Goal: Task Accomplishment & Management: Use online tool/utility

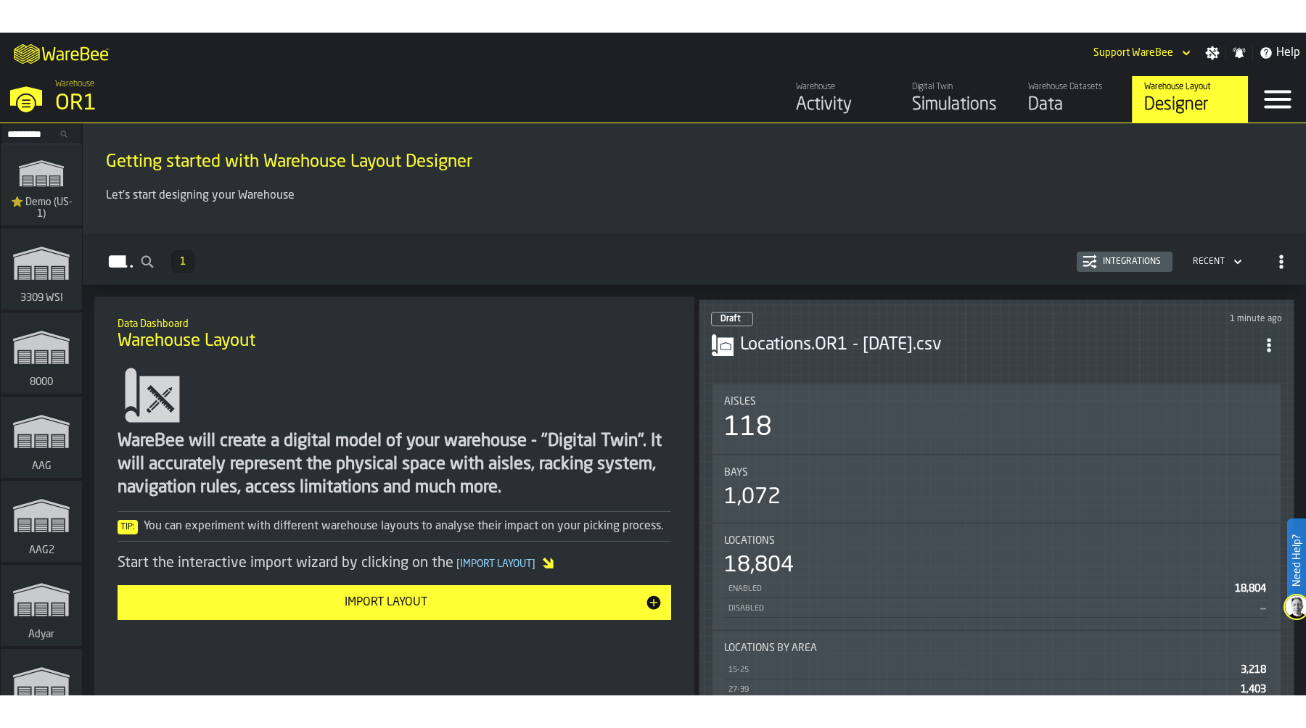
scroll to position [0, 4]
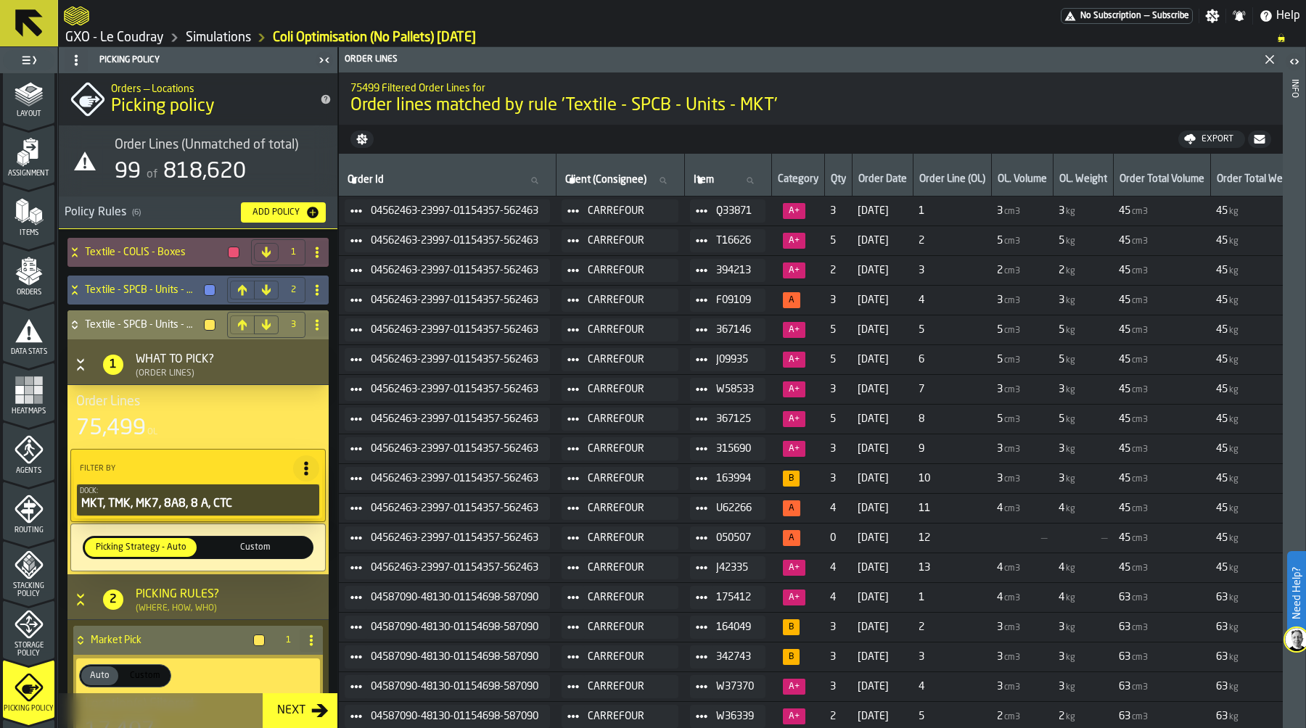
scroll to position [62, 0]
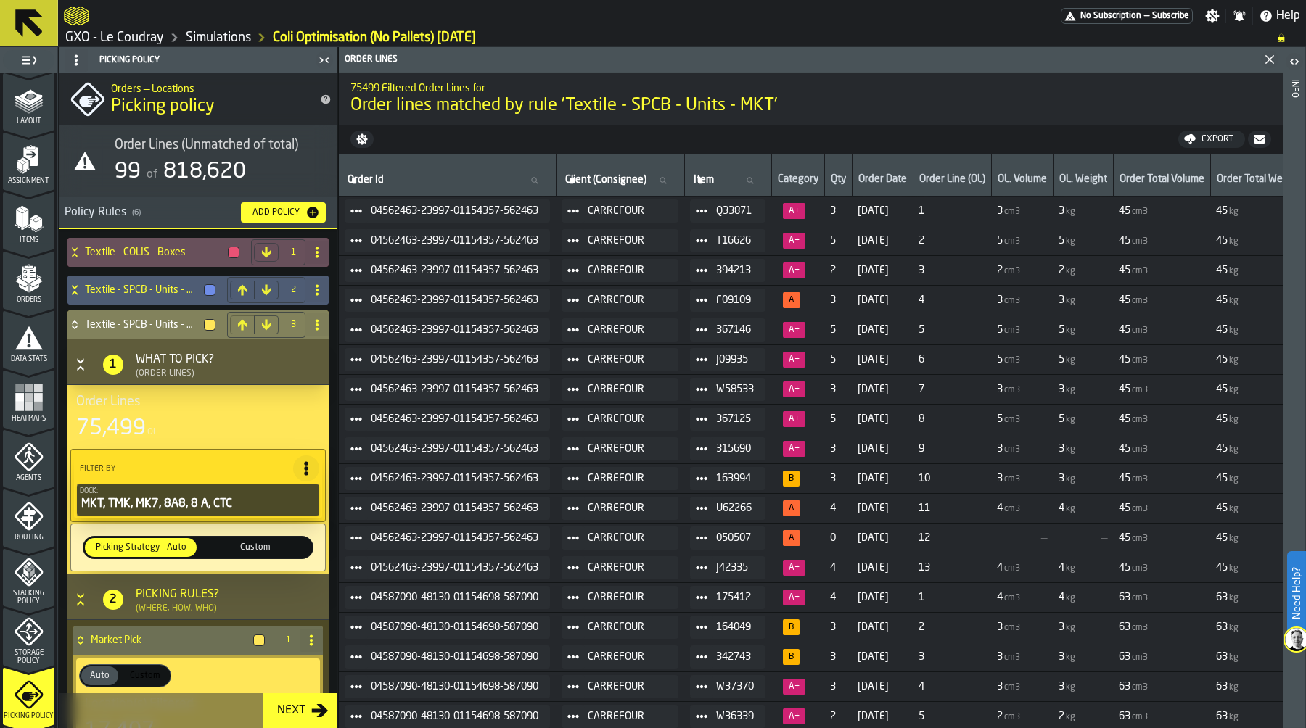
click at [24, 413] on div "Heatmaps" at bounding box center [29, 403] width 52 height 40
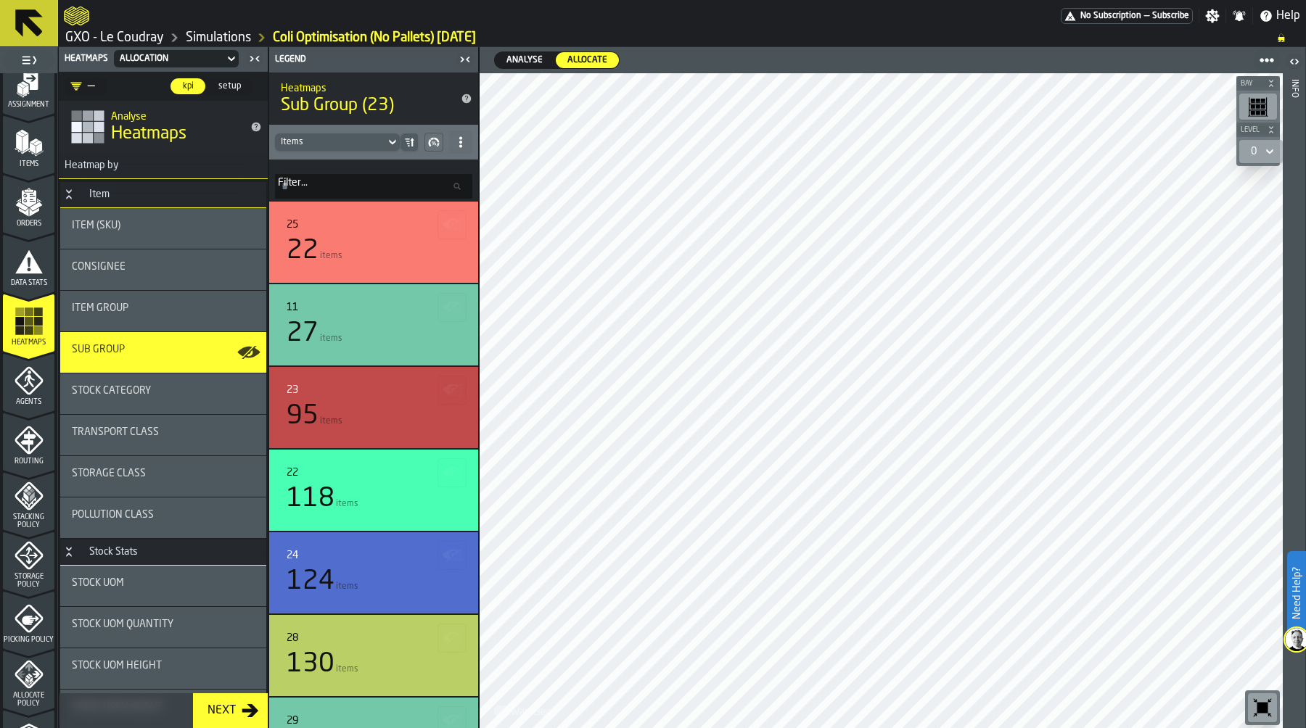
scroll to position [298, 0]
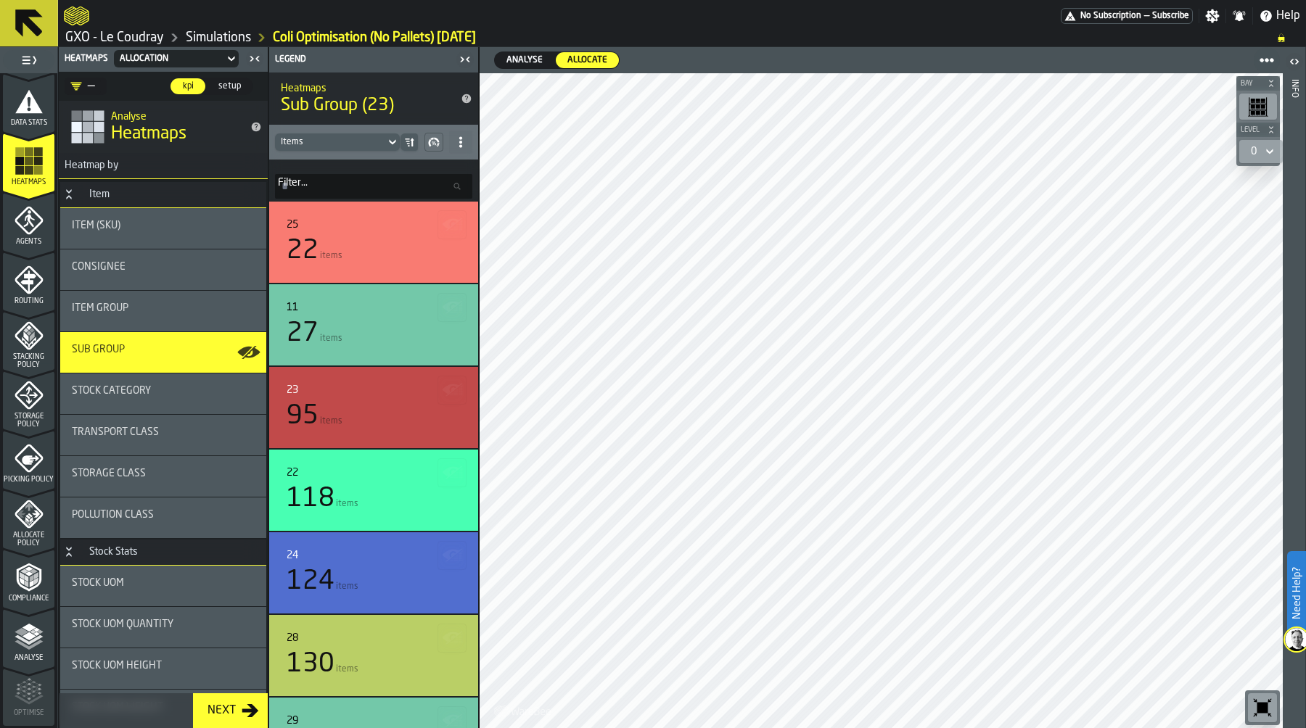
click at [29, 546] on span "Allocate Policy" at bounding box center [29, 540] width 52 height 16
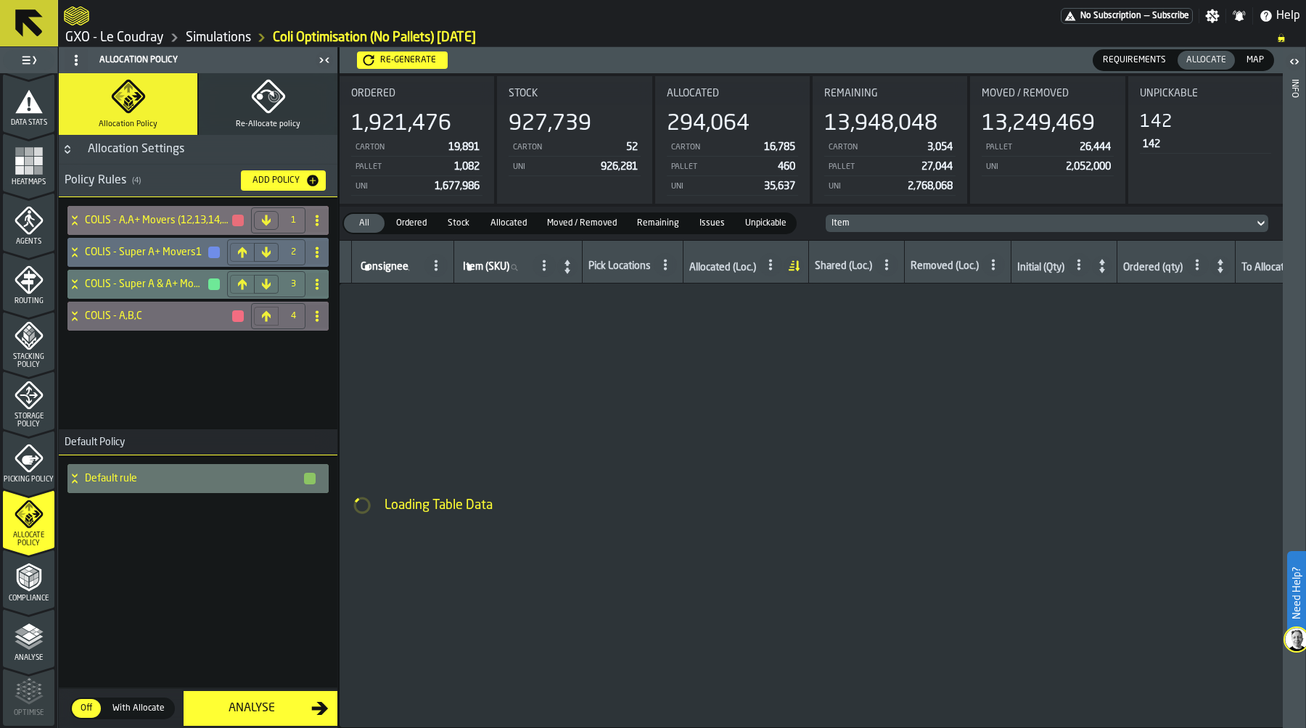
click at [73, 224] on icon at bounding box center [74, 221] width 15 height 12
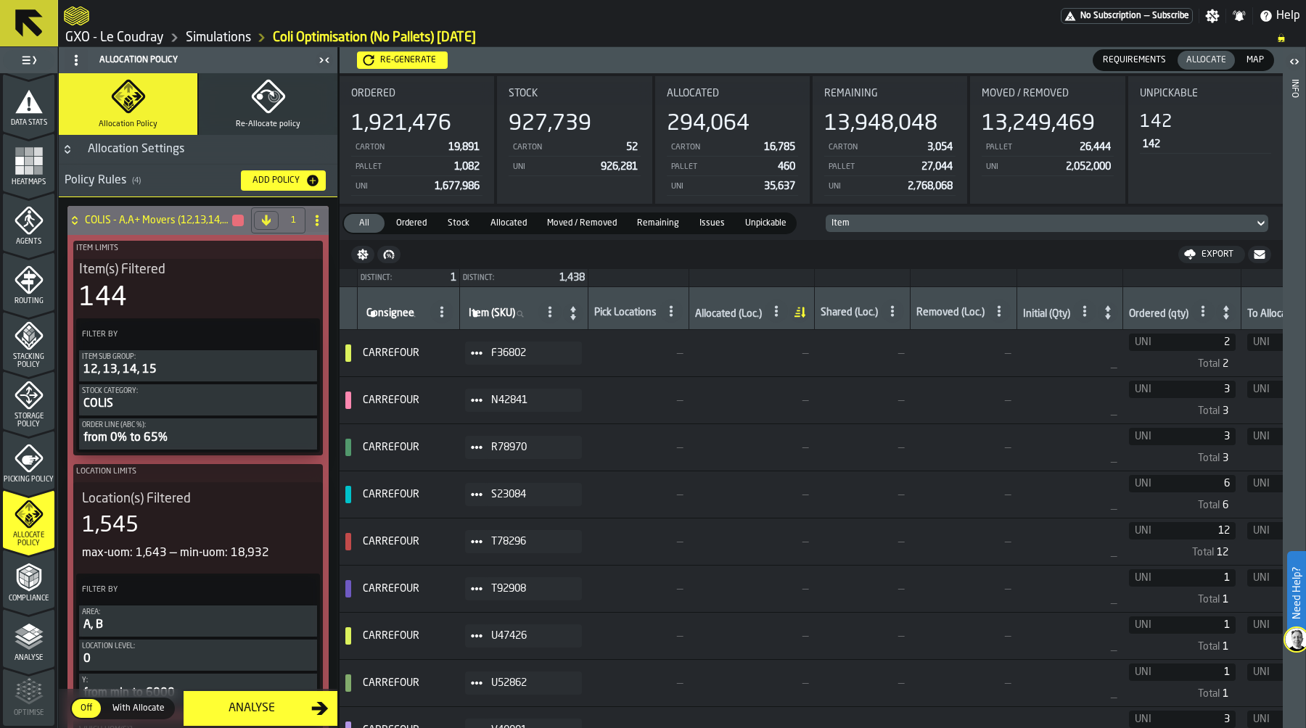
click at [414, 60] on div "Re-generate" at bounding box center [407, 60] width 67 height 10
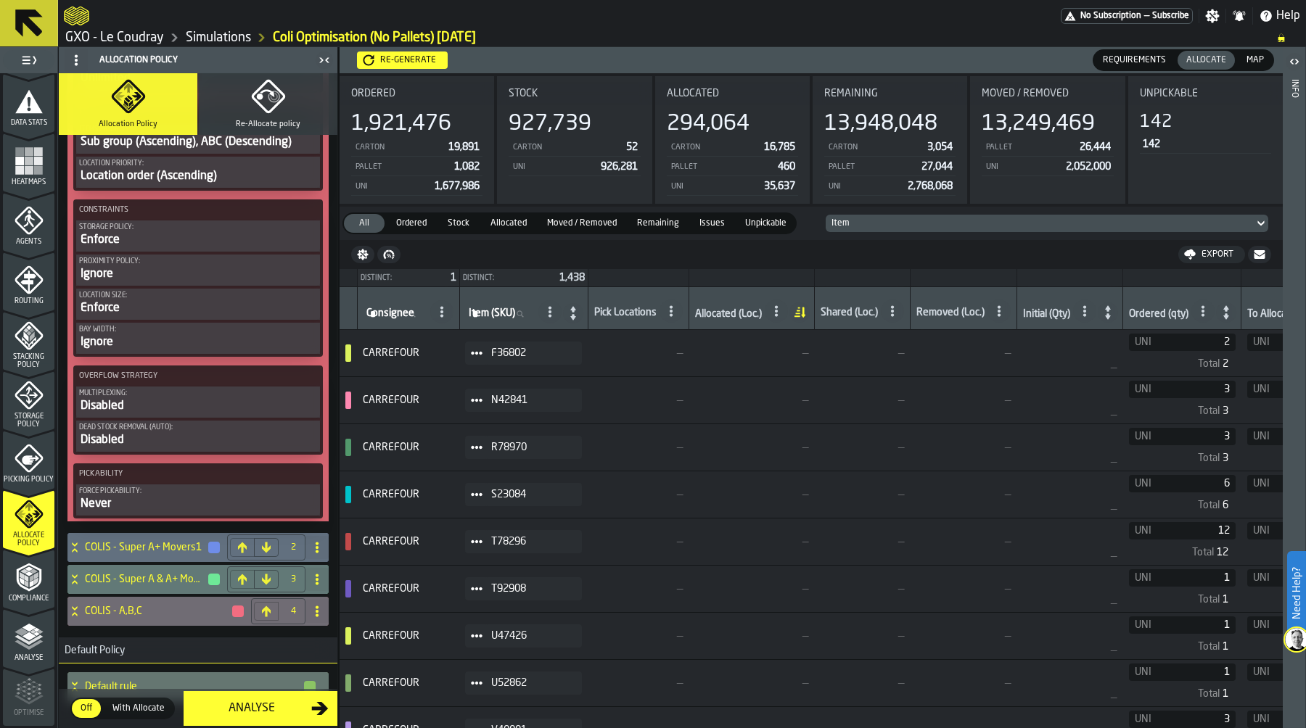
scroll to position [1009, 0]
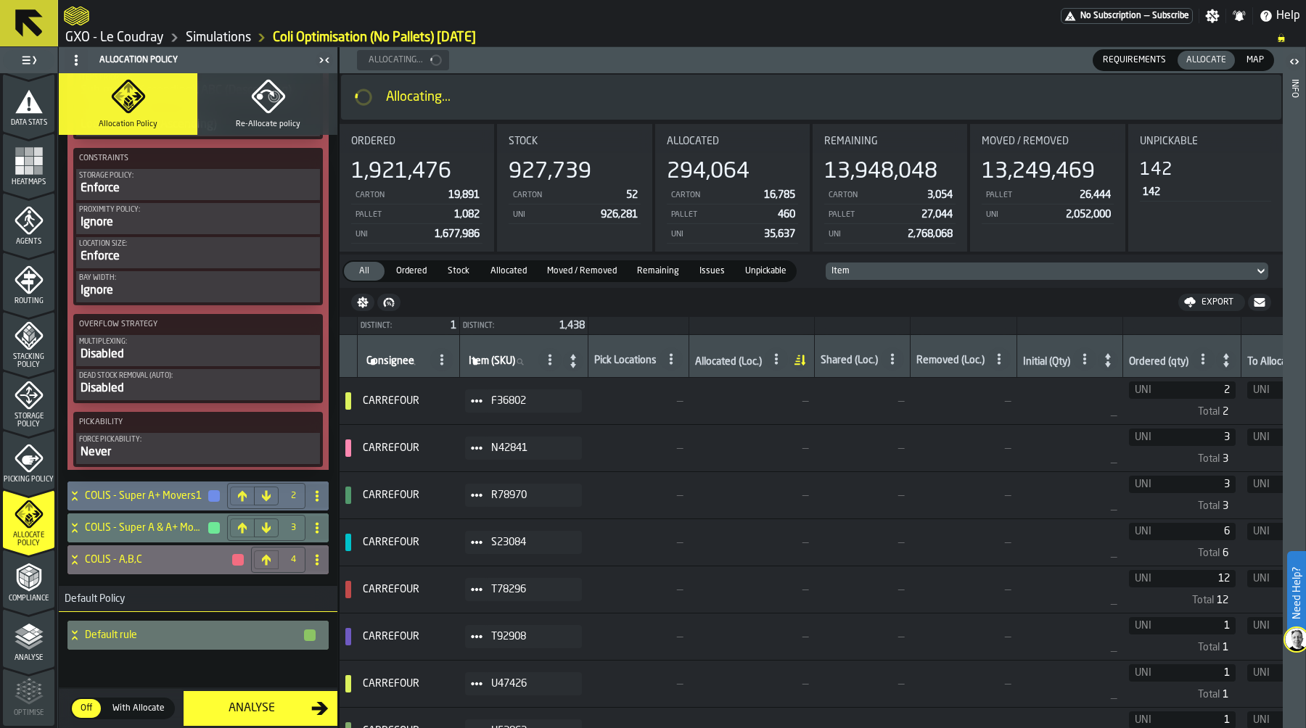
click at [76, 499] on icon at bounding box center [74, 499] width 5 height 4
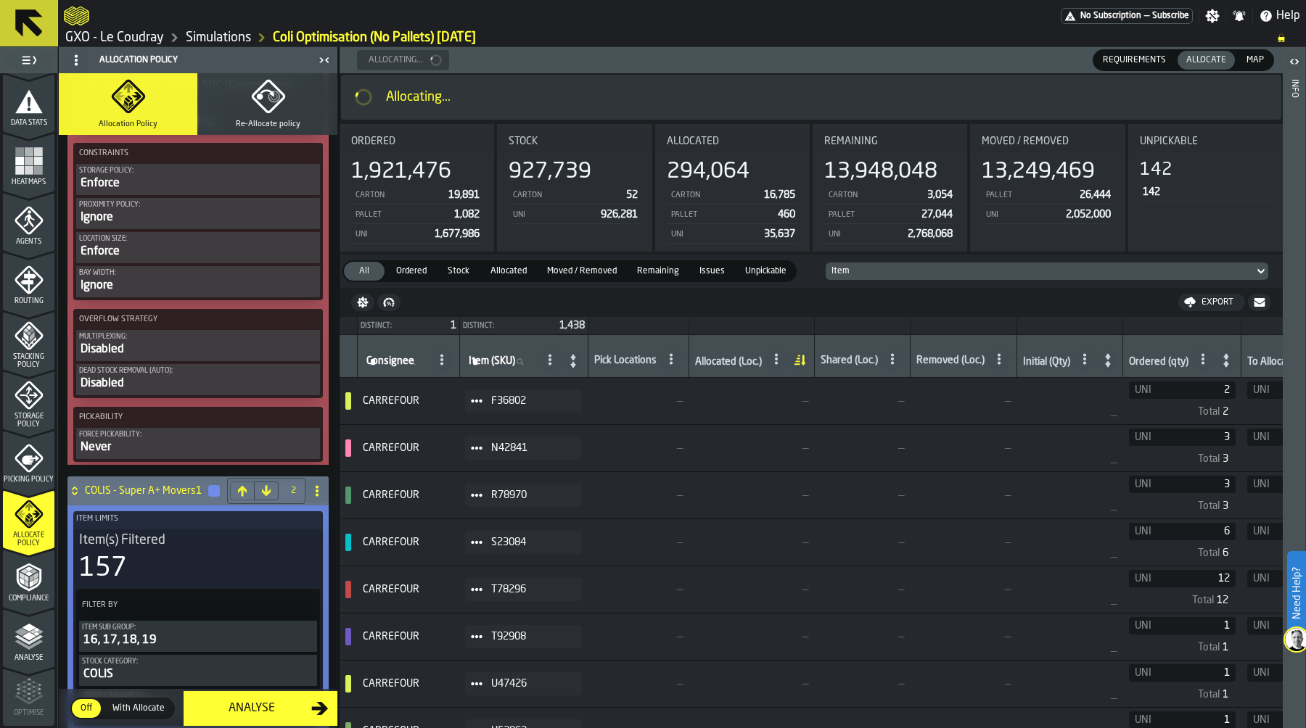
scroll to position [979, 0]
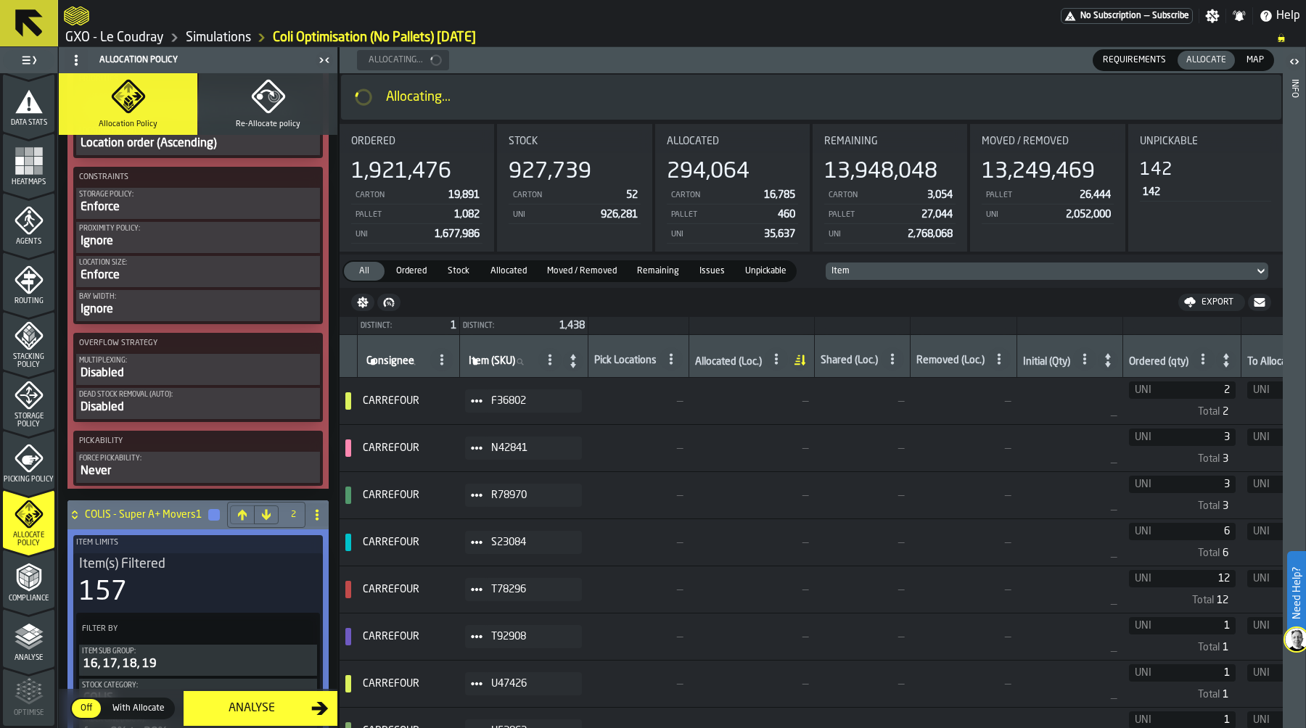
click at [74, 519] on icon at bounding box center [74, 518] width 5 height 4
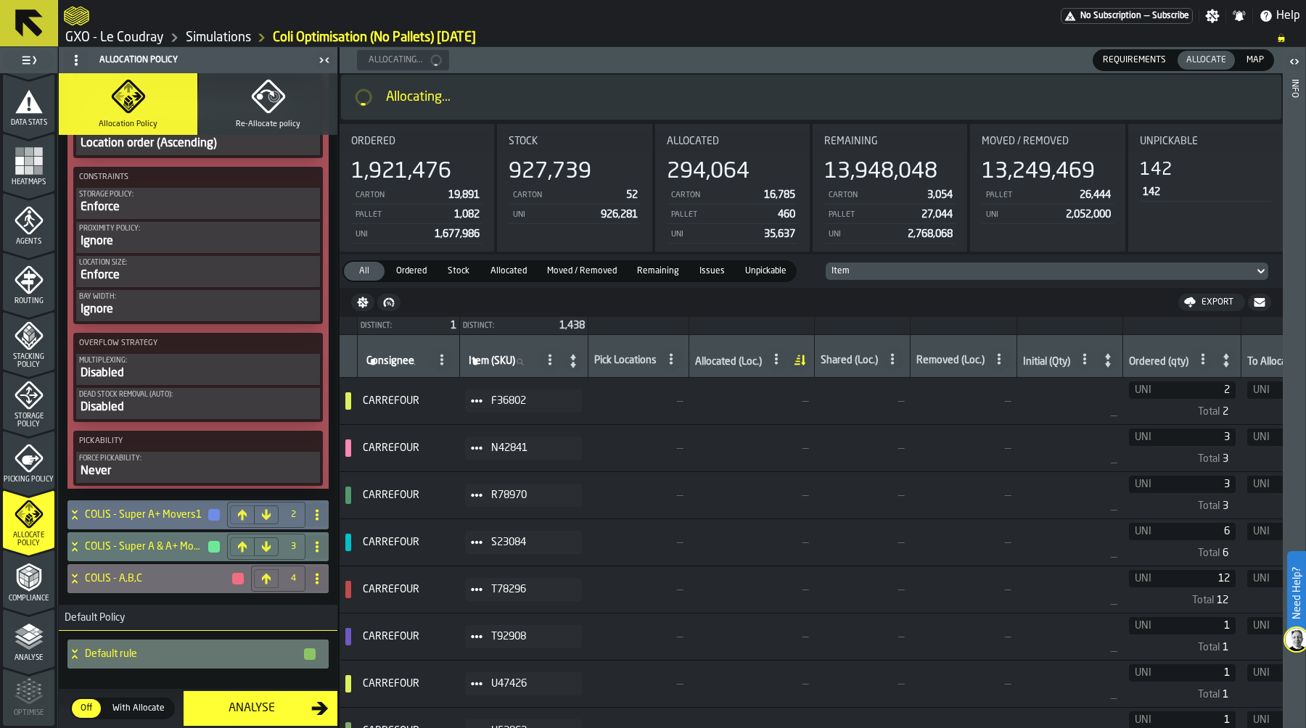
scroll to position [994, 0]
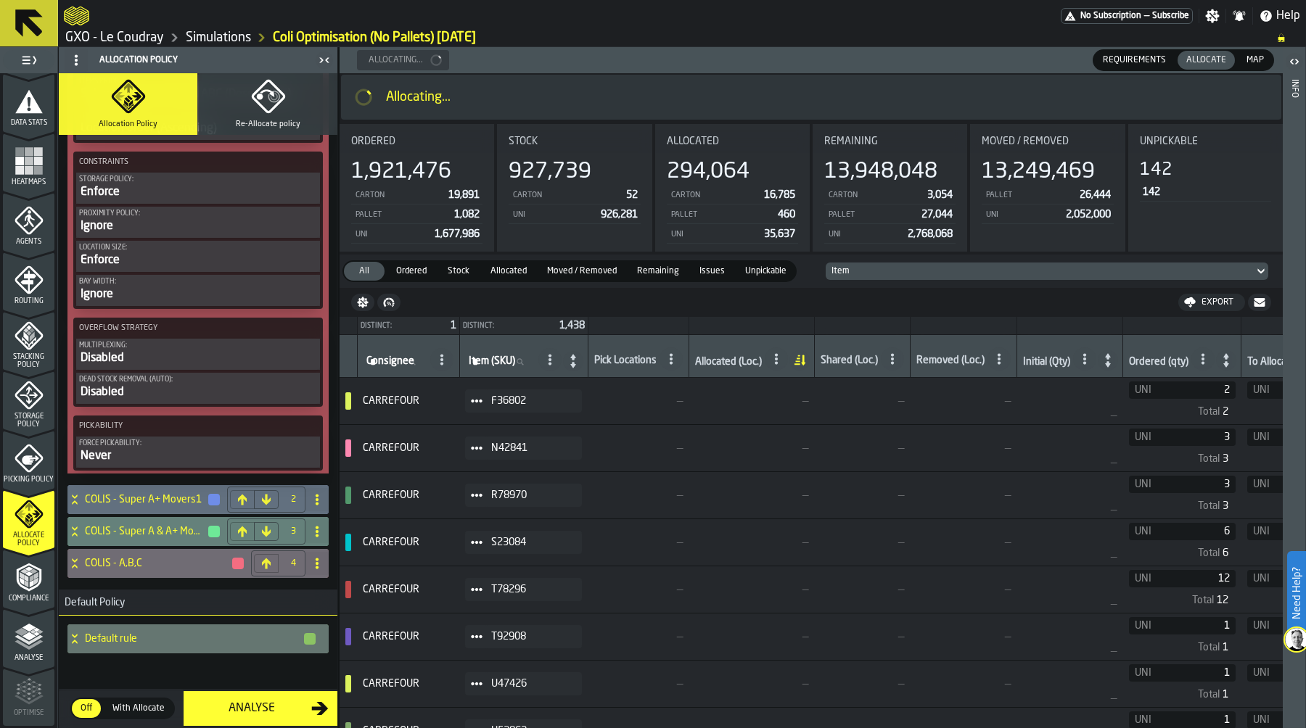
click at [81, 538] on icon at bounding box center [74, 532] width 15 height 12
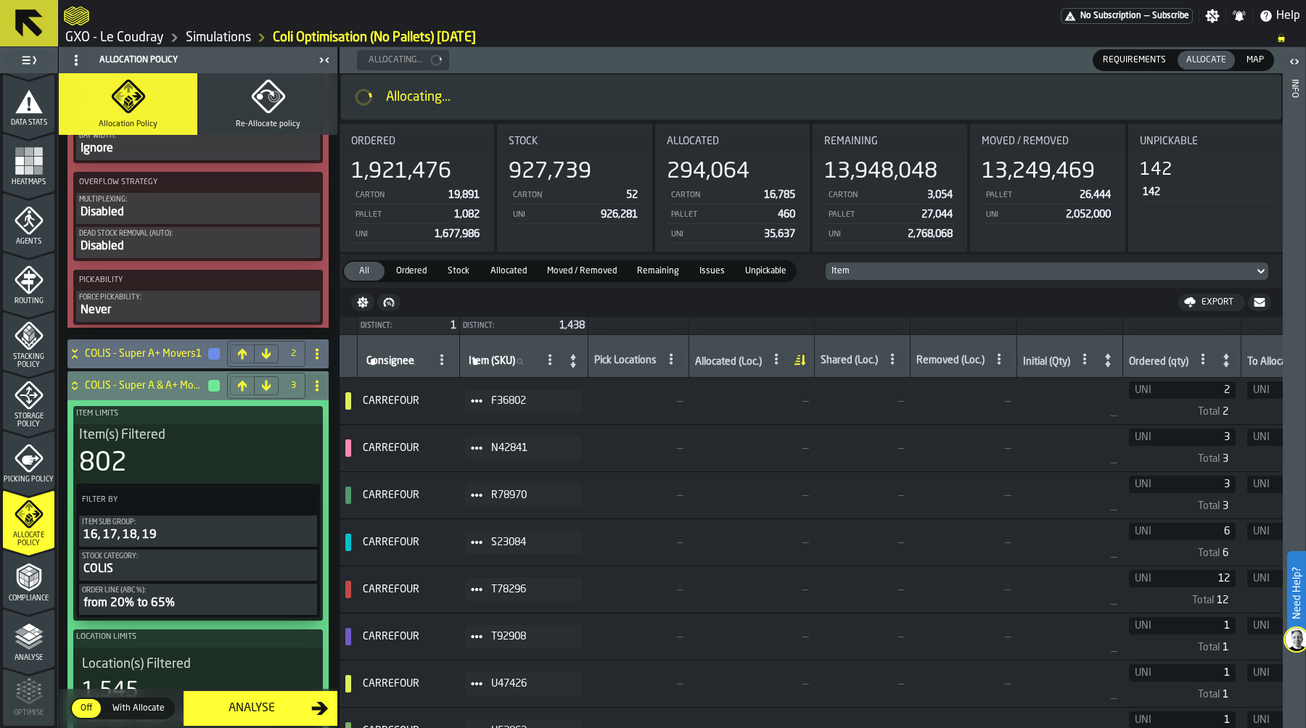
scroll to position [1132, 0]
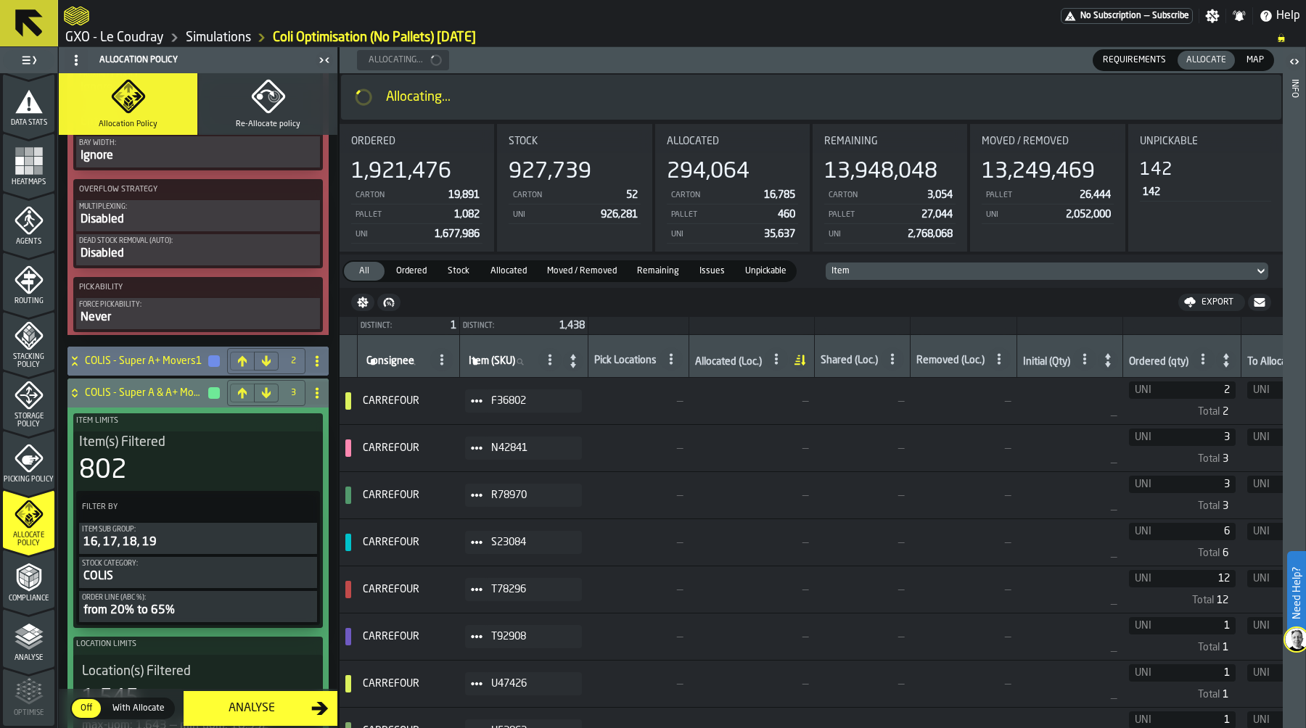
click at [75, 367] on icon at bounding box center [74, 361] width 15 height 12
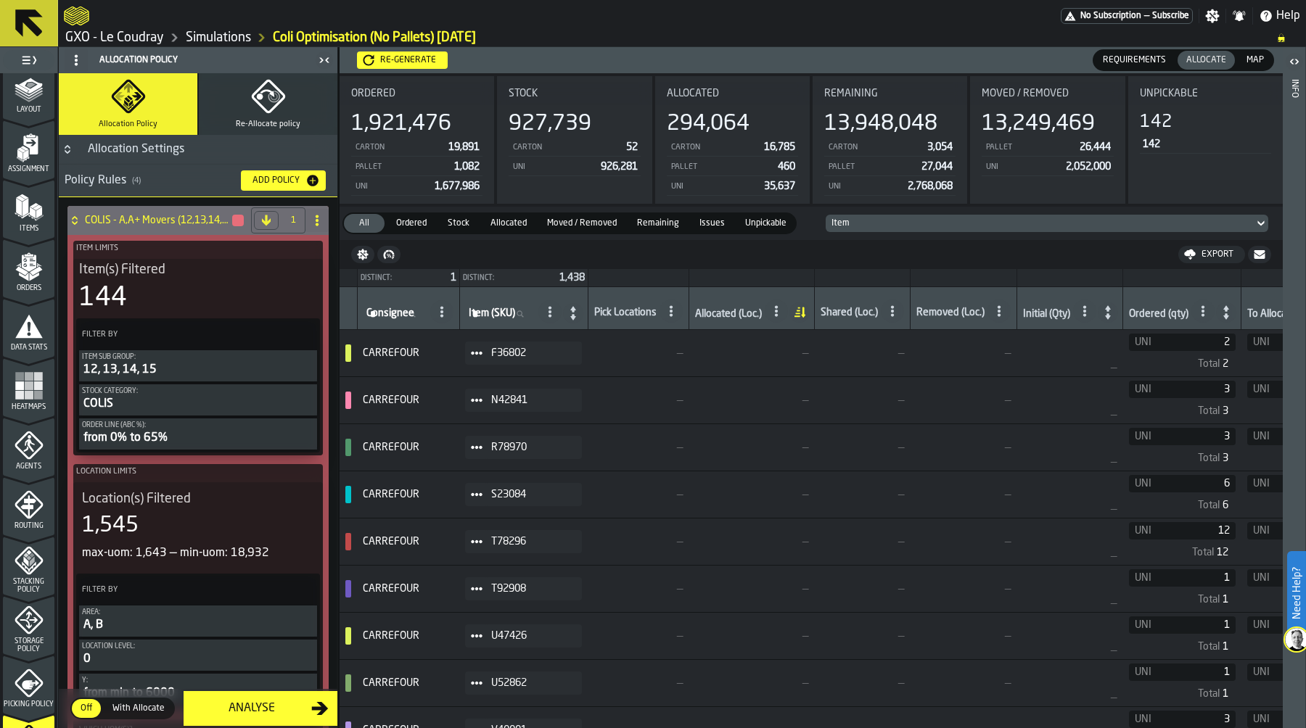
scroll to position [60, 0]
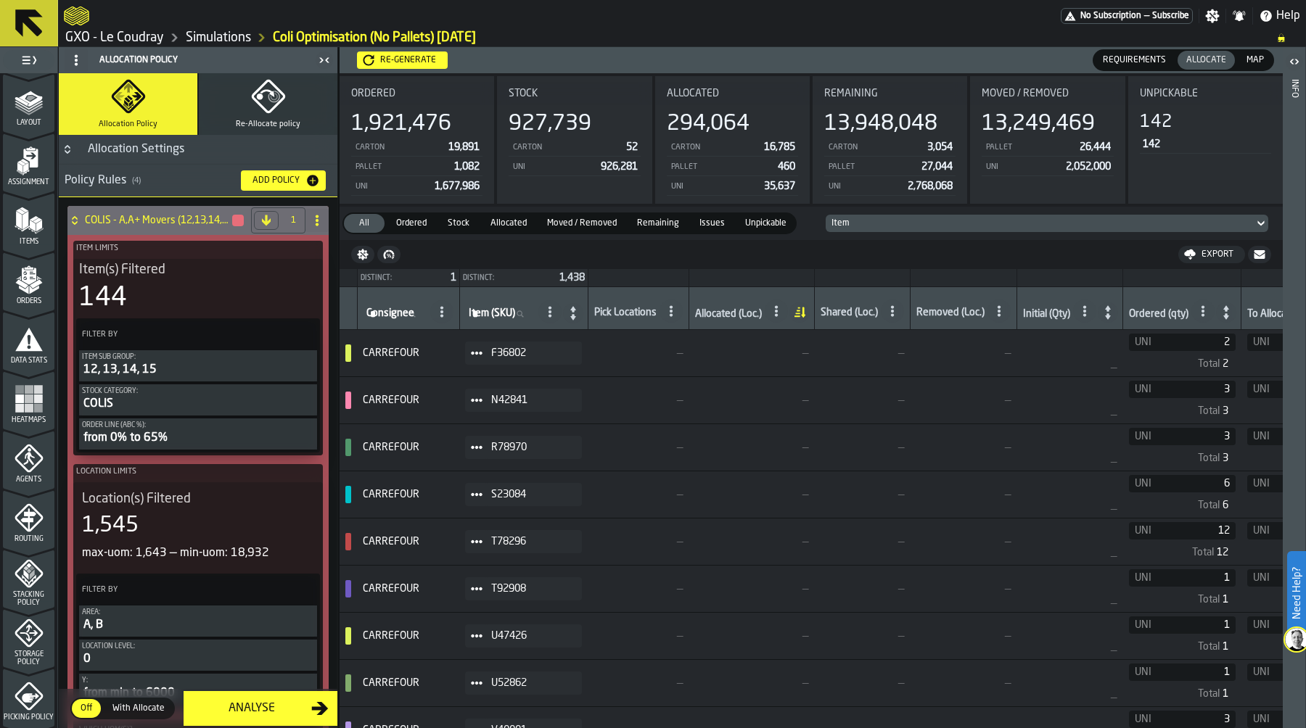
click at [21, 384] on icon "menu Heatmaps" at bounding box center [29, 398] width 29 height 29
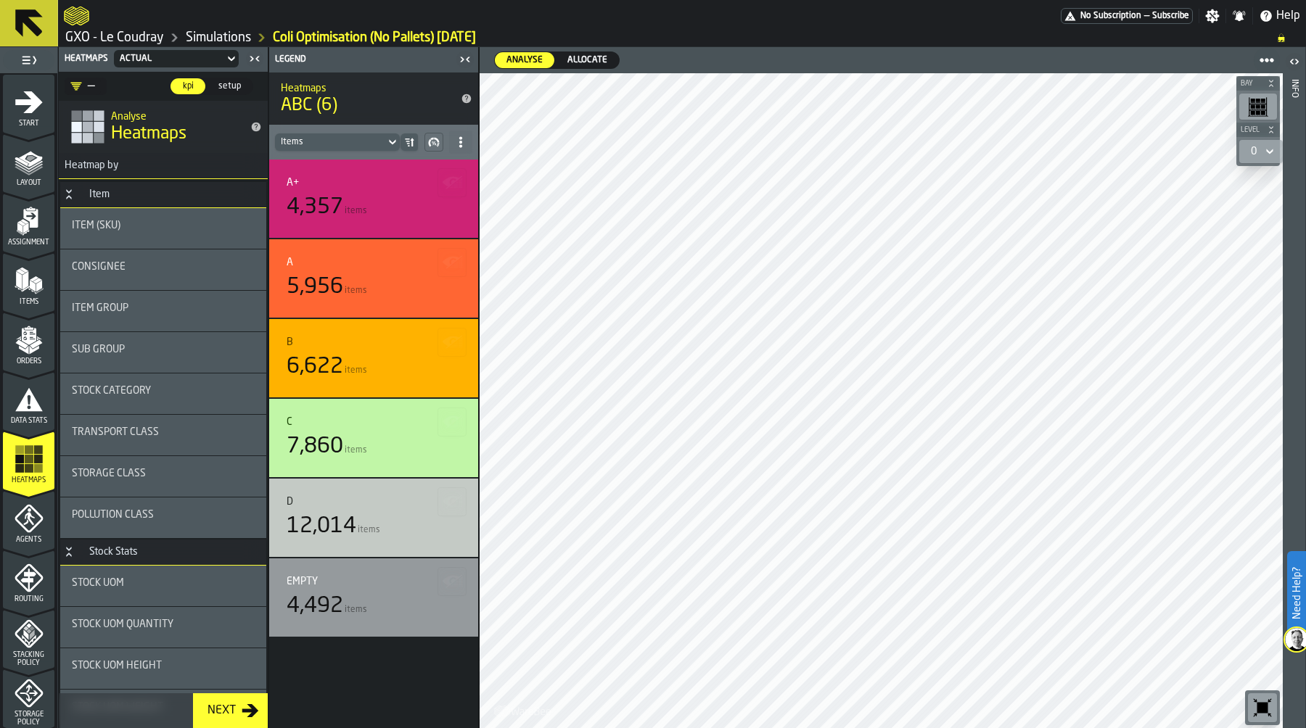
click at [590, 59] on span "Allocate" at bounding box center [587, 60] width 52 height 13
click at [166, 353] on div "Sub Group" at bounding box center [163, 350] width 183 height 12
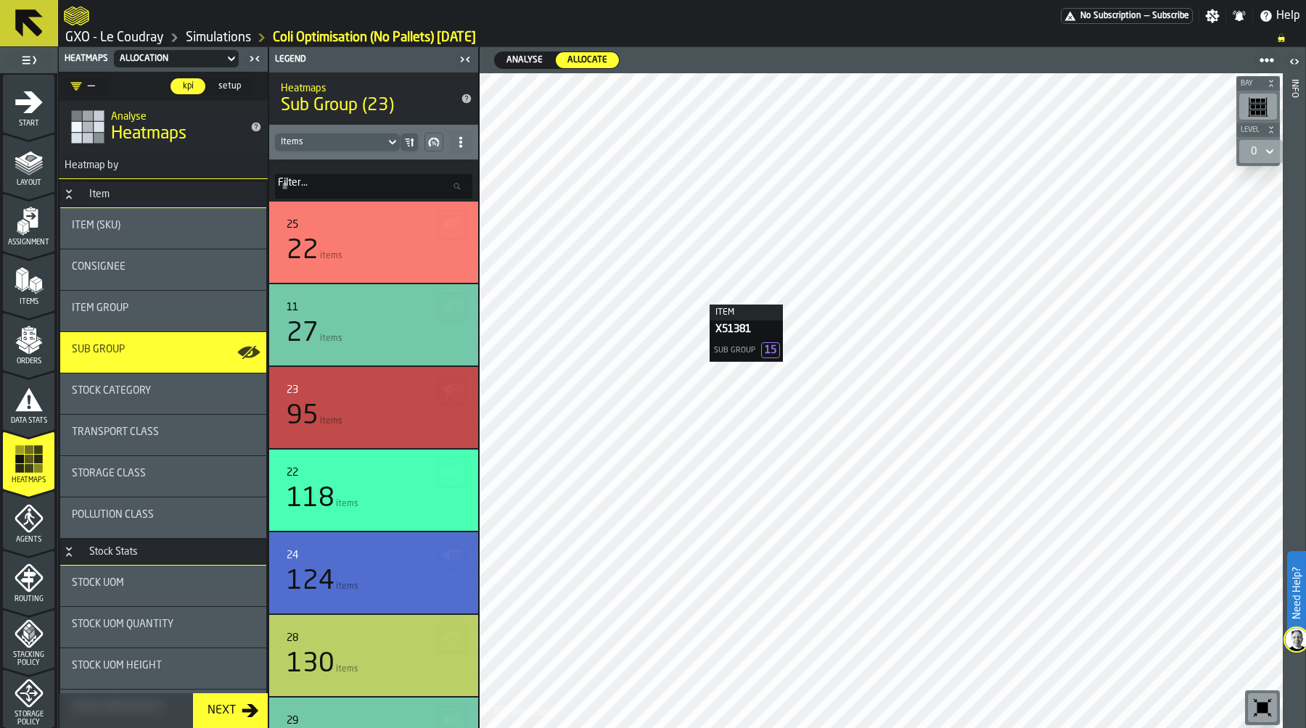
click at [688, 277] on div at bounding box center [881, 400] width 803 height 655
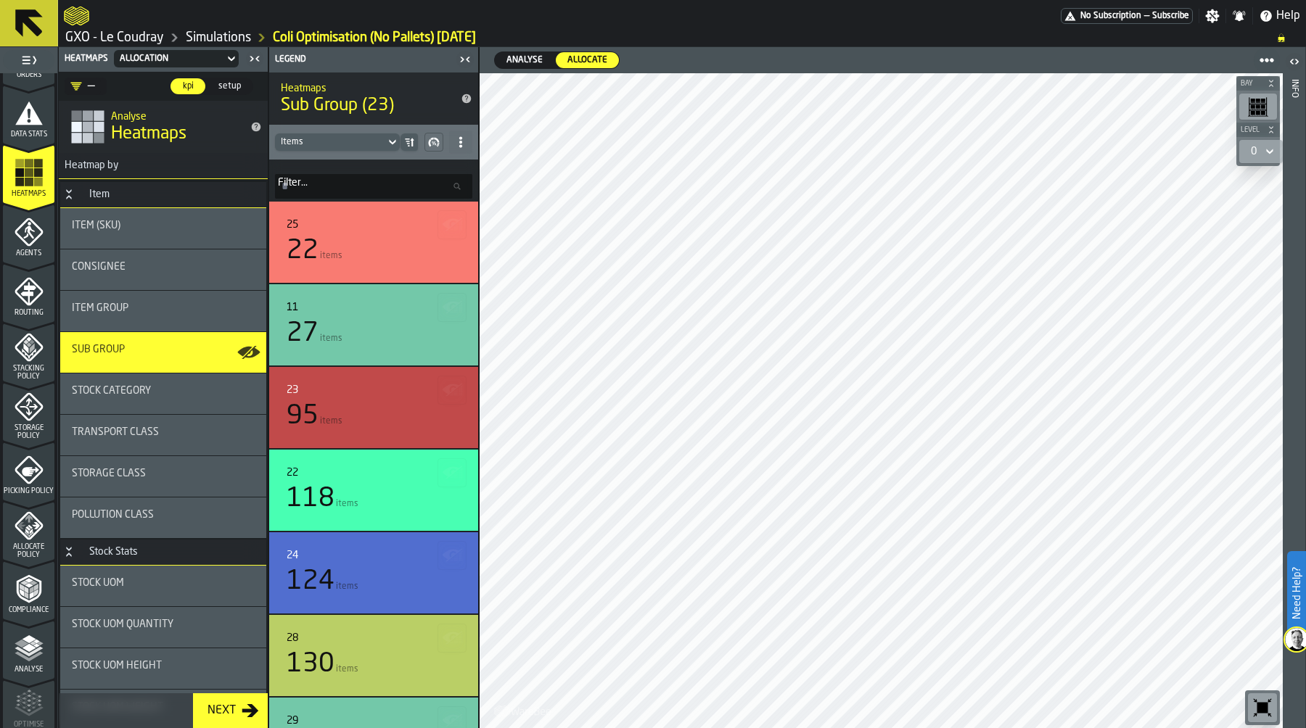
scroll to position [298, 0]
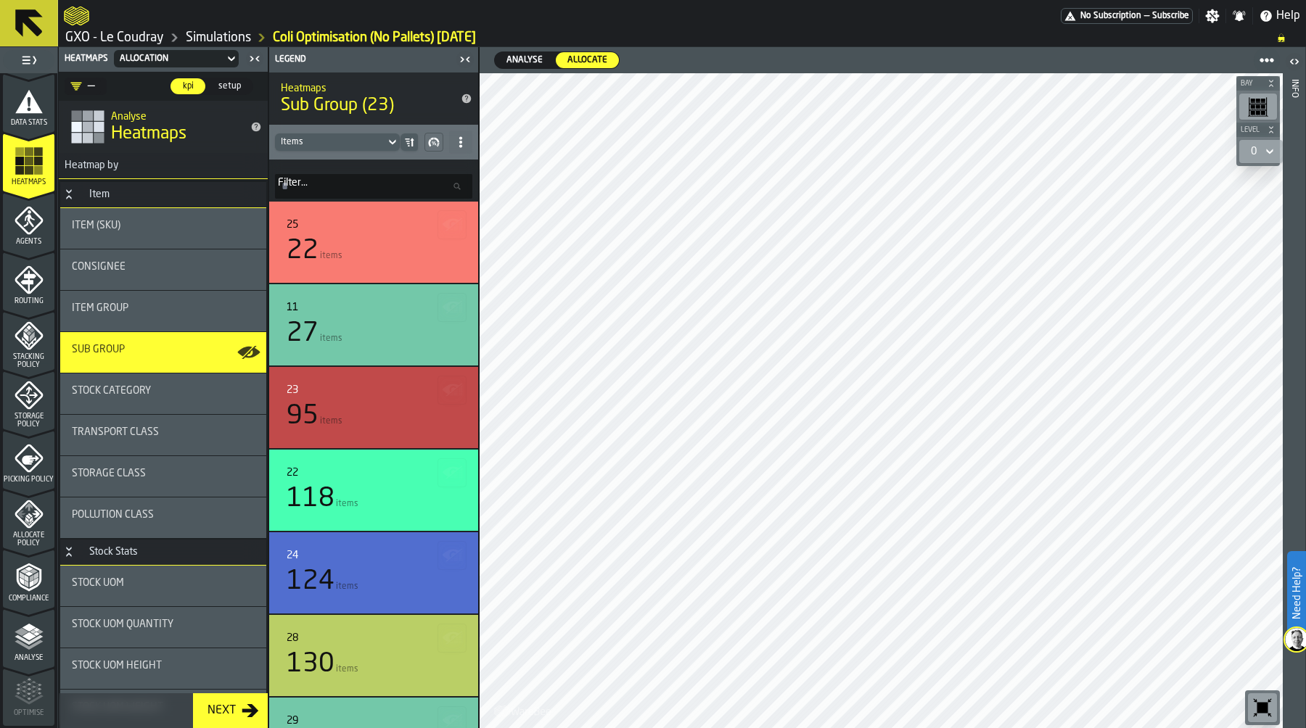
click at [25, 516] on polygon "menu Allocate Policy" at bounding box center [27, 516] width 5 height 4
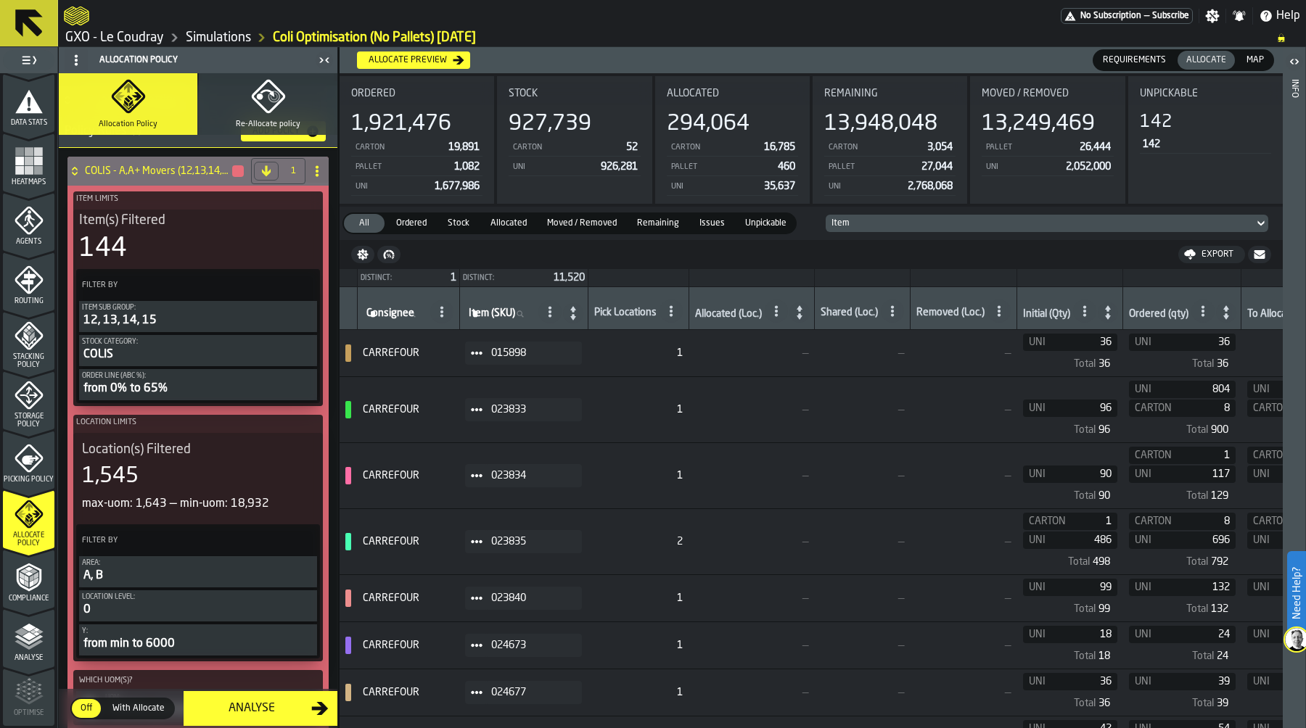
scroll to position [0, 0]
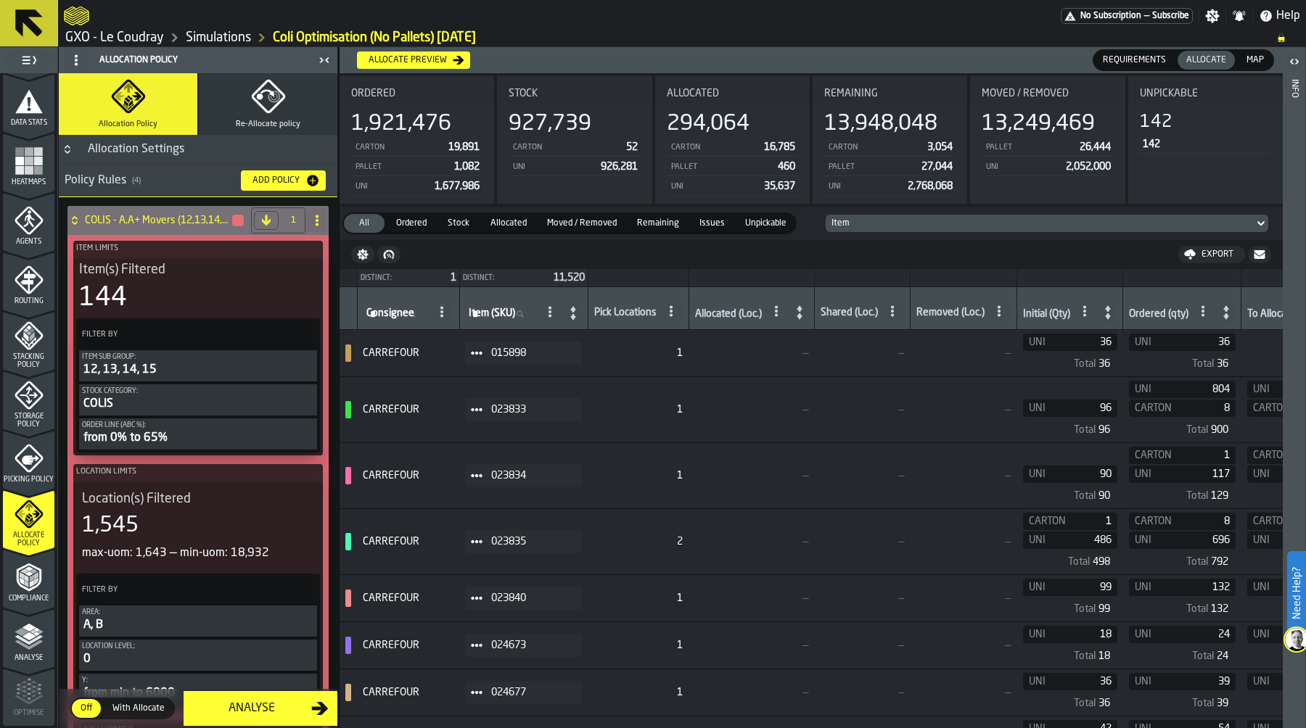
click at [73, 220] on icon at bounding box center [74, 221] width 15 height 12
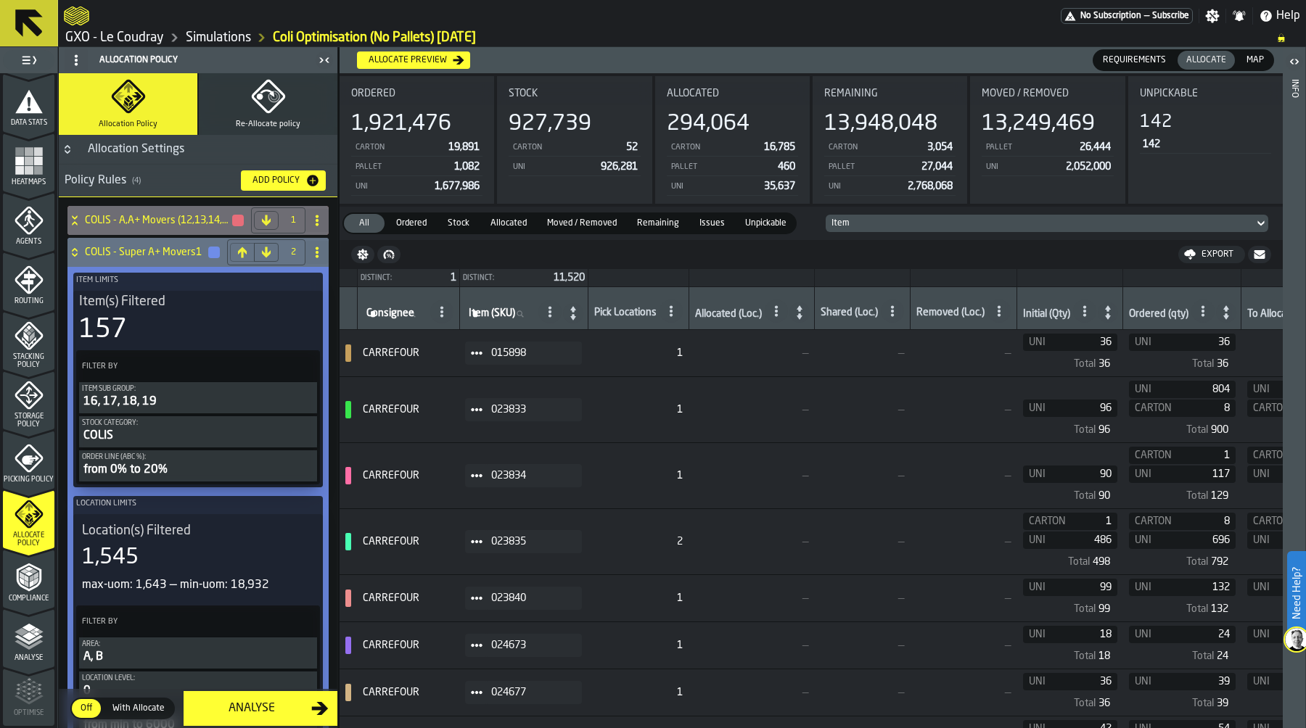
click at [73, 248] on icon at bounding box center [74, 250] width 5 height 4
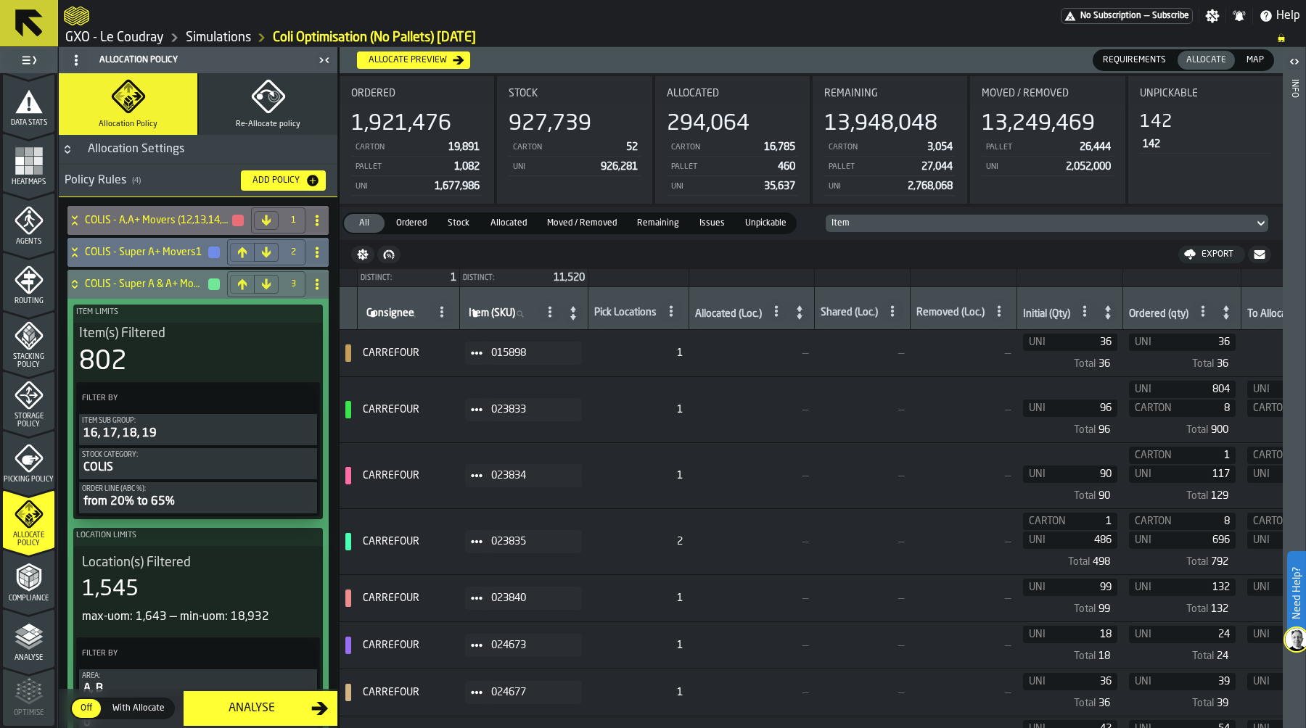
click at [74, 248] on icon at bounding box center [74, 253] width 15 height 12
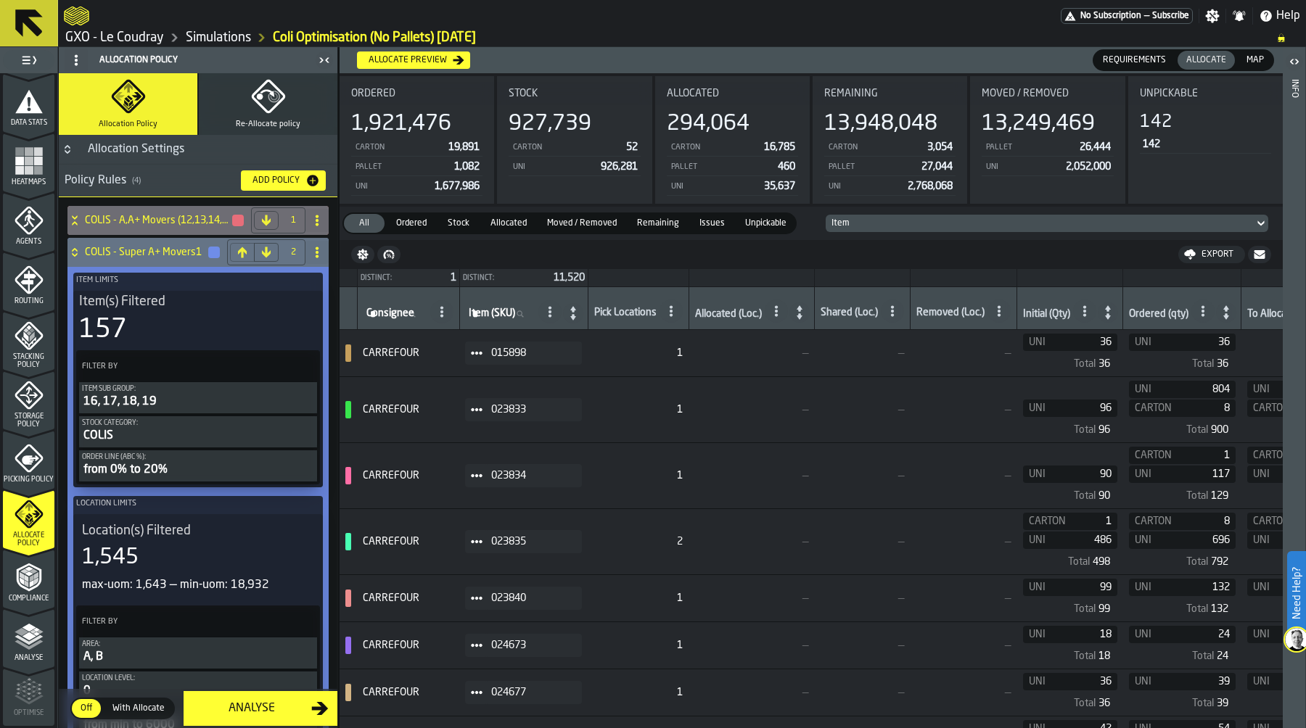
click at [160, 463] on div "from 0% to 20%" at bounding box center [198, 469] width 232 height 17
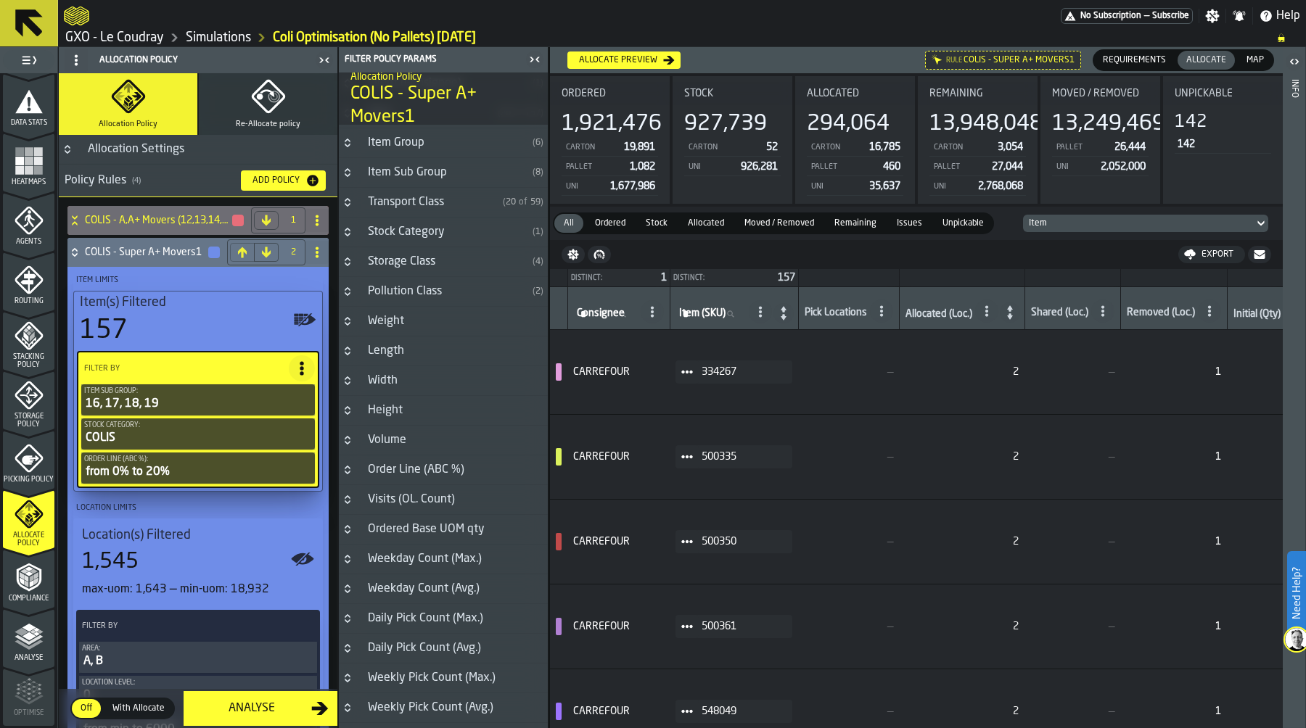
scroll to position [81, 0]
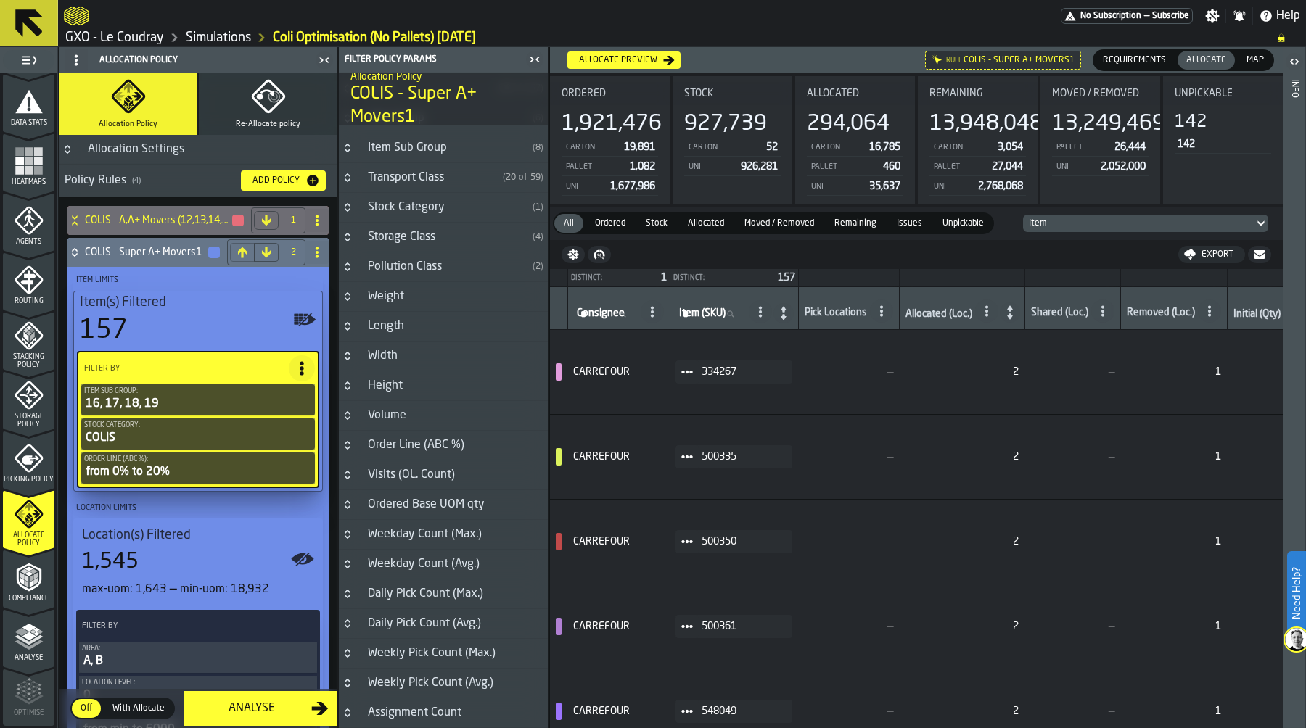
click at [388, 435] on h3 "Order Line (ABC %)" at bounding box center [443, 446] width 209 height 30
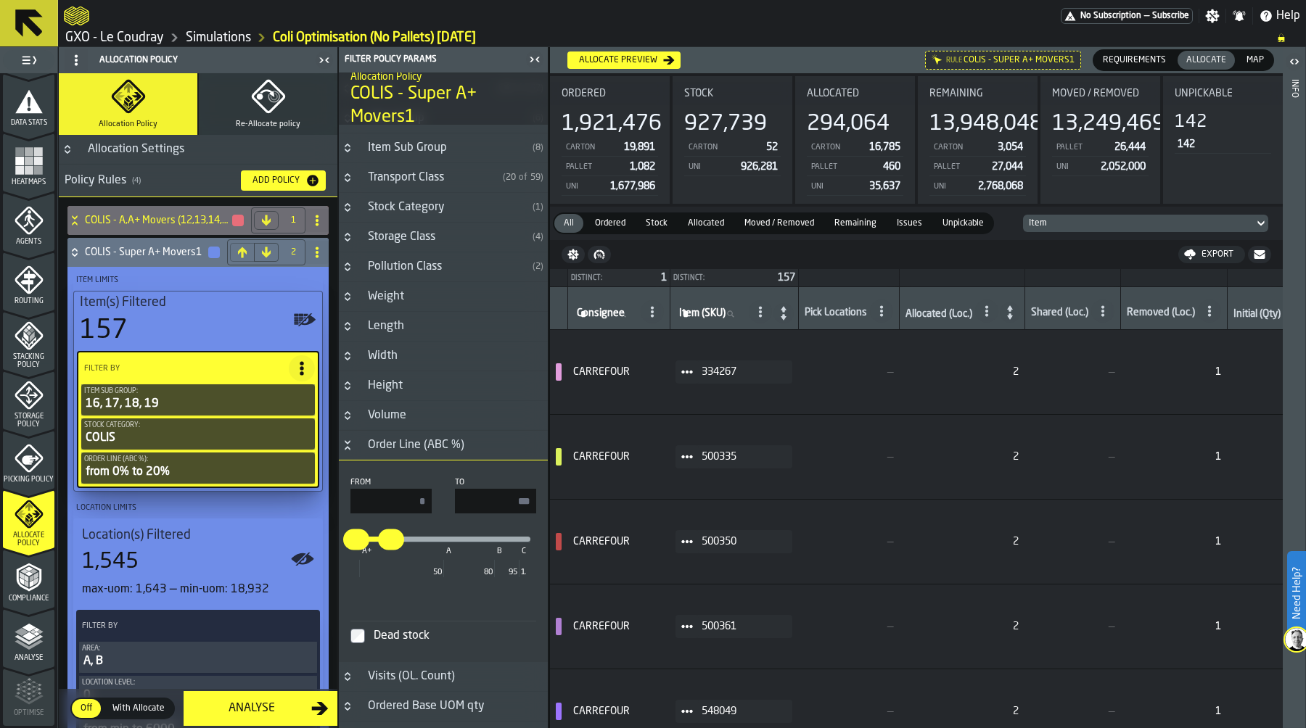
drag, startPoint x: 506, startPoint y: 500, endPoint x: 555, endPoint y: 499, distance: 48.6
click at [555, 499] on main "1 Start 2 Layout 3 Assignment 4 Items 5 Orders 6 Data Stats 7 Heatmaps 8 Agents…" at bounding box center [653, 387] width 1306 height 681
type input "**"
click at [378, 496] on input "*" at bounding box center [390, 501] width 81 height 25
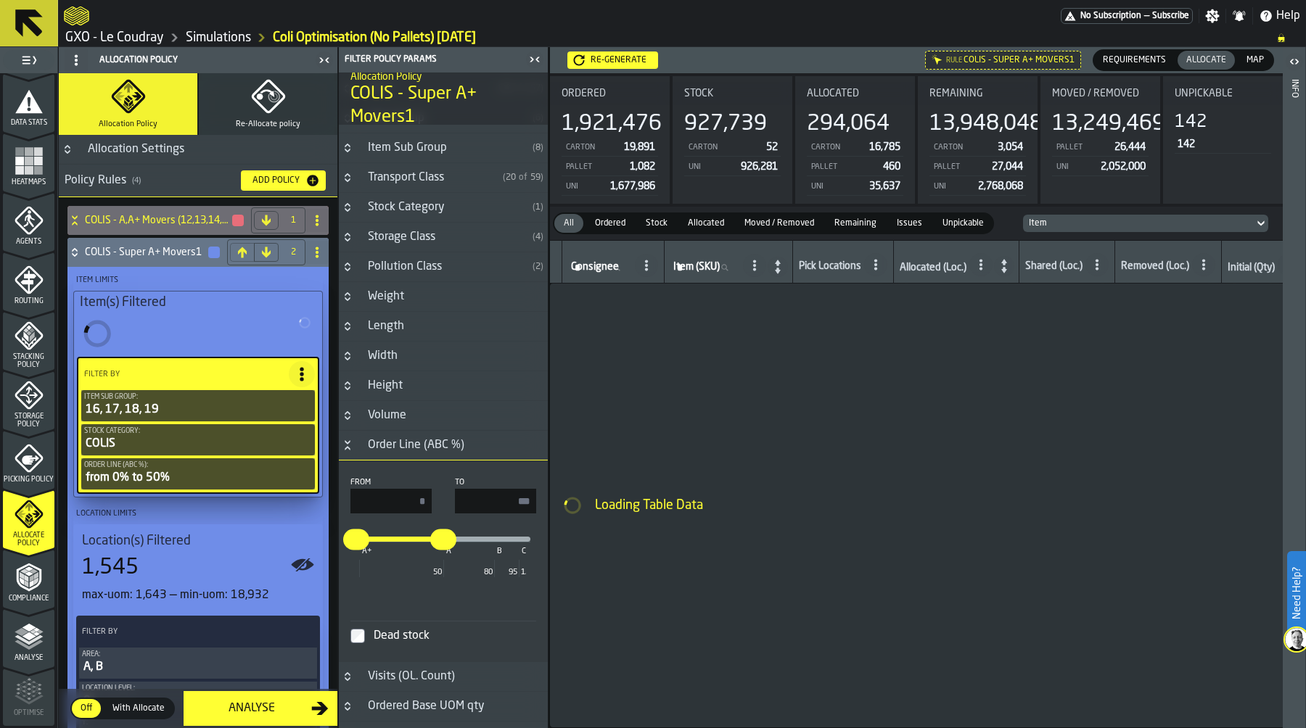
type input "**"
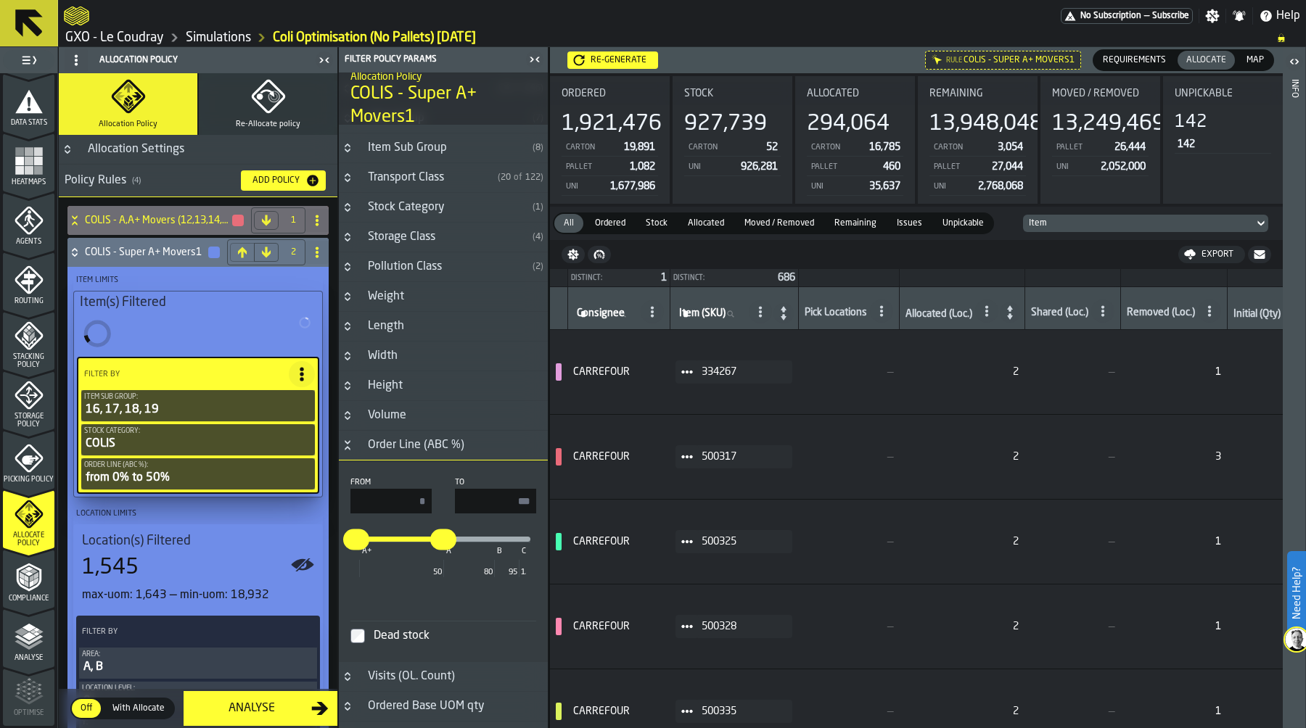
click at [75, 249] on icon at bounding box center [74, 250] width 5 height 4
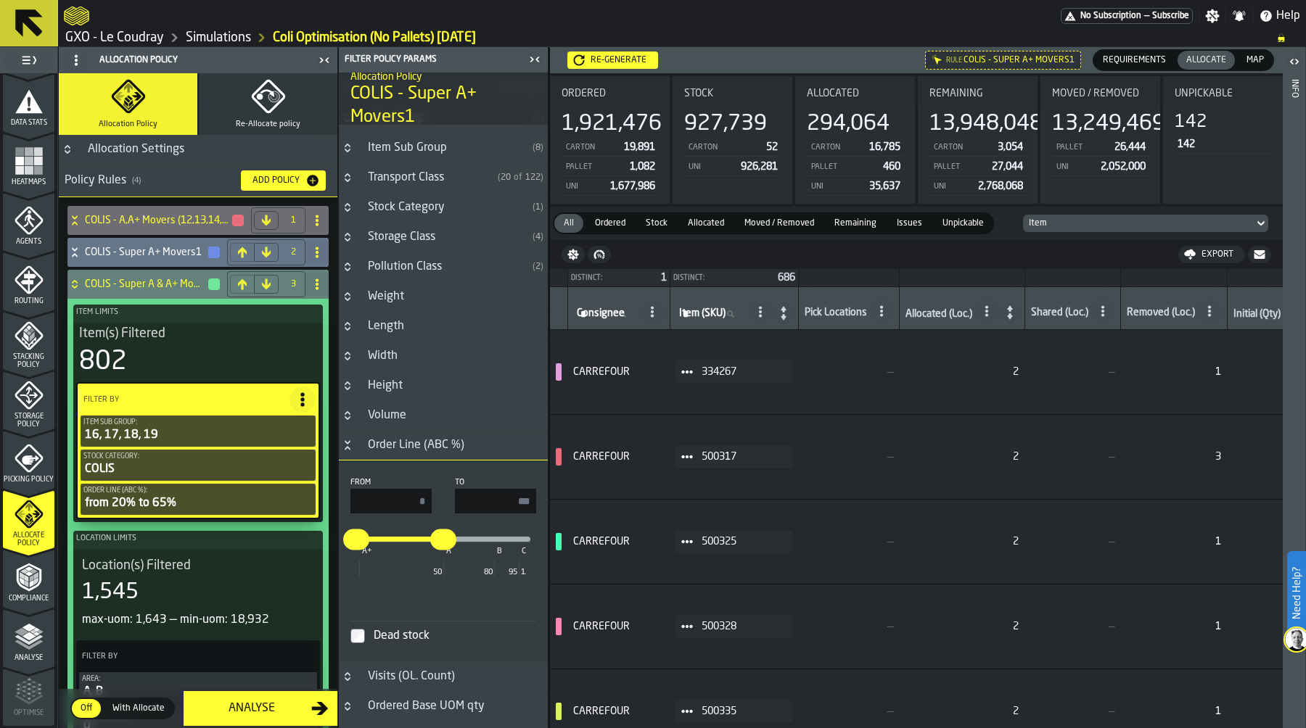
click at [311, 285] on icon at bounding box center [317, 285] width 12 height 12
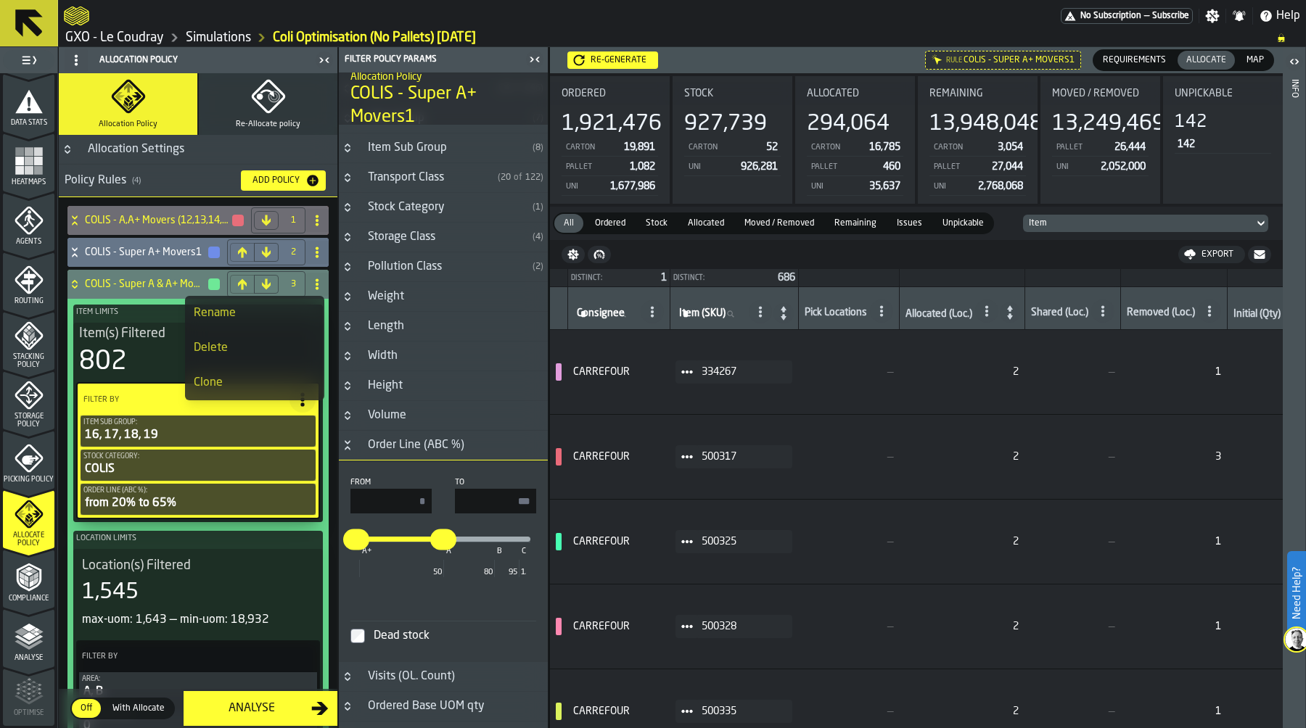
click at [258, 339] on div "Delete" at bounding box center [255, 347] width 122 height 17
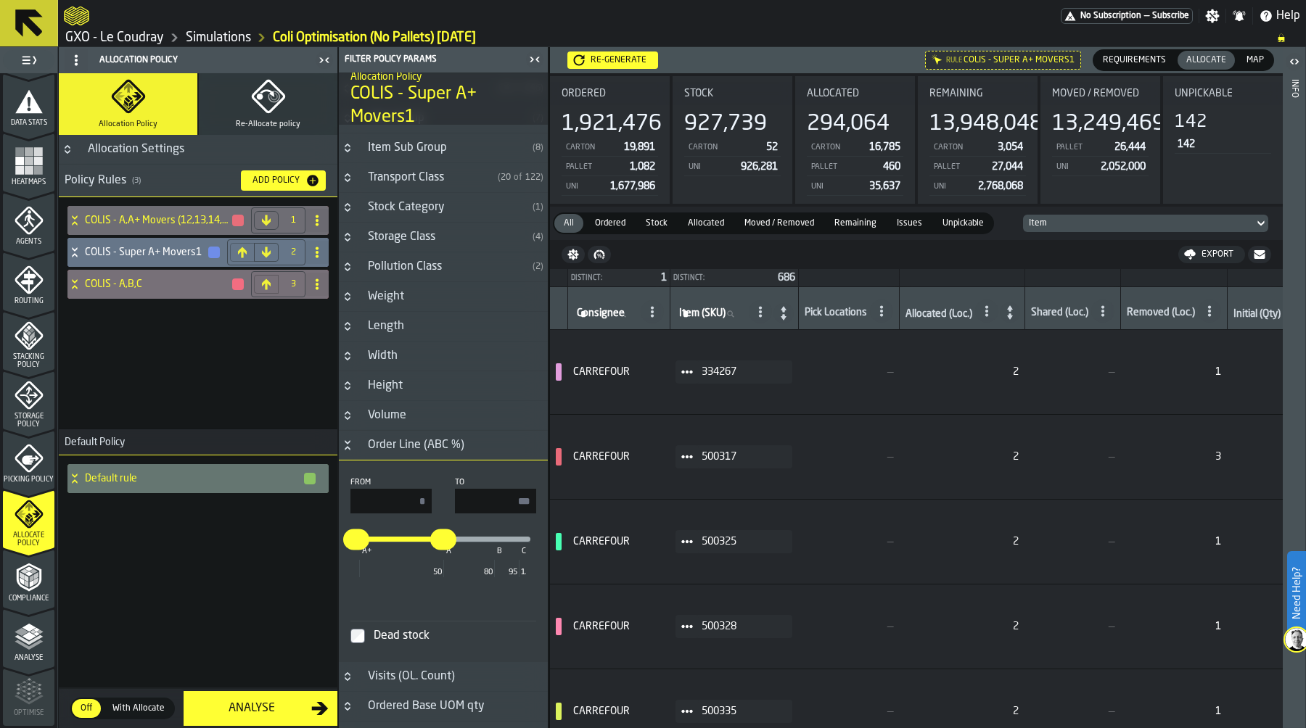
click at [71, 285] on icon at bounding box center [74, 285] width 15 height 12
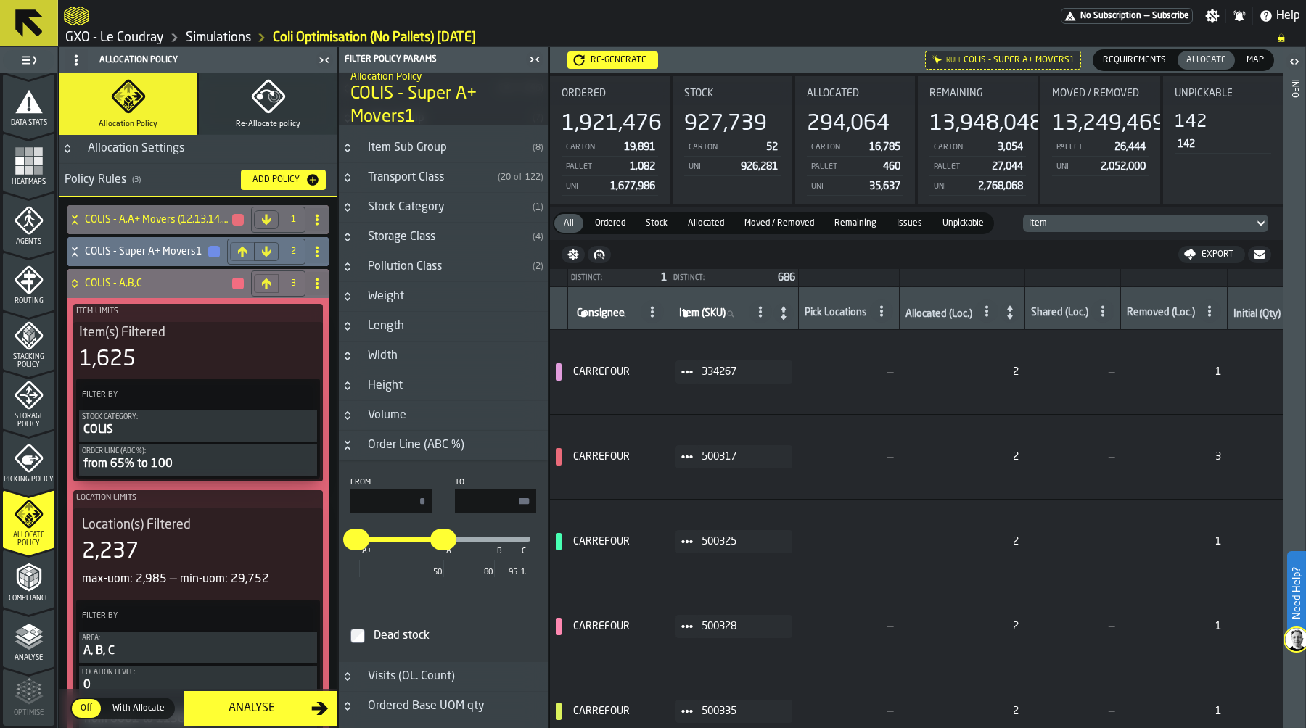
scroll to position [0, 0]
click at [202, 456] on div "Order Line (ABC %):" at bounding box center [198, 452] width 232 height 8
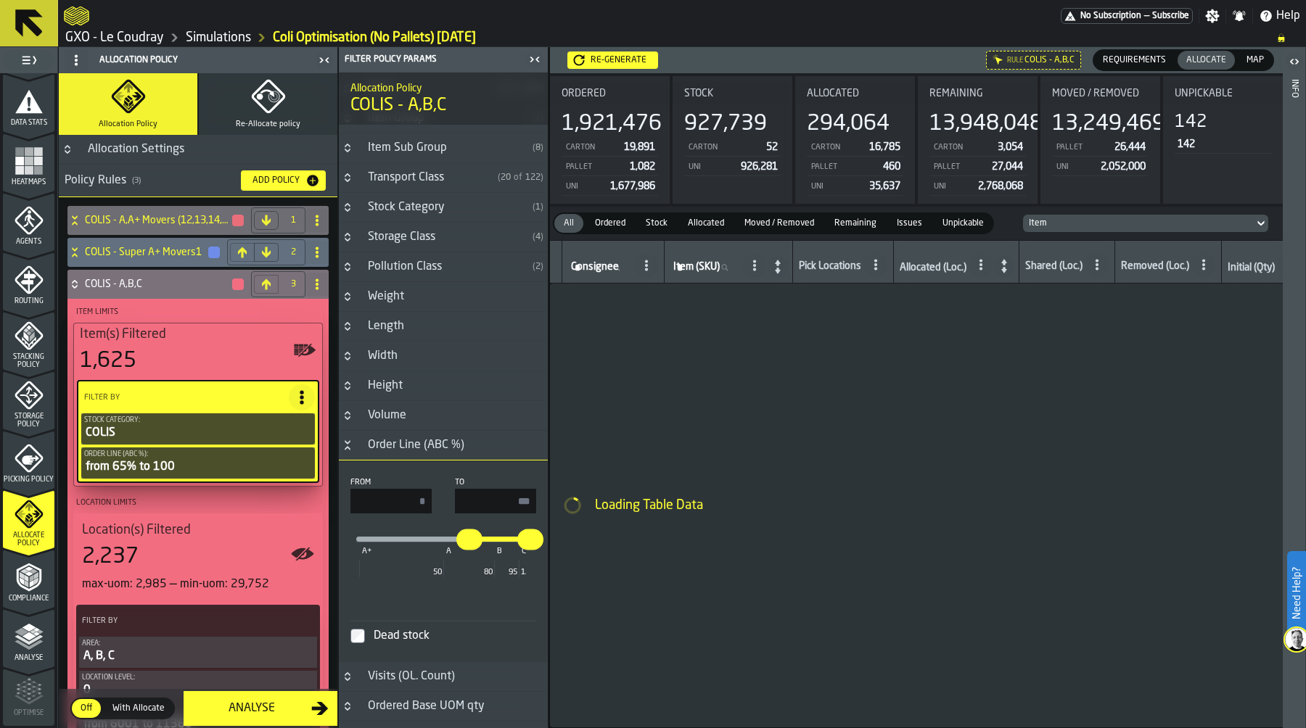
type input "**"
type input "***"
type input "**"
type input "***"
drag, startPoint x: 403, startPoint y: 500, endPoint x: 516, endPoint y: 500, distance: 113.2
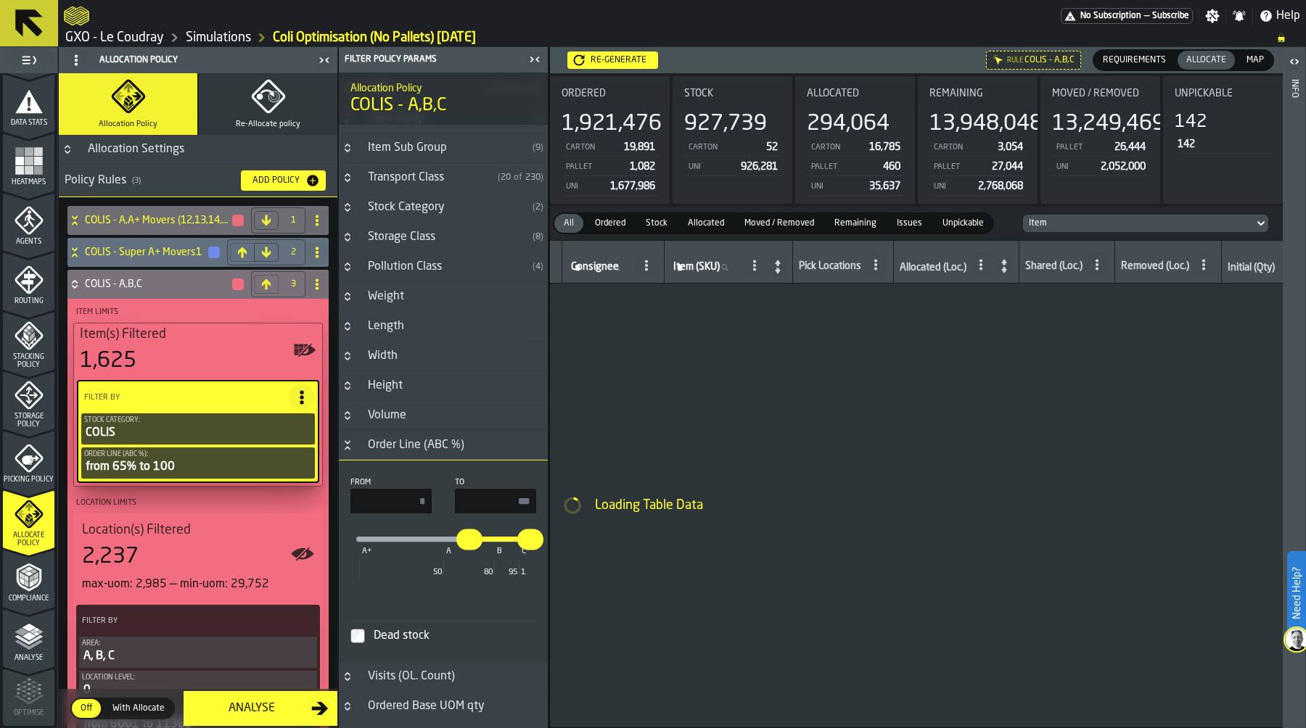
click at [516, 500] on div "From ** To ***" at bounding box center [443, 496] width 186 height 36
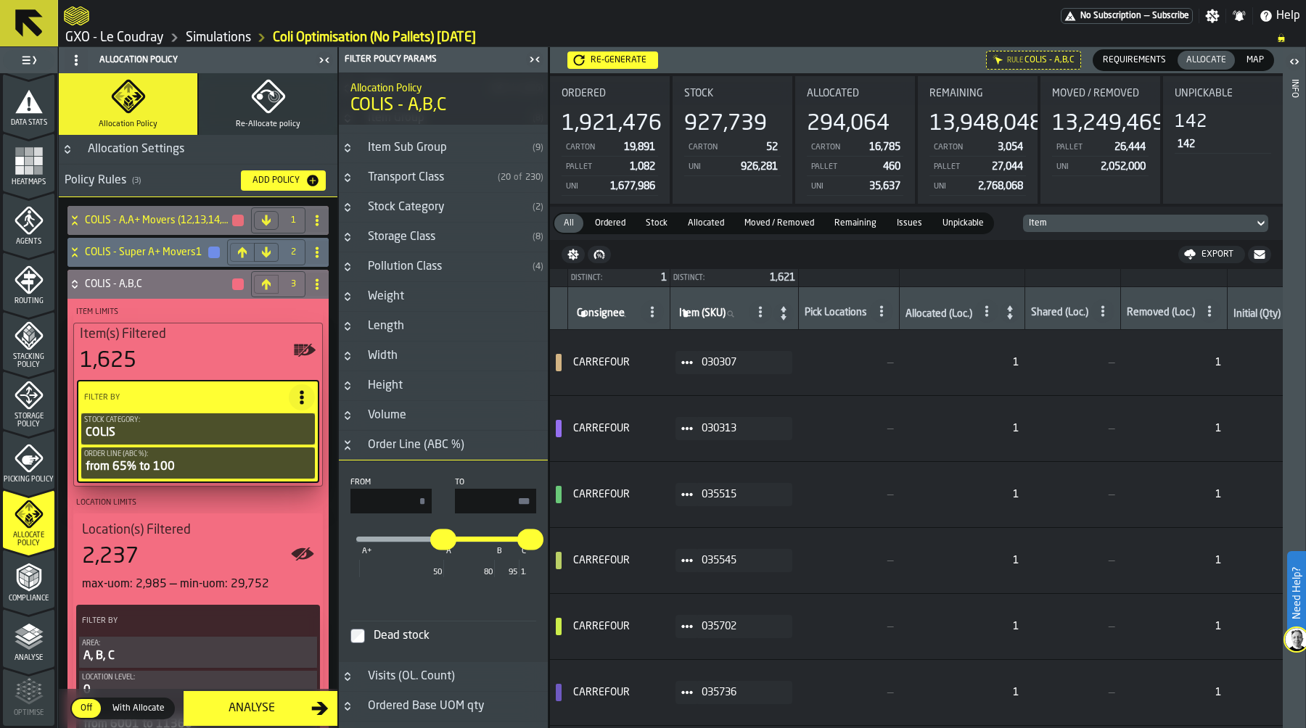
type input "**"
click at [75, 283] on icon at bounding box center [74, 285] width 15 height 12
type input "**"
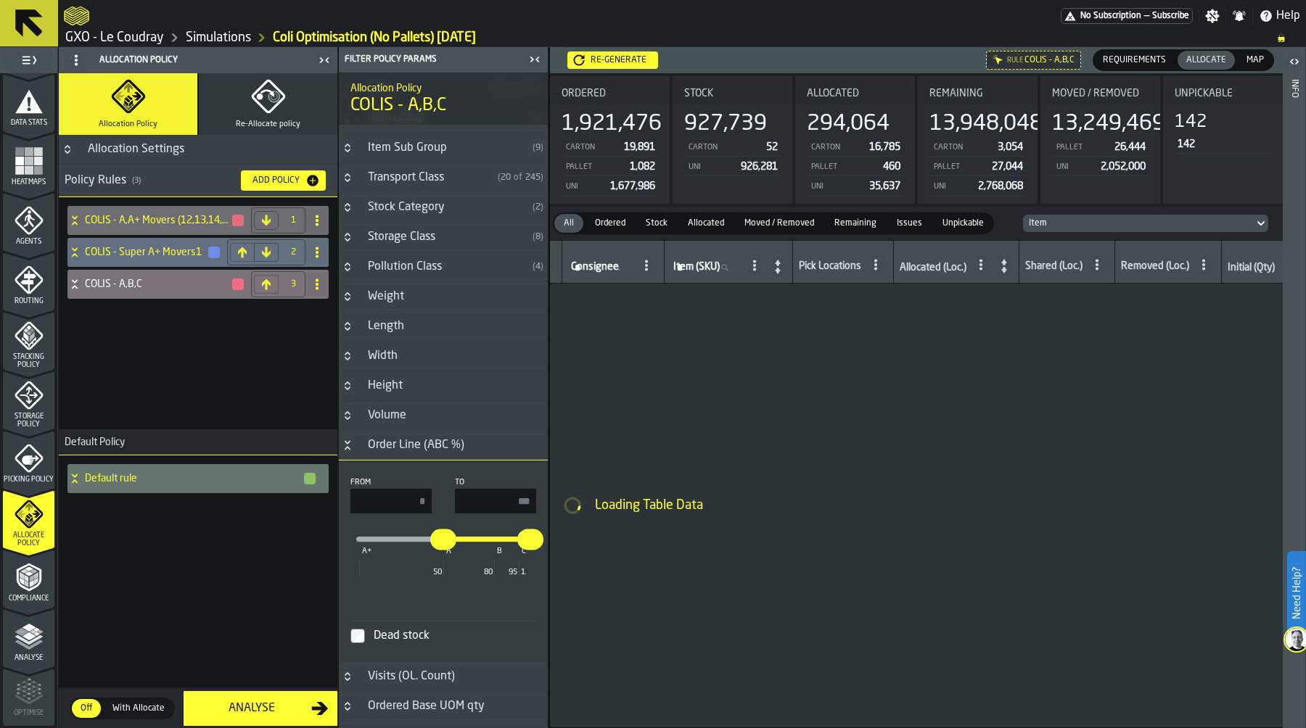
click at [620, 58] on div "Re-generate" at bounding box center [618, 60] width 67 height 10
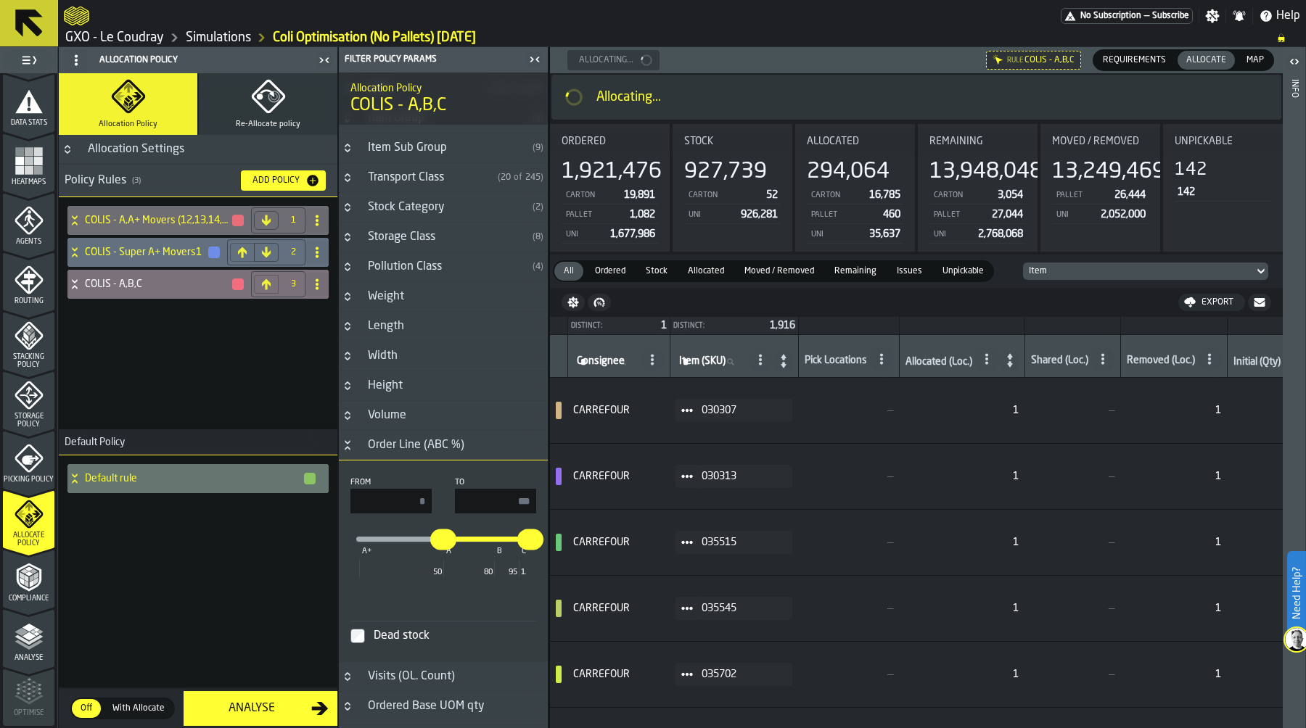
click at [224, 358] on div "COLIS - A,A+ Movers (12,13,14,15) 1 COLIS - Super A+ Movers1 2 COLIS - A,B,C 3" at bounding box center [198, 313] width 279 height 232
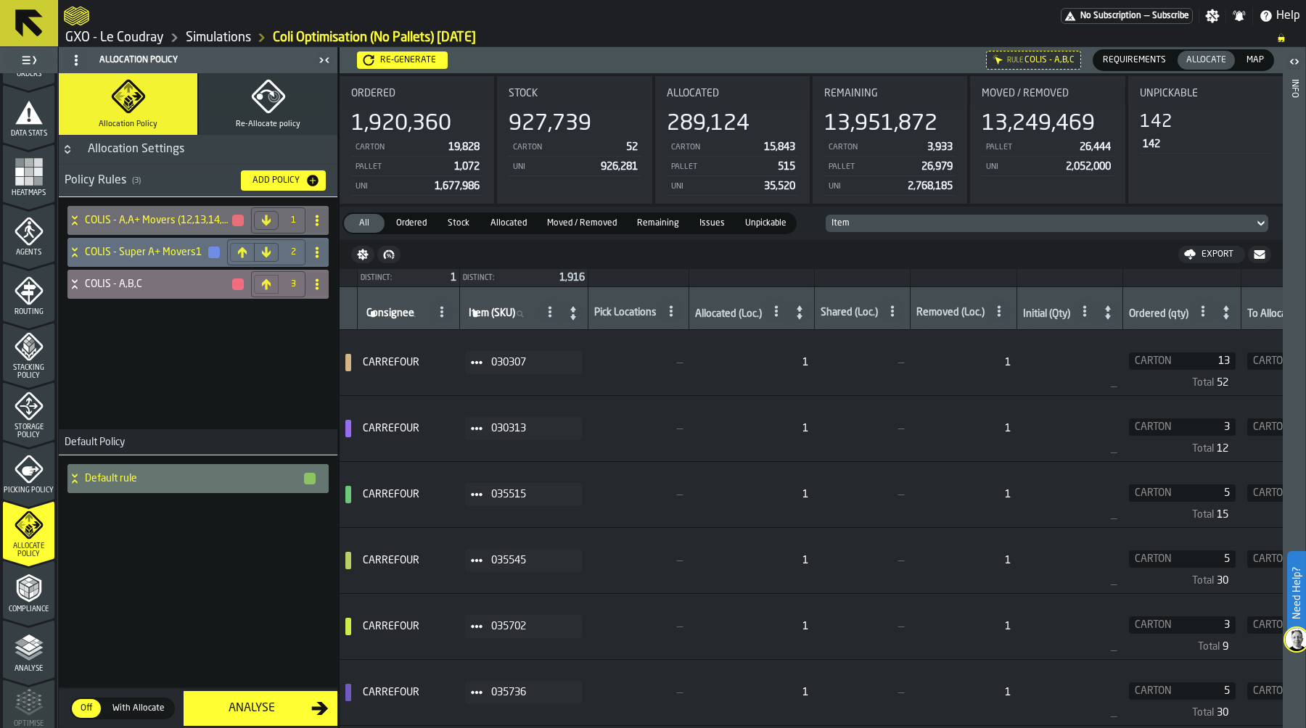
scroll to position [275, 0]
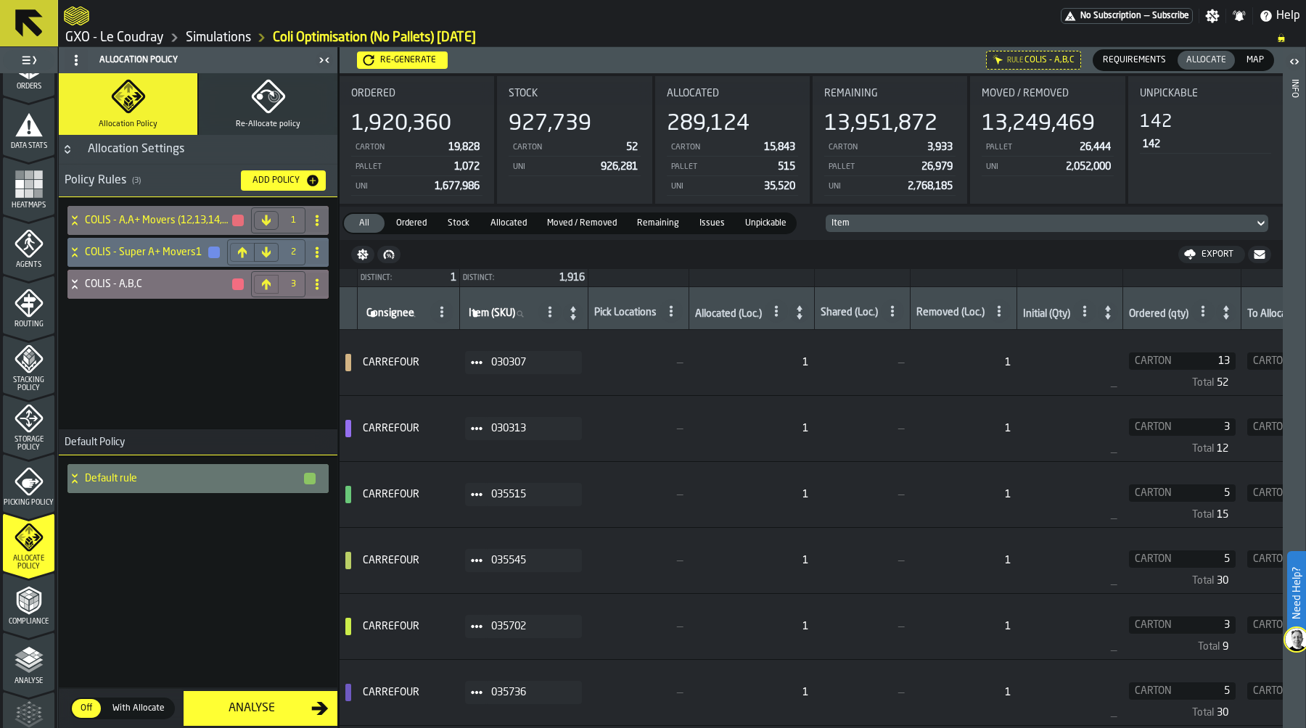
click at [25, 181] on rect "menu Heatmaps" at bounding box center [29, 184] width 9 height 9
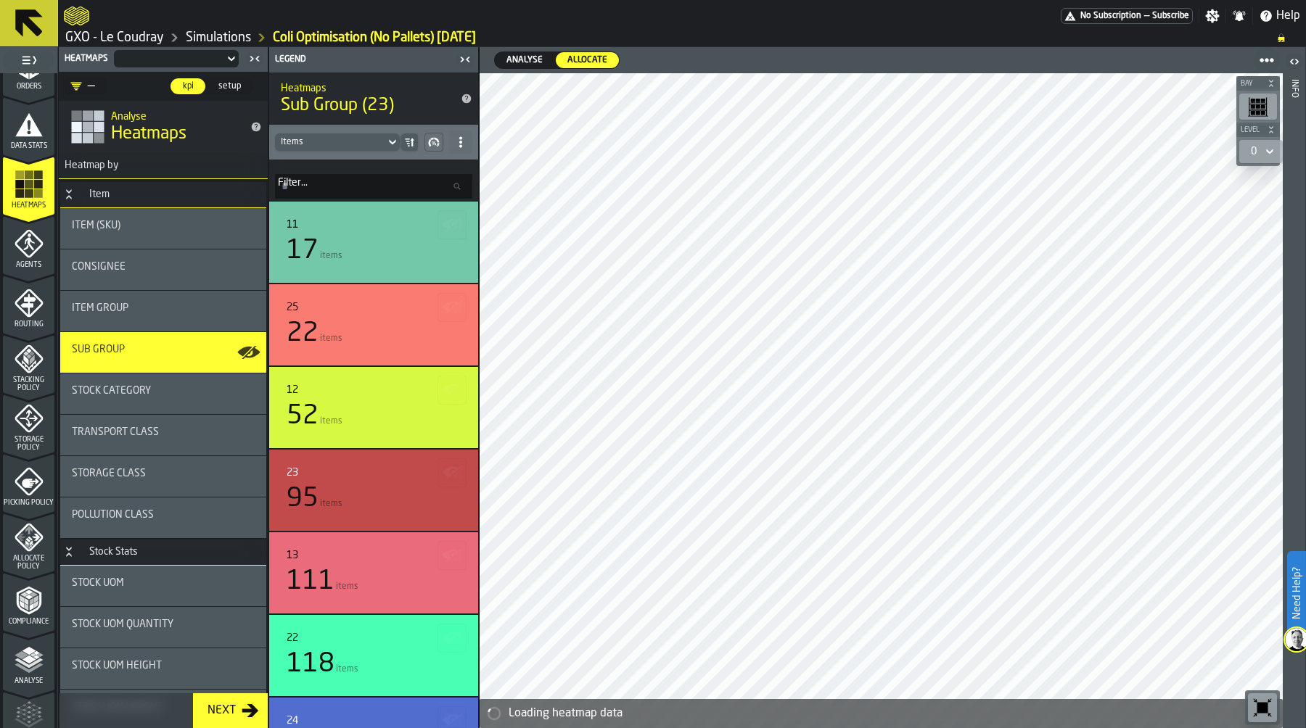
click at [1264, 712] on icon "button-toolbar-undefined" at bounding box center [1262, 708] width 11 height 11
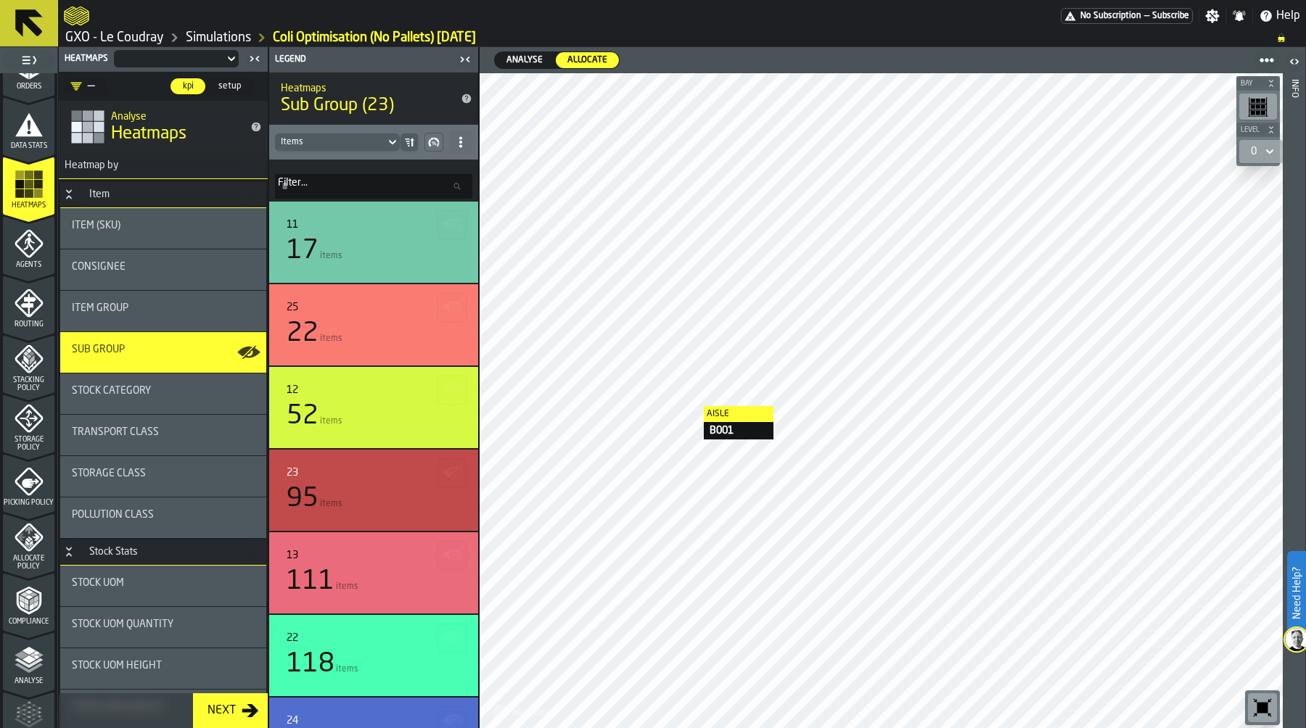
click at [519, 59] on span "Analyse" at bounding box center [525, 60] width 48 height 13
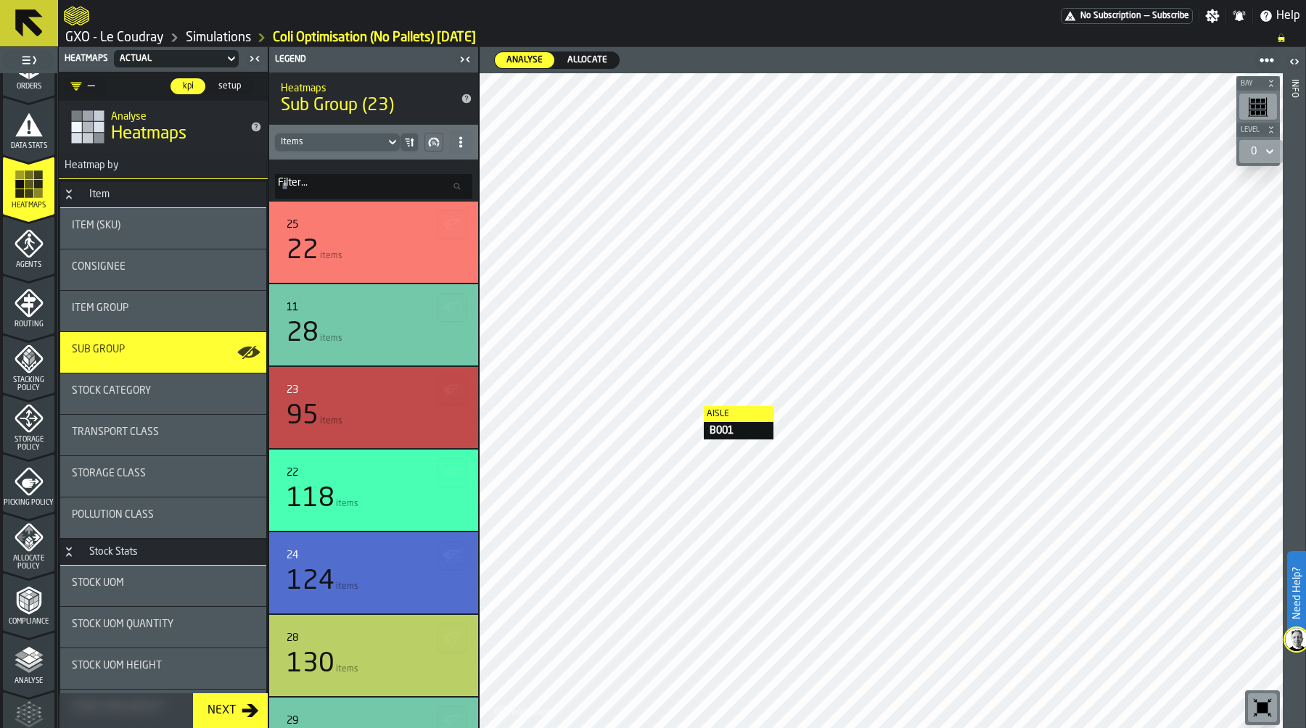
click at [583, 54] on span "Allocate" at bounding box center [587, 60] width 52 height 13
click at [31, 540] on icon "menu Allocate Policy" at bounding box center [29, 537] width 29 height 29
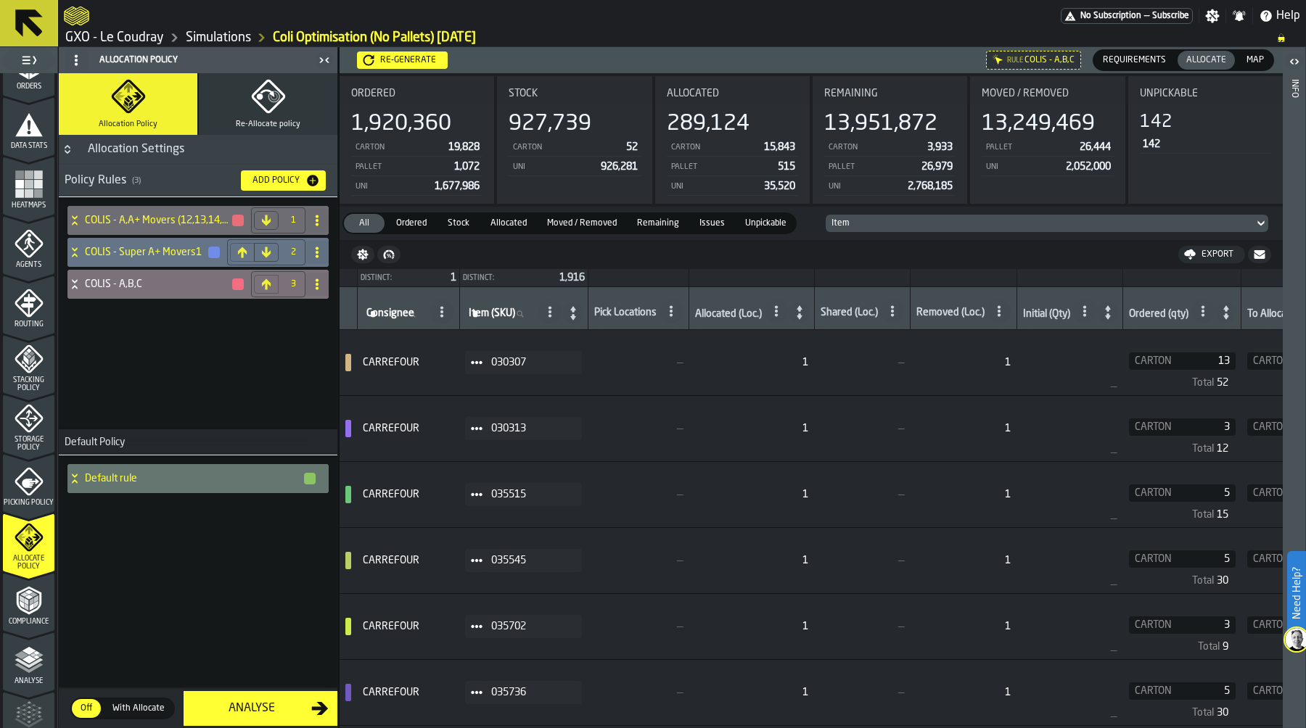
click at [75, 250] on icon at bounding box center [74, 249] width 5 height 4
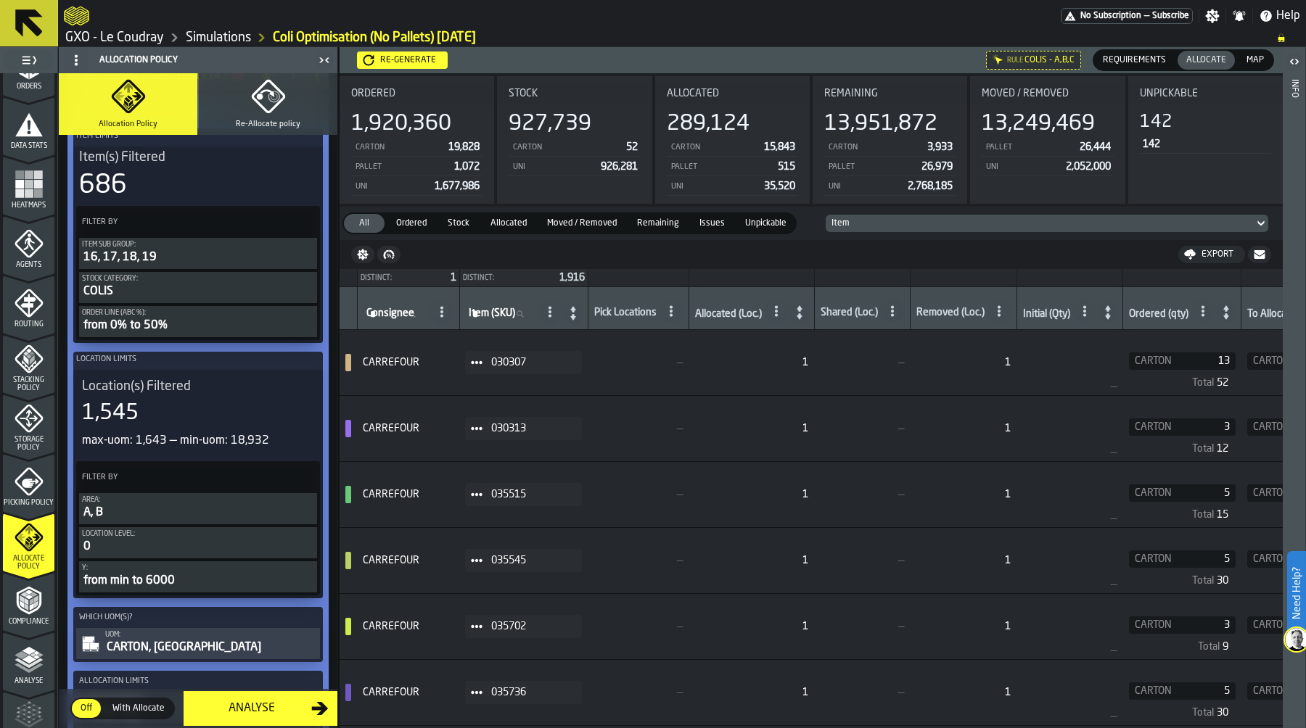
scroll to position [112, 0]
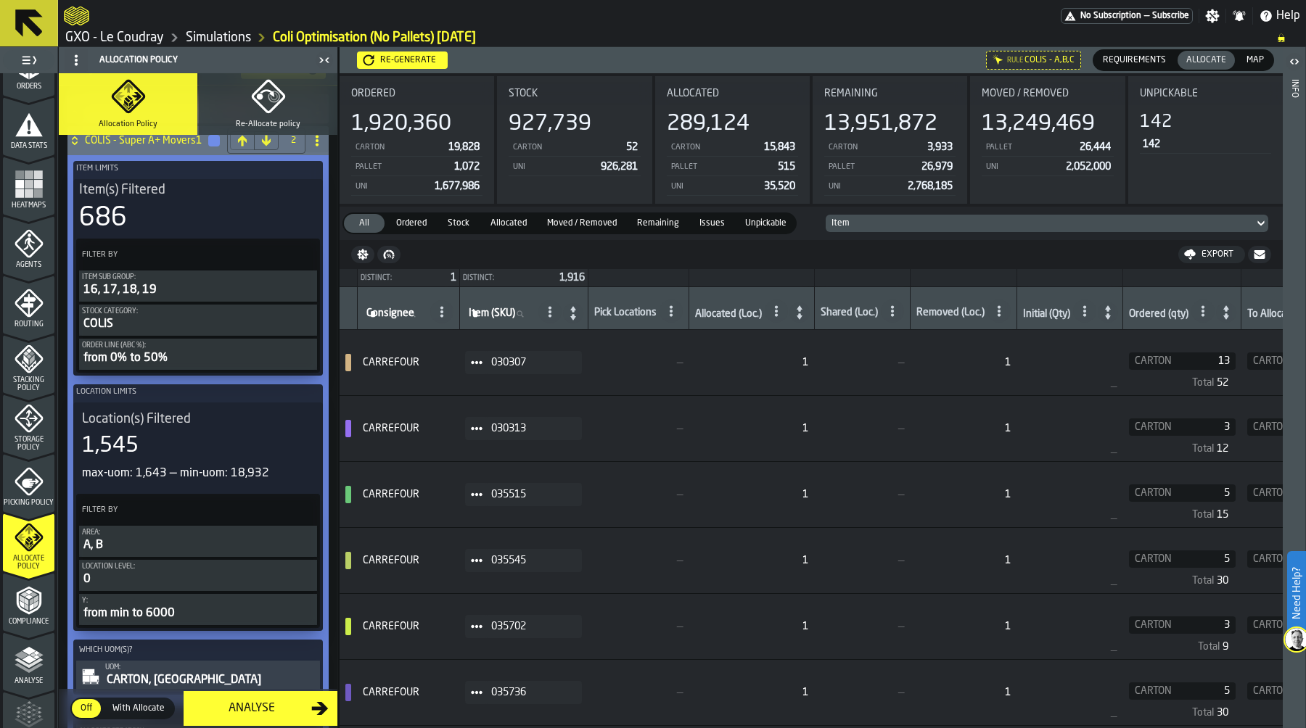
click at [166, 355] on div "from 0% to 50%" at bounding box center [198, 358] width 232 height 17
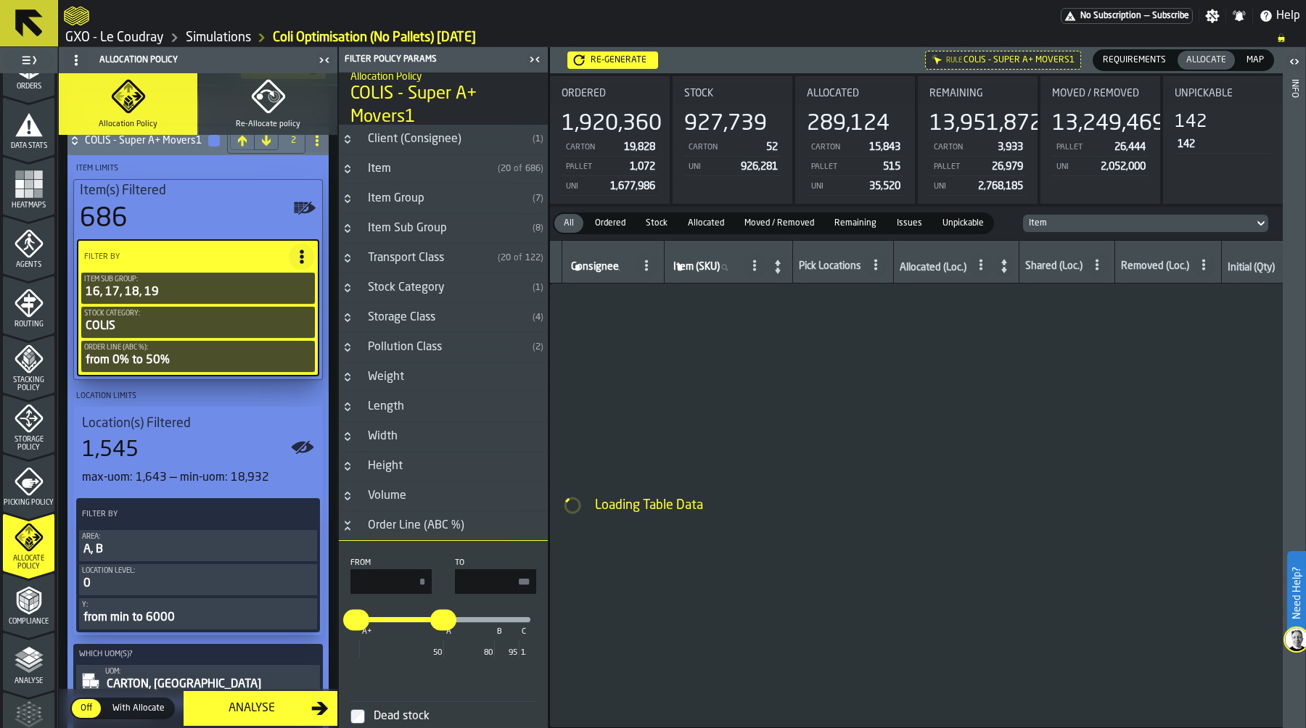
click at [553, 580] on main "1 Start 2 Layout 3 Assignment 4 Items 5 Orders 6 Data Stats 7 Heatmaps 8 Agents…" at bounding box center [653, 387] width 1306 height 681
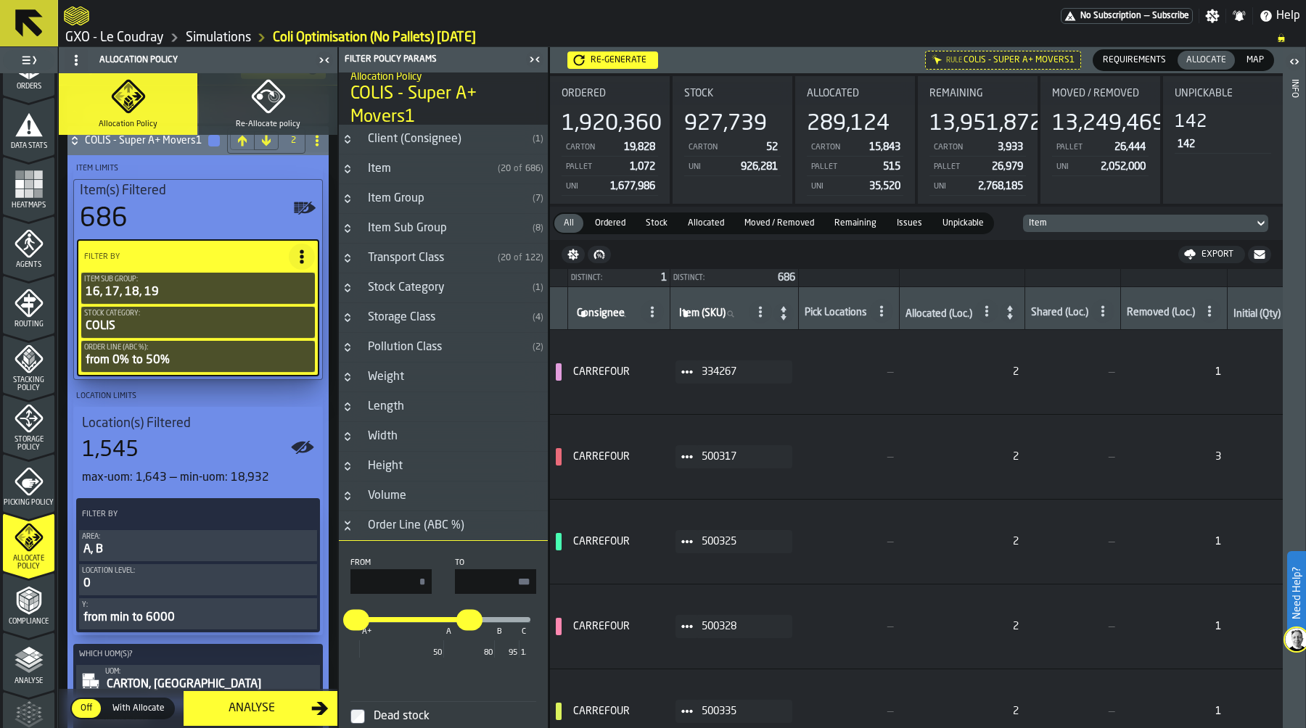
type input "**"
click at [379, 580] on input "*" at bounding box center [390, 581] width 81 height 25
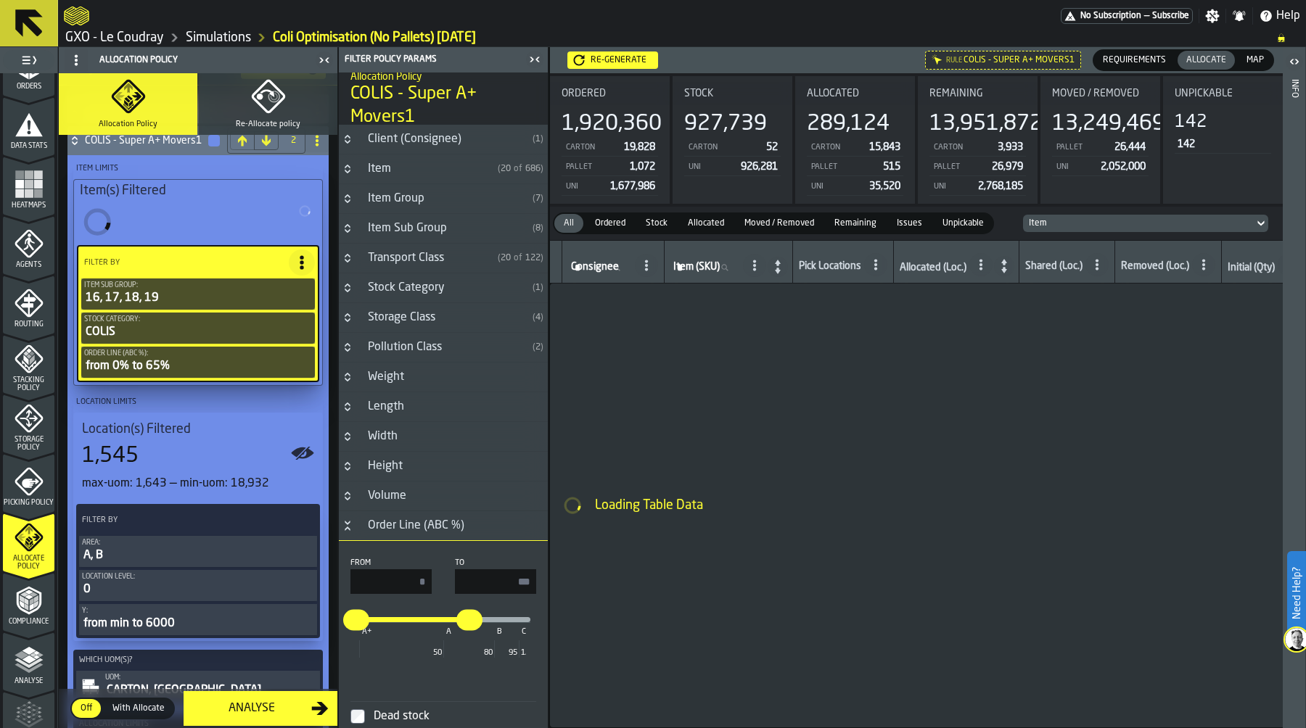
type input "**"
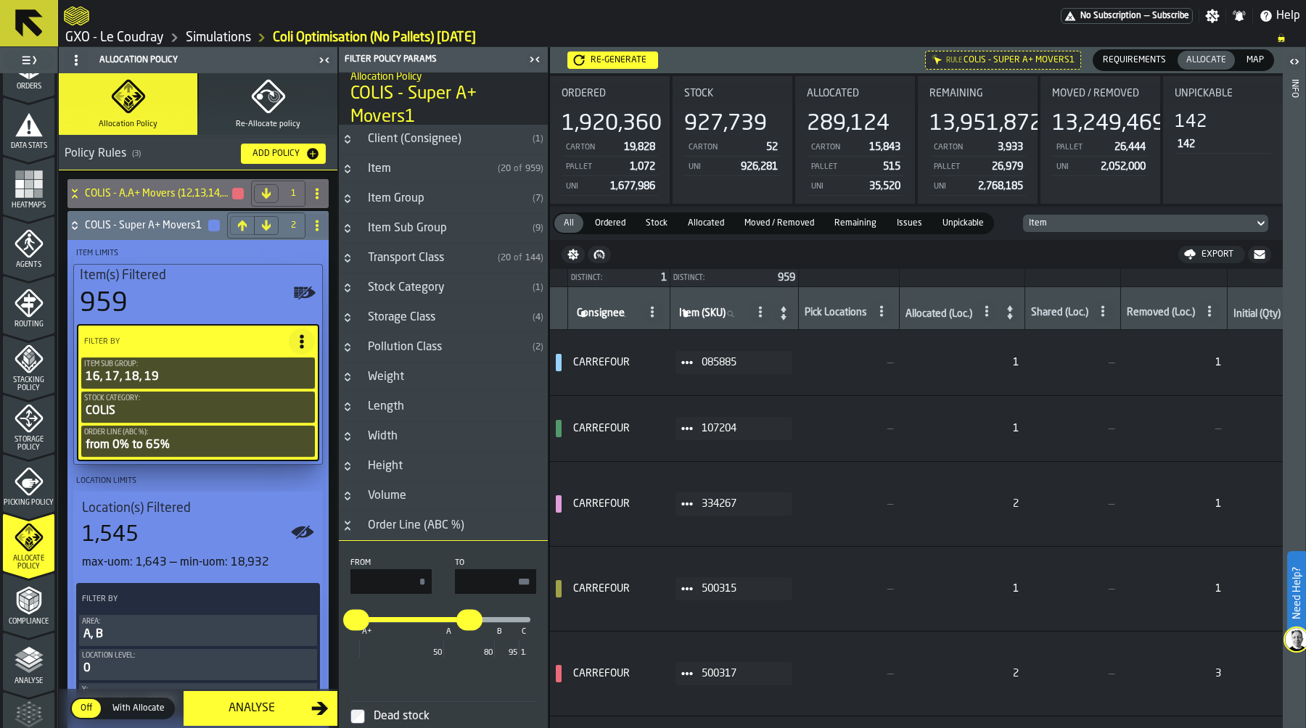
scroll to position [0, 0]
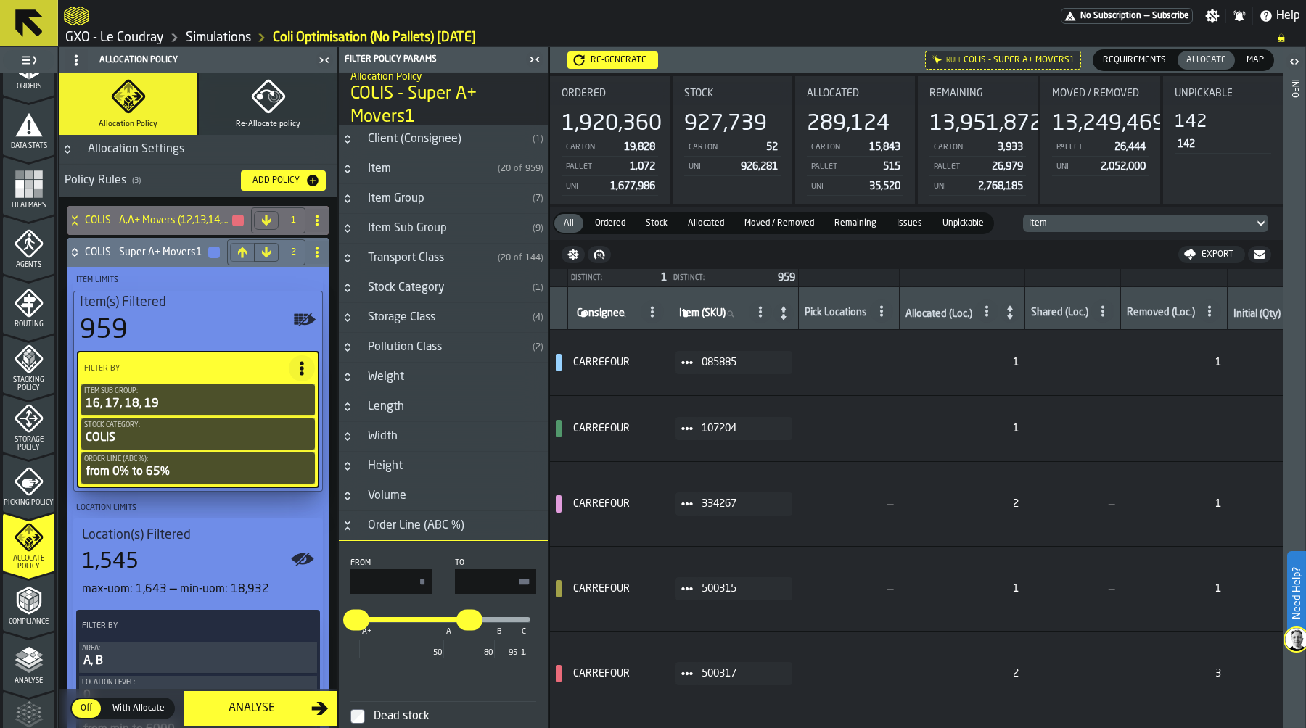
click at [74, 248] on icon at bounding box center [74, 250] width 5 height 4
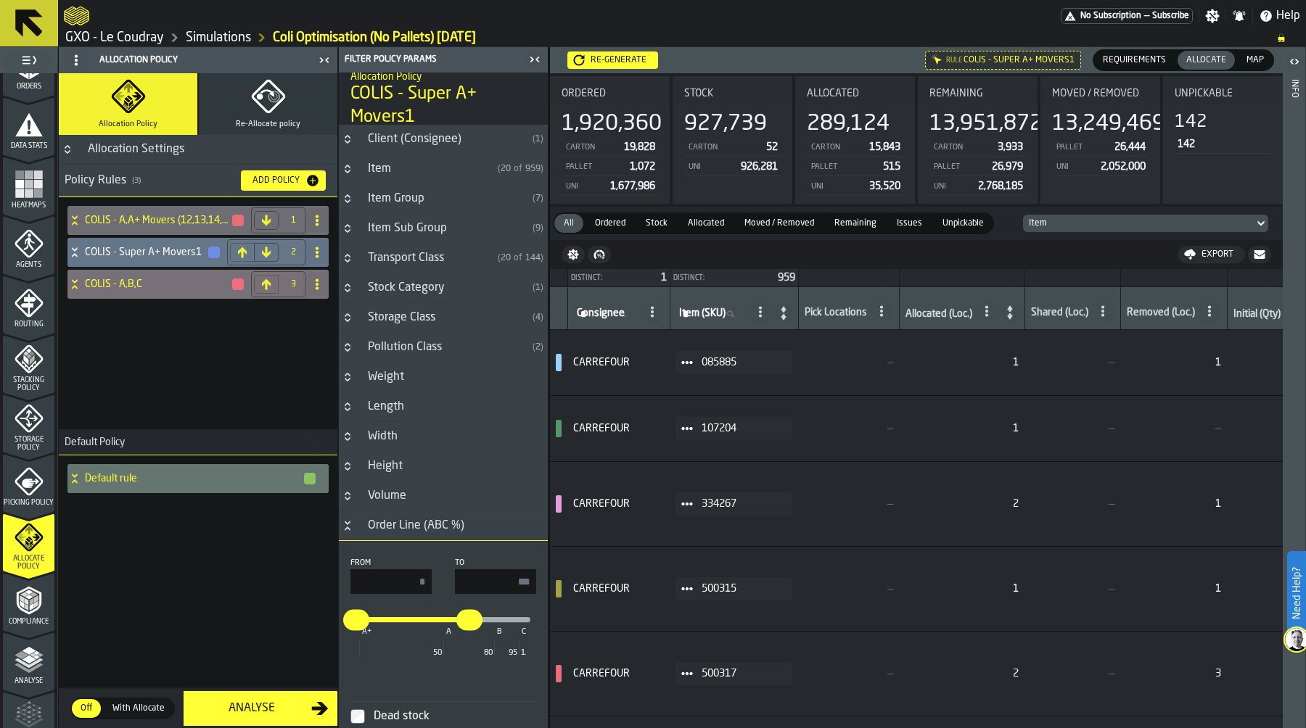
click at [79, 282] on icon at bounding box center [74, 285] width 15 height 12
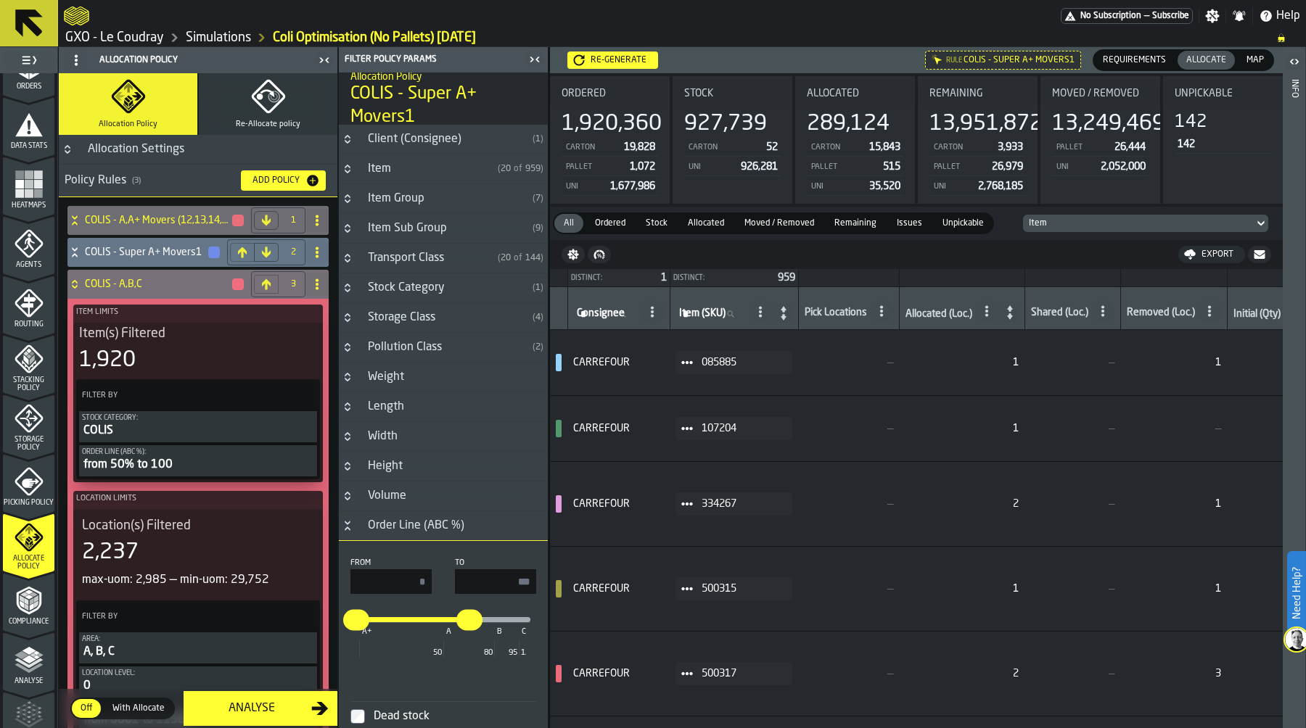
click at [75, 284] on icon at bounding box center [74, 285] width 15 height 12
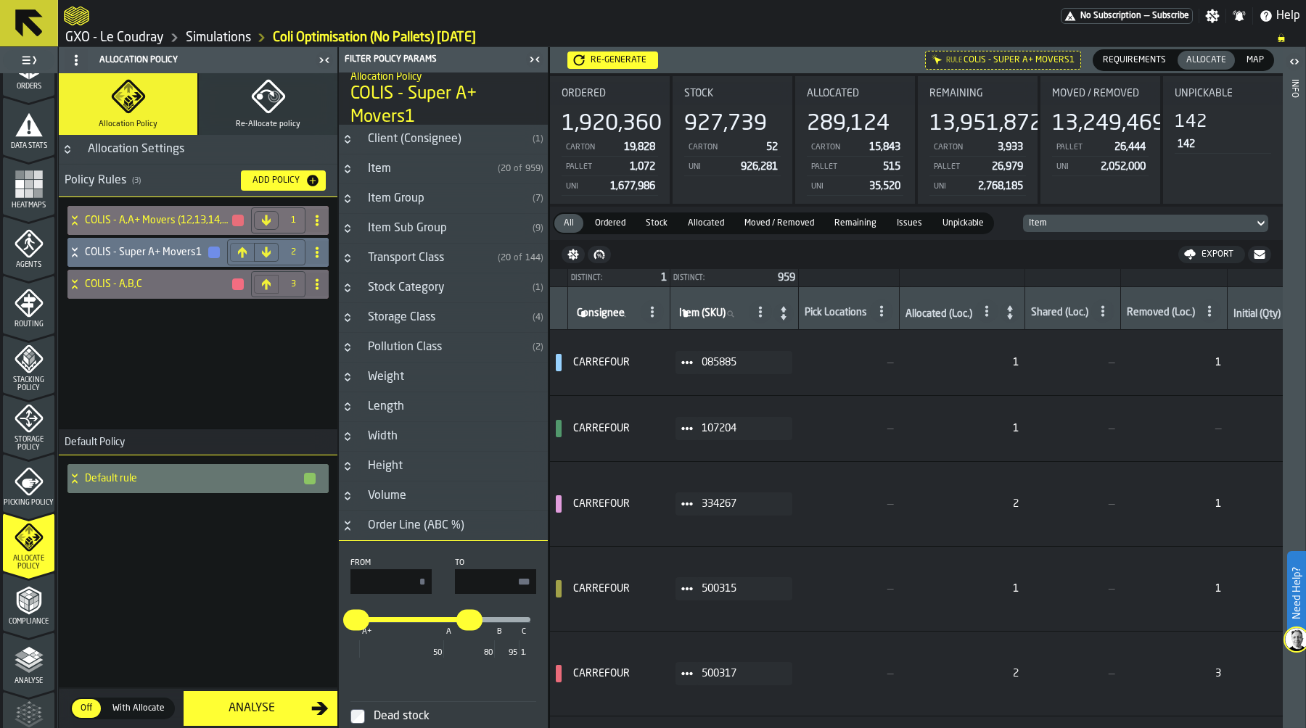
click at [105, 211] on div "COLIS - A,A+ Movers (12,13,14,15)" at bounding box center [156, 220] width 178 height 29
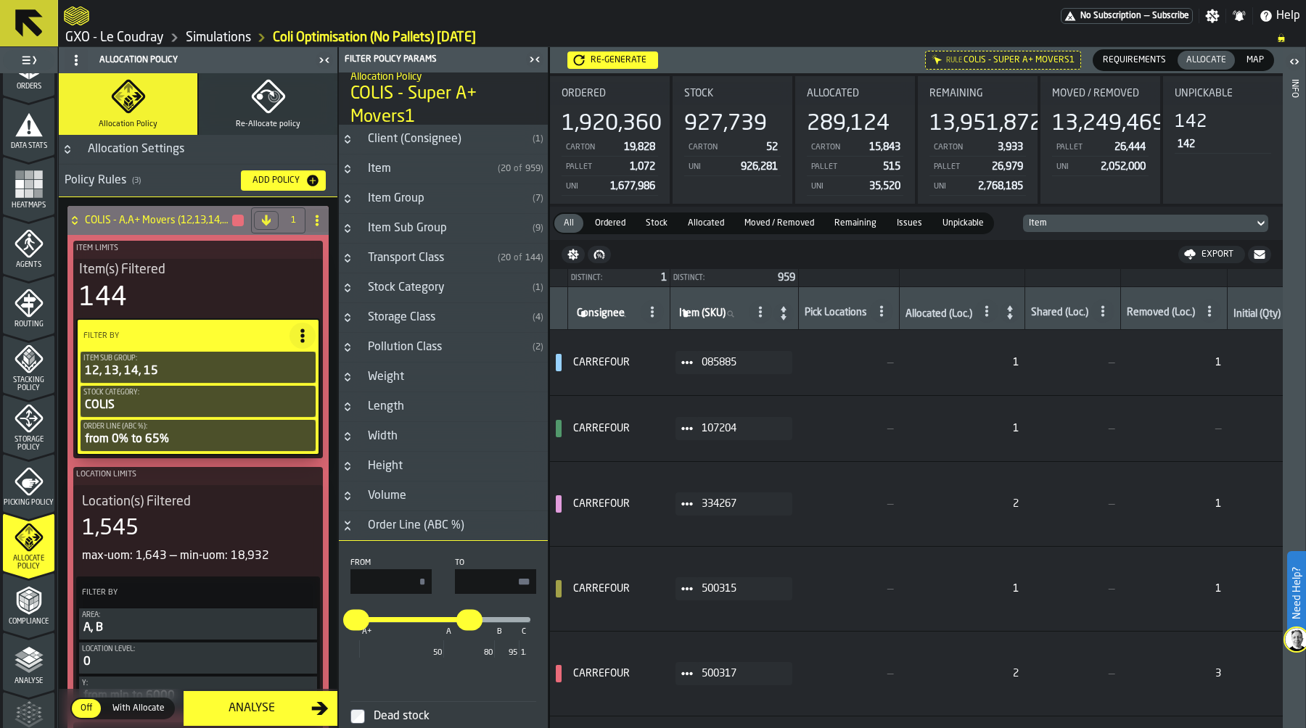
click at [105, 212] on div "COLIS - A,A+ Movers (12,13,14,15)" at bounding box center [156, 220] width 178 height 29
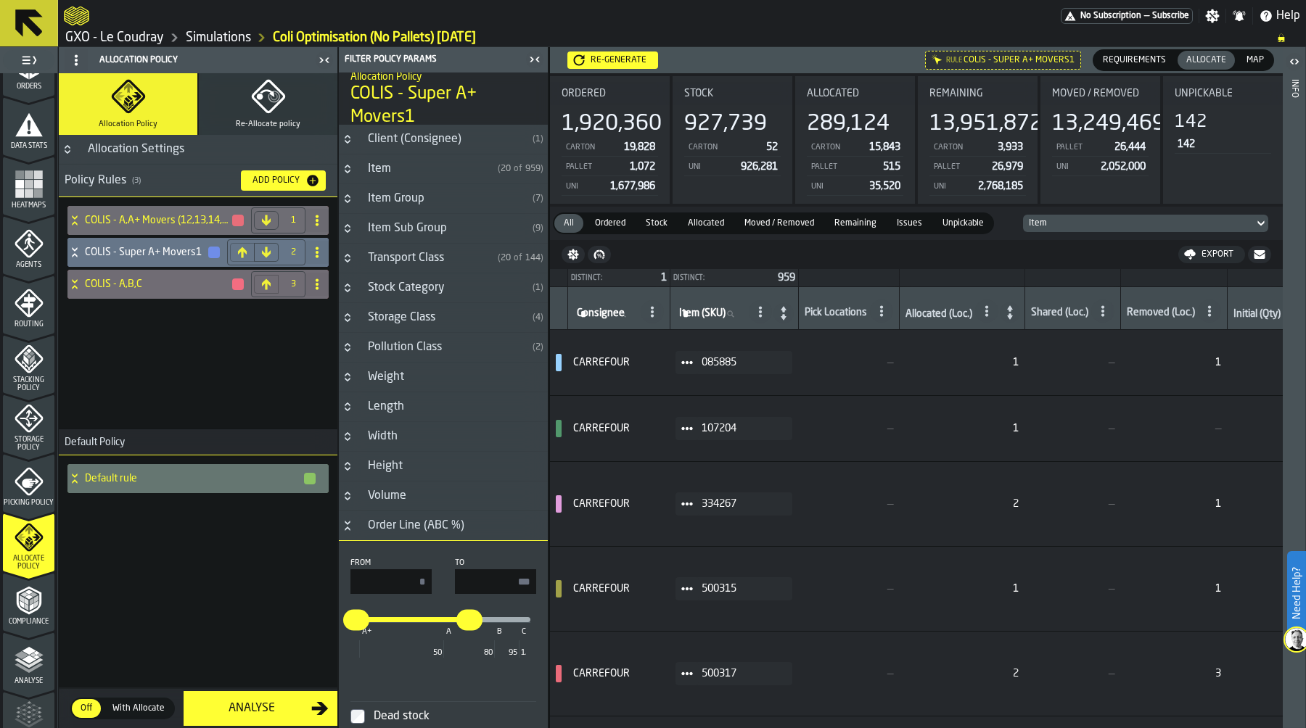
click at [112, 247] on h4 "COLIS - Super A+ Movers1" at bounding box center [146, 253] width 122 height 12
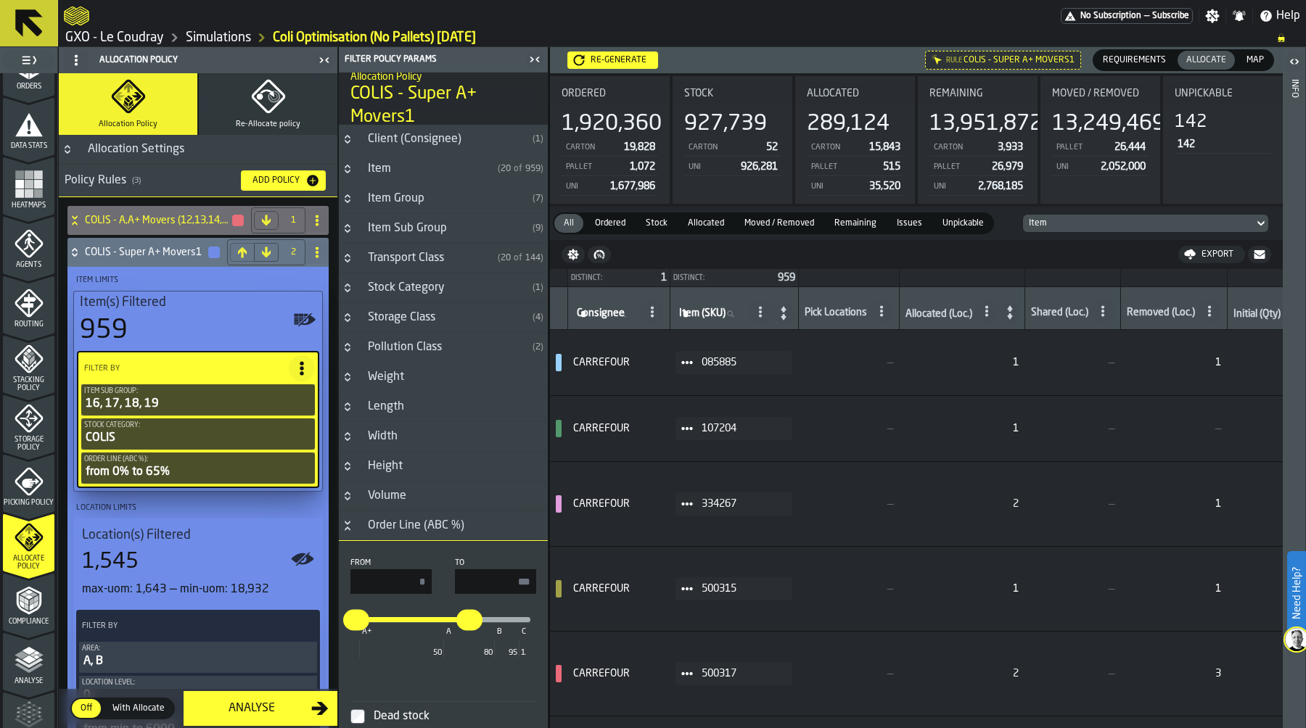
click at [112, 247] on h4 "COLIS - Super A+ Movers1" at bounding box center [146, 253] width 122 height 12
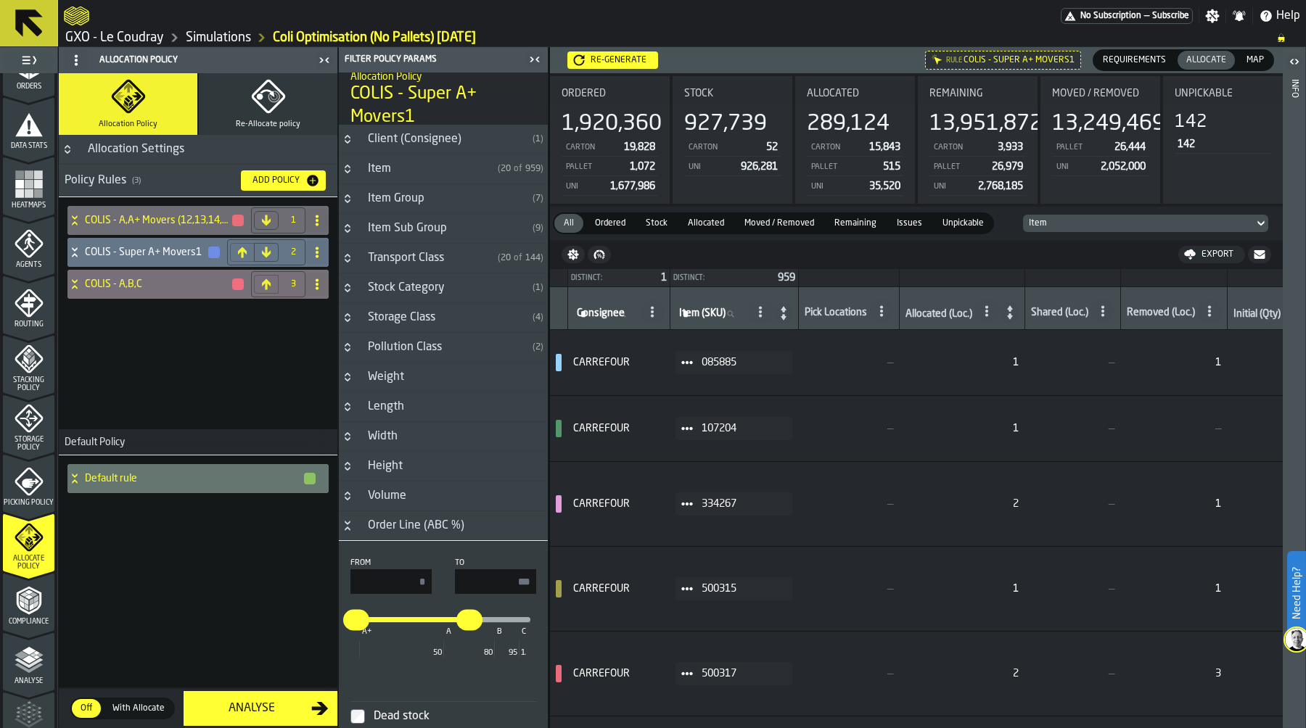
click at [116, 282] on h4 "COLIS - A,B,C" at bounding box center [158, 285] width 146 height 12
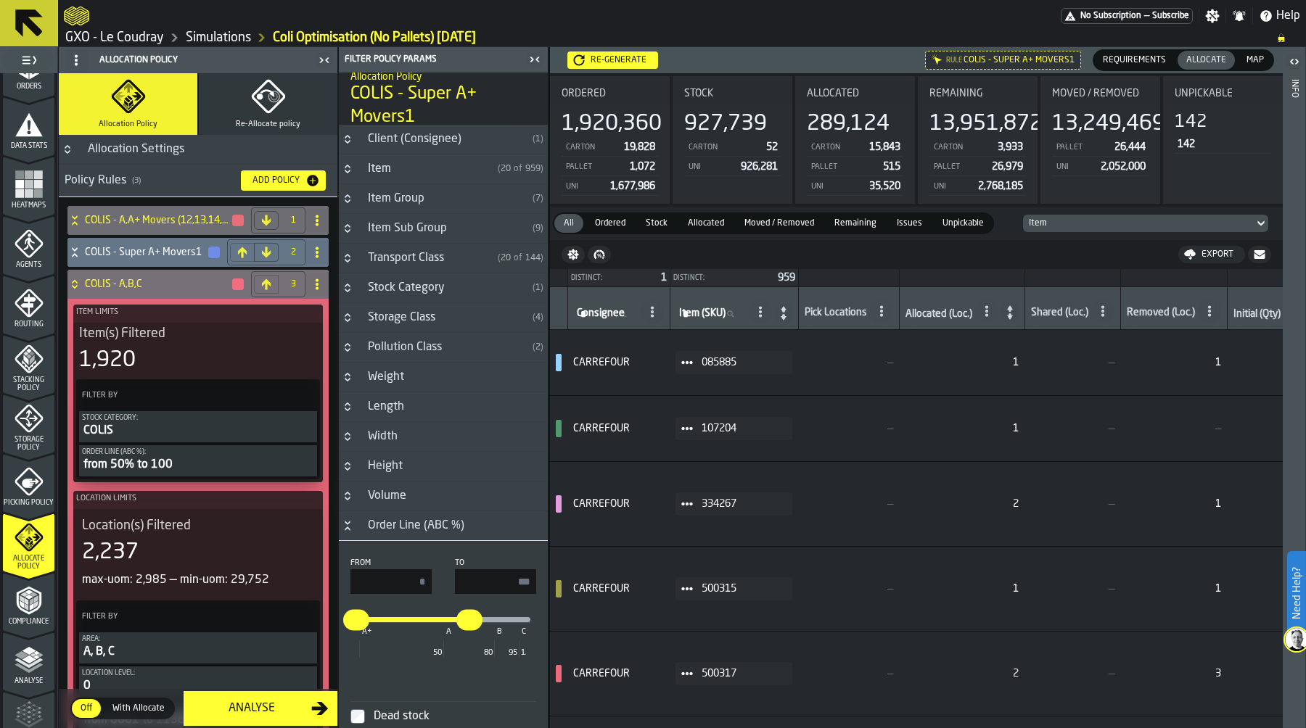
click at [116, 282] on h4 "COLIS - A,B,C" at bounding box center [158, 285] width 146 height 12
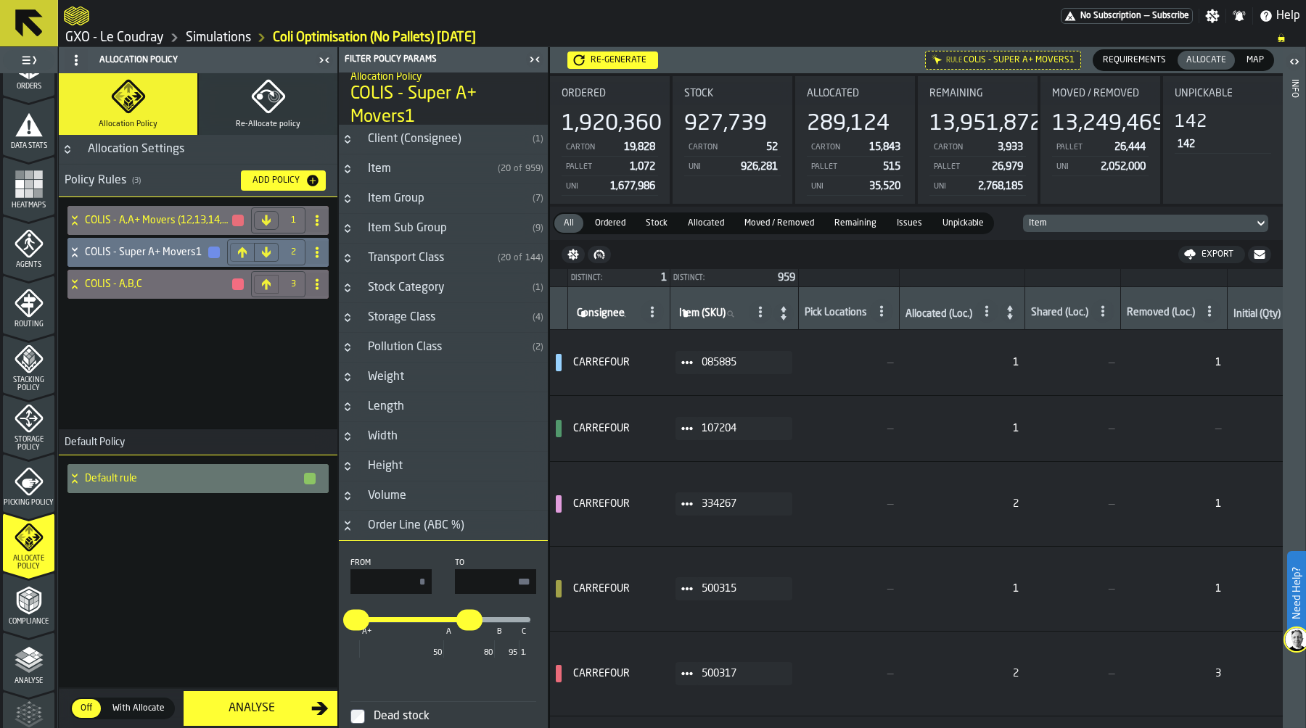
click at [627, 57] on div "Re-generate" at bounding box center [618, 60] width 67 height 10
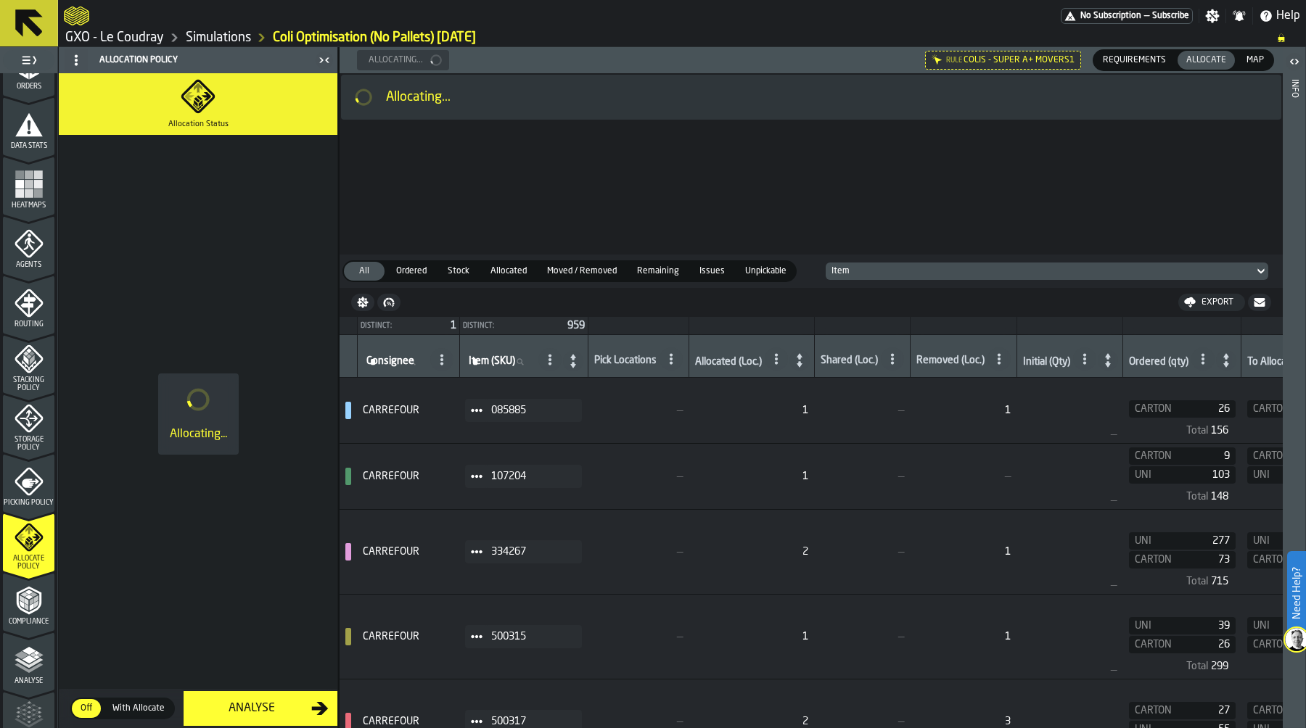
click at [0, 0] on icon at bounding box center [0, 0] width 0 height 0
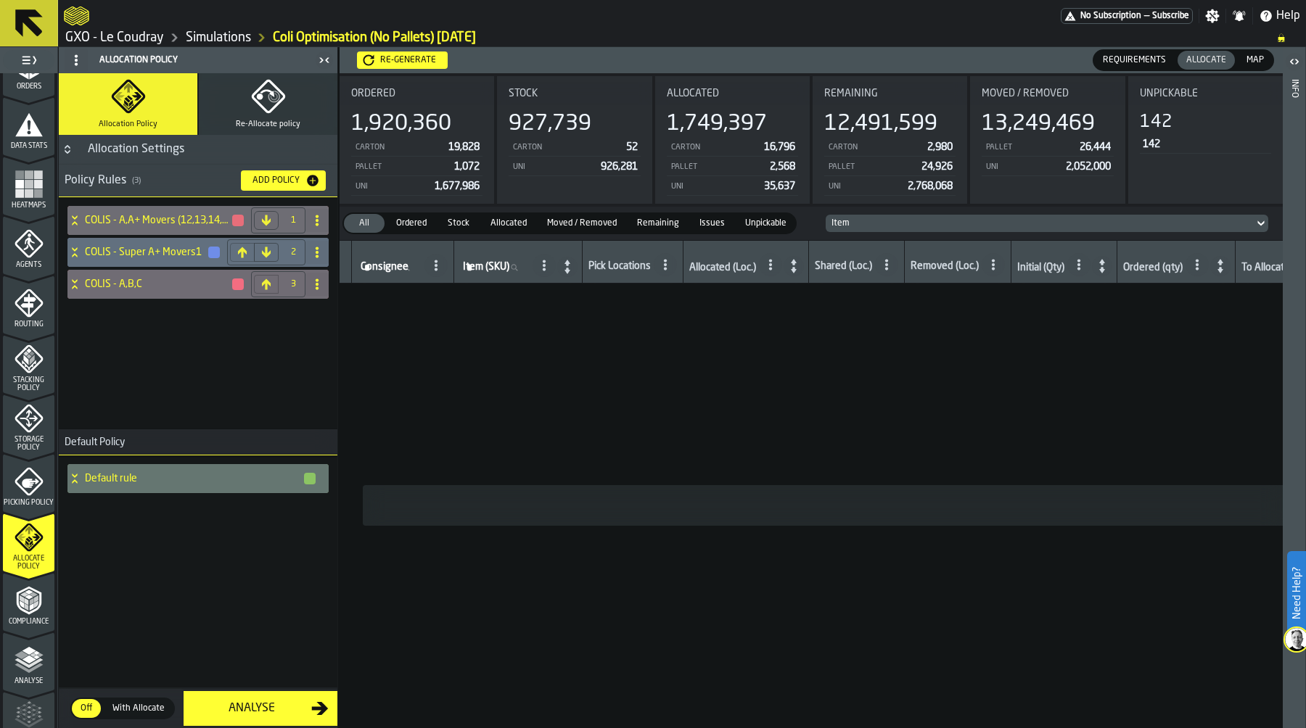
click at [980, 38] on ol "GXO - Le Coudray Simulations Coli Optimisation (No Pallets) 2025-10-07" at bounding box center [663, 37] width 1198 height 17
click at [1254, 58] on span "Map" at bounding box center [1254, 60] width 29 height 13
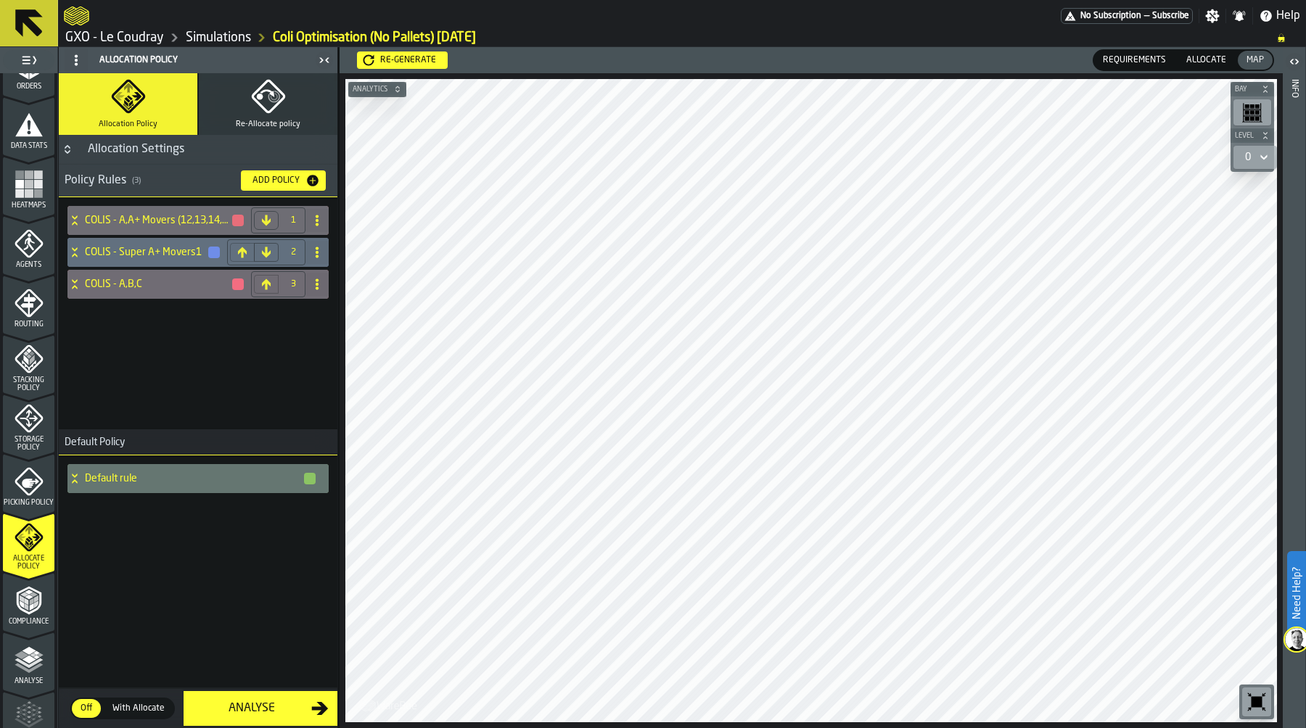
click at [1204, 61] on span "Allocate" at bounding box center [1206, 60] width 52 height 13
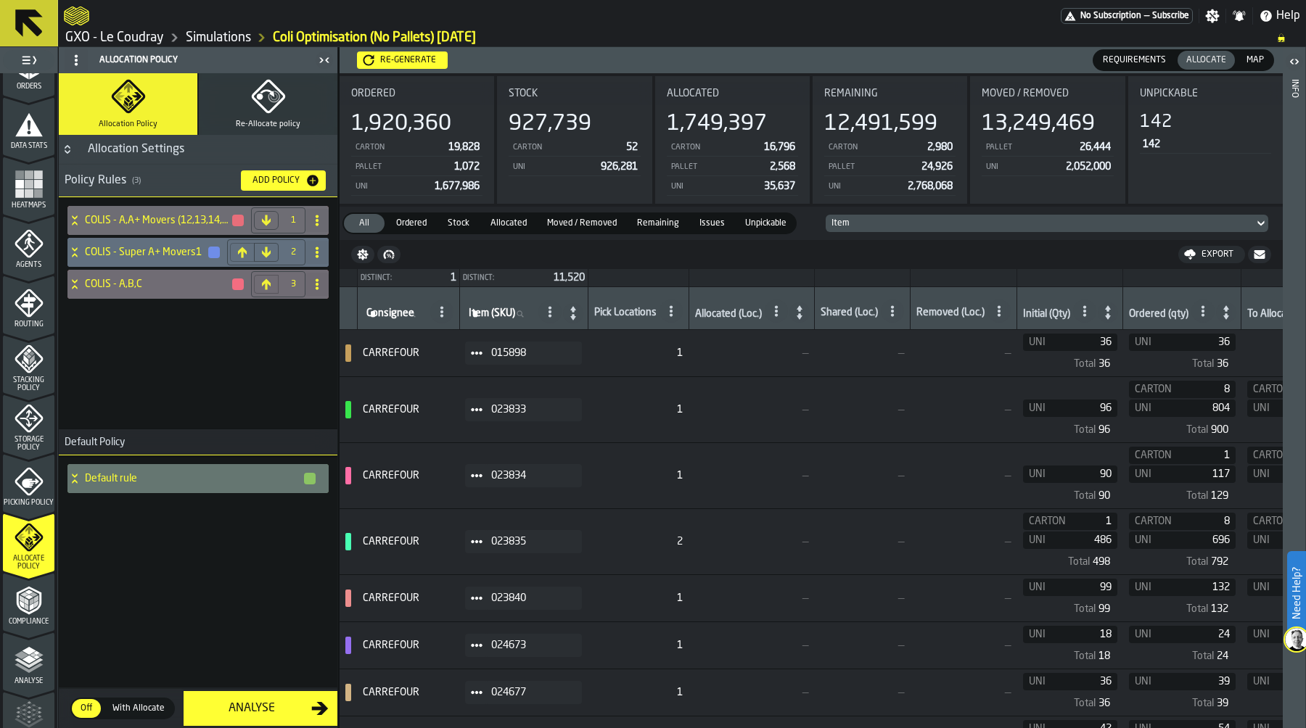
click at [29, 183] on rect "menu Heatmaps" at bounding box center [29, 184] width 9 height 9
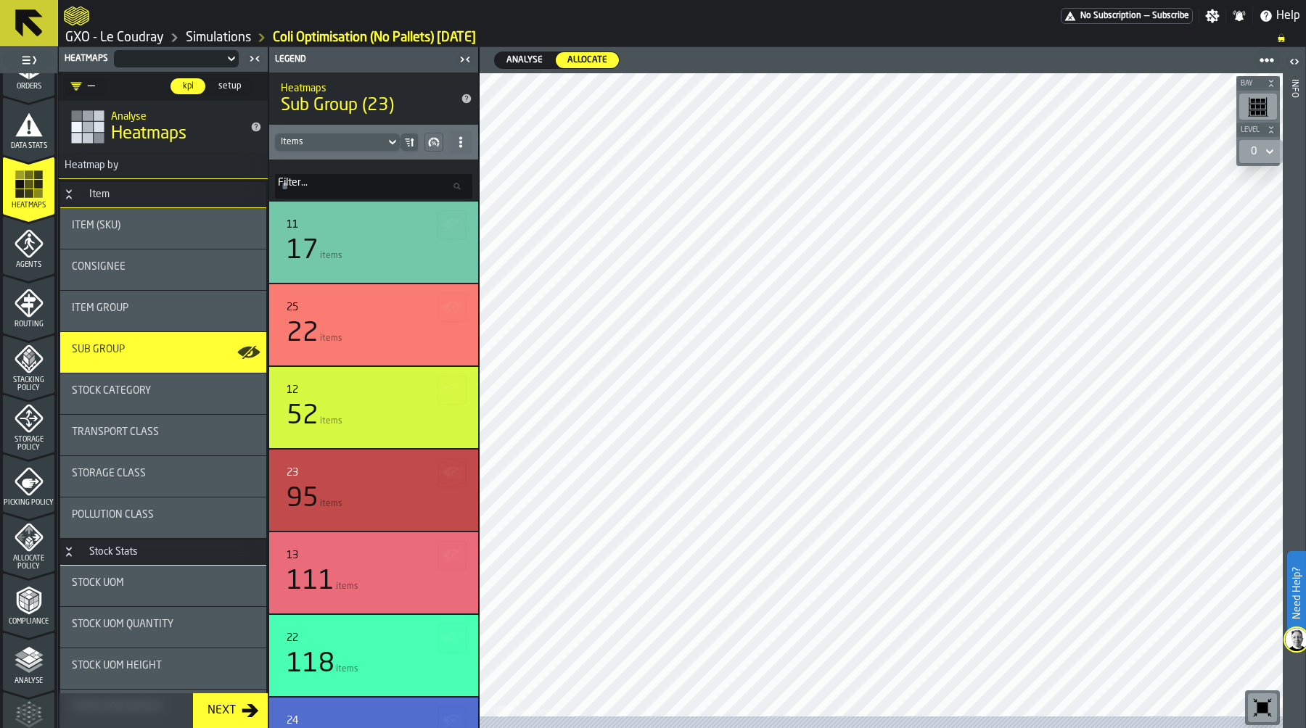
click at [531, 54] on span "Analyse" at bounding box center [525, 60] width 48 height 13
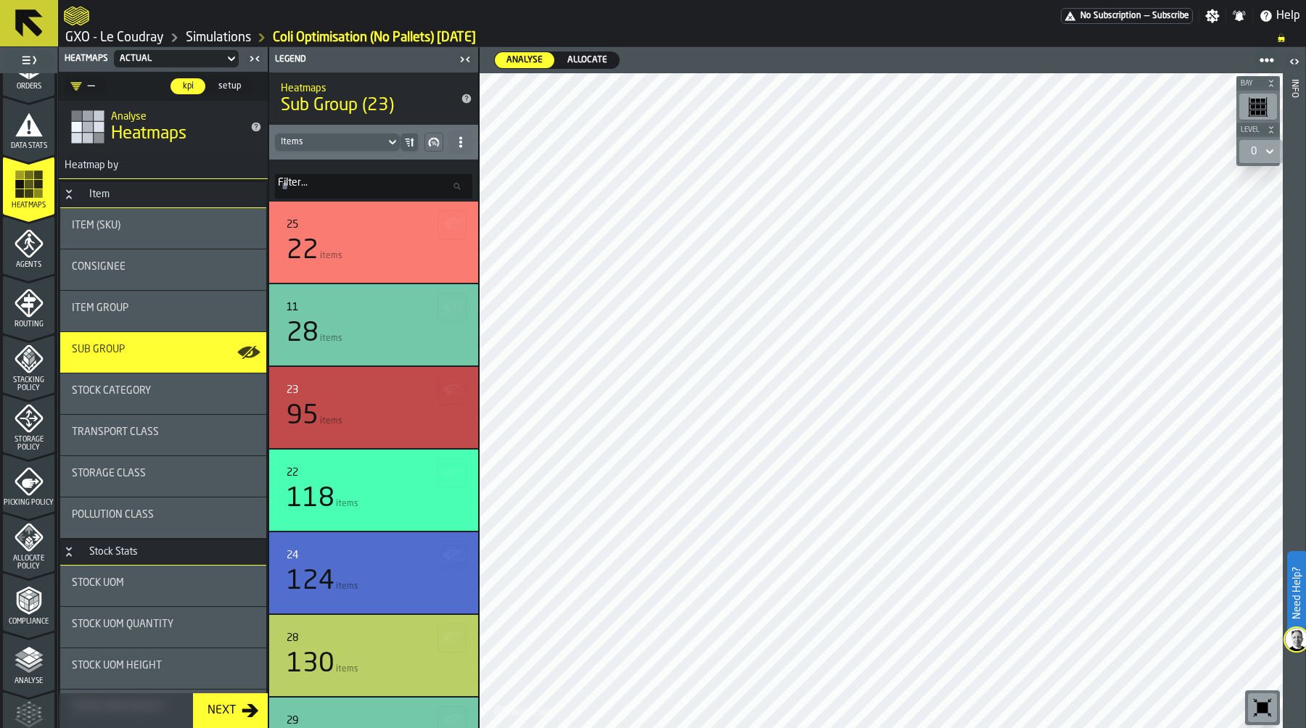
click at [589, 59] on span "Allocate" at bounding box center [587, 60] width 52 height 13
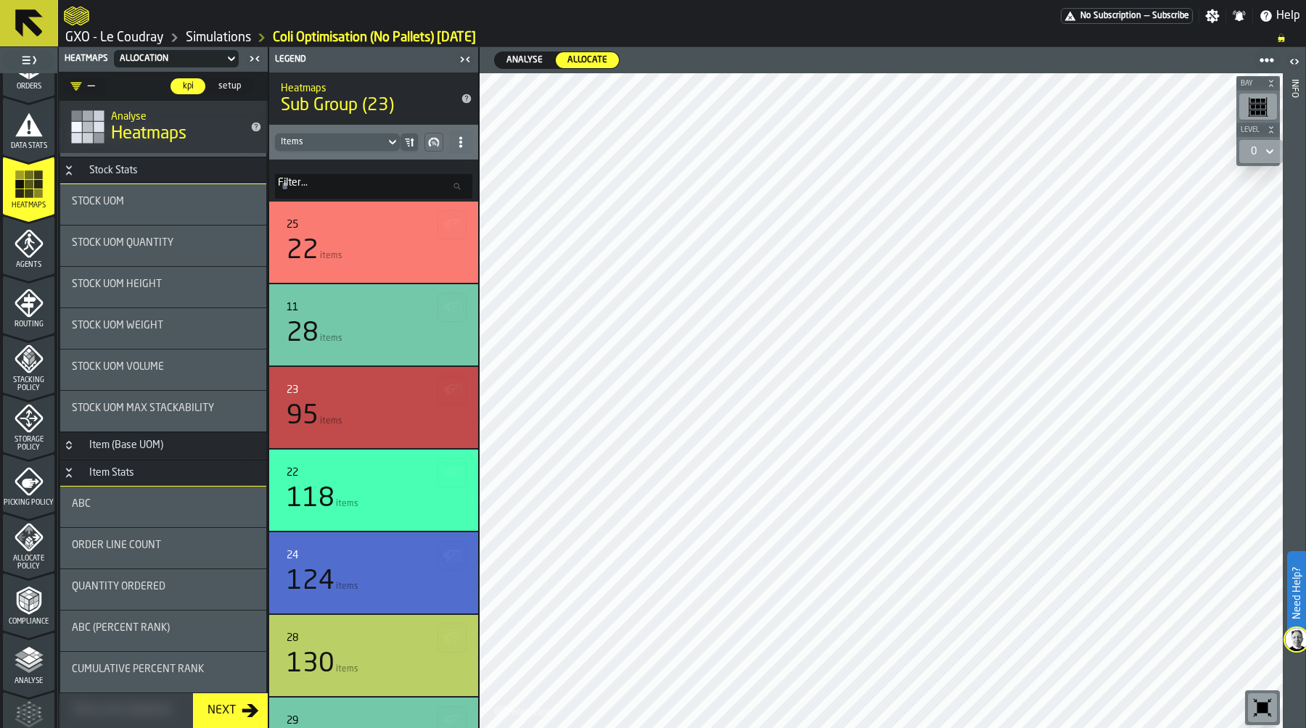
scroll to position [394, 0]
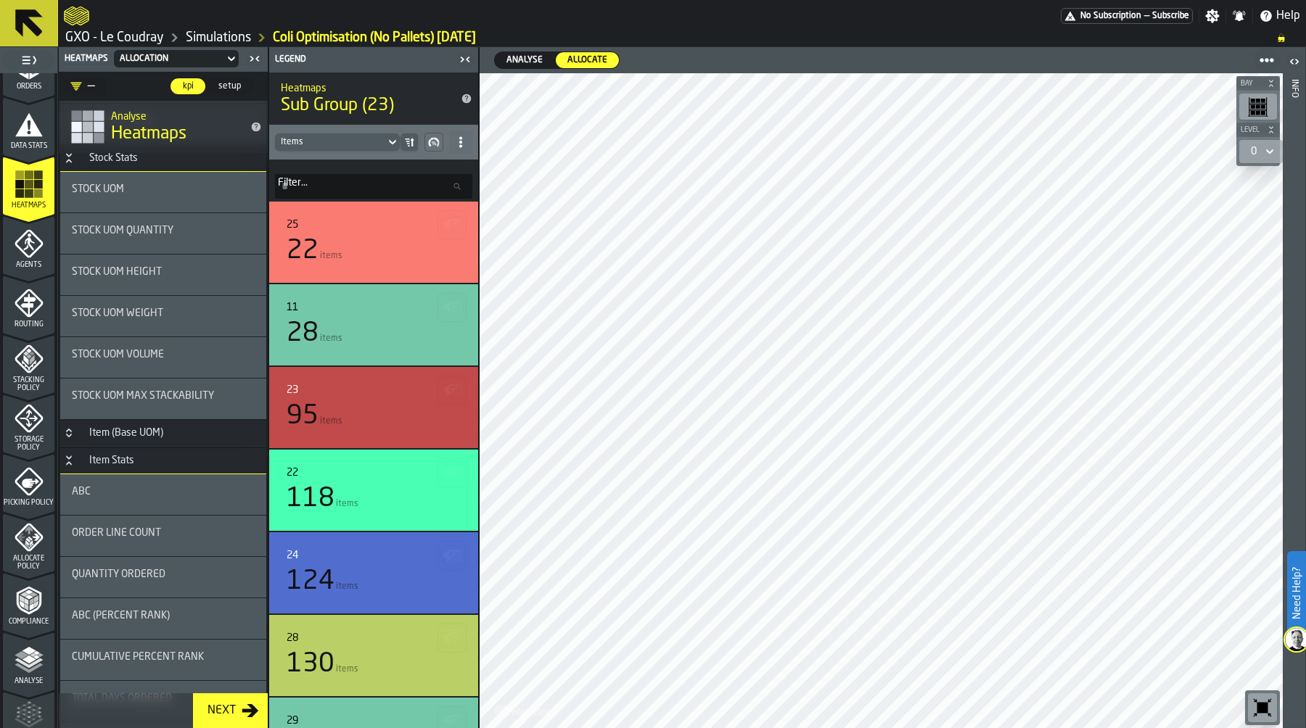
click at [134, 500] on div "ABC" at bounding box center [163, 494] width 183 height 17
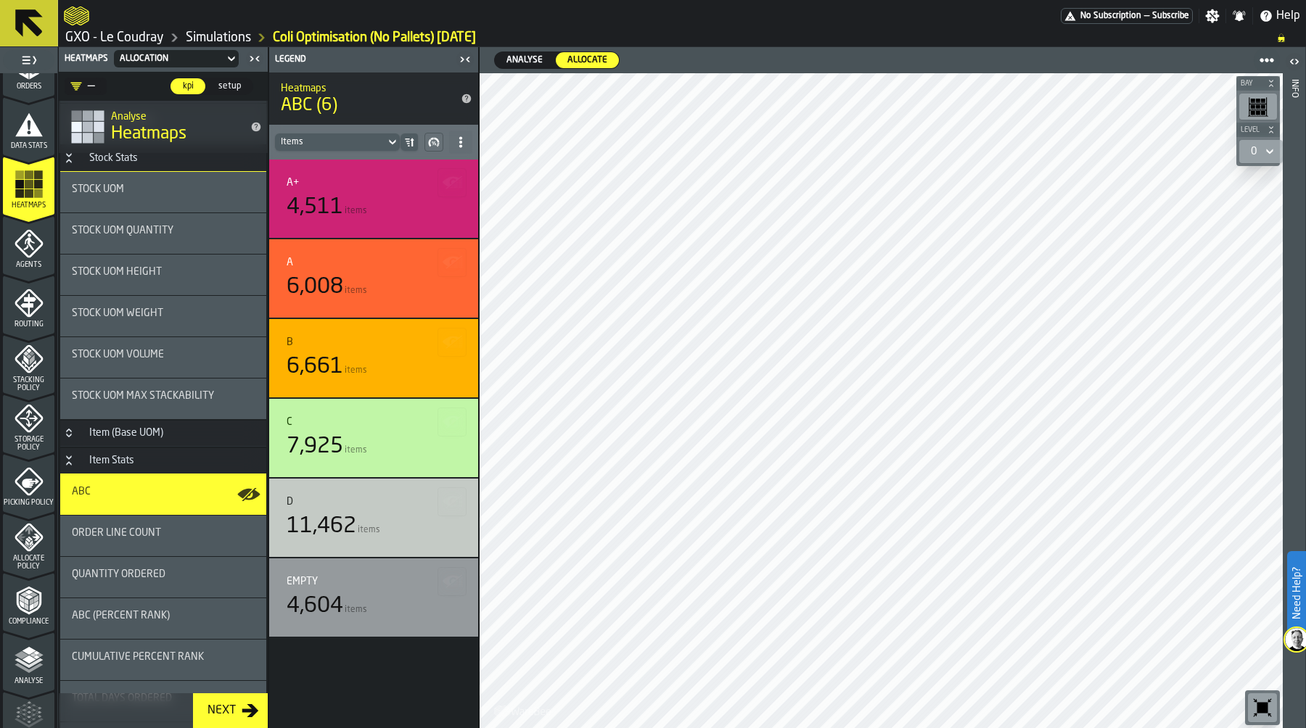
click at [28, 547] on icon "menu Allocate Policy" at bounding box center [29, 537] width 29 height 29
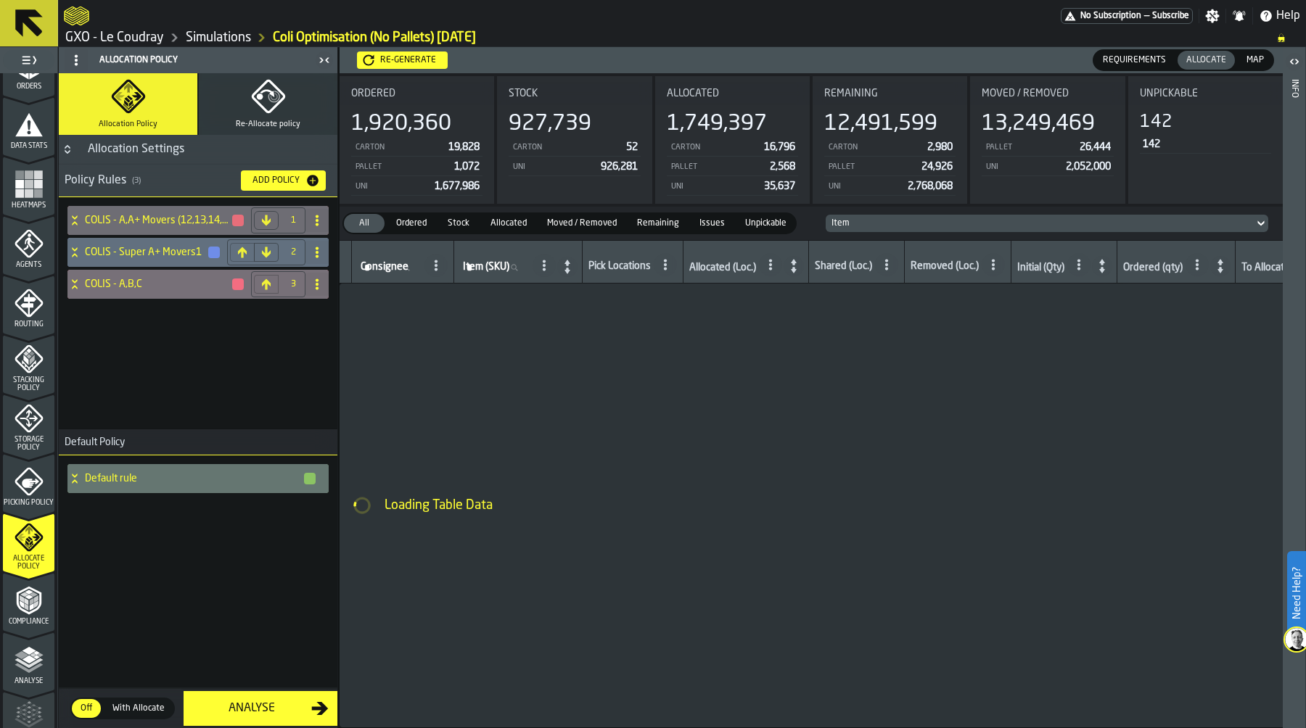
click at [79, 277] on div "COLIS - A,B,C" at bounding box center [156, 284] width 178 height 29
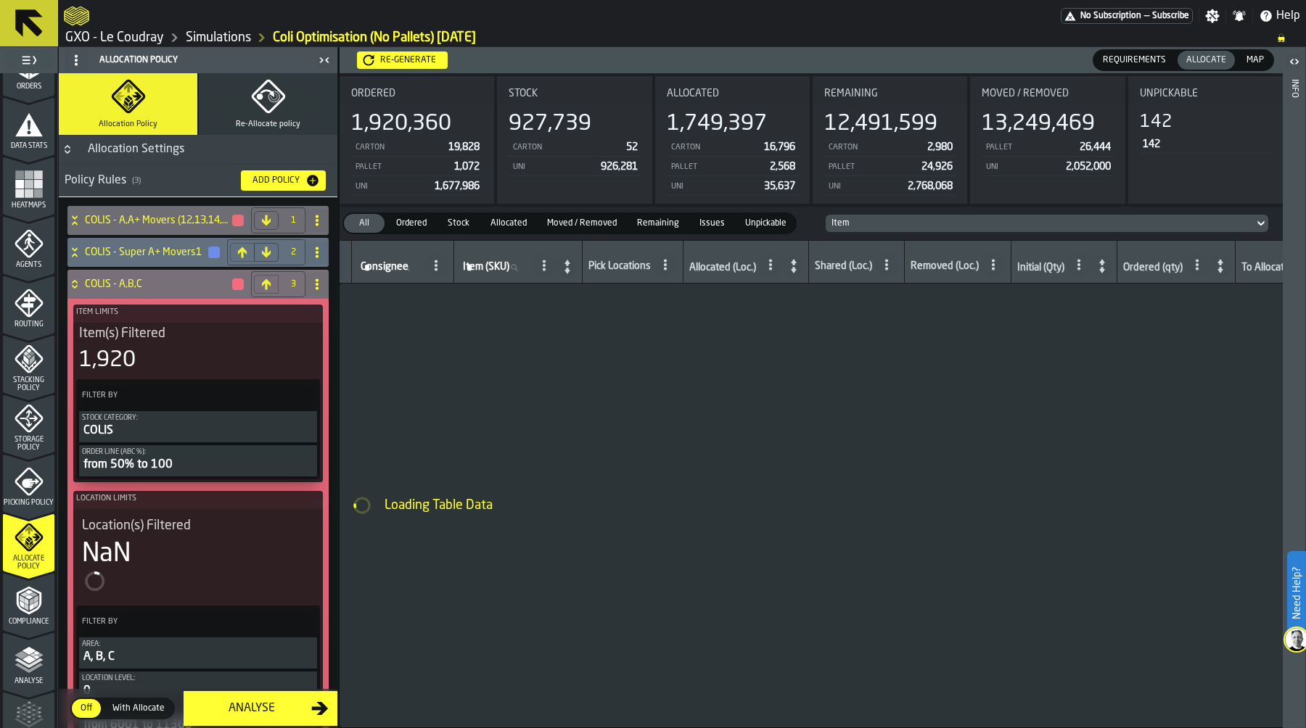
click at [139, 473] on div "from 50% to 100" at bounding box center [198, 464] width 232 height 17
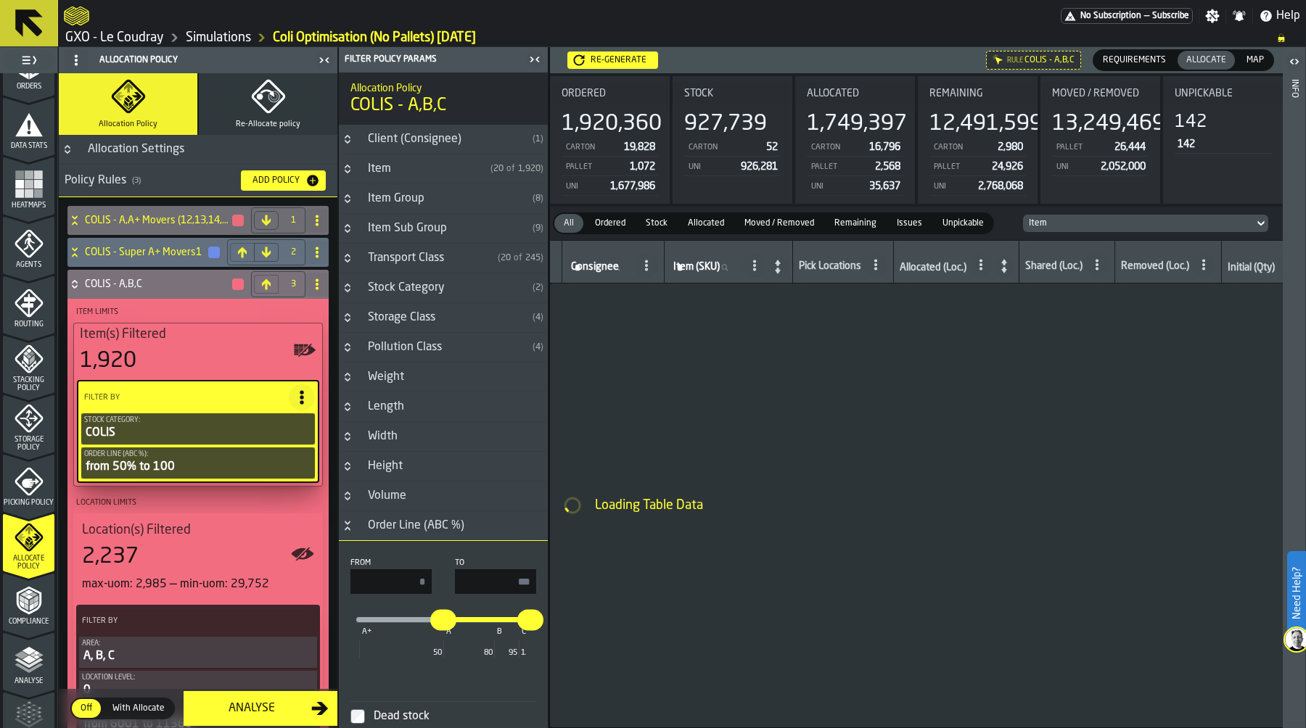
drag, startPoint x: 411, startPoint y: 579, endPoint x: 442, endPoint y: 579, distance: 30.5
click at [442, 579] on div "From ** To ***" at bounding box center [443, 577] width 186 height 36
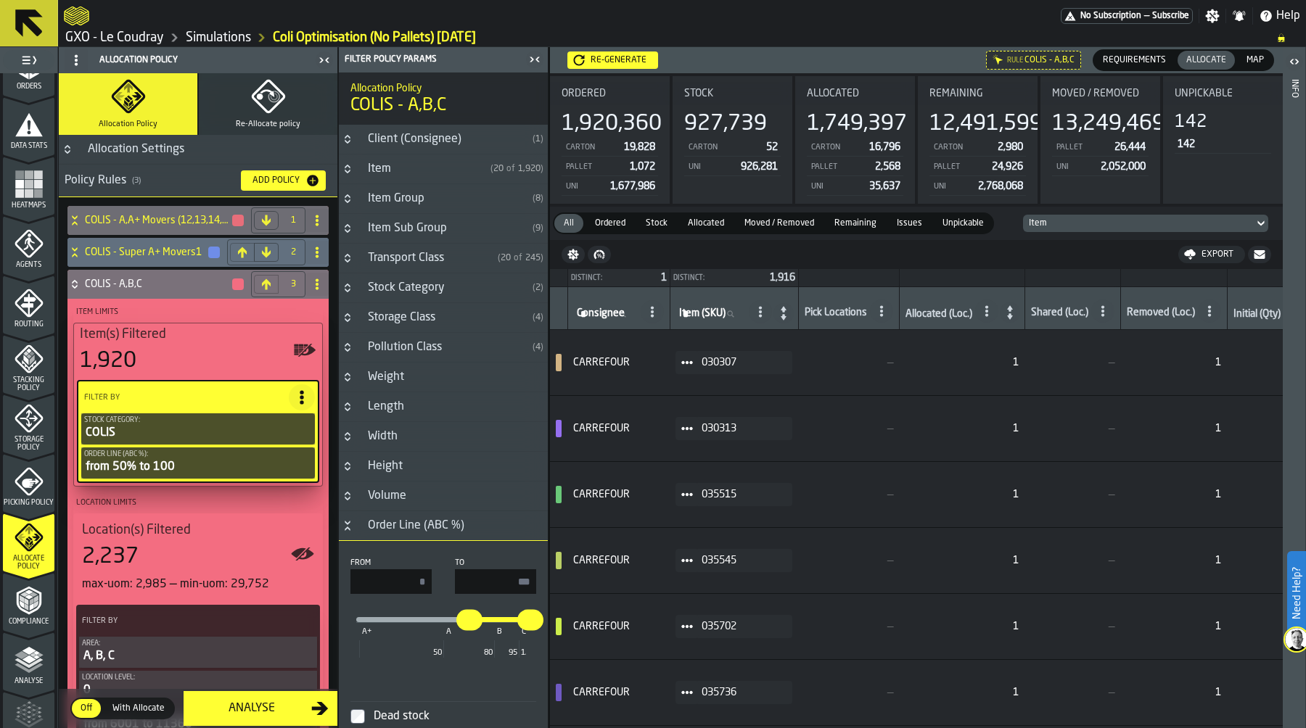
type input "**"
click at [496, 574] on input "***" at bounding box center [495, 581] width 81 height 25
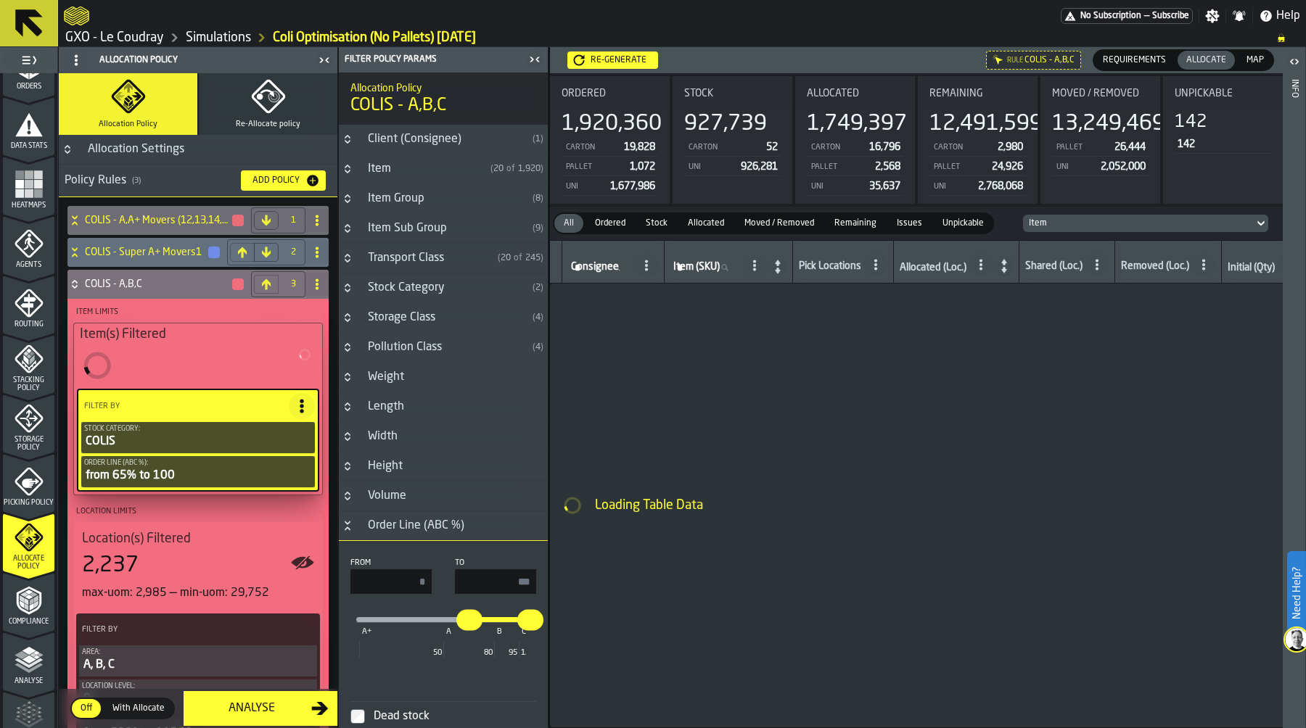
type input "**"
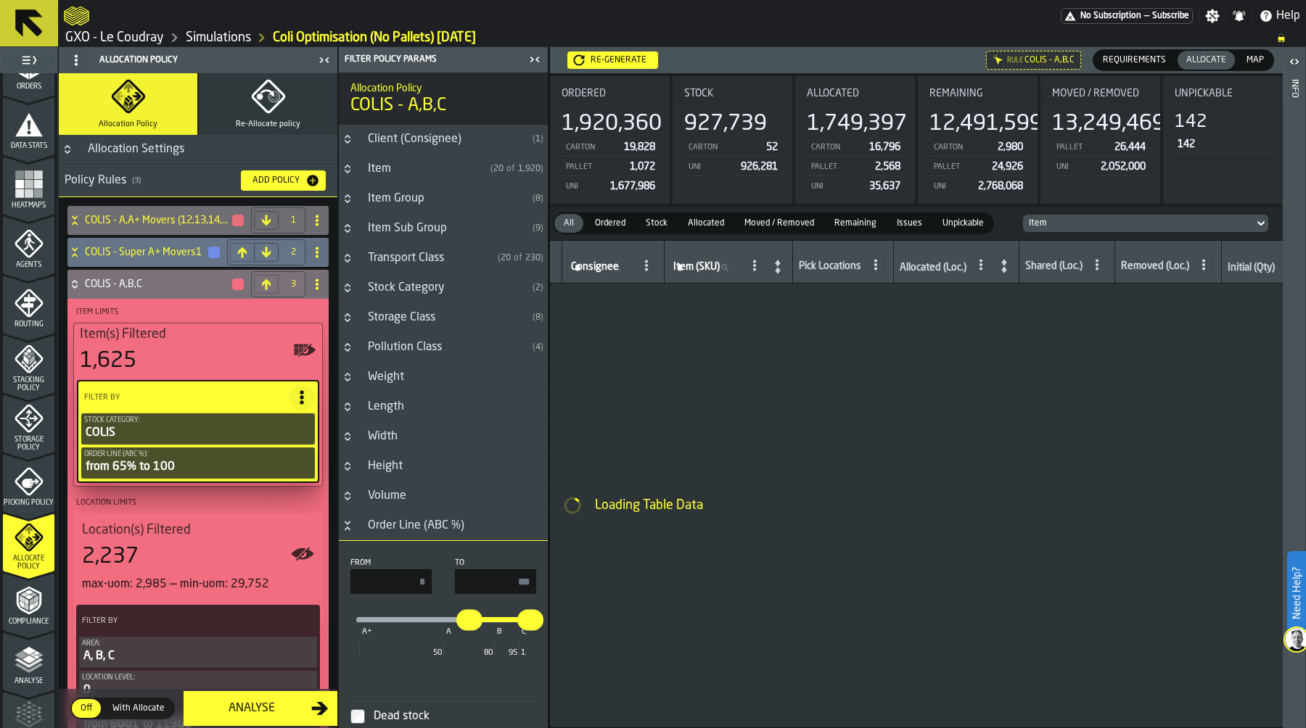
click at [81, 249] on icon at bounding box center [74, 253] width 15 height 12
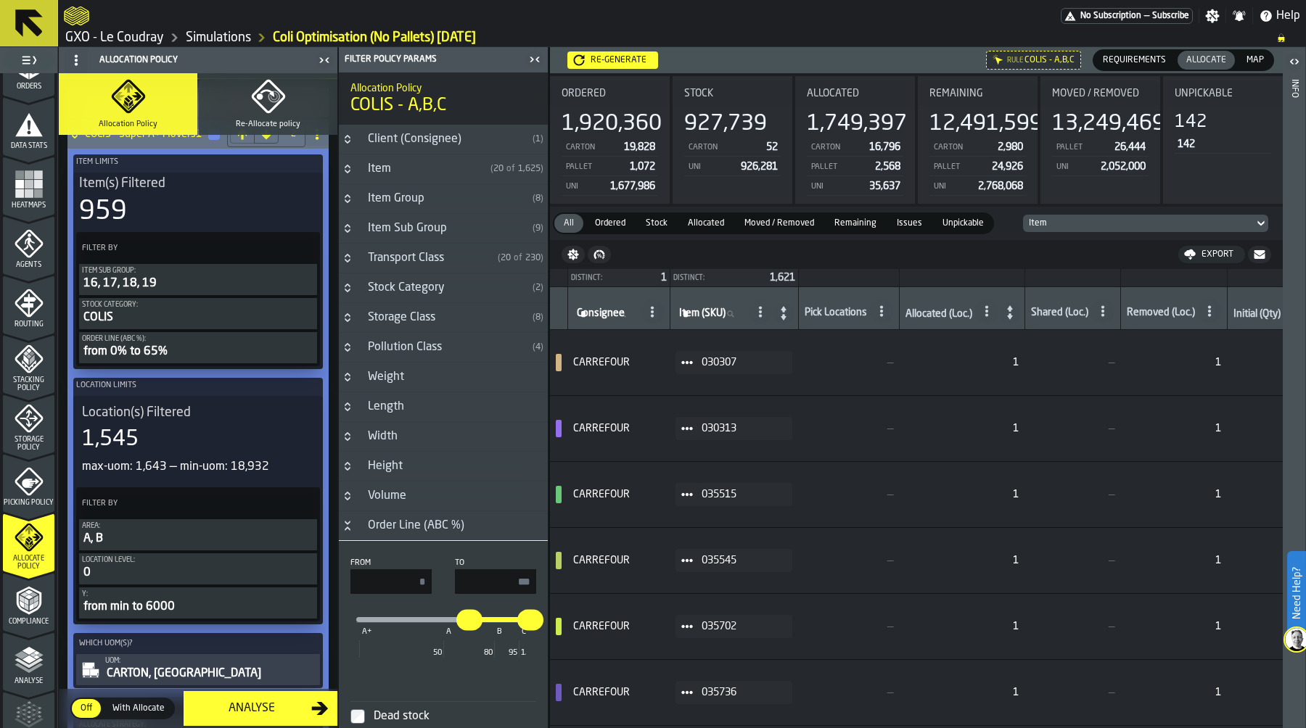
scroll to position [0, 0]
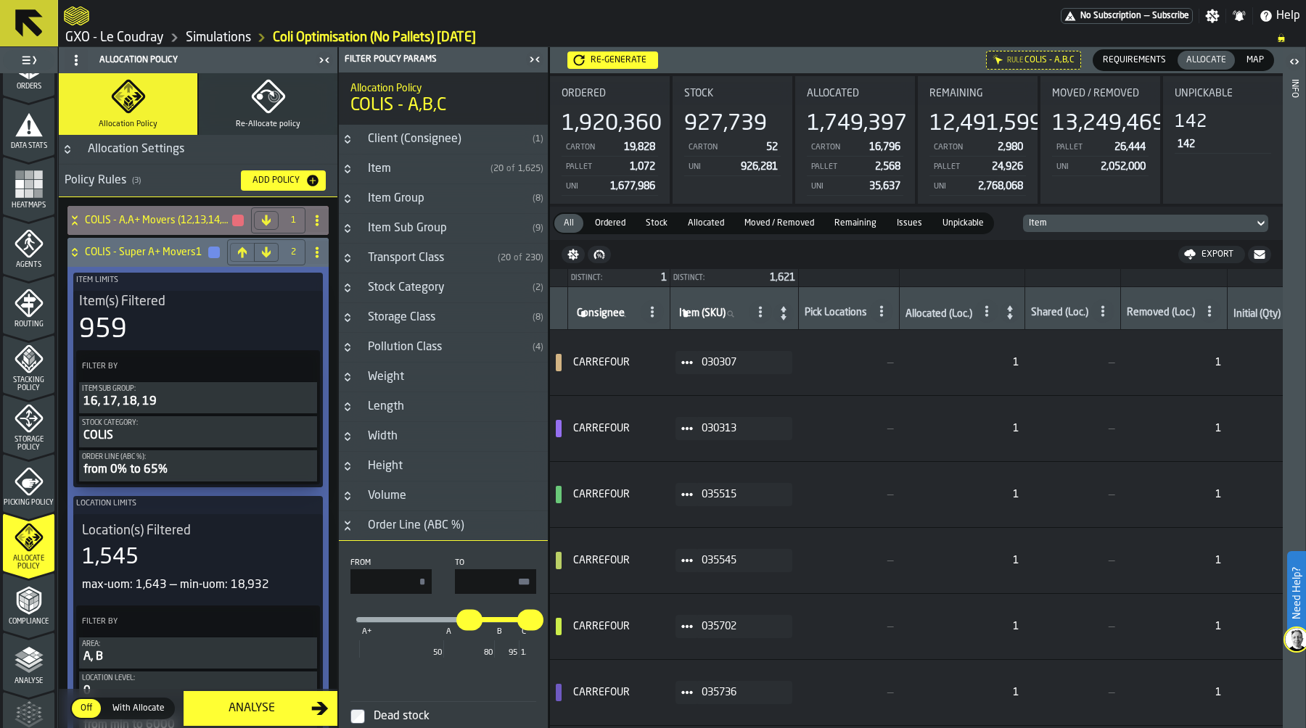
click at [77, 218] on icon at bounding box center [74, 221] width 15 height 12
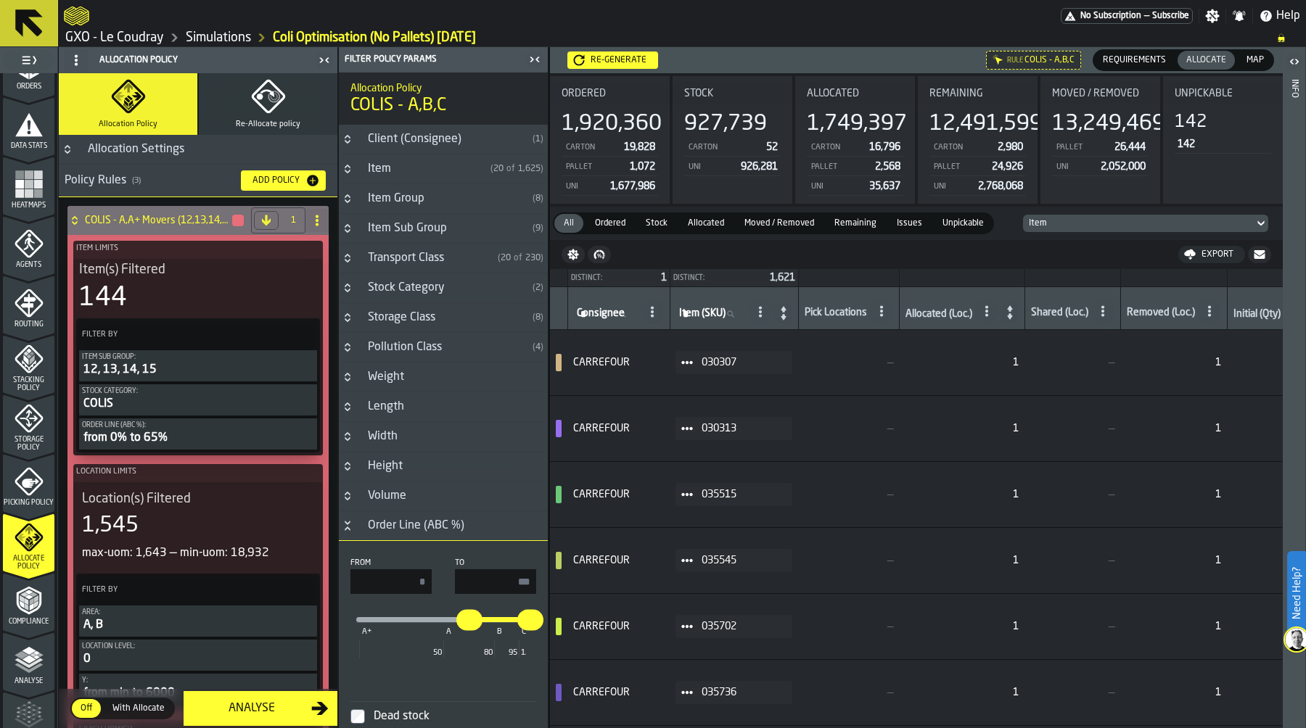
click at [77, 218] on icon at bounding box center [74, 218] width 5 height 4
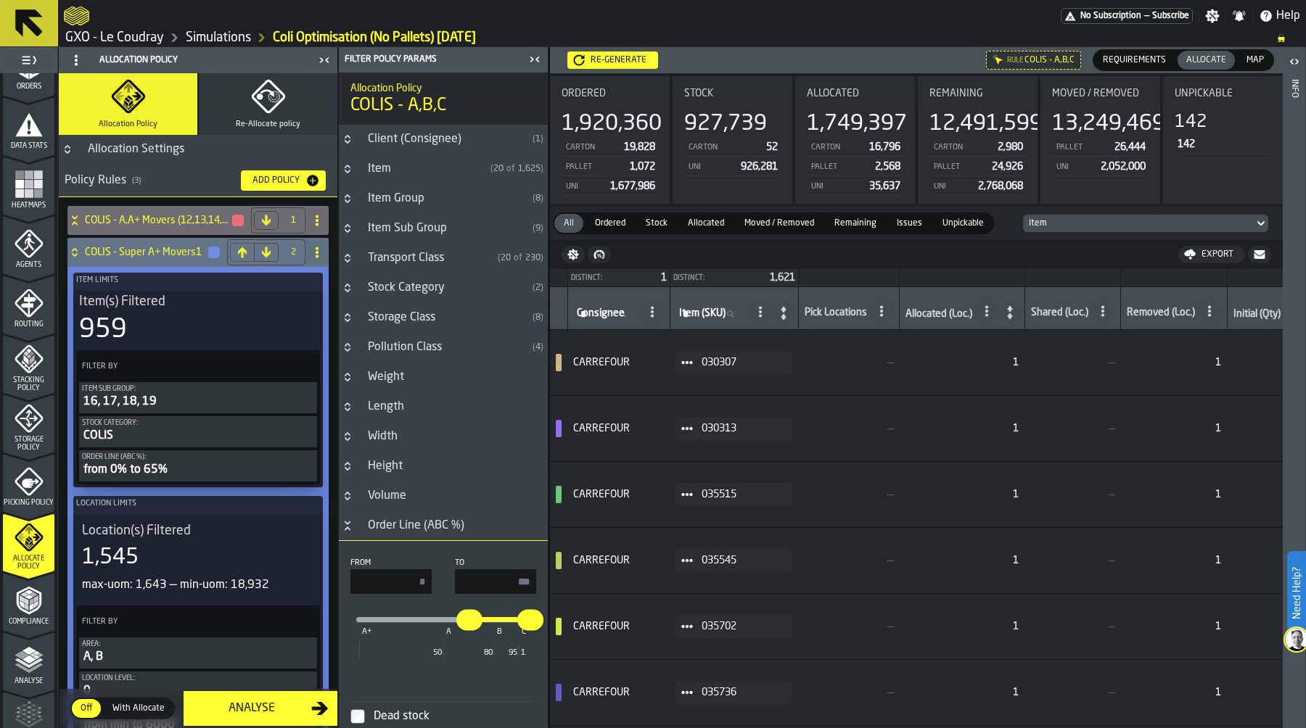
click at [78, 253] on icon at bounding box center [74, 253] width 15 height 12
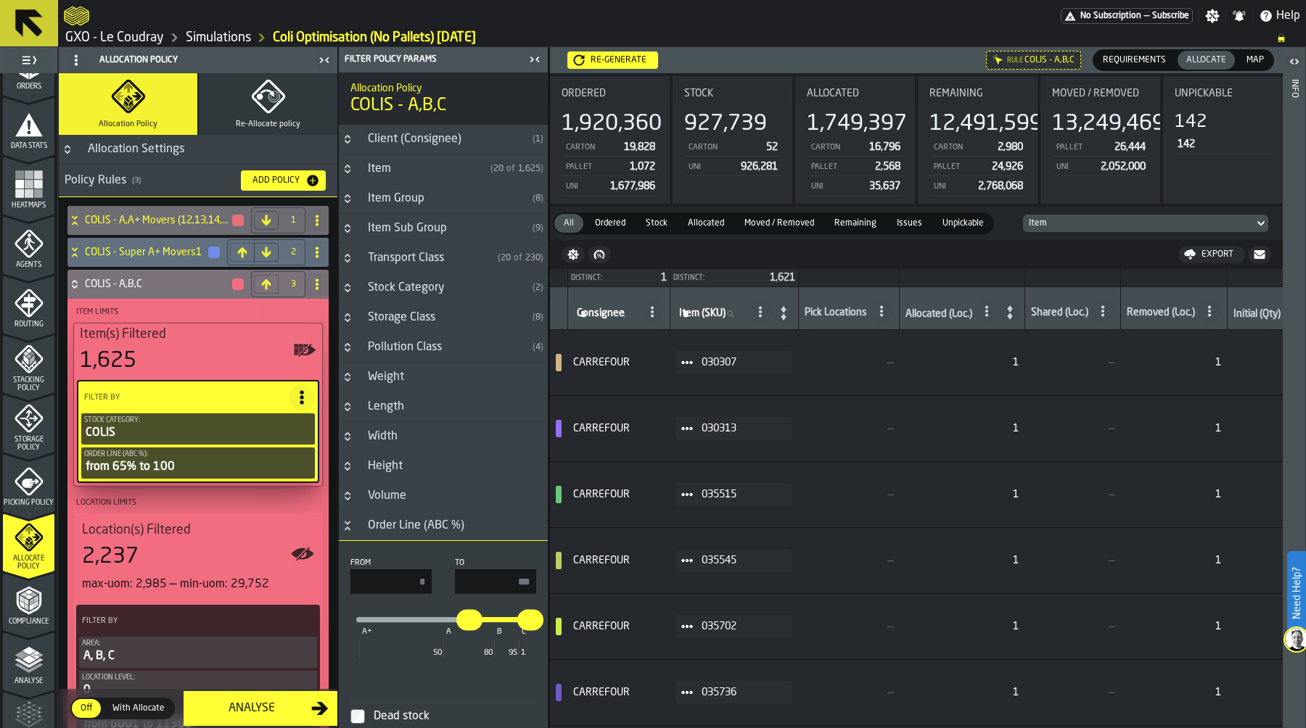
click at [633, 59] on div "Re-generate" at bounding box center [618, 60] width 67 height 10
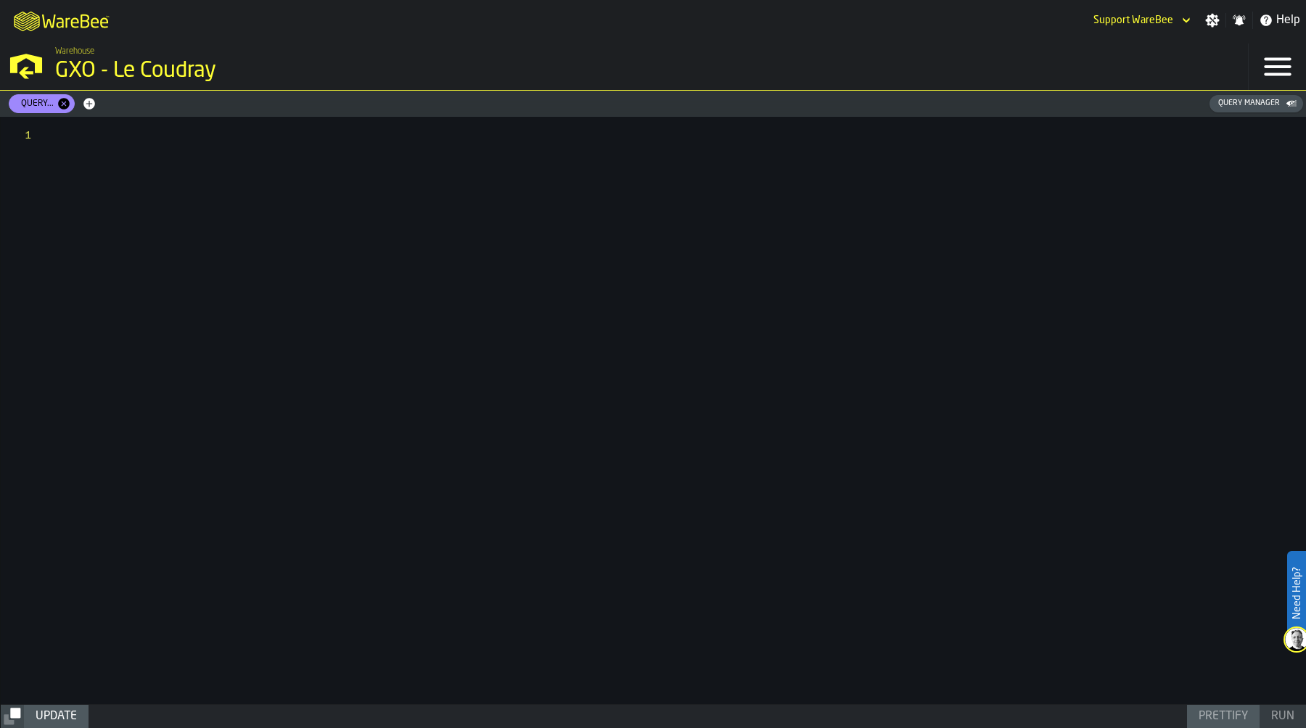
click at [1244, 111] on button "Query Manager" at bounding box center [1256, 103] width 94 height 17
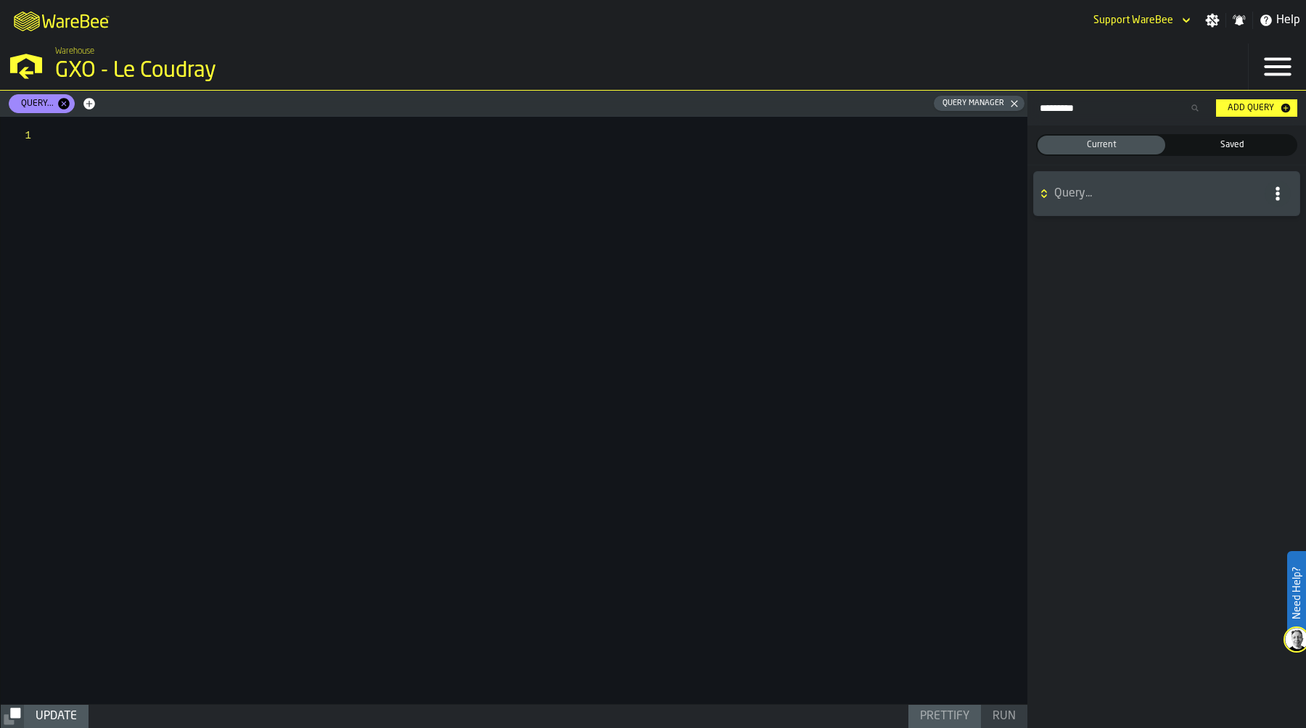
click at [1227, 142] on span "Saved" at bounding box center [1232, 145] width 122 height 13
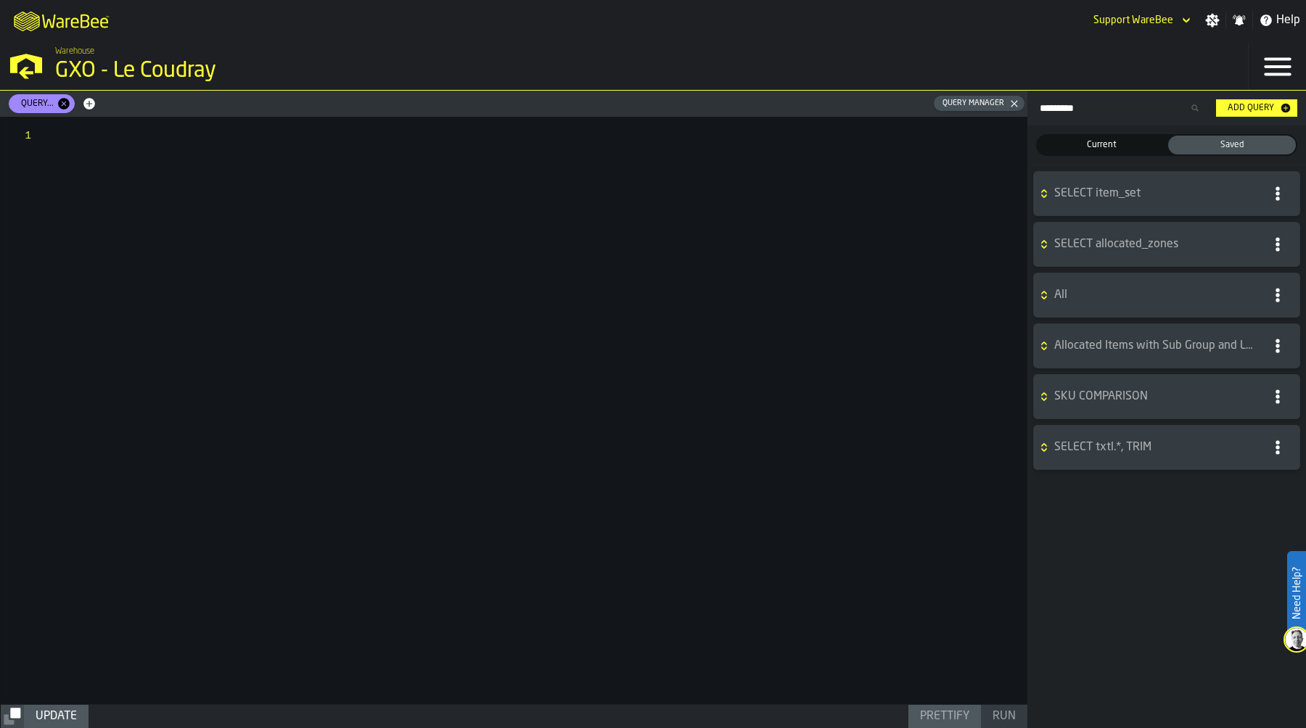
click at [1106, 141] on span "Current" at bounding box center [1101, 145] width 122 height 13
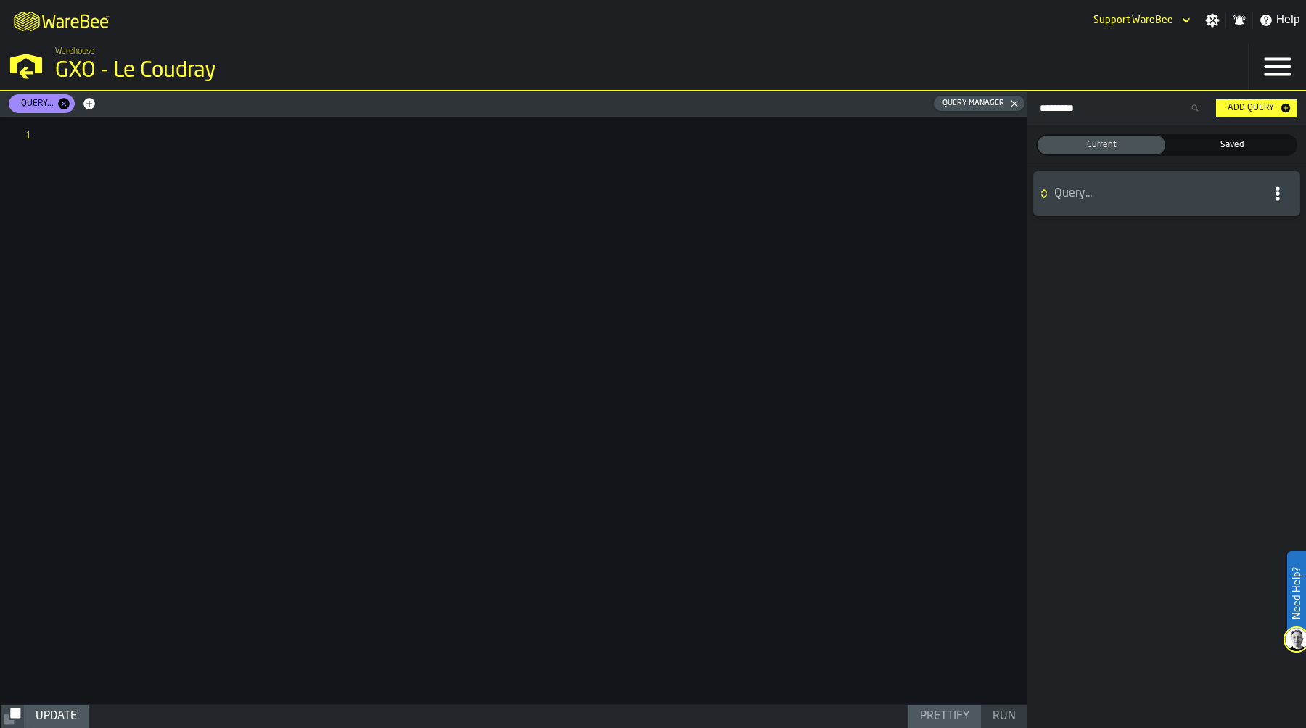
click at [213, 147] on div at bounding box center [538, 411] width 977 height 588
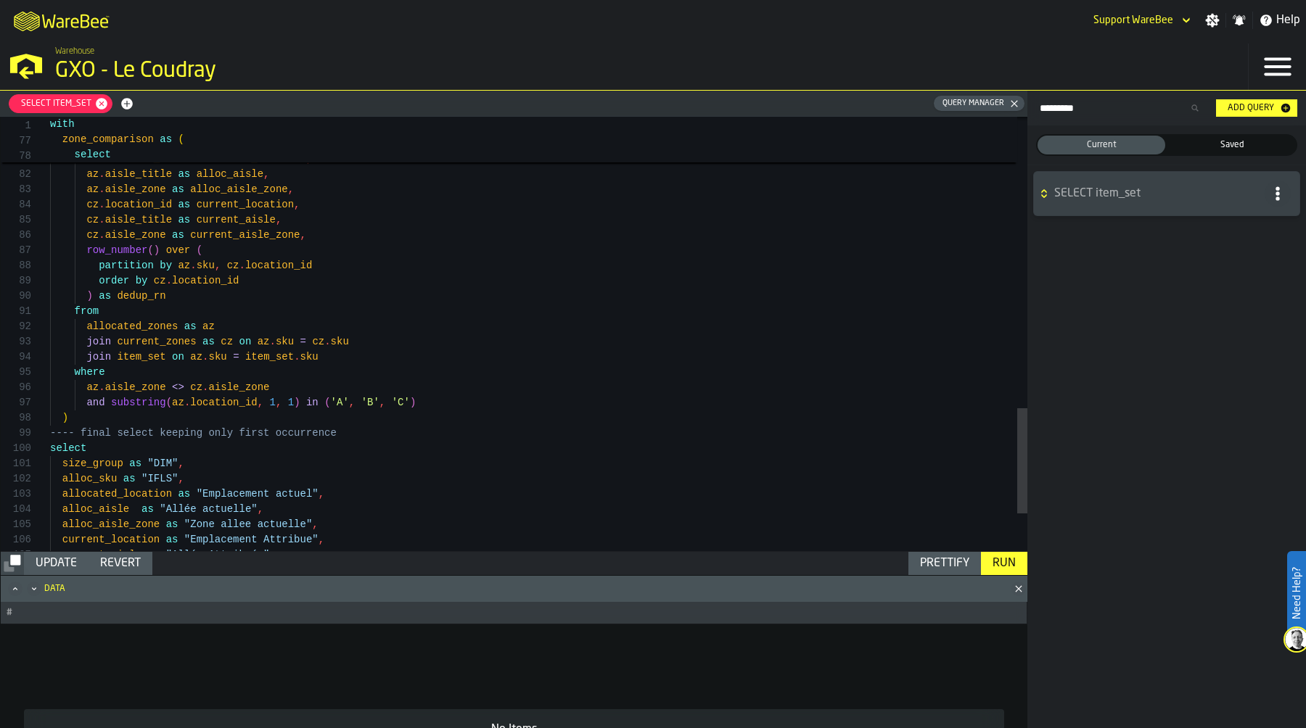
click at [1010, 575] on div "Data # No Items" at bounding box center [514, 652] width 1026 height 154
click at [1008, 563] on div "Run" at bounding box center [1004, 563] width 35 height 17
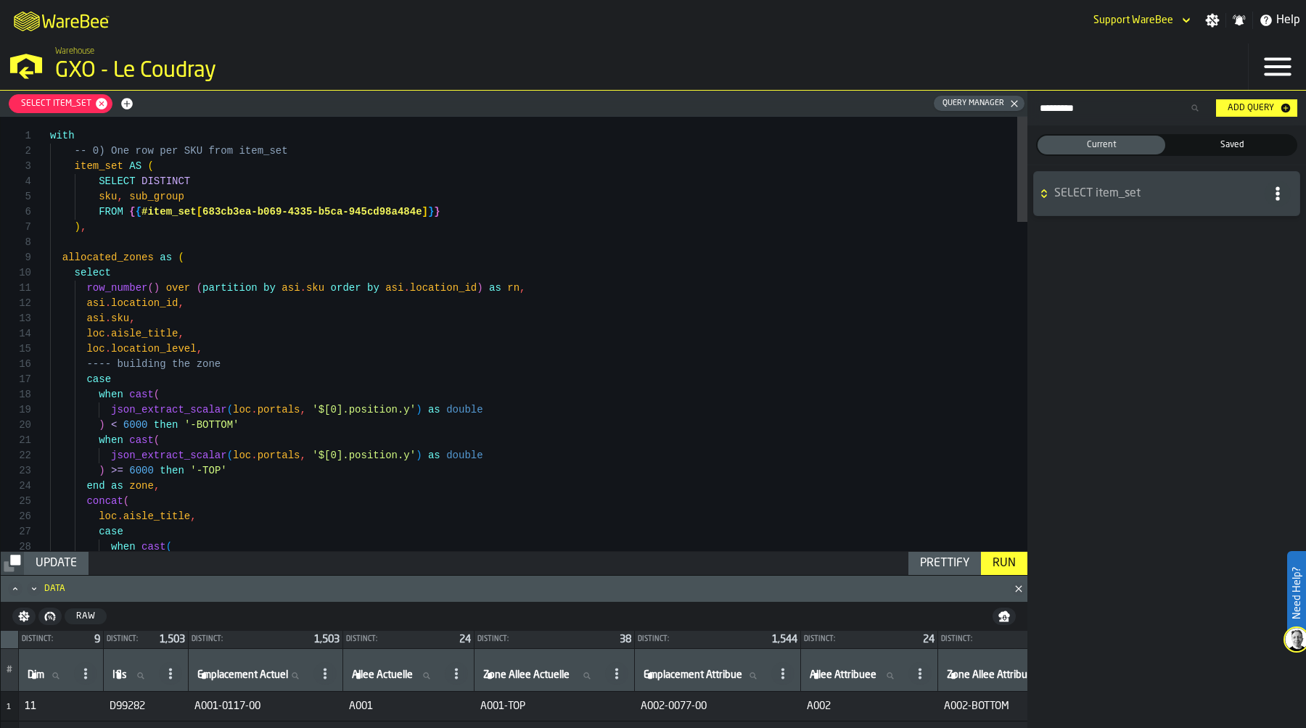
scroll to position [76, 0]
drag, startPoint x: 204, startPoint y: 212, endPoint x: 419, endPoint y: 211, distance: 215.5
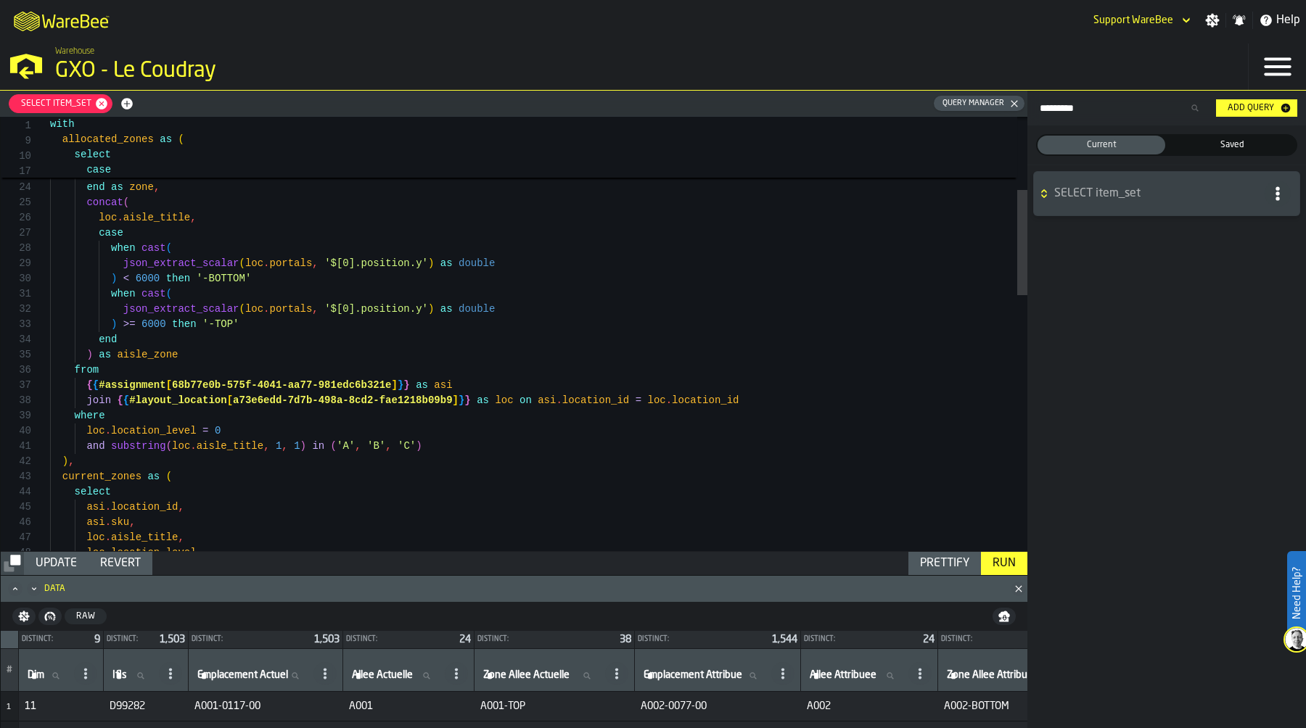
scroll to position [91, 0]
click at [189, 387] on div "loc . aisle_title , case end as zone , concat ( ) >= 6000 then '-TOP' when cast…" at bounding box center [538, 709] width 977 height 1783
drag, startPoint x: 175, startPoint y: 386, endPoint x: 390, endPoint y: 382, distance: 215.5
click at [390, 382] on div "loc . aisle_title , case end as zone , concat ( ) >= 6000 then '-TOP' when cast…" at bounding box center [538, 709] width 977 height 1783
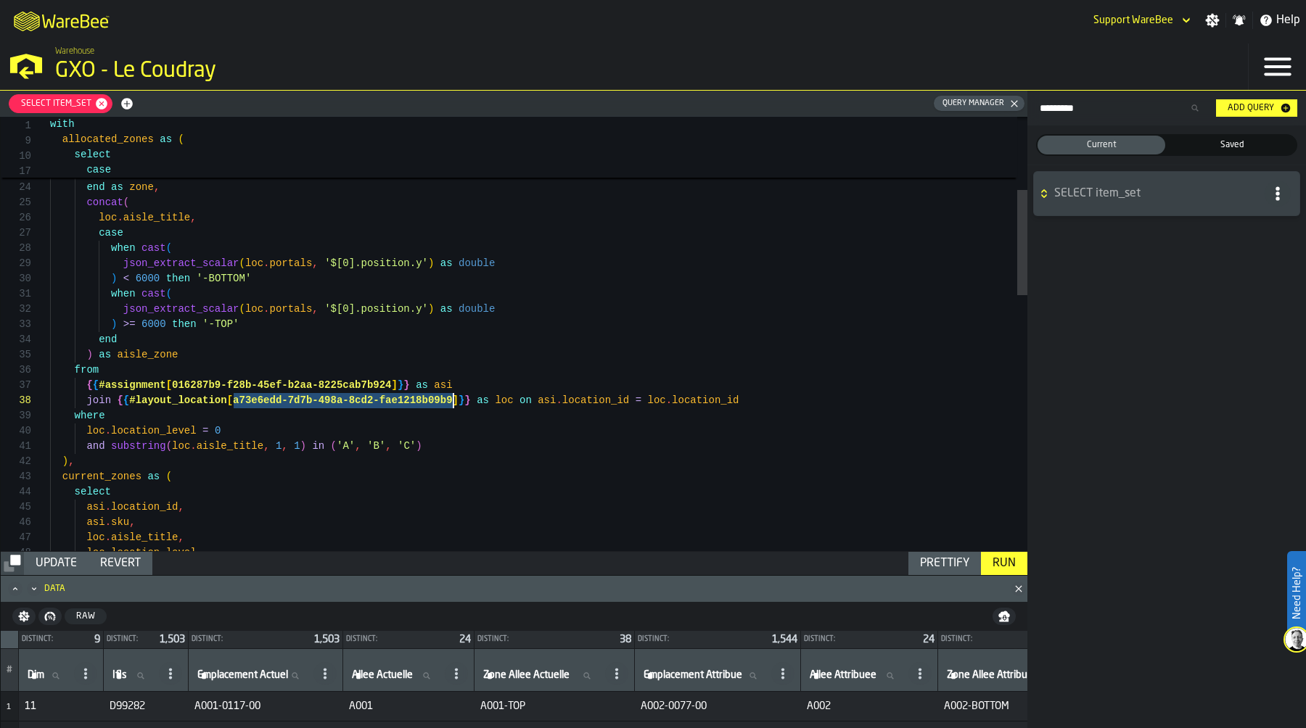
drag, startPoint x: 235, startPoint y: 400, endPoint x: 452, endPoint y: 398, distance: 216.9
click at [452, 398] on div "loc . aisle_title , case end as zone , concat ( ) >= 6000 then '-TOP' when cast…" at bounding box center [538, 709] width 977 height 1783
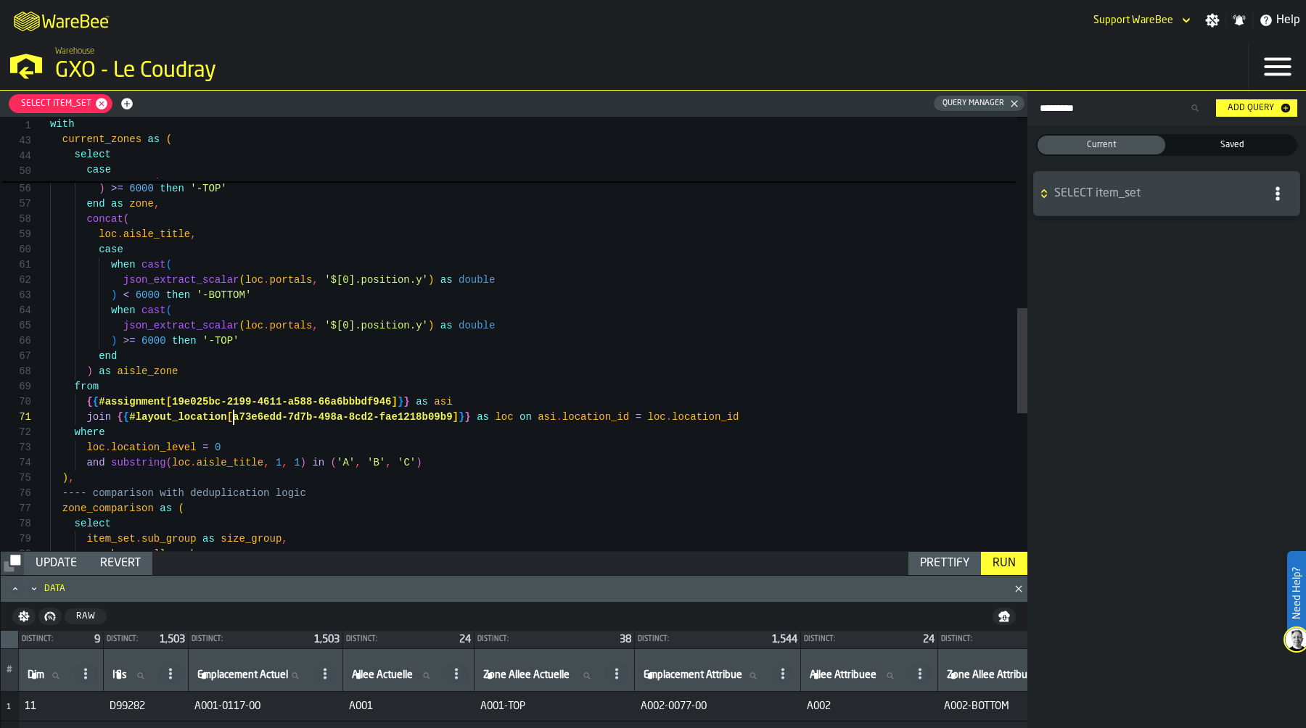
scroll to position [0, 0]
drag, startPoint x: 236, startPoint y: 416, endPoint x: 453, endPoint y: 421, distance: 217.7
click at [453, 421] on div ") >= 6000 then '-TOP' end as zone , concat ( loc . aisle_title , json_extract_s…" at bounding box center [538, 223] width 977 height 1783
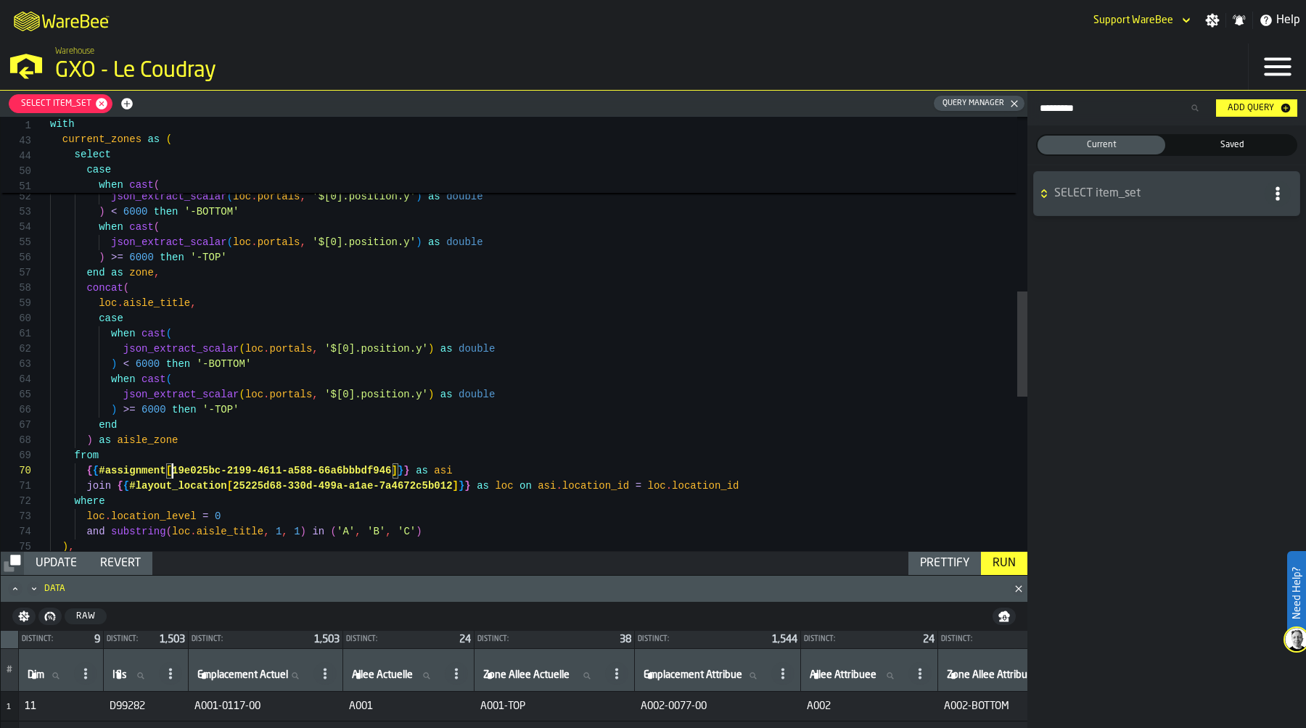
scroll to position [137, 0]
drag, startPoint x: 172, startPoint y: 472, endPoint x: 387, endPoint y: 471, distance: 215.5
click at [388, 472] on div ") >= 6000 then '-TOP' json_extract_scalar ( loc . portals , '$[0].position.y' )…" at bounding box center [538, 292] width 977 height 1783
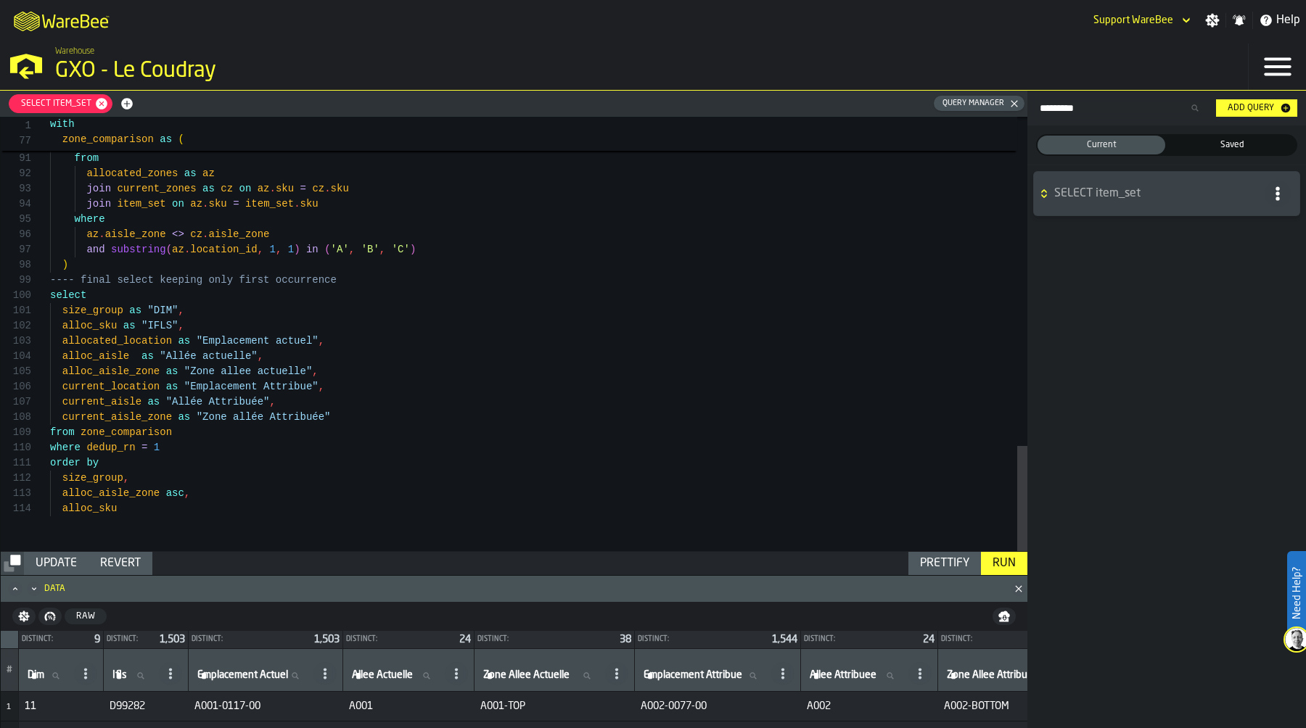
click at [1008, 563] on div "Run" at bounding box center [1004, 563] width 35 height 17
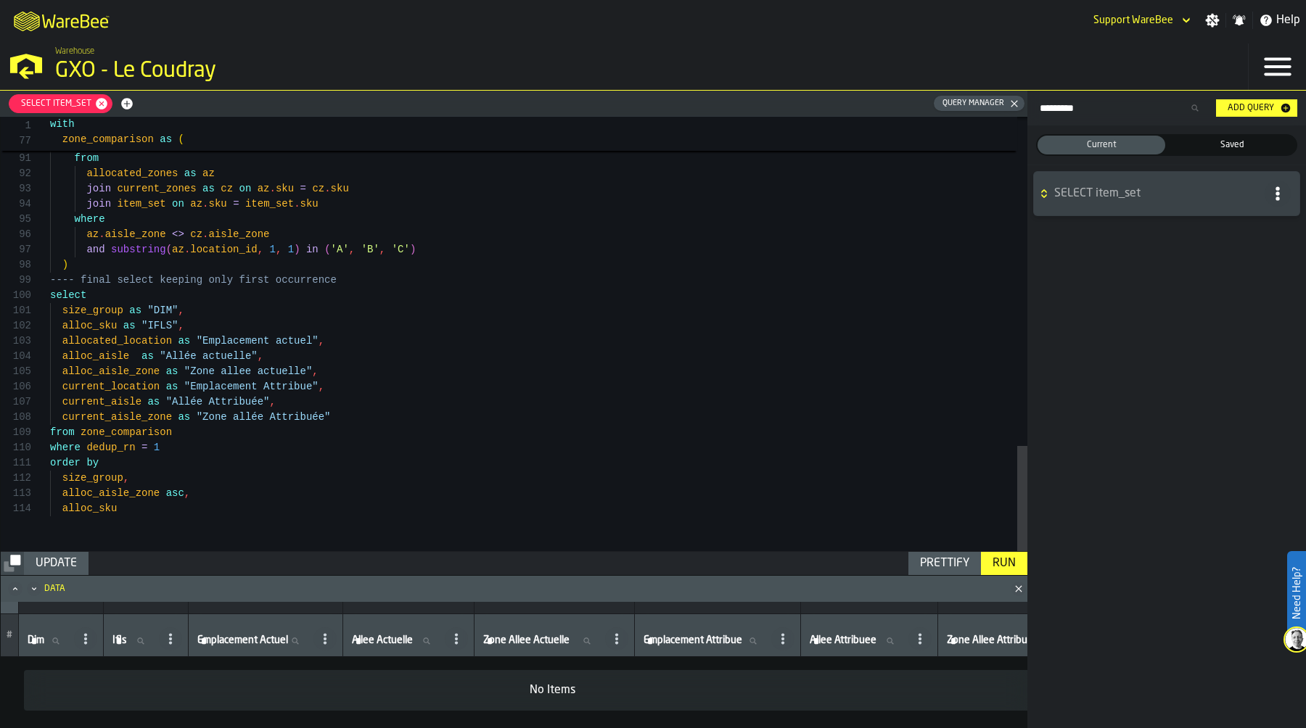
scroll to position [9, 0]
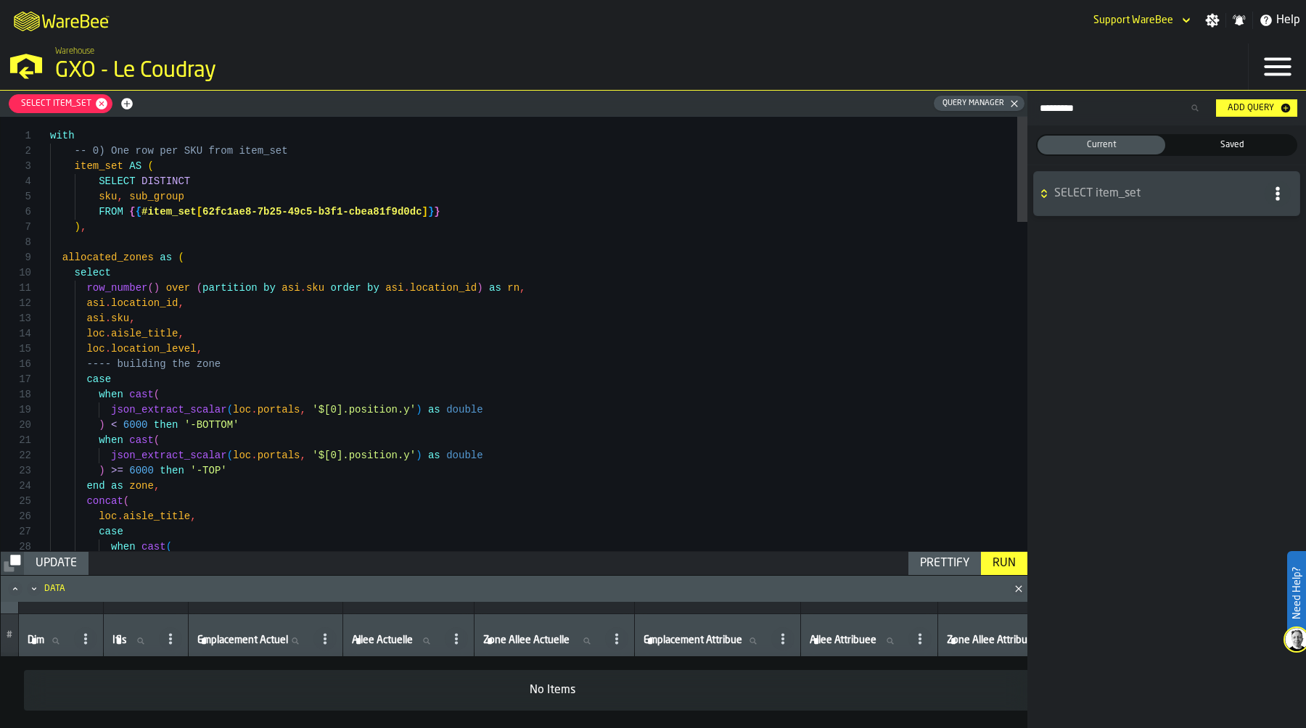
type textarea "**********"
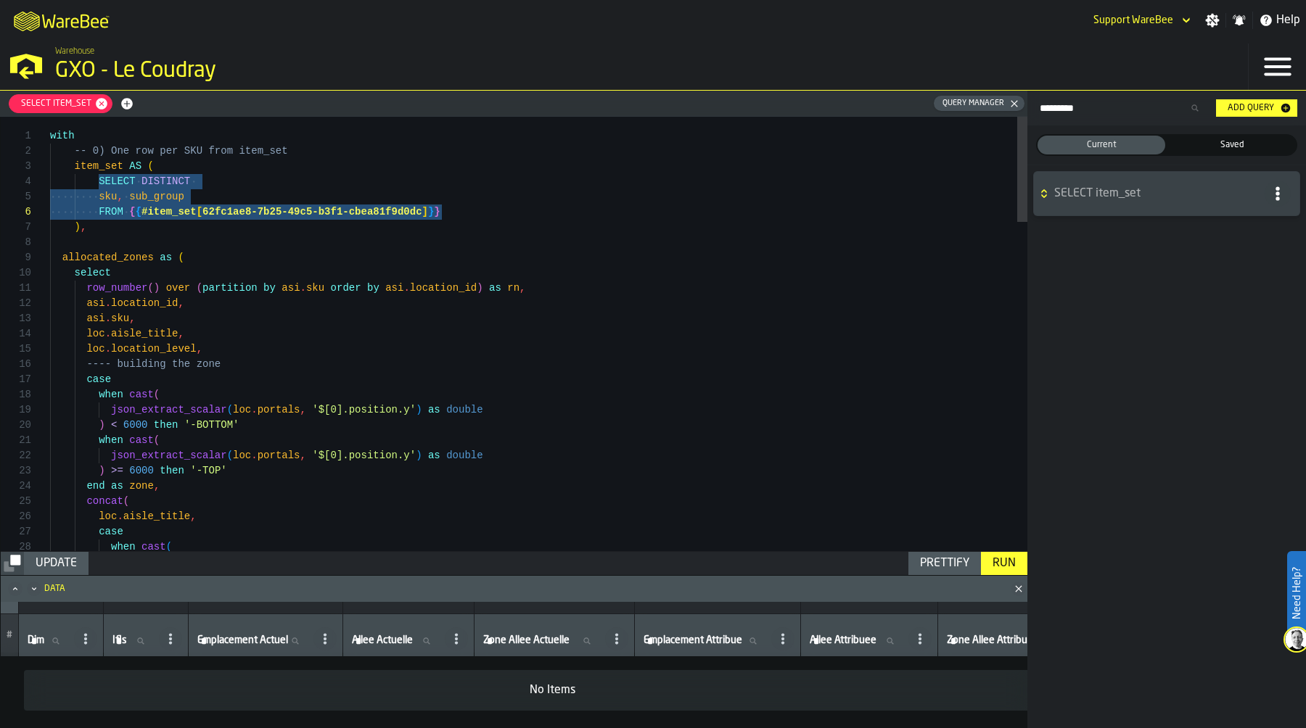
drag, startPoint x: 100, startPoint y: 184, endPoint x: 458, endPoint y: 212, distance: 358.7
click at [124, 100] on icon "button-" at bounding box center [127, 104] width 12 height 12
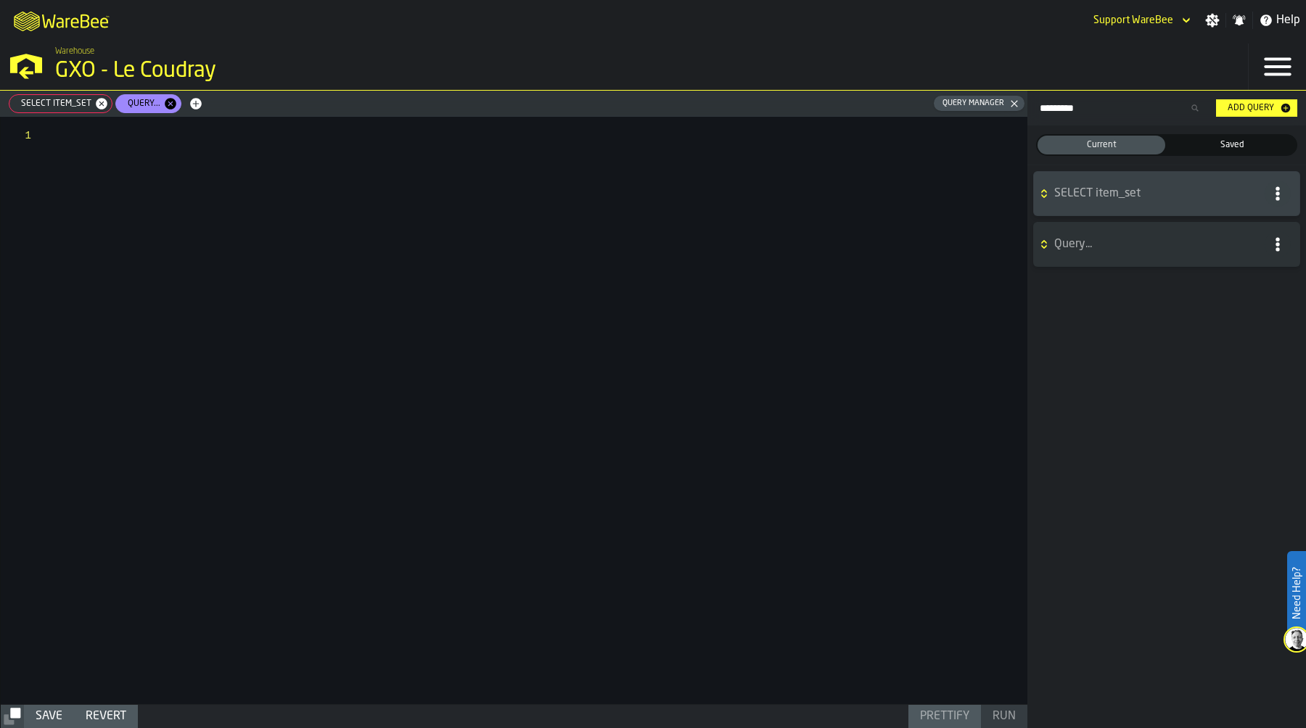
click at [139, 157] on div at bounding box center [538, 411] width 977 height 588
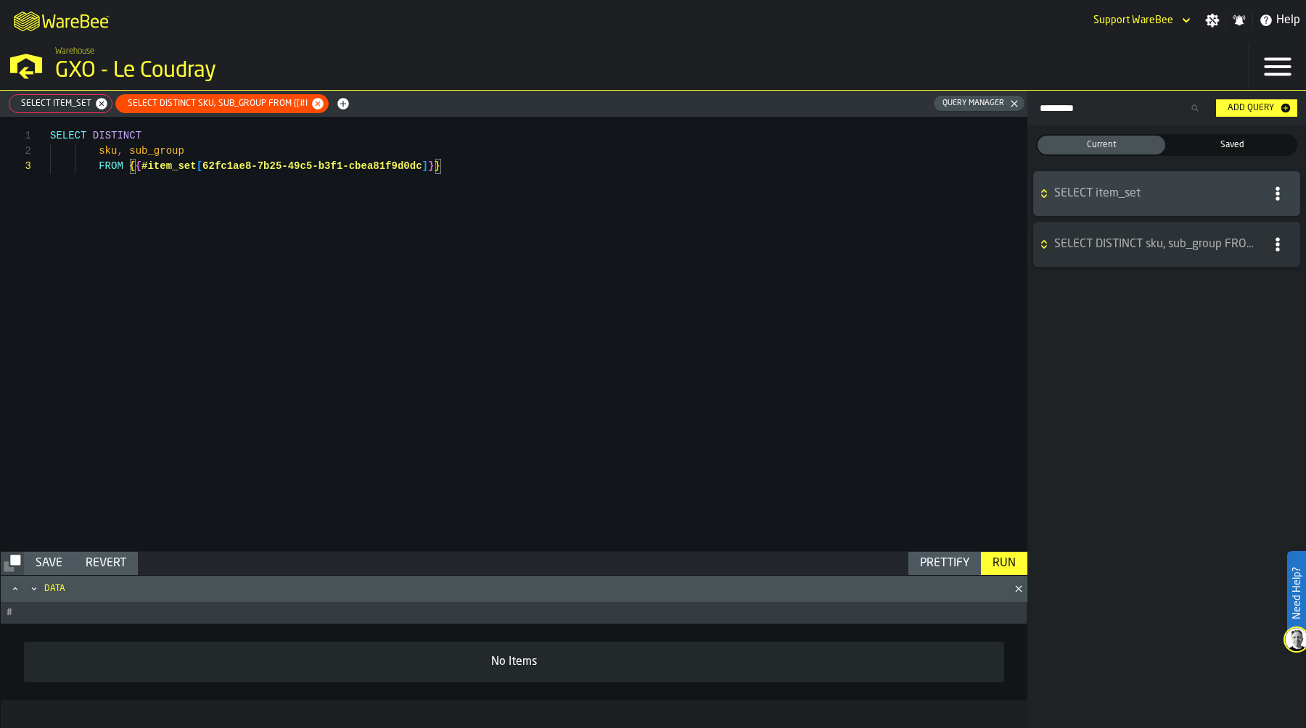
click at [1008, 557] on div "Run" at bounding box center [1004, 563] width 35 height 17
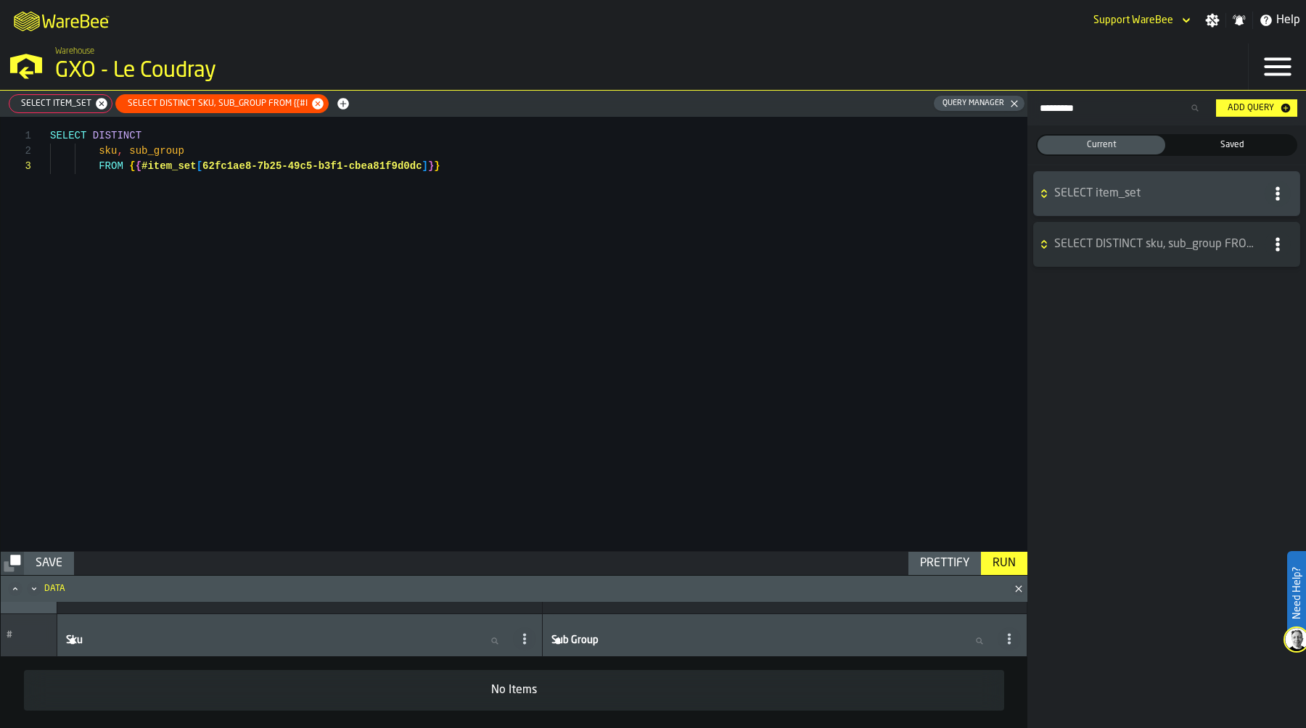
click at [51, 104] on span "SELECT item_set" at bounding box center [53, 104] width 82 height 10
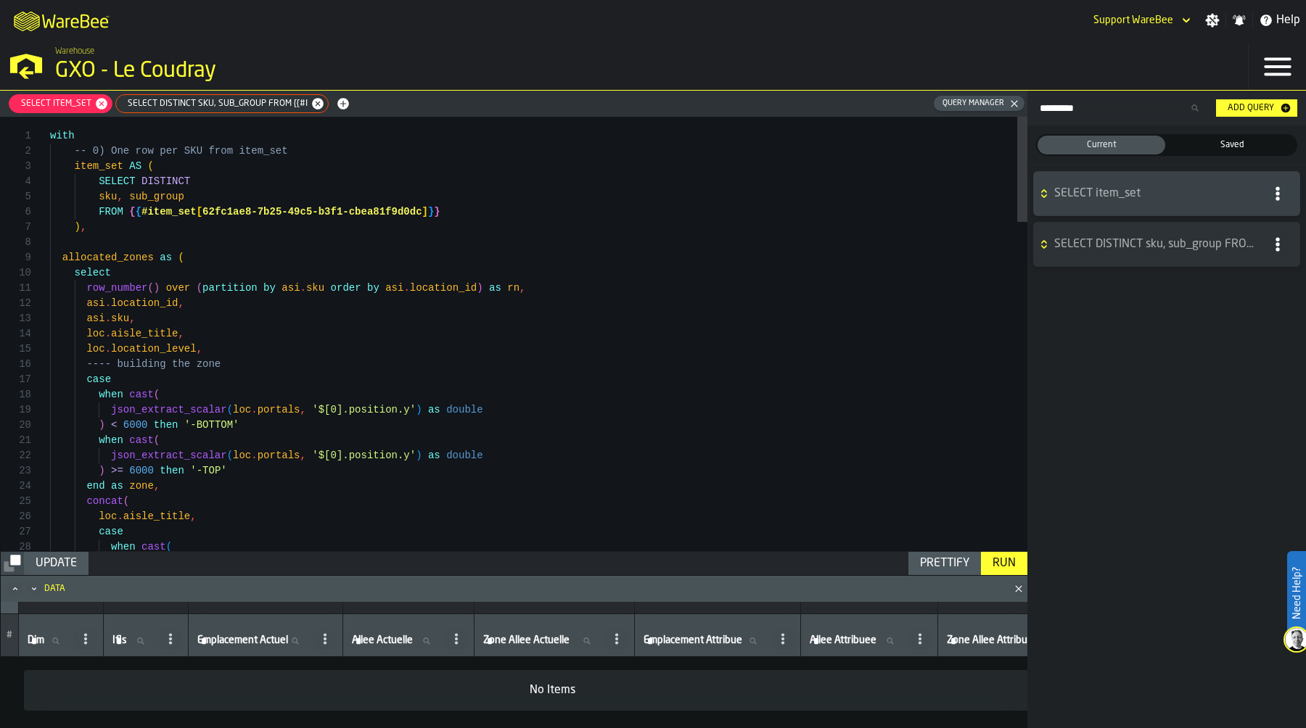
click at [225, 107] on span "SELECT DISTINCT sku, sub_group FROM {{#i" at bounding box center [215, 104] width 192 height 10
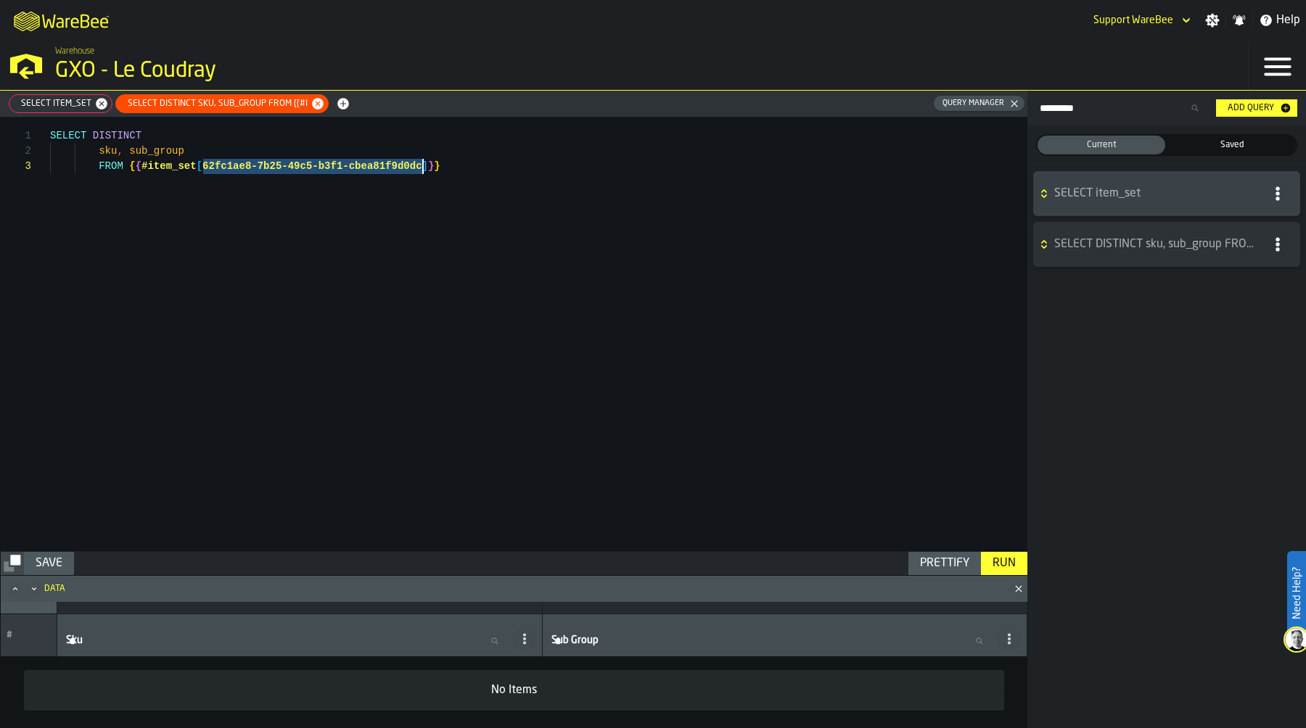
drag, startPoint x: 205, startPoint y: 166, endPoint x: 420, endPoint y: 172, distance: 215.5
click at [420, 172] on div "SELECT DISTINCT sku , sub_group FROM { { #item_set [ 62fc1ae8-7b25-49c5-b3f1-cb…" at bounding box center [538, 334] width 977 height 435
click at [1010, 561] on div "Run" at bounding box center [1004, 563] width 35 height 17
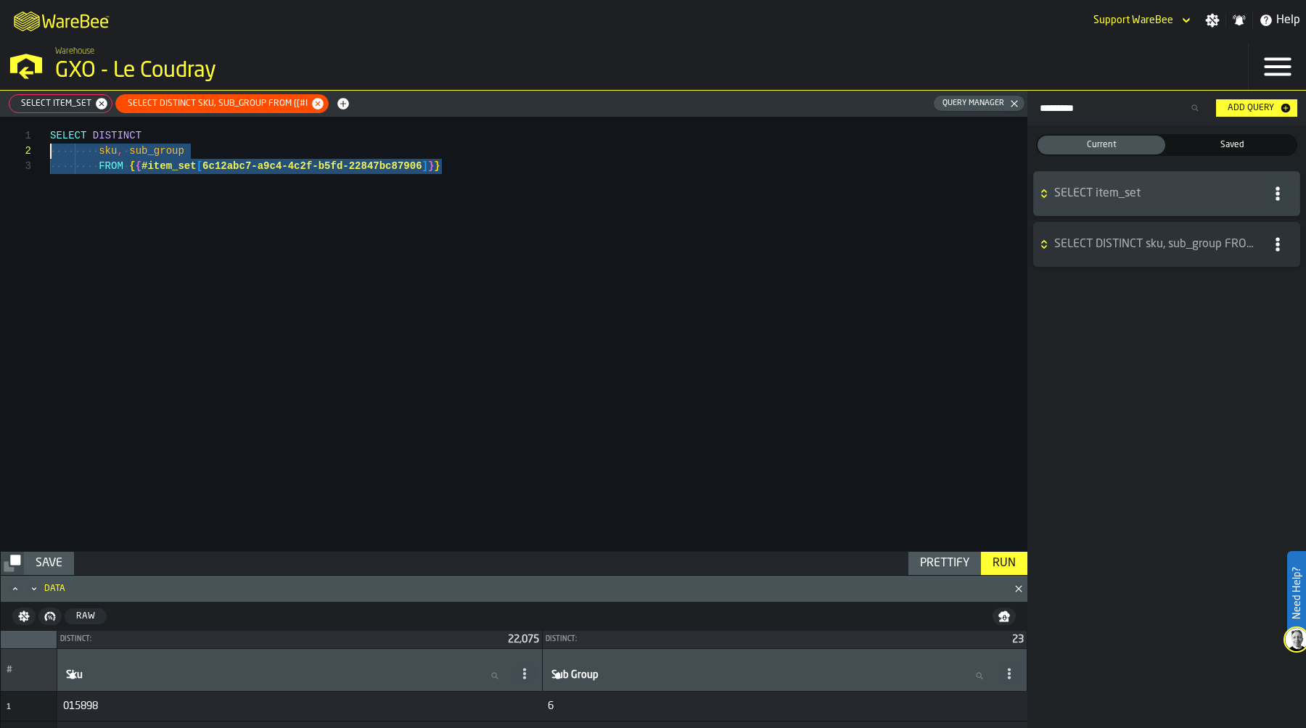
scroll to position [0, 0]
drag, startPoint x: 452, startPoint y: 167, endPoint x: 39, endPoint y: 142, distance: 413.5
click at [50, 142] on div "SELECT DISTINCT sku , sub_group FROM { { #item_set [ 6c12abc7-a9c4-4c2f-b5fd-22…" at bounding box center [538, 334] width 977 height 435
click at [54, 97] on div "SELECT item_set" at bounding box center [61, 103] width 104 height 19
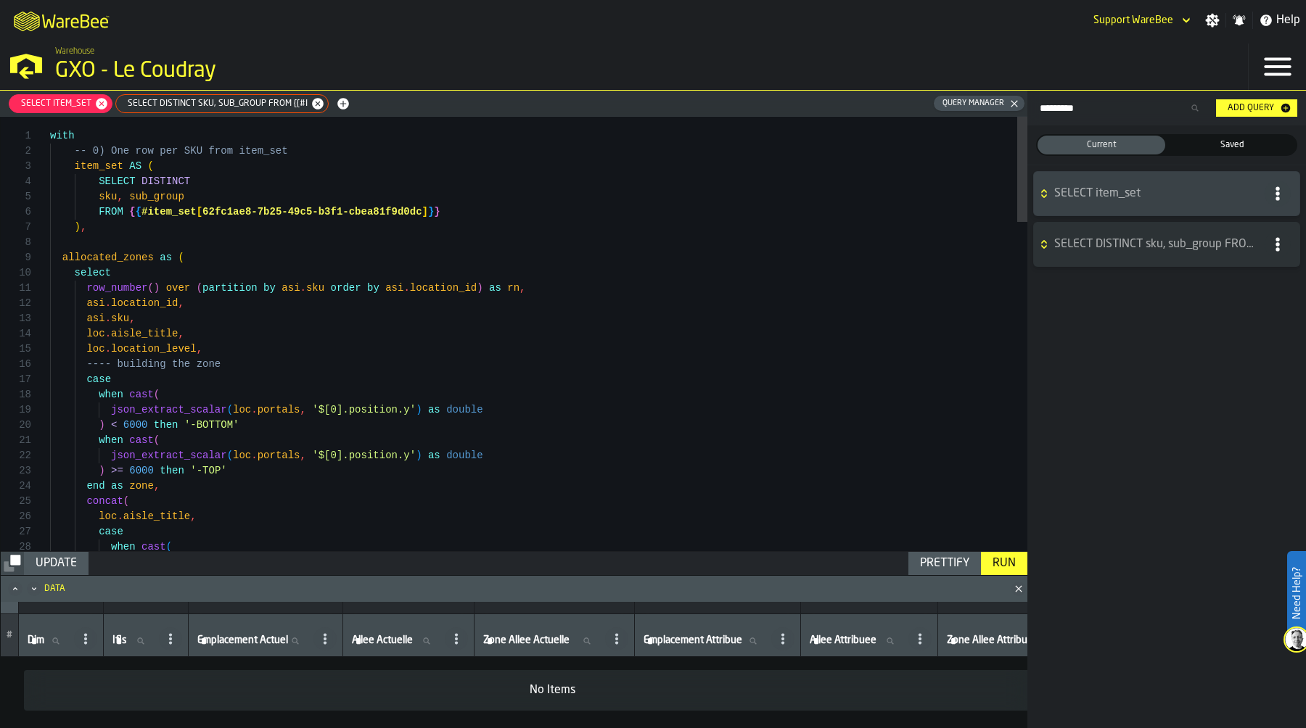
scroll to position [107, 0]
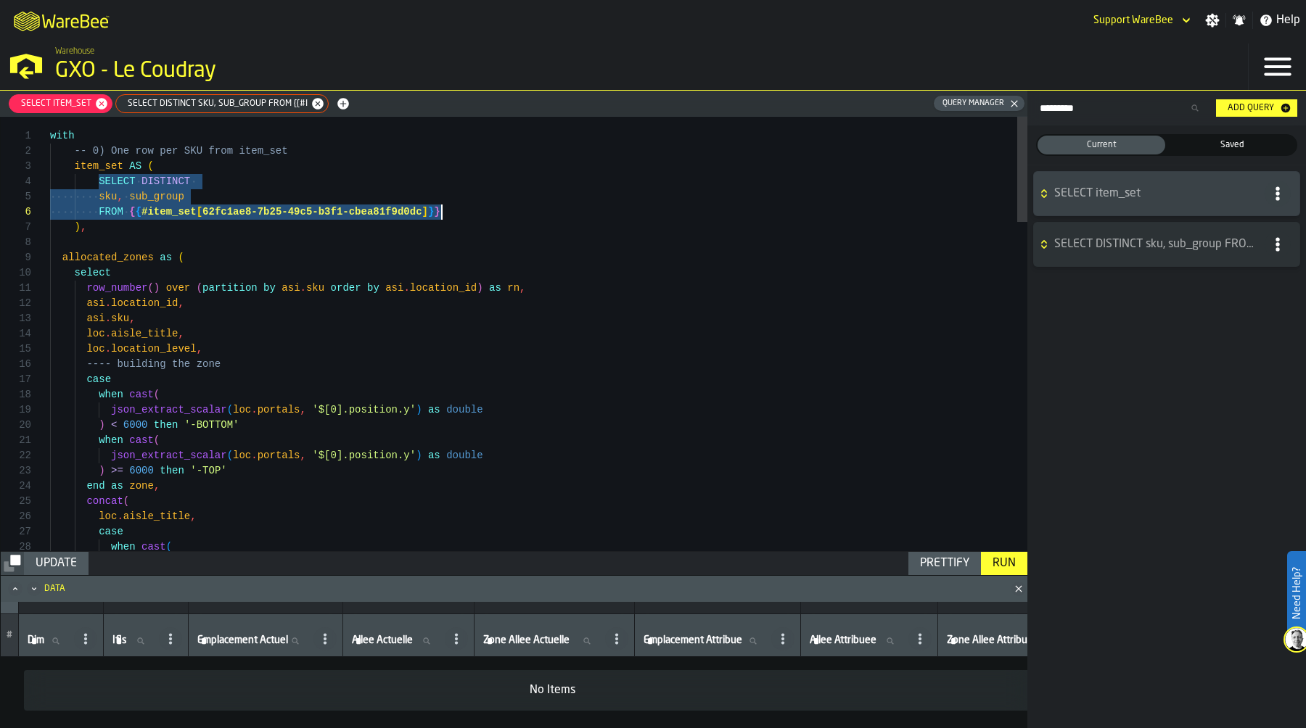
drag, startPoint x: 96, startPoint y: 180, endPoint x: 456, endPoint y: 212, distance: 360.5
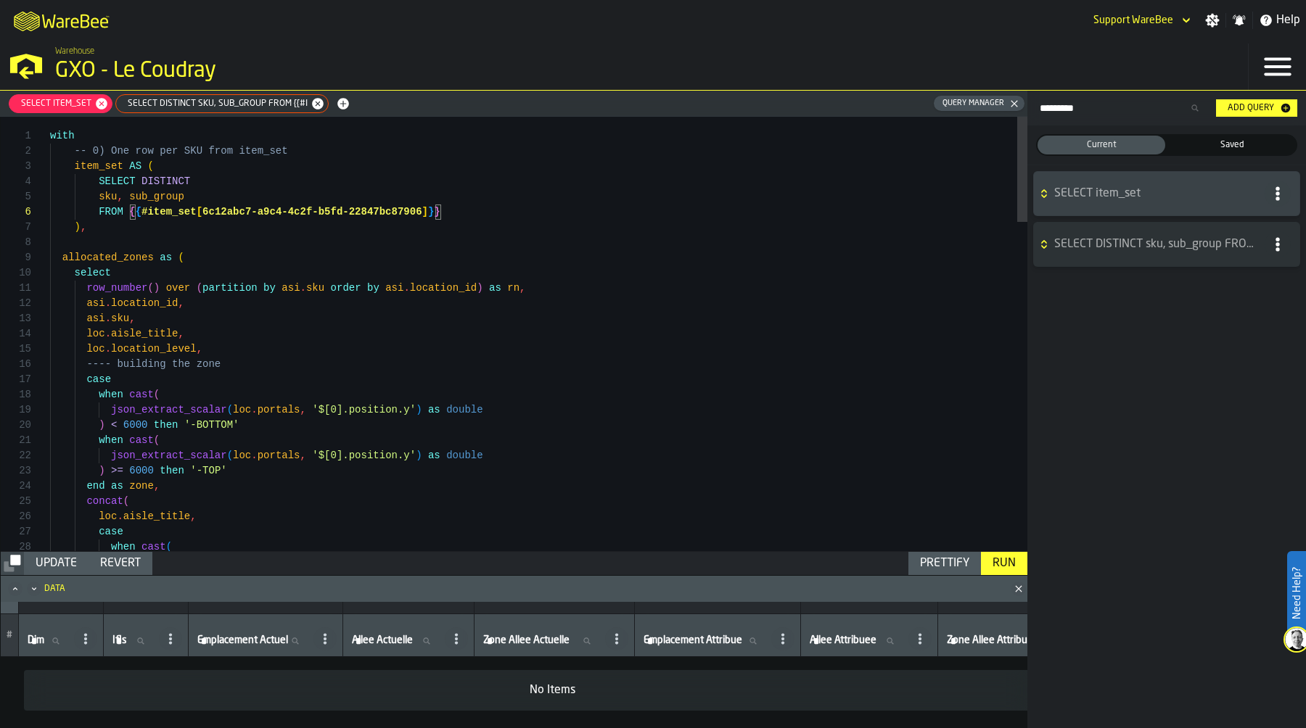
click at [1003, 561] on div "Run" at bounding box center [1004, 563] width 35 height 17
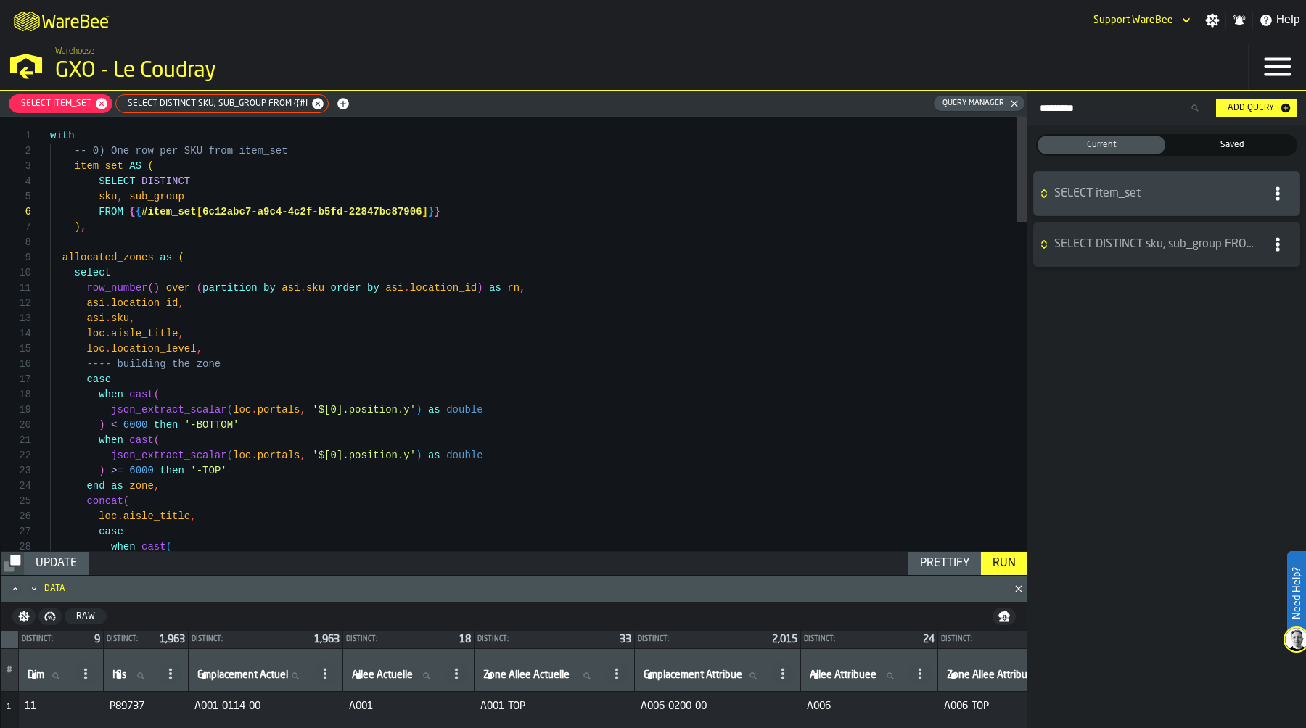
click at [16, 589] on icon "Maximize" at bounding box center [15, 588] width 4 height 3
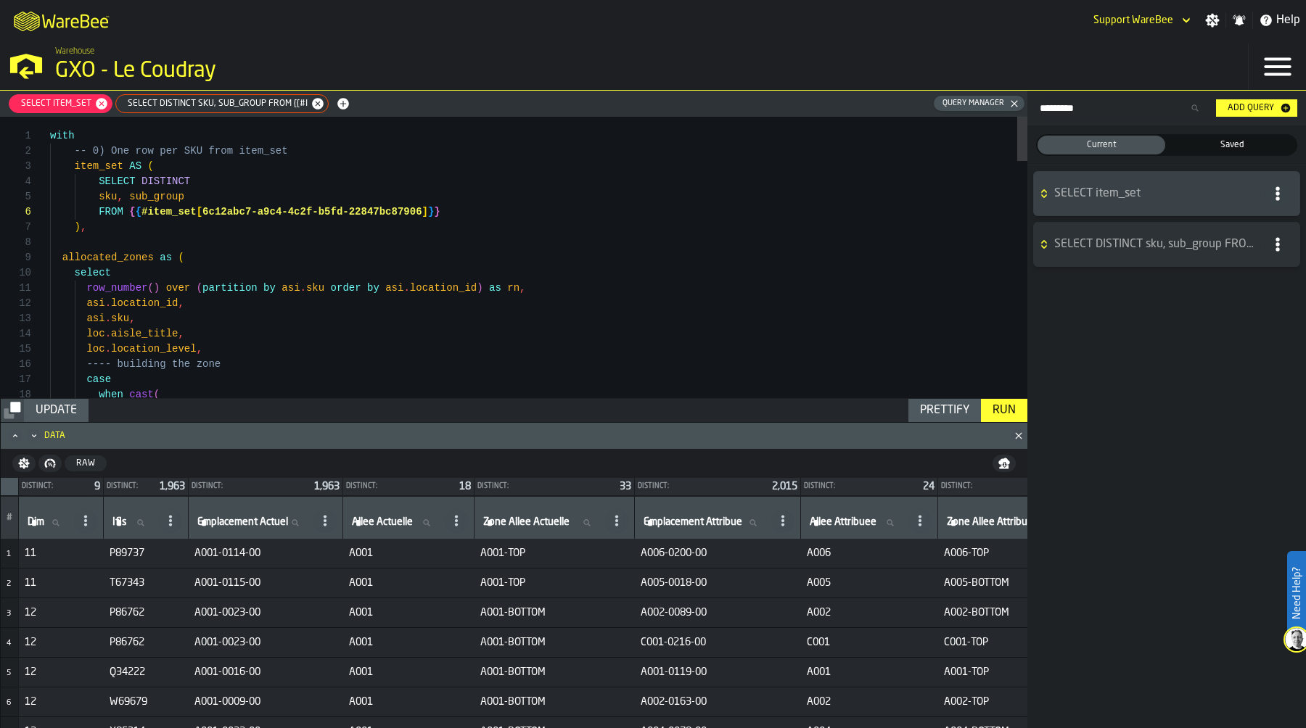
click at [12, 435] on icon "Maximize" at bounding box center [15, 436] width 15 height 15
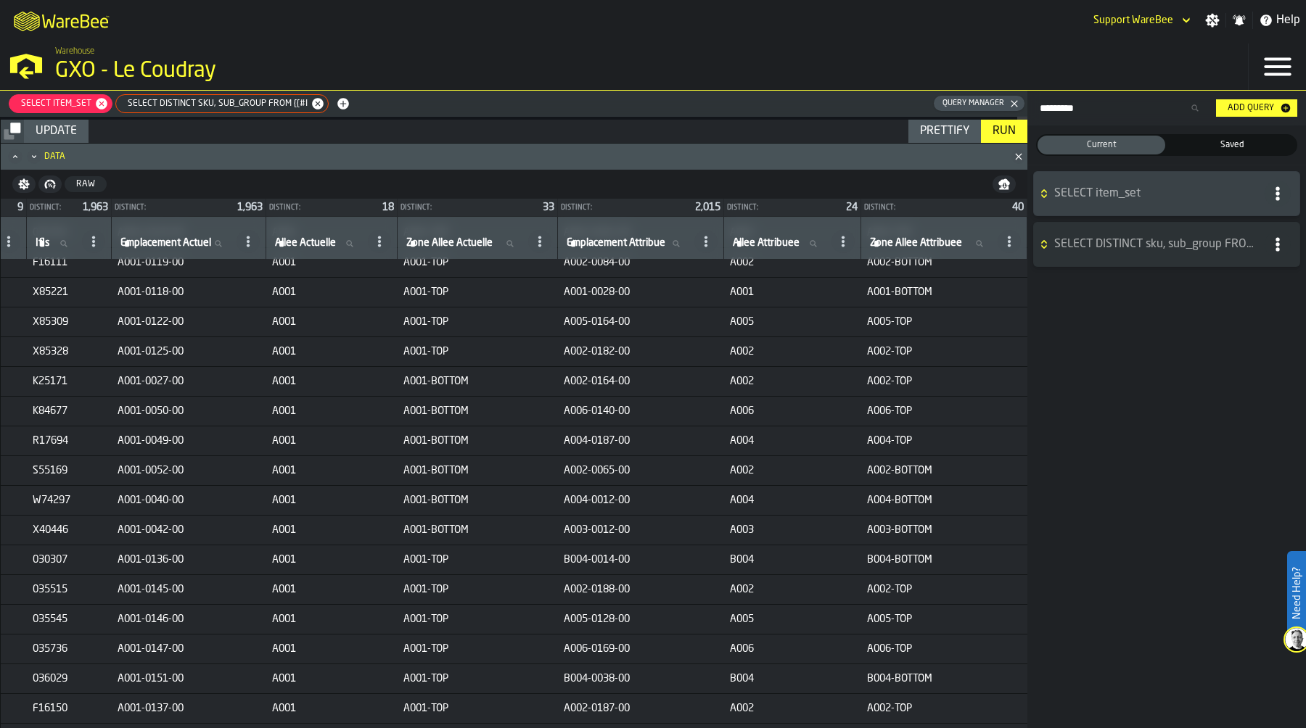
scroll to position [0, 131]
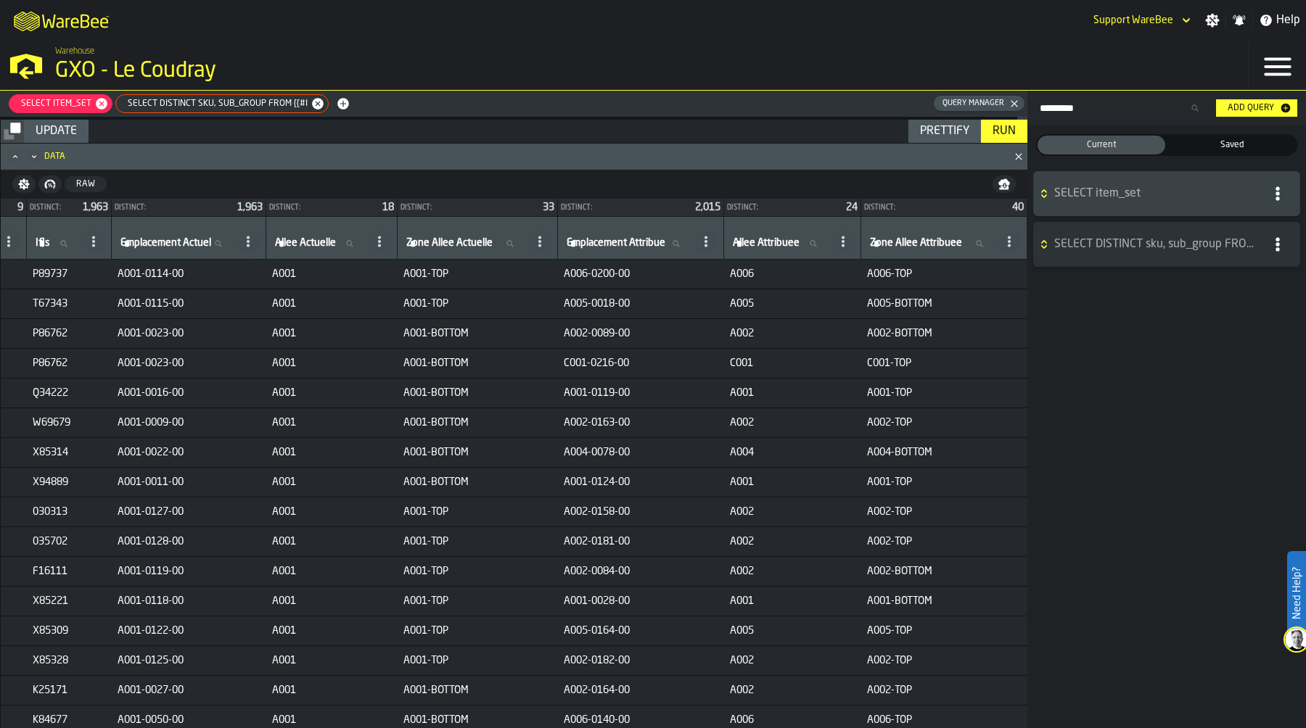
click at [1005, 183] on icon "button-" at bounding box center [1004, 182] width 12 height 7
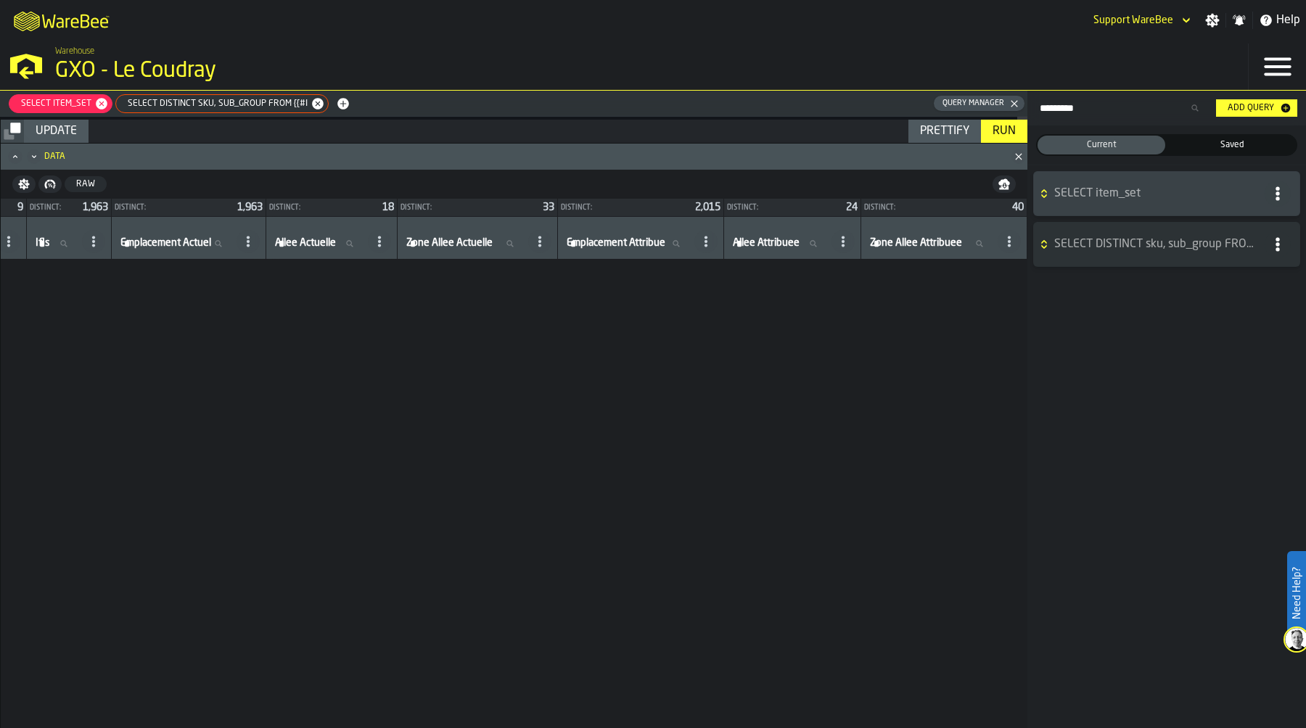
scroll to position [40635, 131]
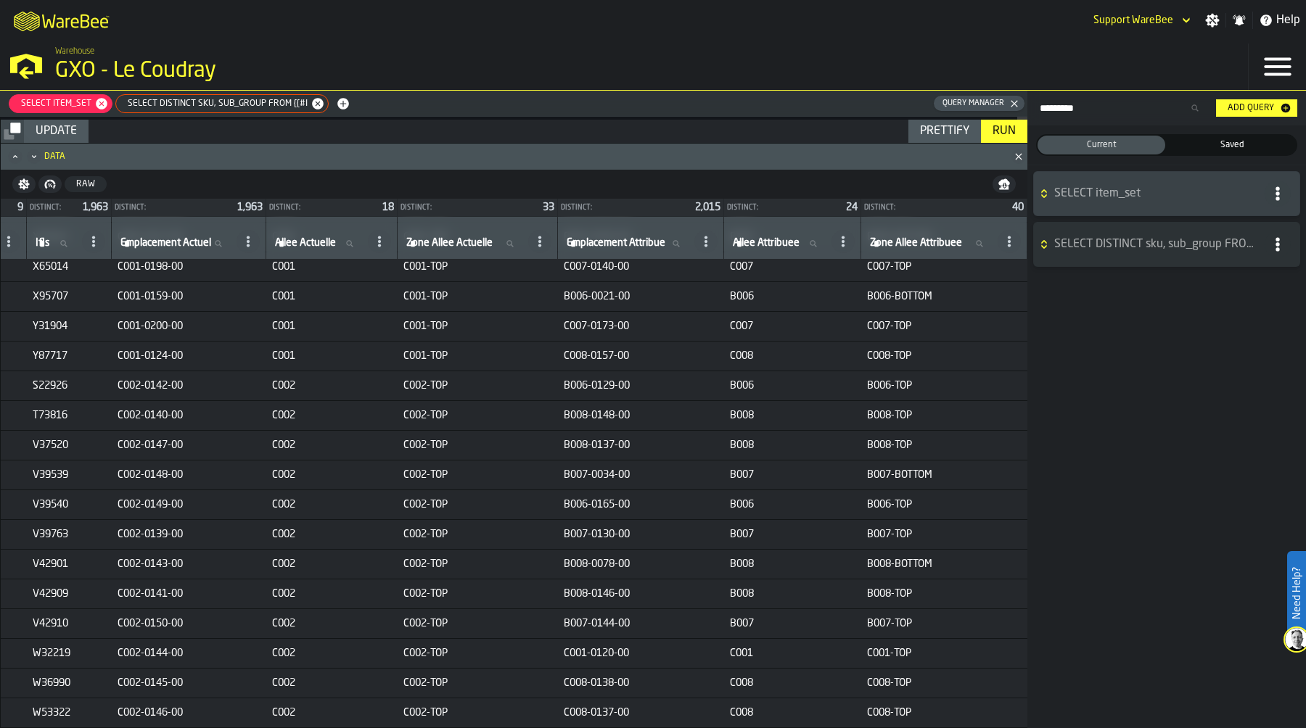
click at [33, 157] on icon "Minimize" at bounding box center [34, 156] width 15 height 15
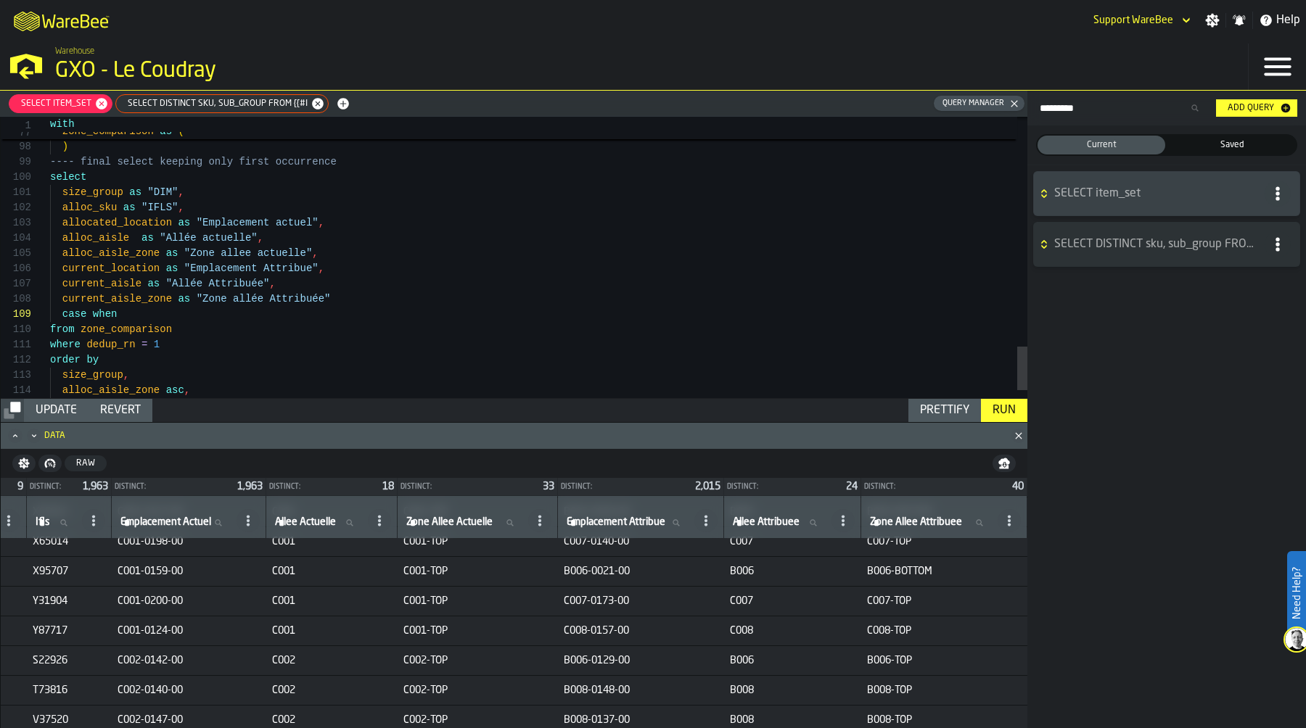
scroll to position [61, 0]
drag, startPoint x: 60, startPoint y: 254, endPoint x: 157, endPoint y: 252, distance: 96.5
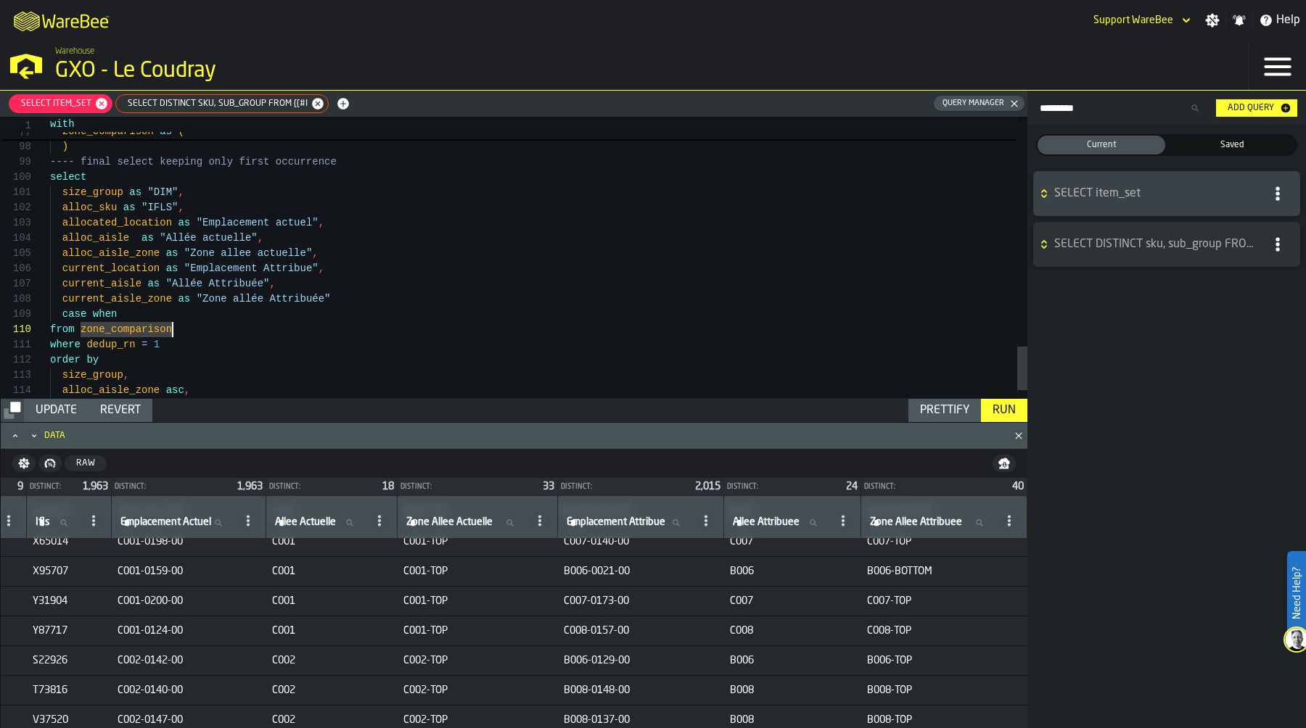
scroll to position [122, 0]
drag, startPoint x: 60, startPoint y: 301, endPoint x: 172, endPoint y: 303, distance: 111.7
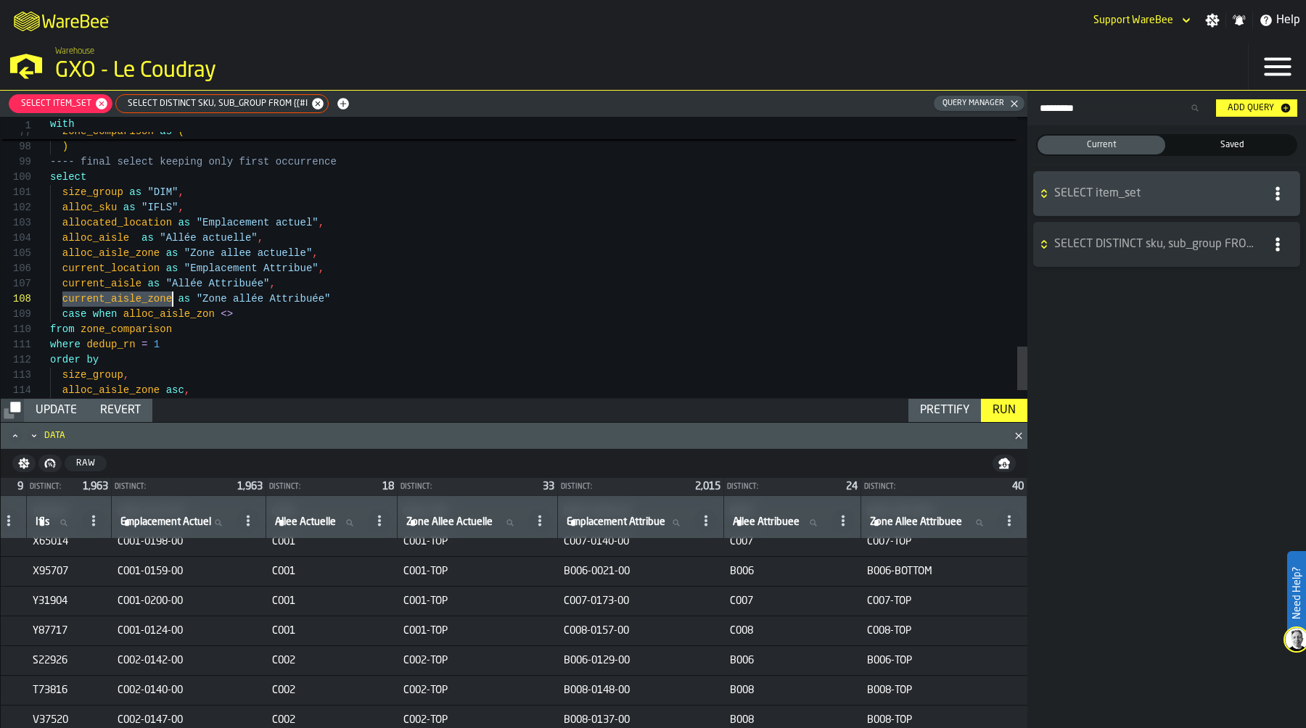
scroll to position [122, 0]
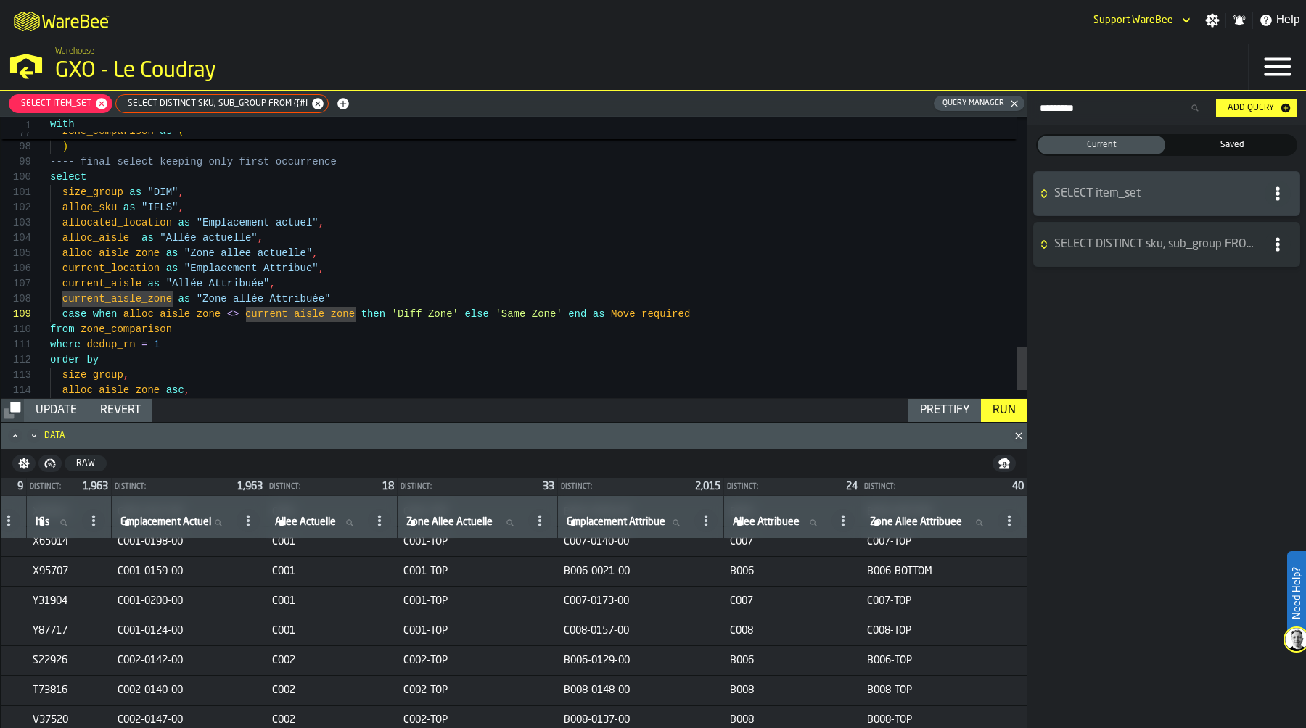
scroll to position [107, 0]
type textarea "**********"
click at [999, 411] on div "Run" at bounding box center [1004, 410] width 35 height 17
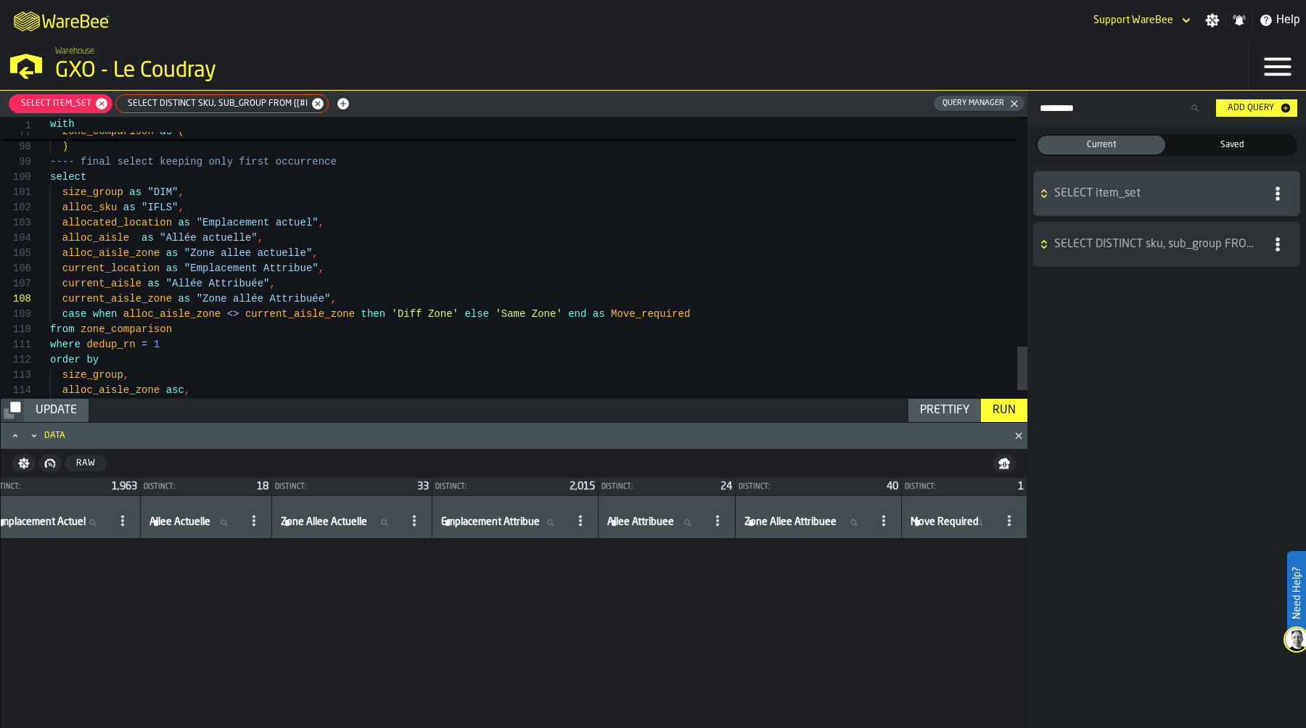
scroll to position [0, 258]
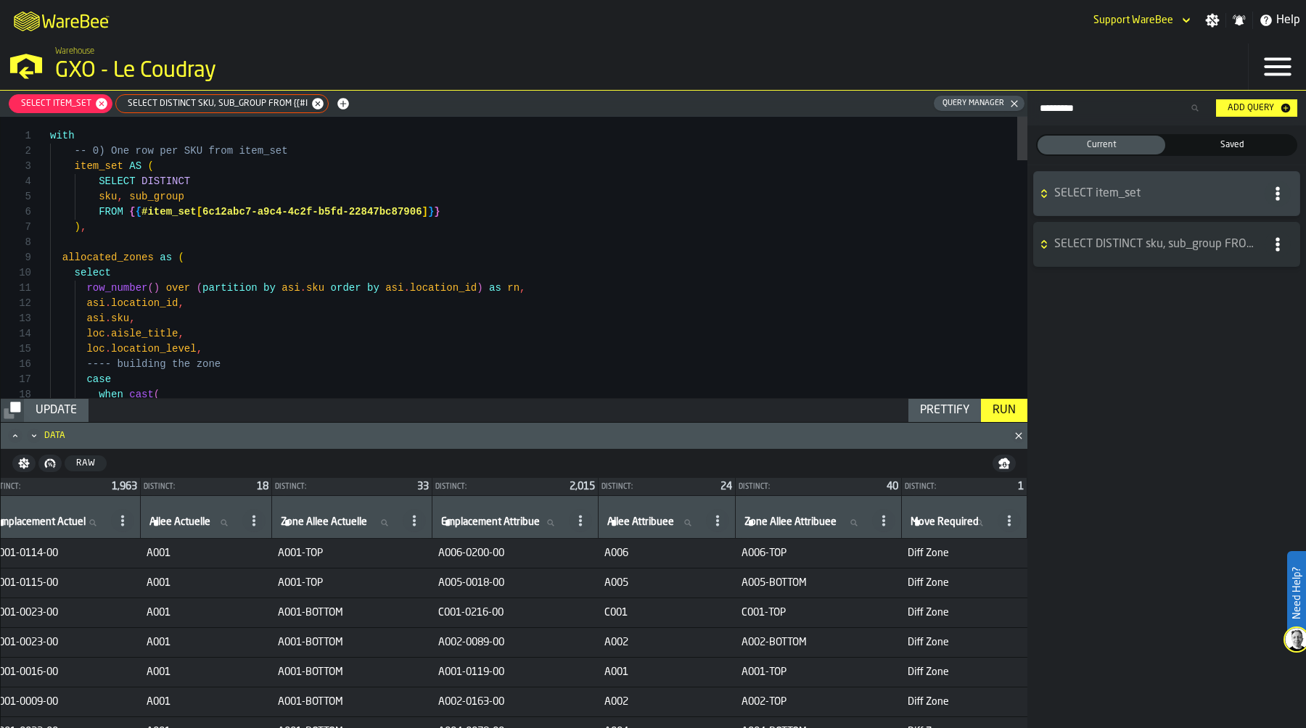
click at [1047, 247] on icon "button-" at bounding box center [1044, 245] width 15 height 12
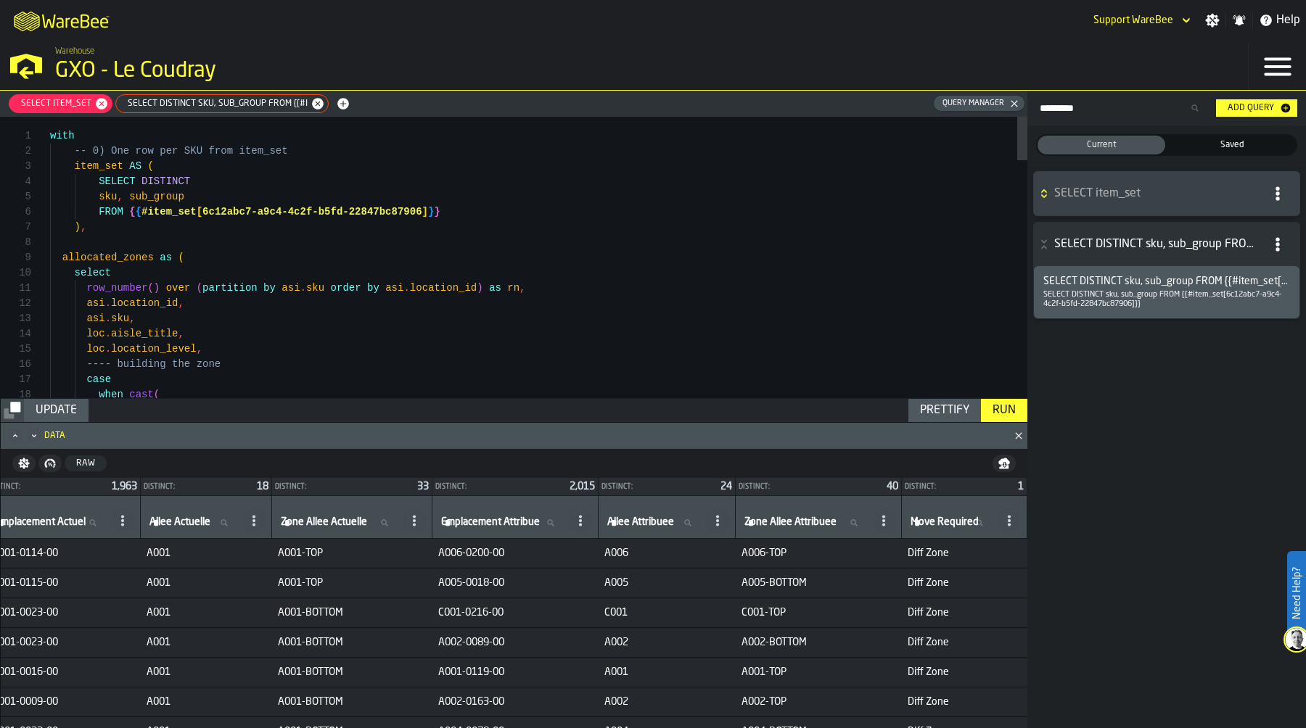
click at [1040, 186] on h6 "SELECT item_set" at bounding box center [1167, 194] width 260 height 26
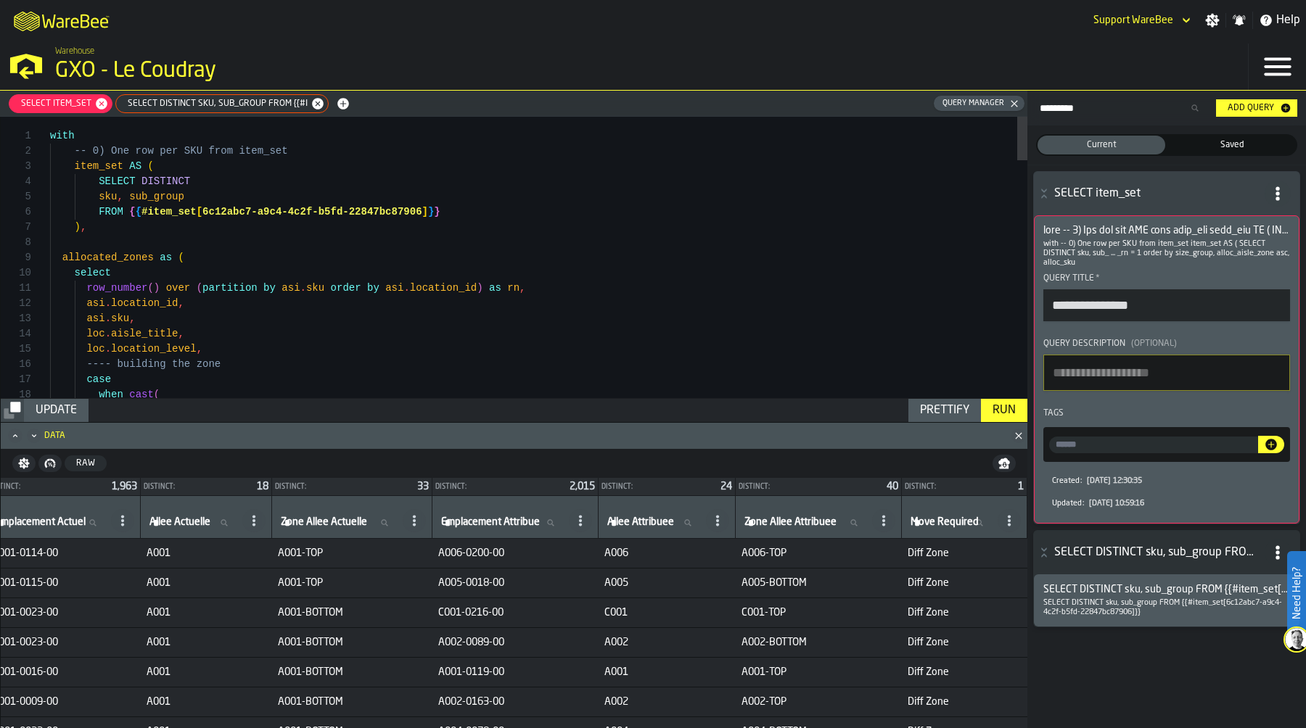
drag, startPoint x: 1153, startPoint y: 306, endPoint x: 1048, endPoint y: 305, distance: 104.5
click at [1048, 305] on input "**********" at bounding box center [1166, 305] width 247 height 32
click at [1079, 300] on input "*" at bounding box center [1166, 305] width 247 height 32
click at [1079, 302] on input "**" at bounding box center [1166, 305] width 247 height 32
click at [1077, 304] on input "***" at bounding box center [1166, 305] width 247 height 32
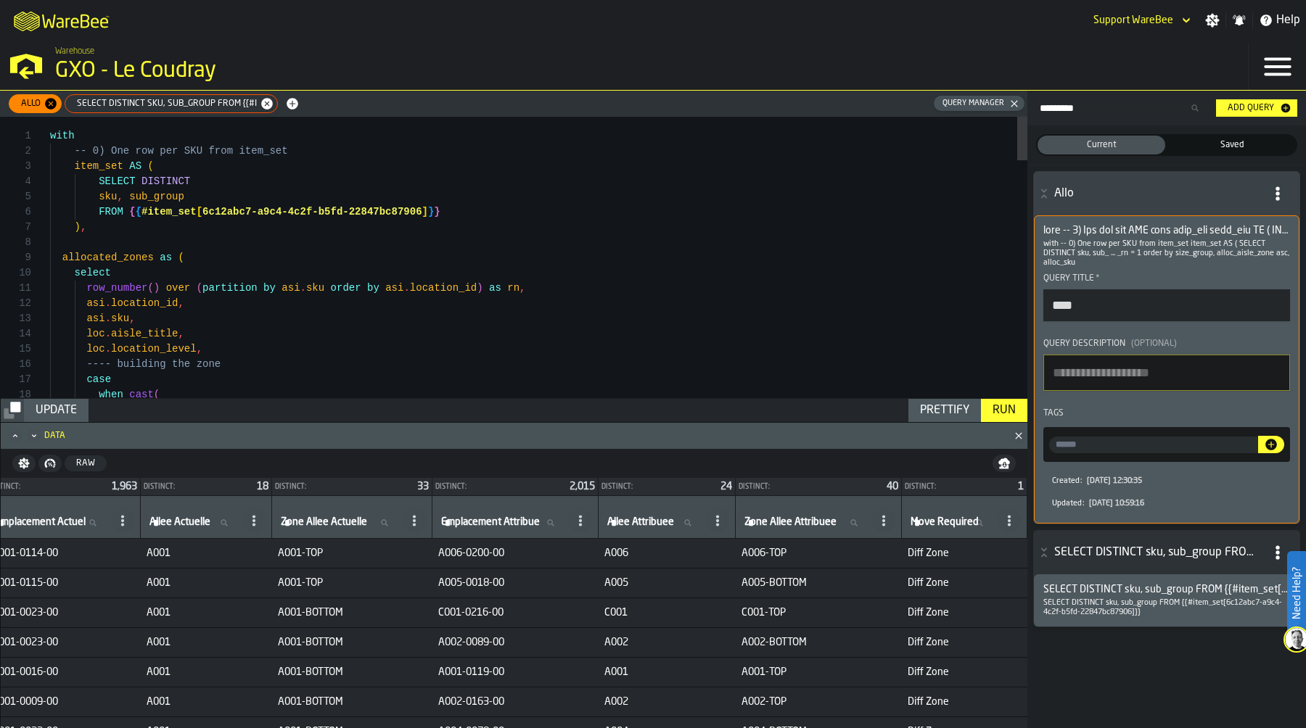
click at [1082, 305] on input "****" at bounding box center [1166, 305] width 247 height 32
click at [1114, 312] on input "*****" at bounding box center [1166, 305] width 247 height 32
drag, startPoint x: 1114, startPoint y: 312, endPoint x: 1040, endPoint y: 311, distance: 74.0
click at [1043, 311] on input "*****" at bounding box center [1166, 305] width 247 height 32
paste input "**********"
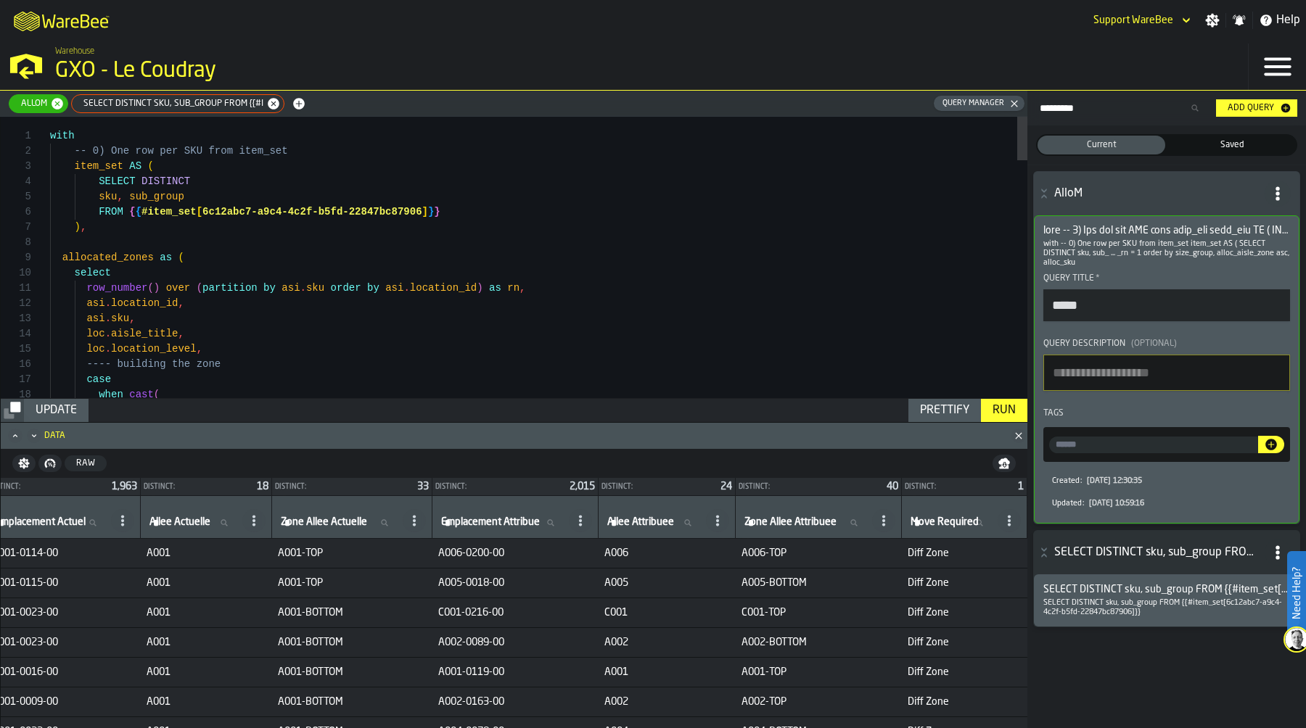
type input "**********"
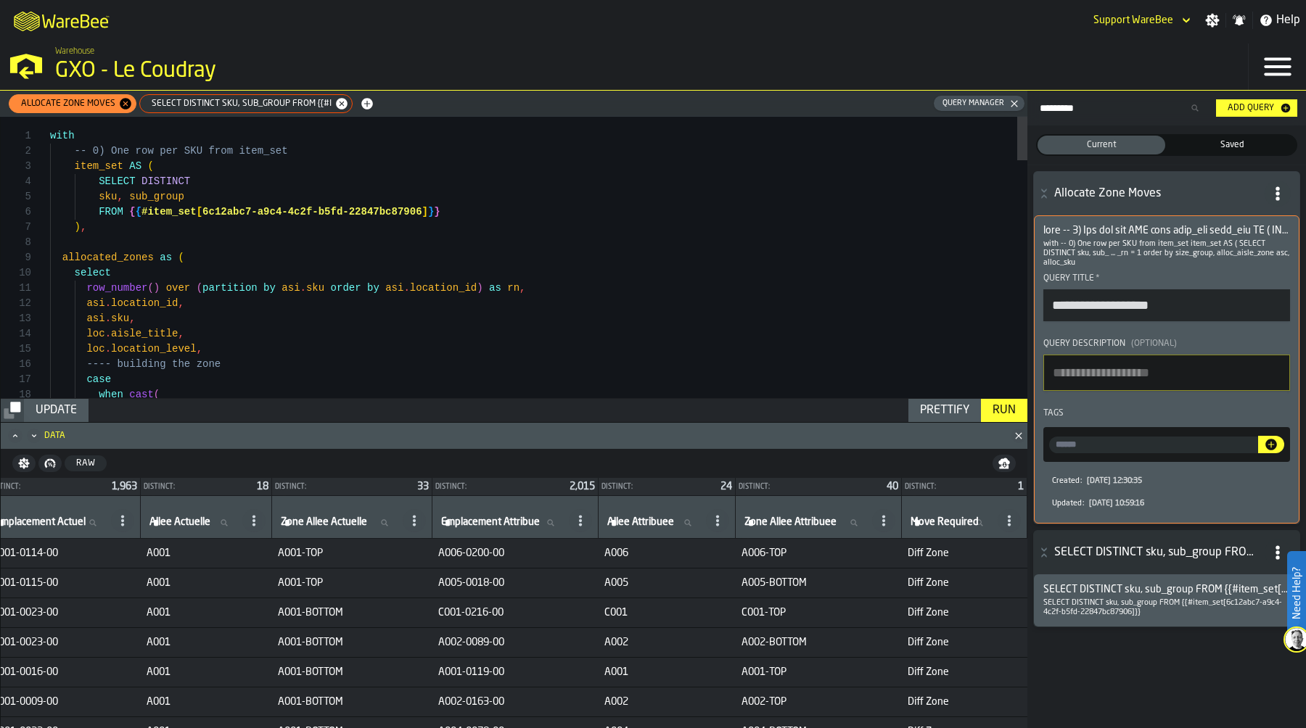
click at [1283, 192] on icon "button-" at bounding box center [1277, 193] width 15 height 15
click at [1265, 219] on div "Update Query" at bounding box center [1246, 224] width 75 height 17
click at [53, 408] on div "Update" at bounding box center [56, 410] width 53 height 17
click at [1236, 144] on span "Saved" at bounding box center [1232, 145] width 122 height 13
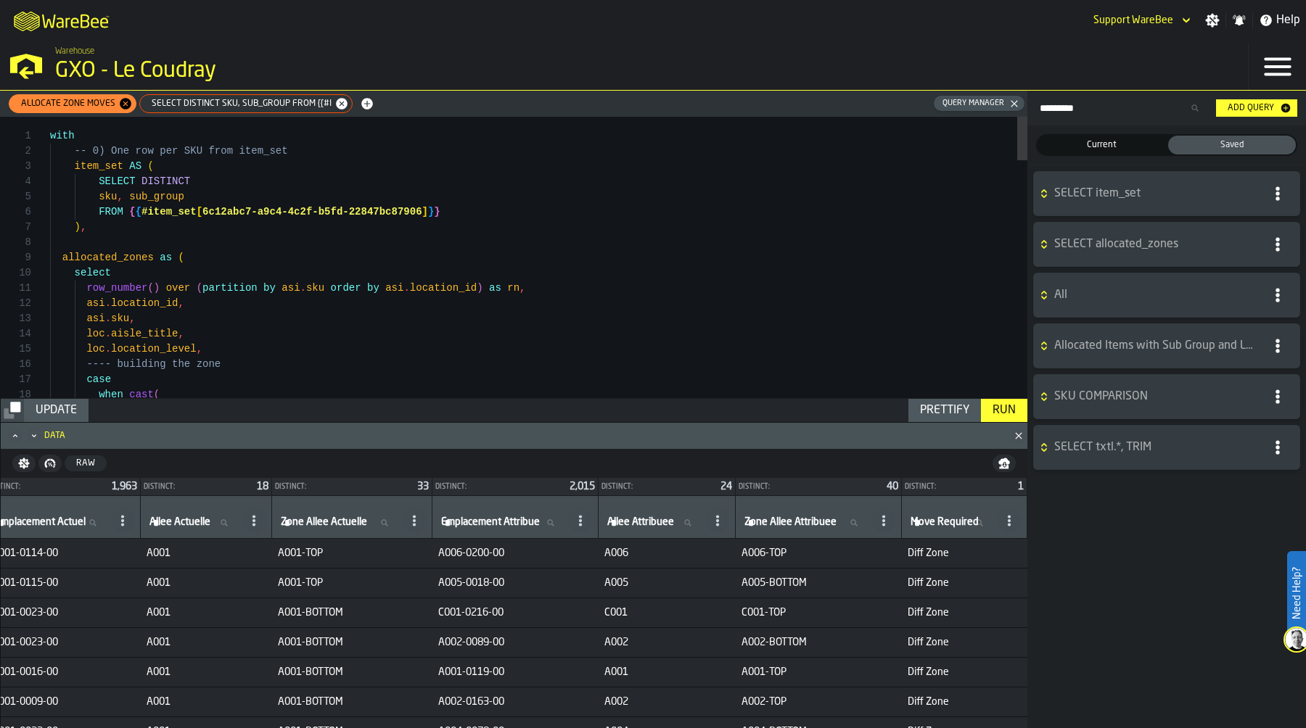
click at [1124, 144] on span "Current" at bounding box center [1101, 145] width 122 height 13
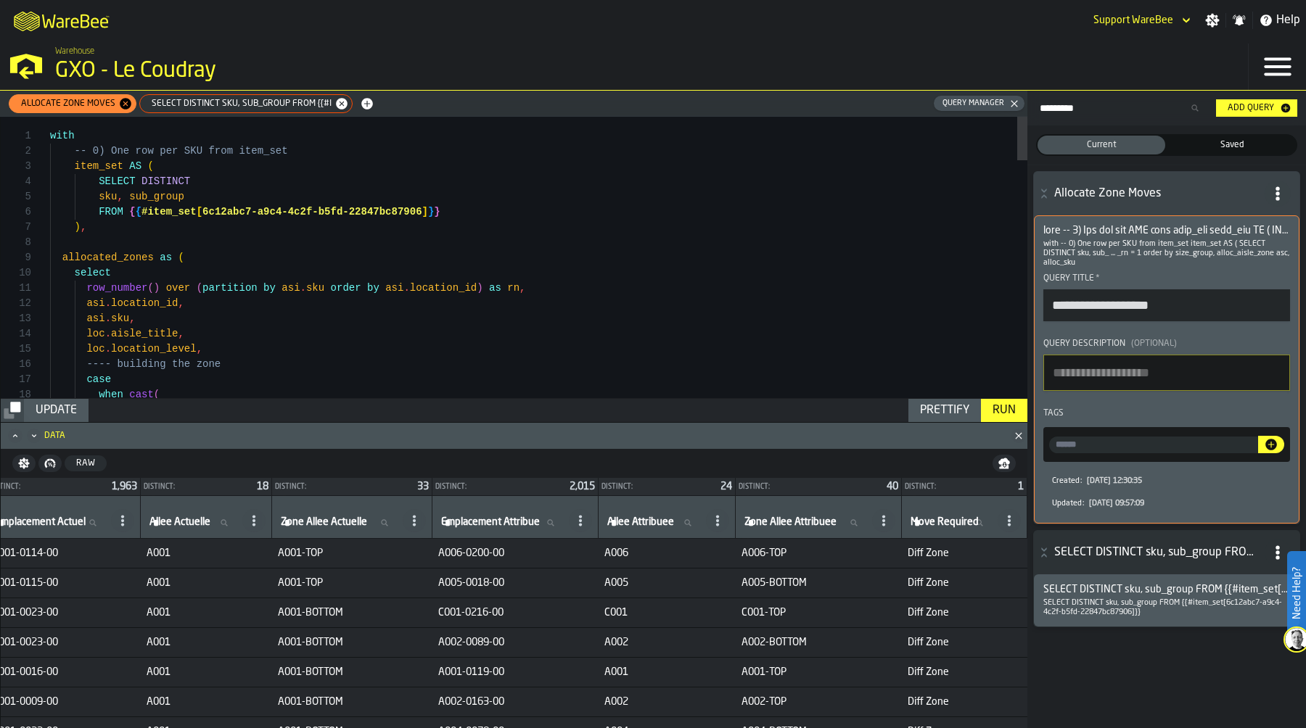
click at [1040, 199] on icon "button-" at bounding box center [1044, 194] width 15 height 12
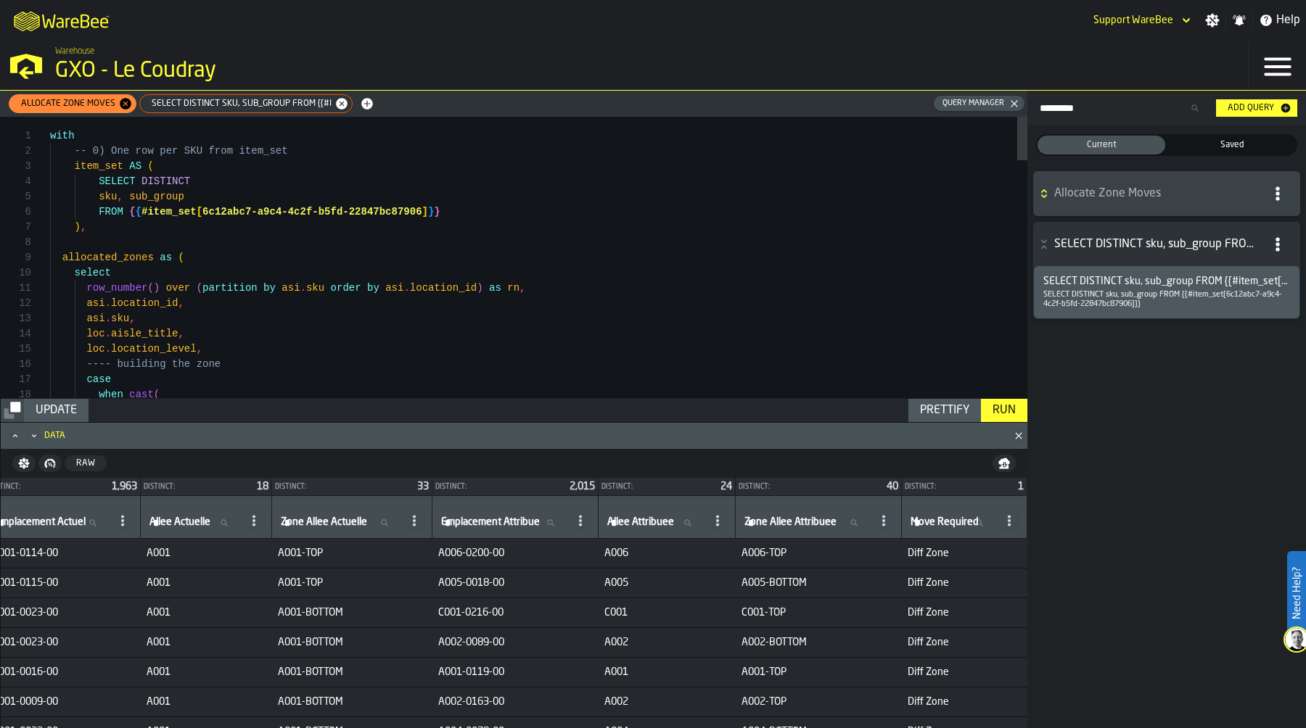
click at [1006, 411] on div "Run" at bounding box center [1004, 410] width 35 height 17
click at [1277, 194] on circle "button-" at bounding box center [1277, 194] width 4 height 4
click at [1259, 219] on div "Update Query" at bounding box center [1246, 224] width 75 height 17
type textarea "**********"
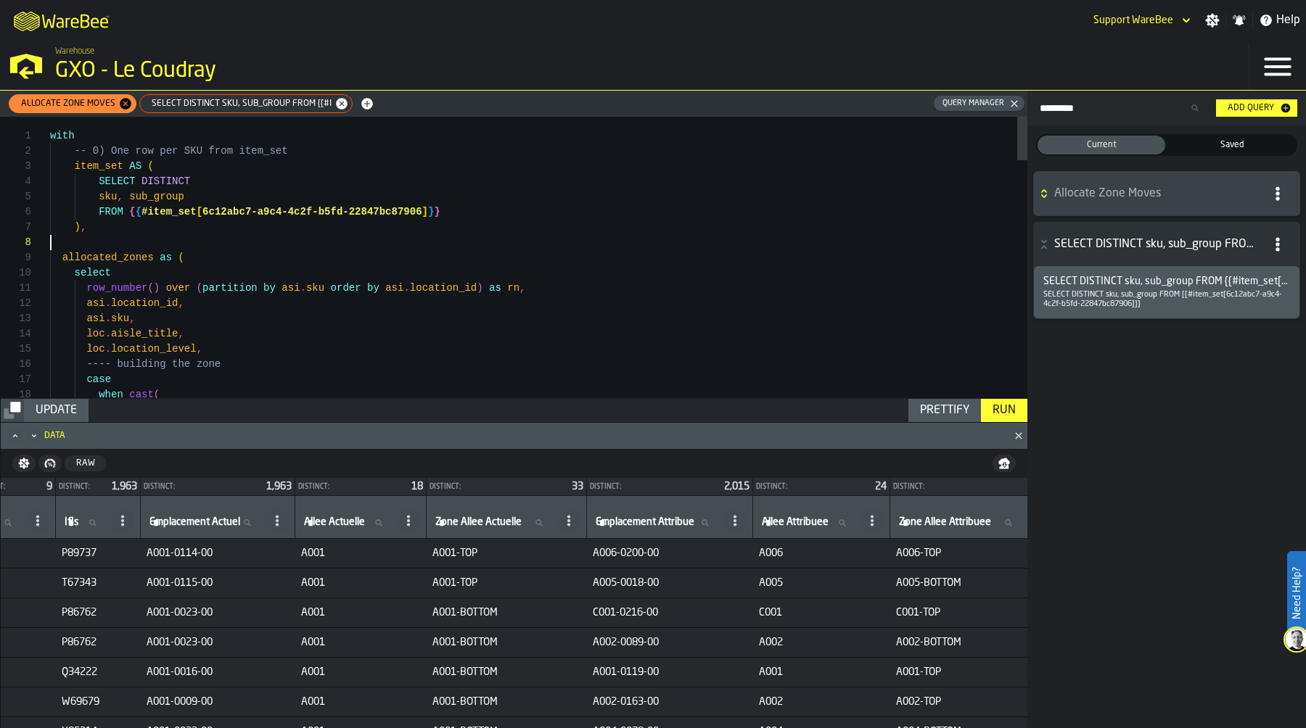
scroll to position [0, 0]
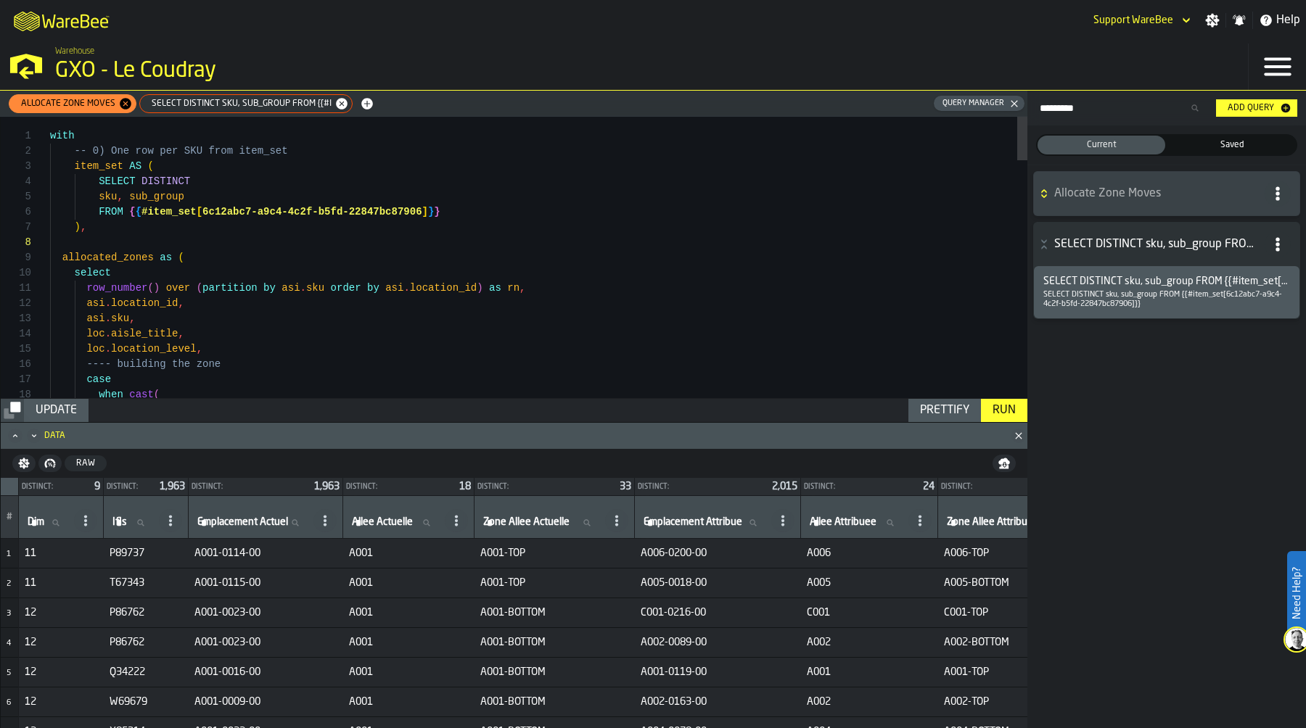
click at [125, 557] on span "P89737" at bounding box center [146, 554] width 73 height 12
click at [123, 551] on span "P89737" at bounding box center [146, 554] width 73 height 12
copy span "P89737"
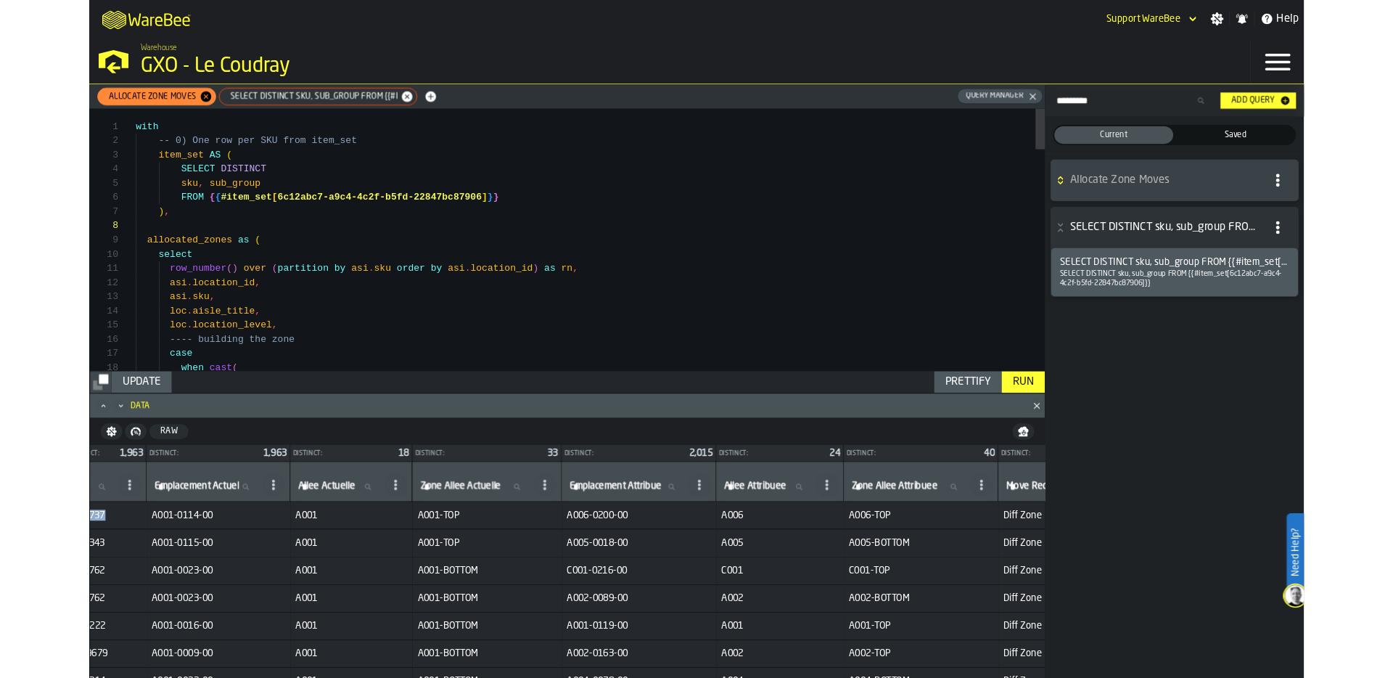
scroll to position [0, 258]
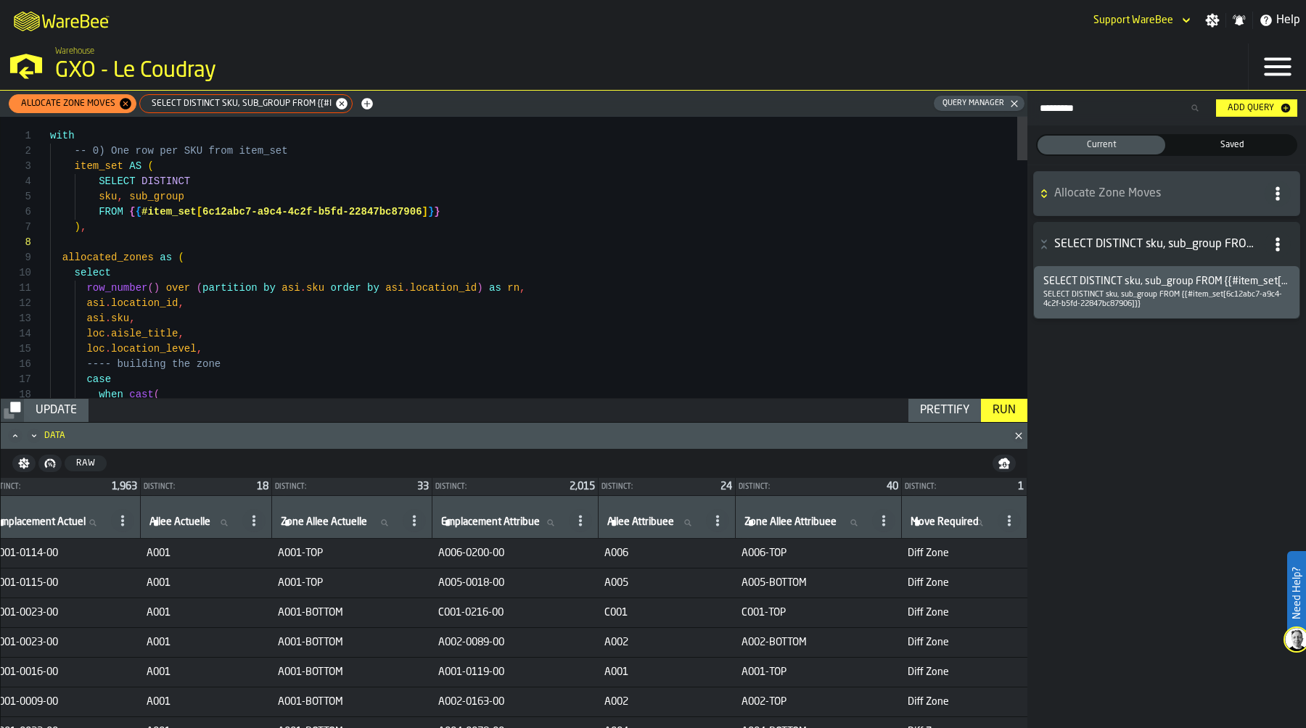
click at [1005, 465] on icon "button-" at bounding box center [1004, 464] width 12 height 12
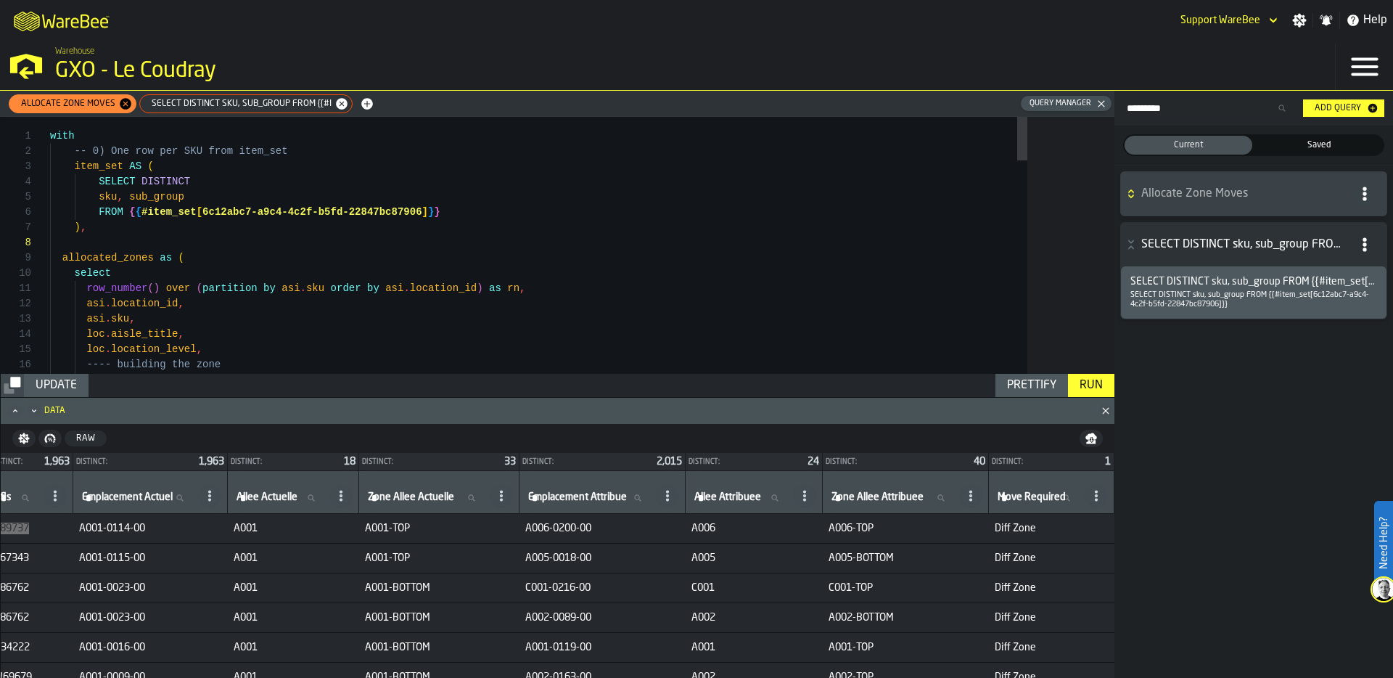
scroll to position [0, 170]
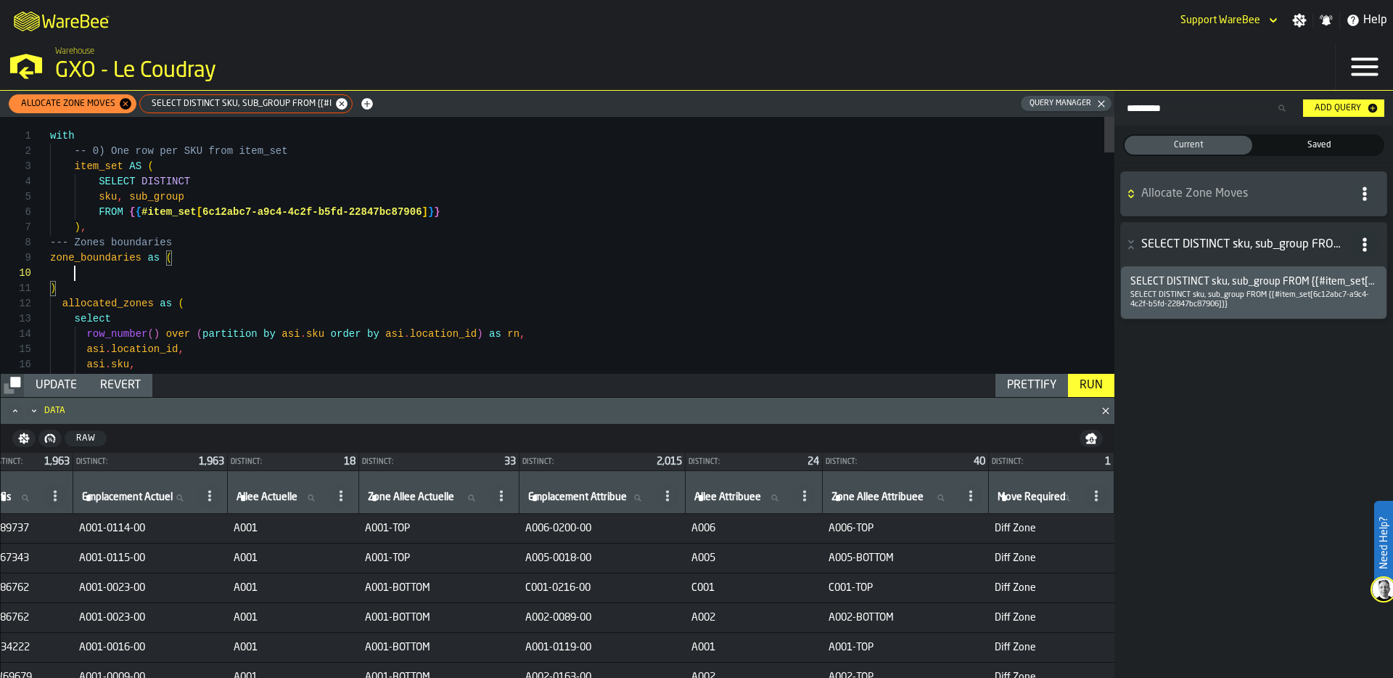
scroll to position [137, 0]
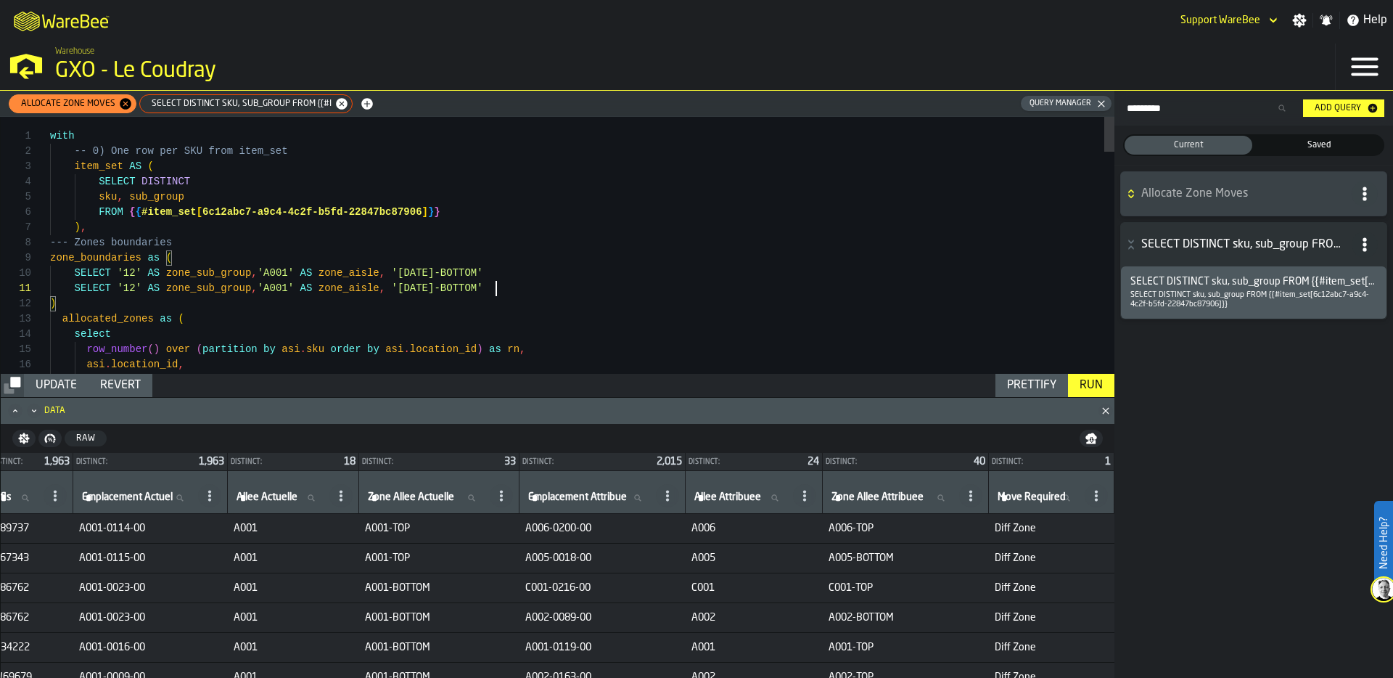
drag, startPoint x: 75, startPoint y: 288, endPoint x: 529, endPoint y: 295, distance: 454.2
click at [531, 295] on div "SELECT '13' AS zone_sub_group , 'A001' AS zone_aisle , '12-13-14-BOTTOM'" at bounding box center [582, 288] width 1064 height 15
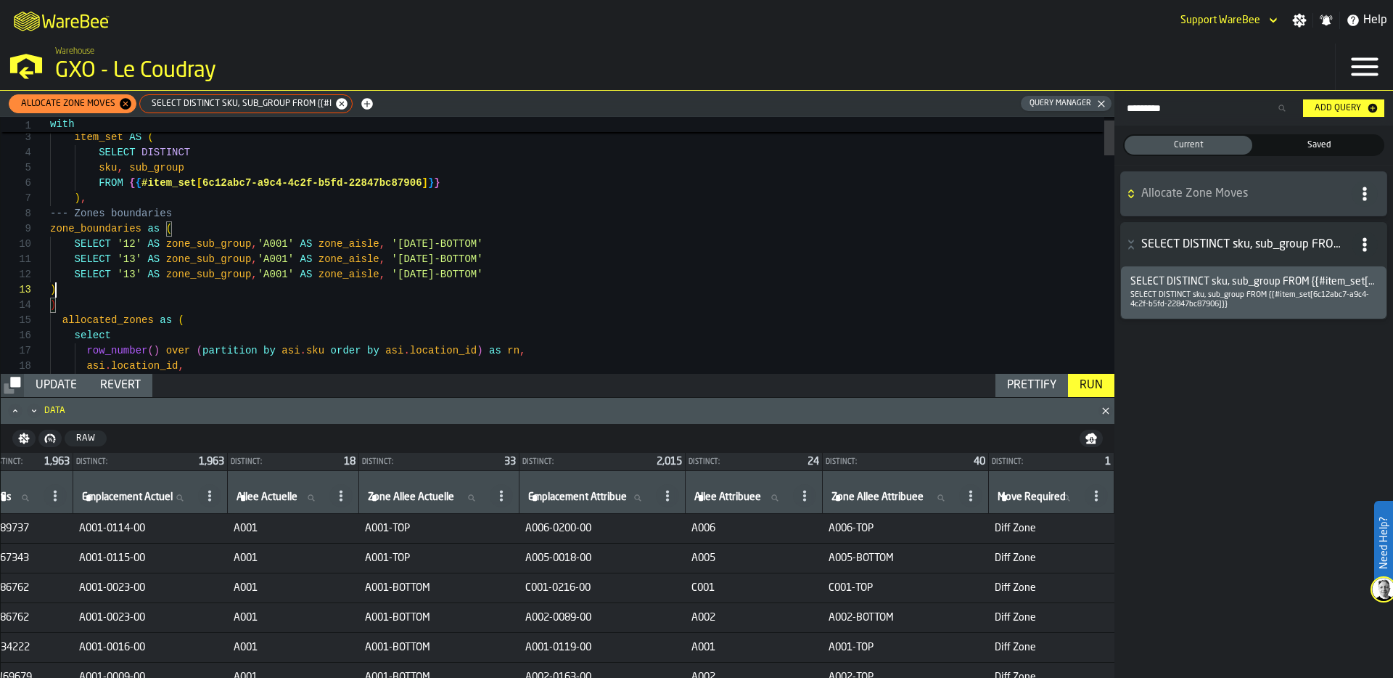
scroll to position [30, 0]
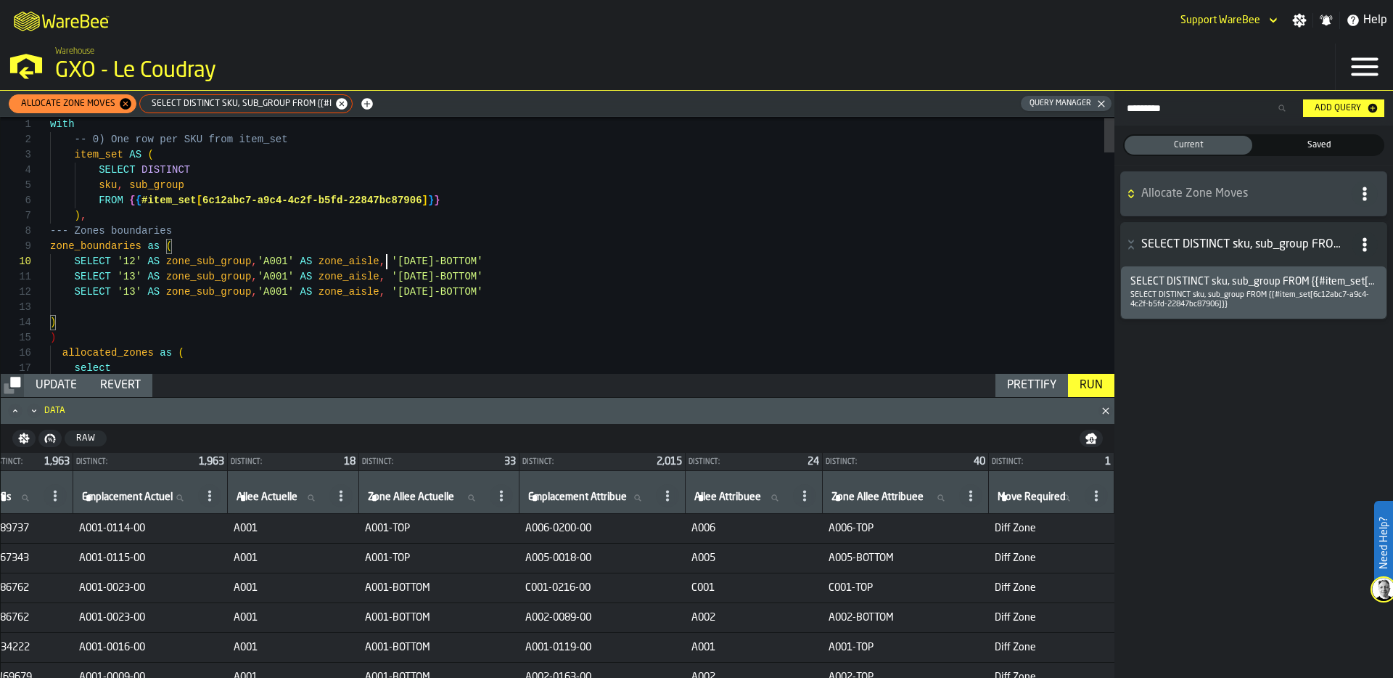
scroll to position [137, 0]
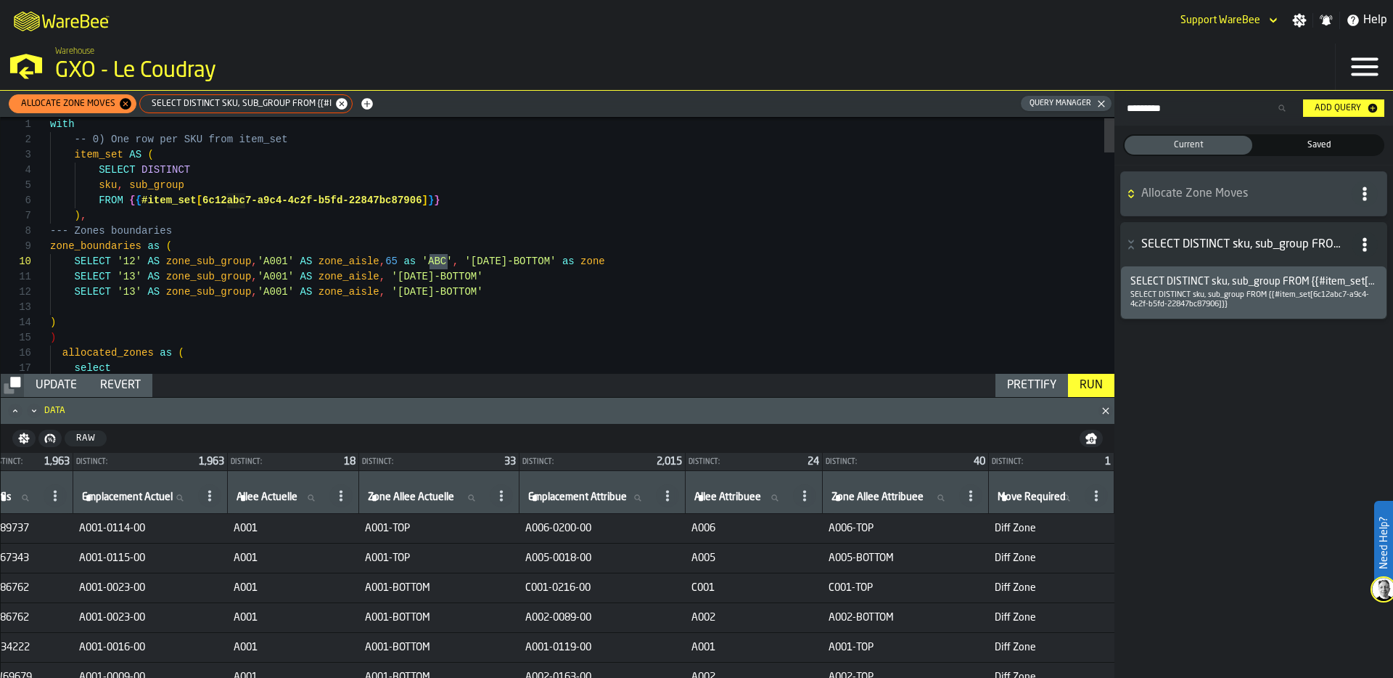
drag, startPoint x: 388, startPoint y: 260, endPoint x: 625, endPoint y: 257, distance: 236.5
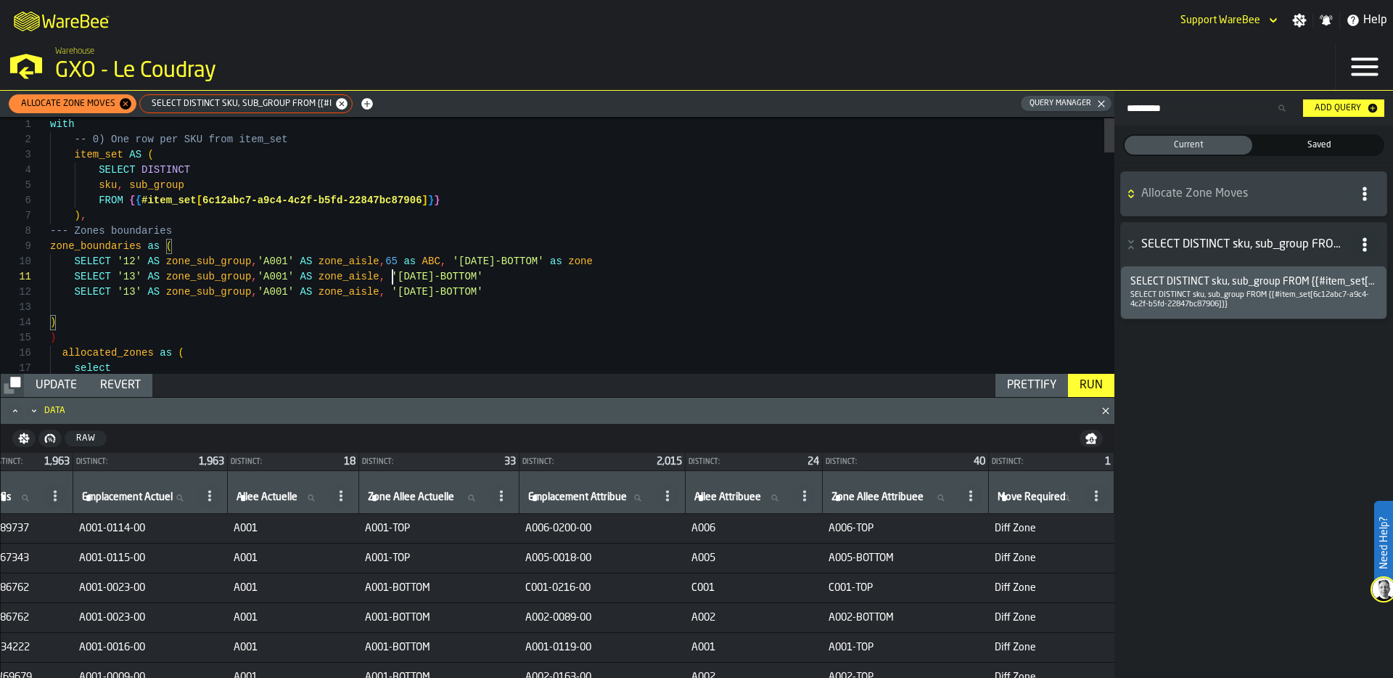
scroll to position [0, 0]
drag, startPoint x: 392, startPoint y: 273, endPoint x: 546, endPoint y: 273, distance: 153.8
drag, startPoint x: 393, startPoint y: 290, endPoint x: 530, endPoint y: 292, distance: 136.4
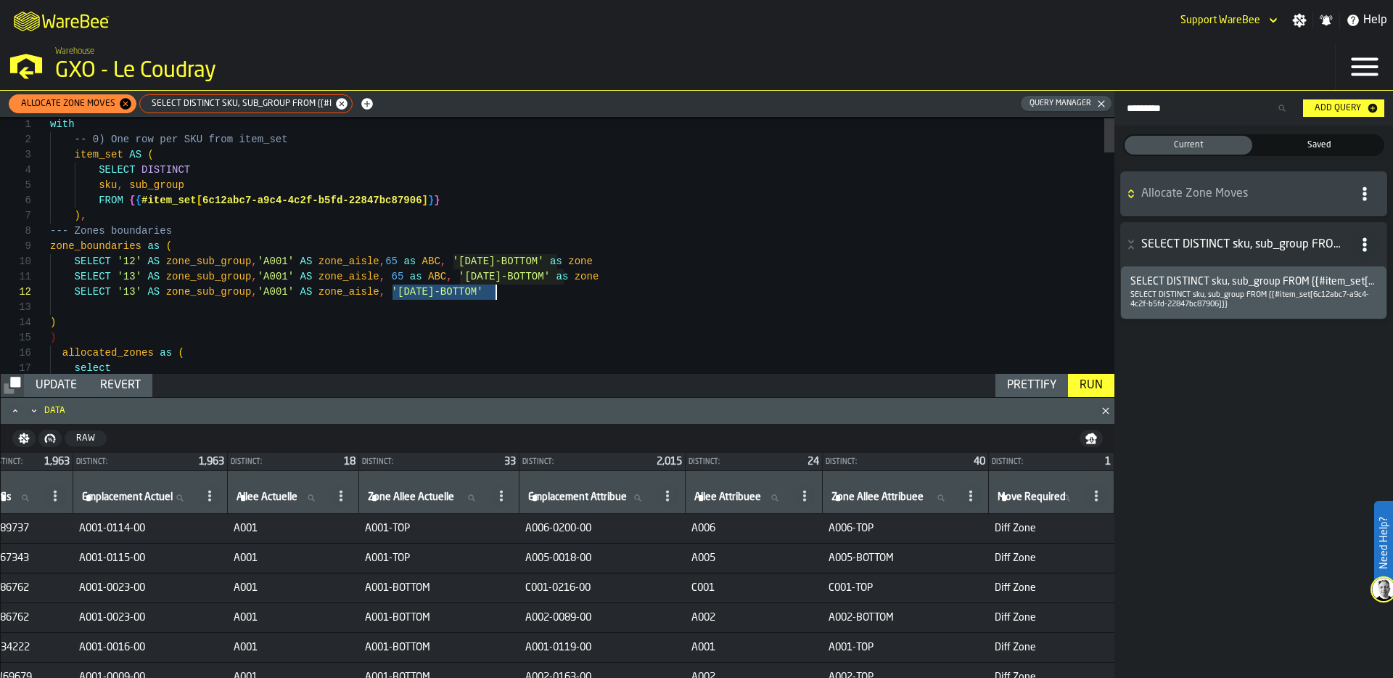
click at [1009, 390] on div "Prettify" at bounding box center [1031, 384] width 61 height 17
click at [1012, 388] on div "Prettify" at bounding box center [1031, 384] width 61 height 17
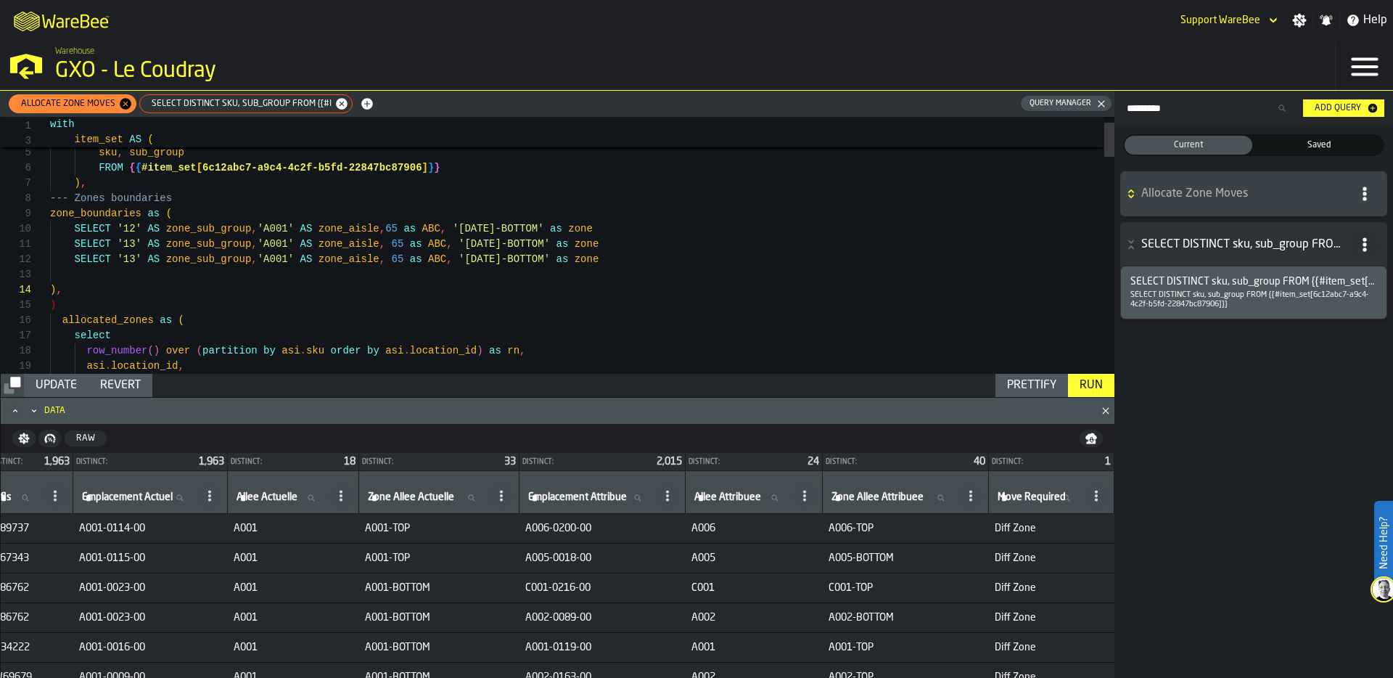
click at [1045, 387] on div "Prettify" at bounding box center [1031, 384] width 61 height 17
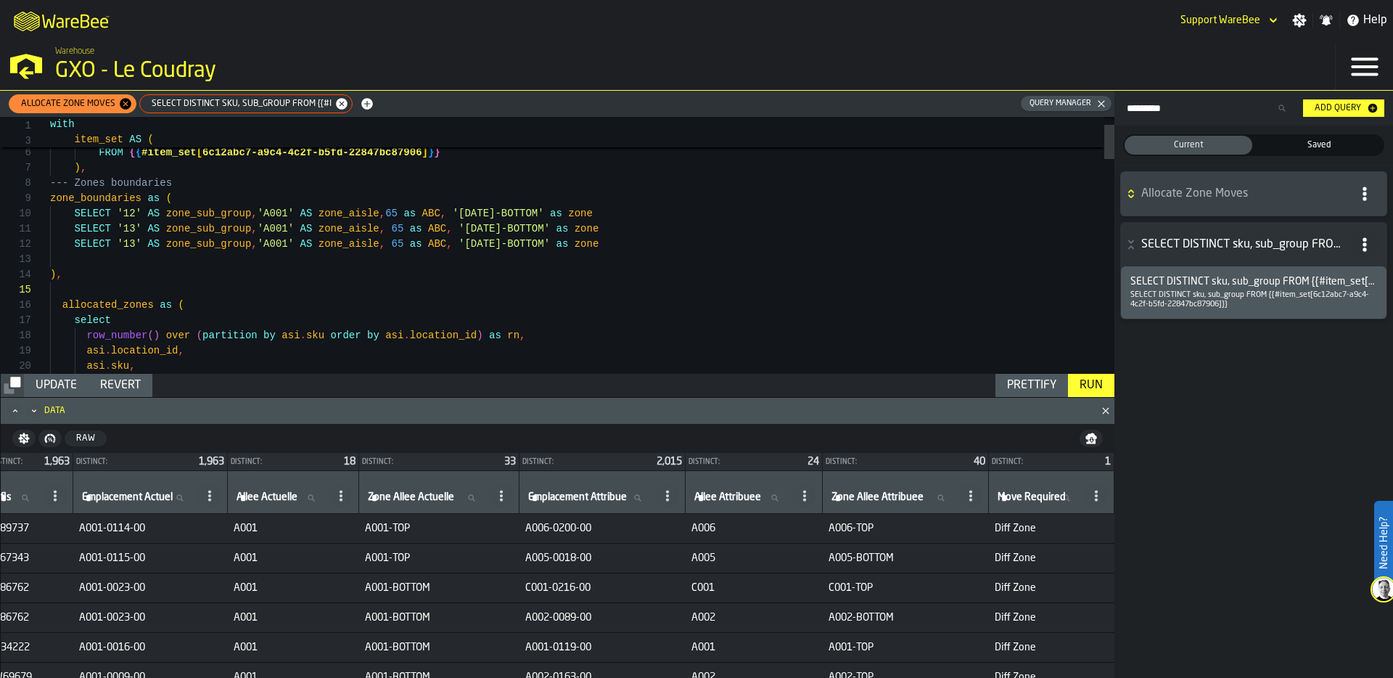
click at [1043, 382] on div "Prettify" at bounding box center [1031, 384] width 61 height 17
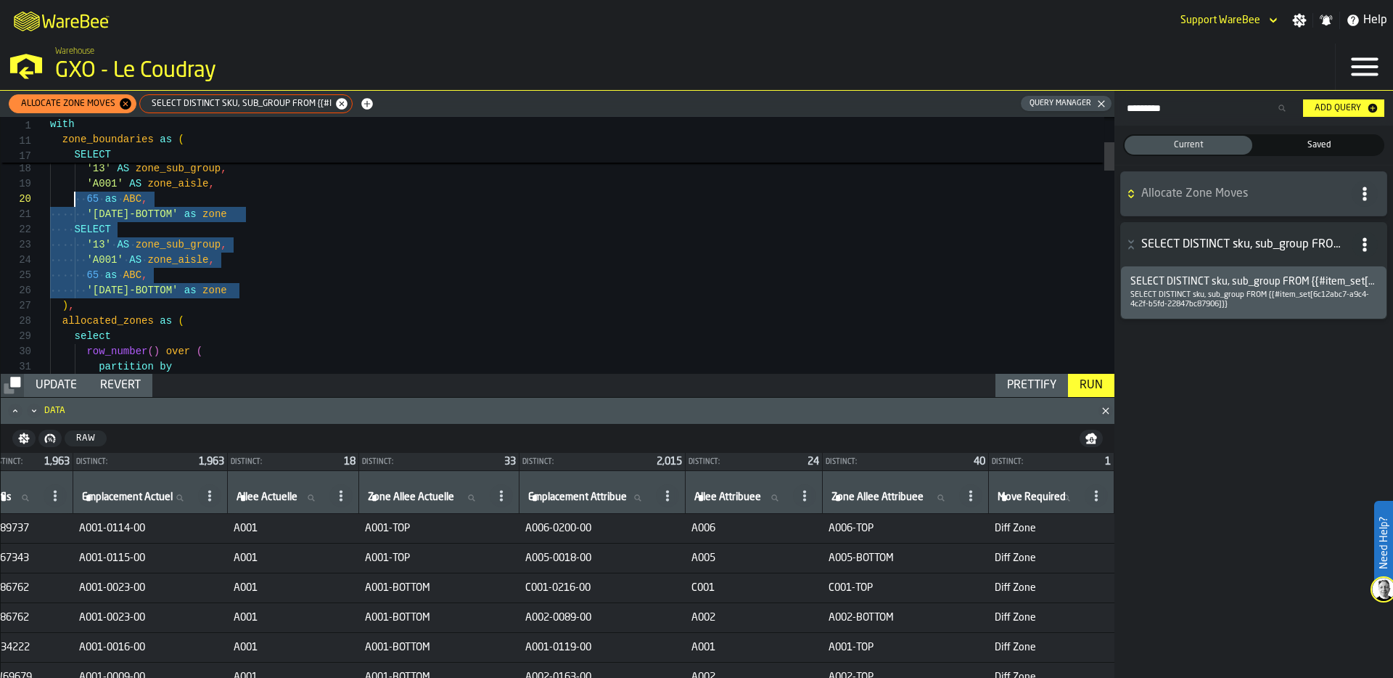
scroll to position [122, 0]
drag, startPoint x: 248, startPoint y: 295, endPoint x: 72, endPoint y: 176, distance: 212.7
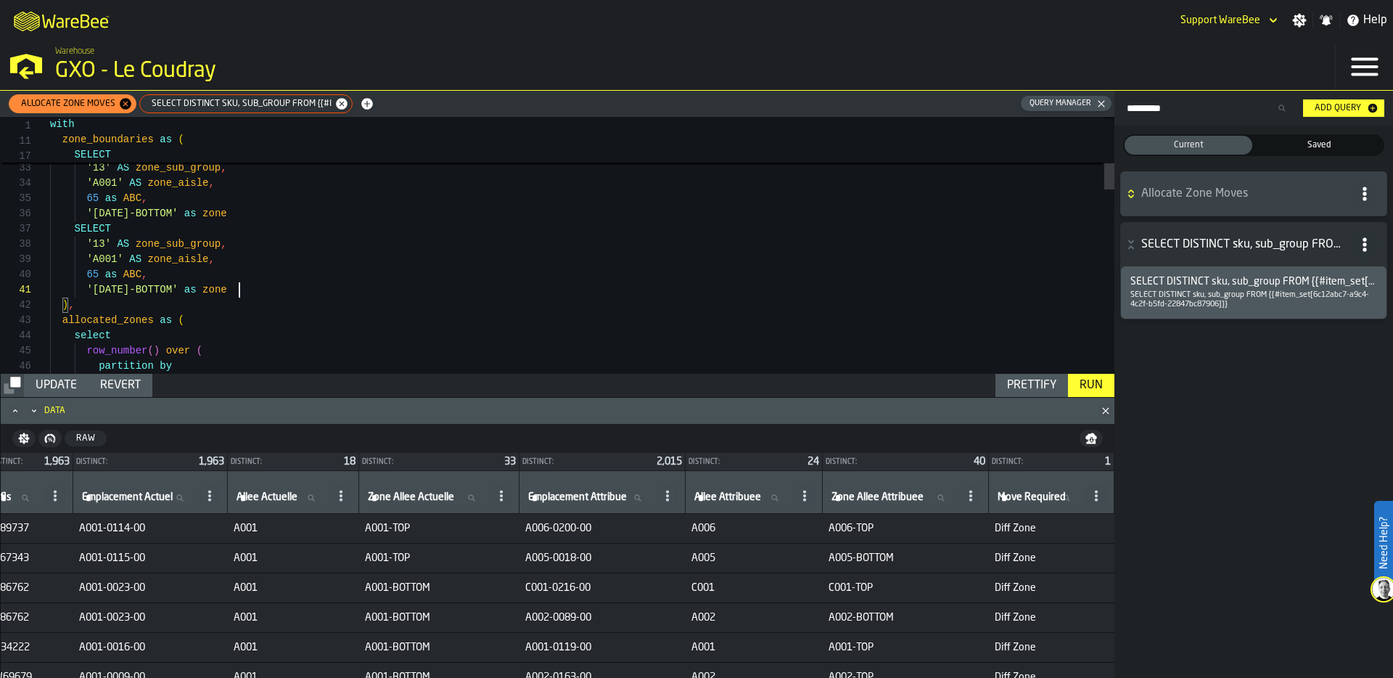
scroll to position [0, 0]
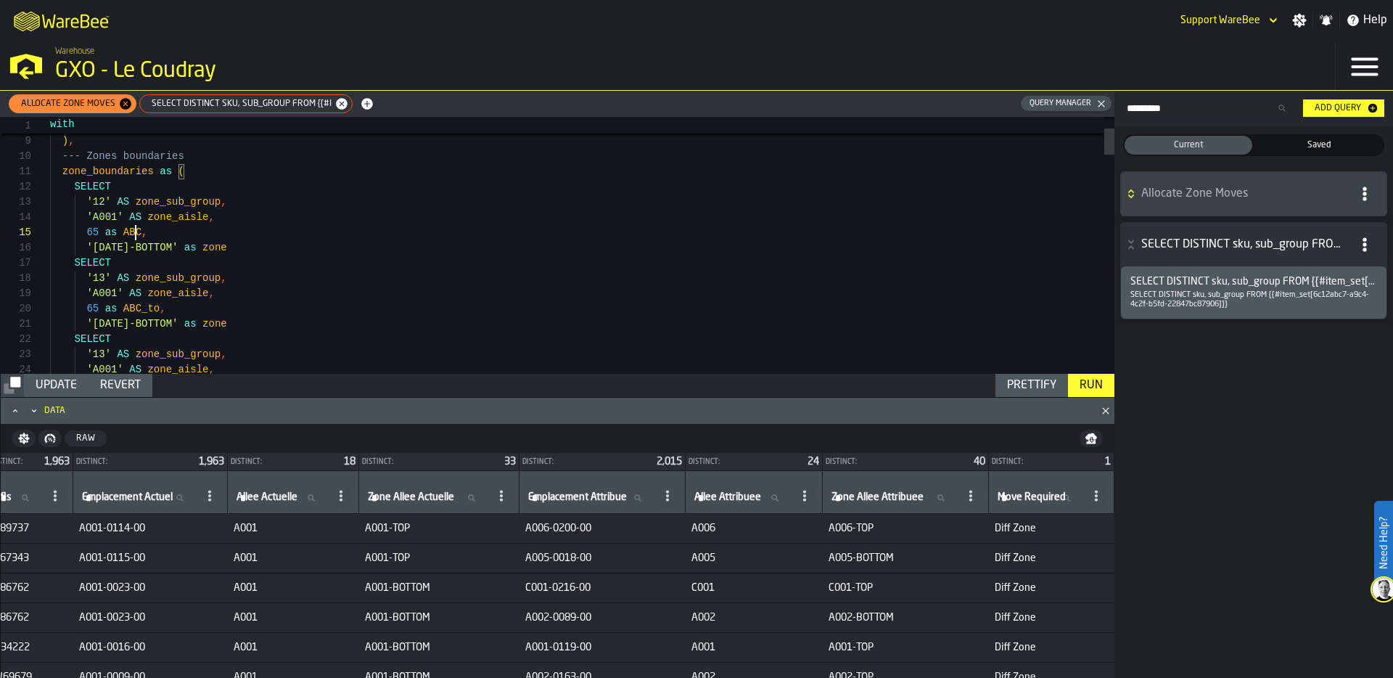
drag, startPoint x: 149, startPoint y: 231, endPoint x: 161, endPoint y: 231, distance: 11.6
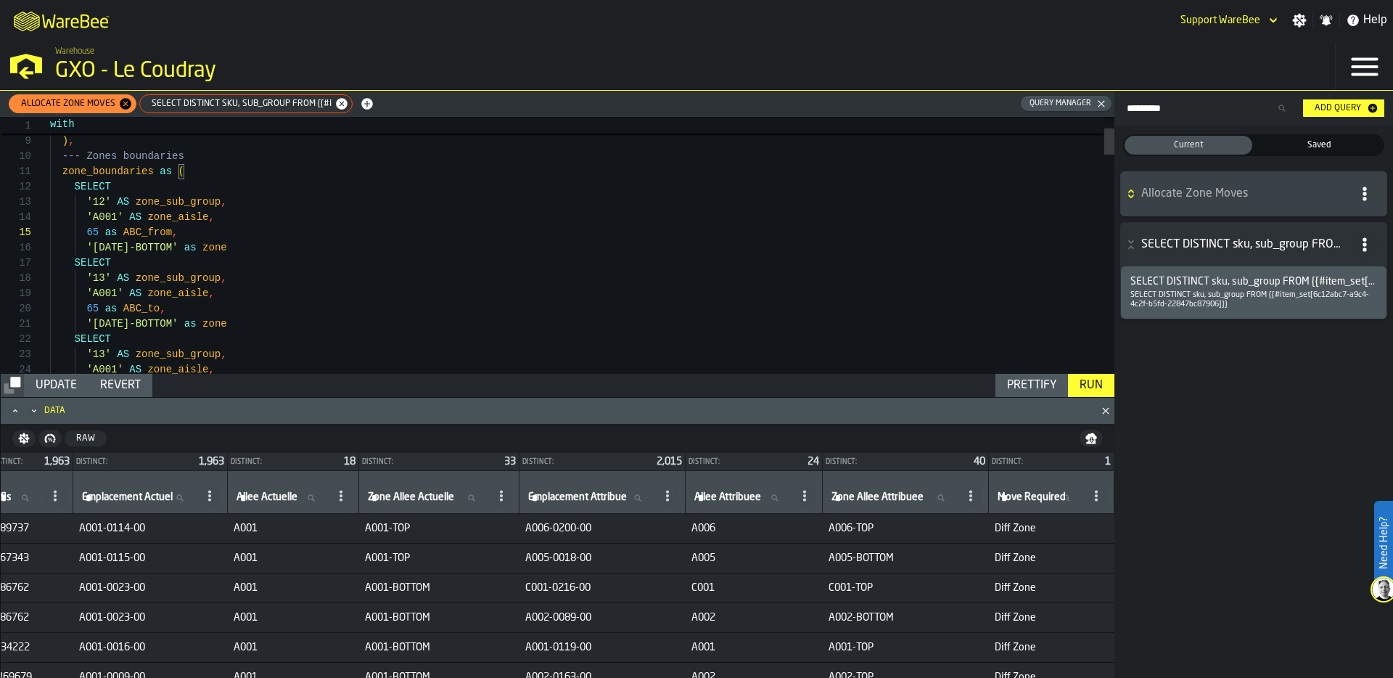
drag, startPoint x: 147, startPoint y: 309, endPoint x: 160, endPoint y: 310, distance: 12.4
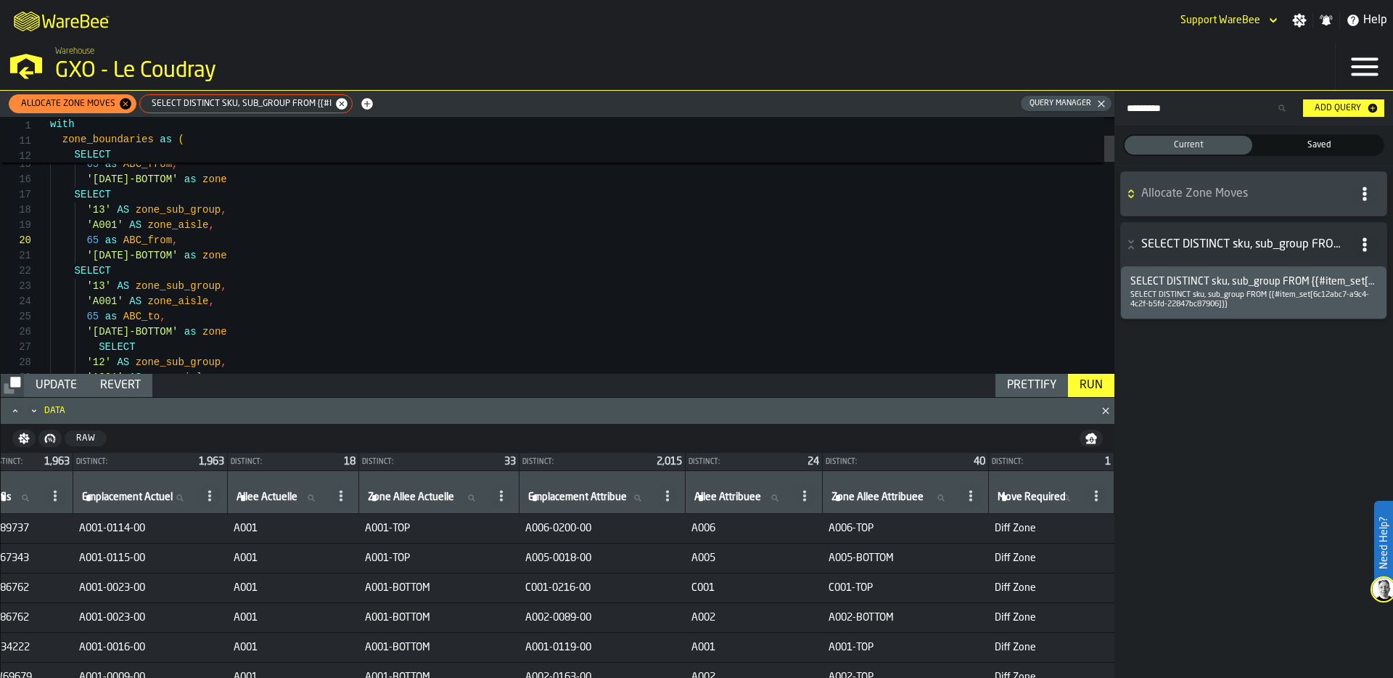
scroll to position [61, 0]
drag, startPoint x: 149, startPoint y: 314, endPoint x: 161, endPoint y: 316, distance: 11.7
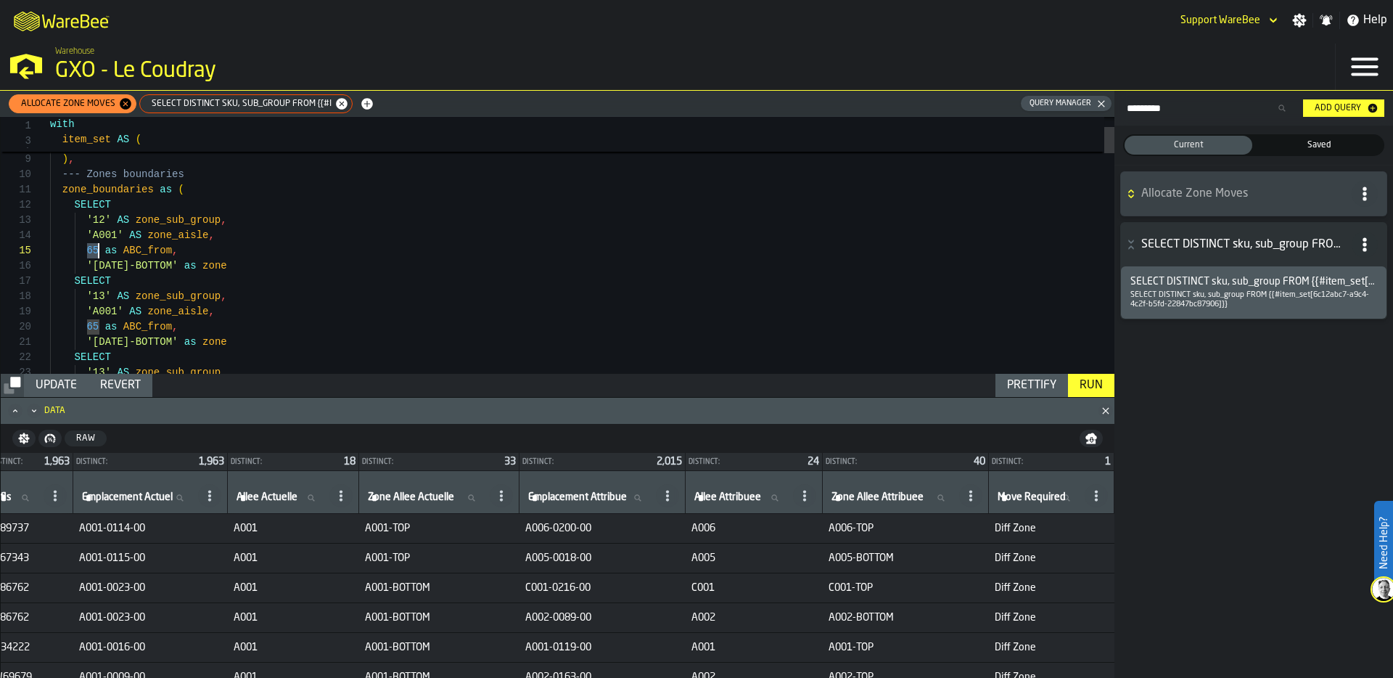
drag, startPoint x: 85, startPoint y: 247, endPoint x: 100, endPoint y: 248, distance: 15.3
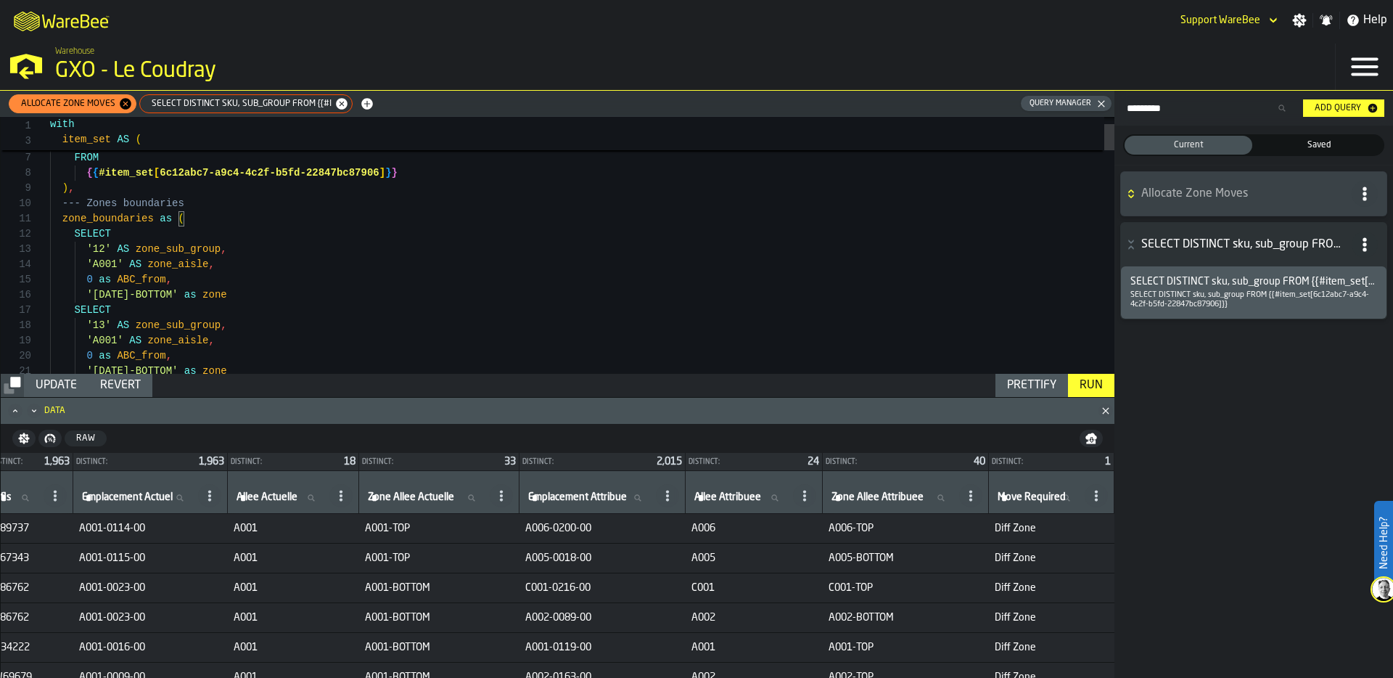
scroll to position [15, 0]
drag, startPoint x: 74, startPoint y: 234, endPoint x: 184, endPoint y: 315, distance: 136.5
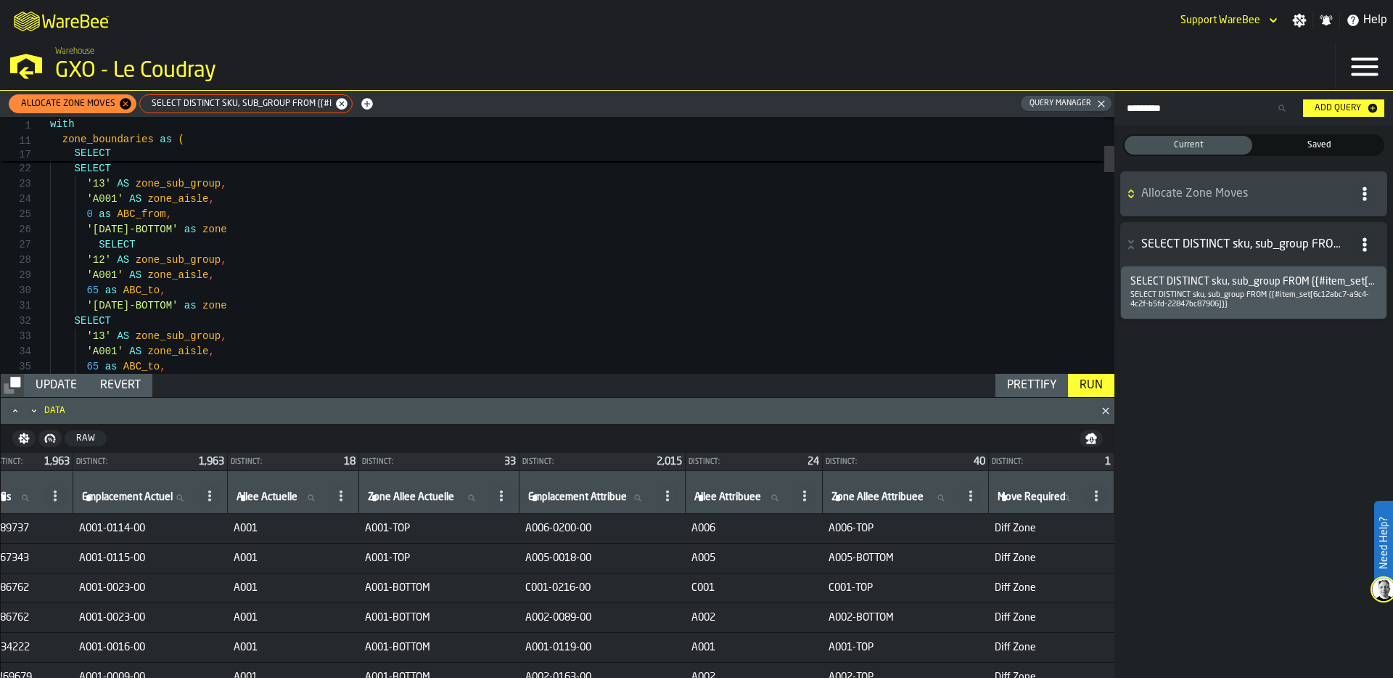
scroll to position [107, 0]
click at [1040, 385] on div "Prettify" at bounding box center [1031, 384] width 61 height 17
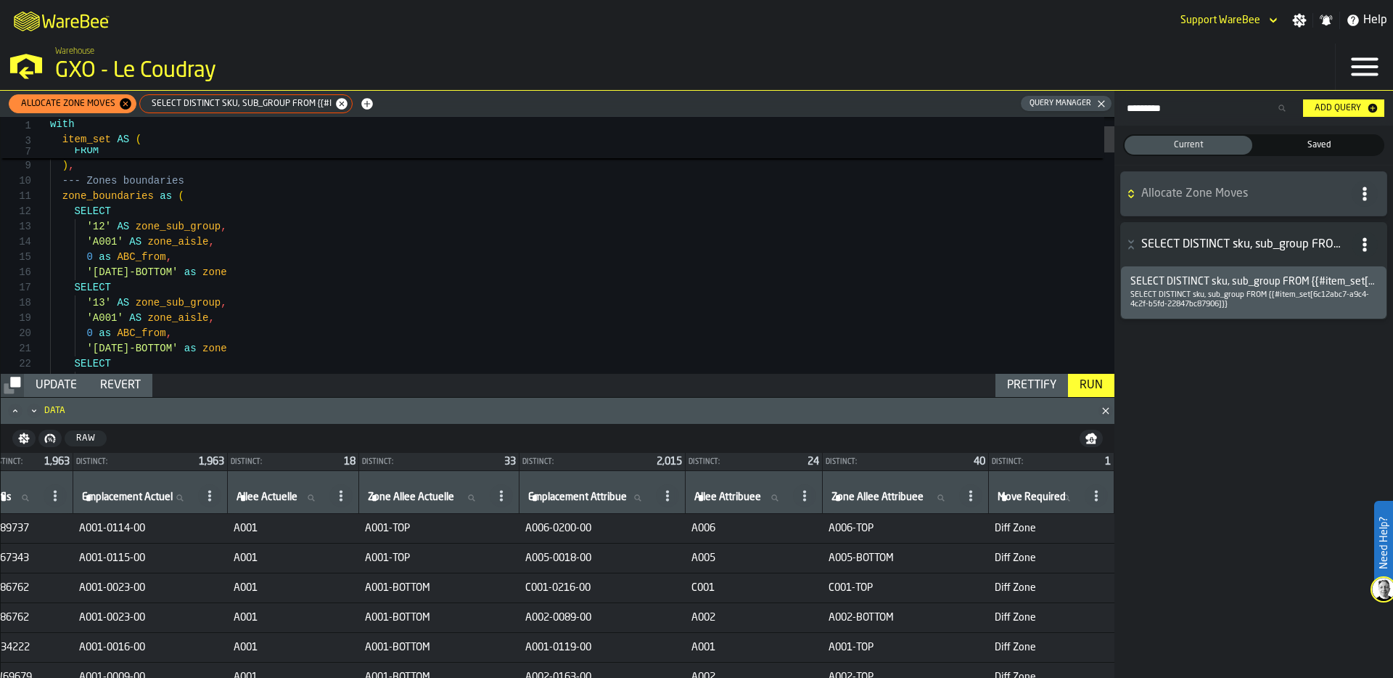
scroll to position [61, 0]
drag, startPoint x: 184, startPoint y: 255, endPoint x: 44, endPoint y: 255, distance: 139.3
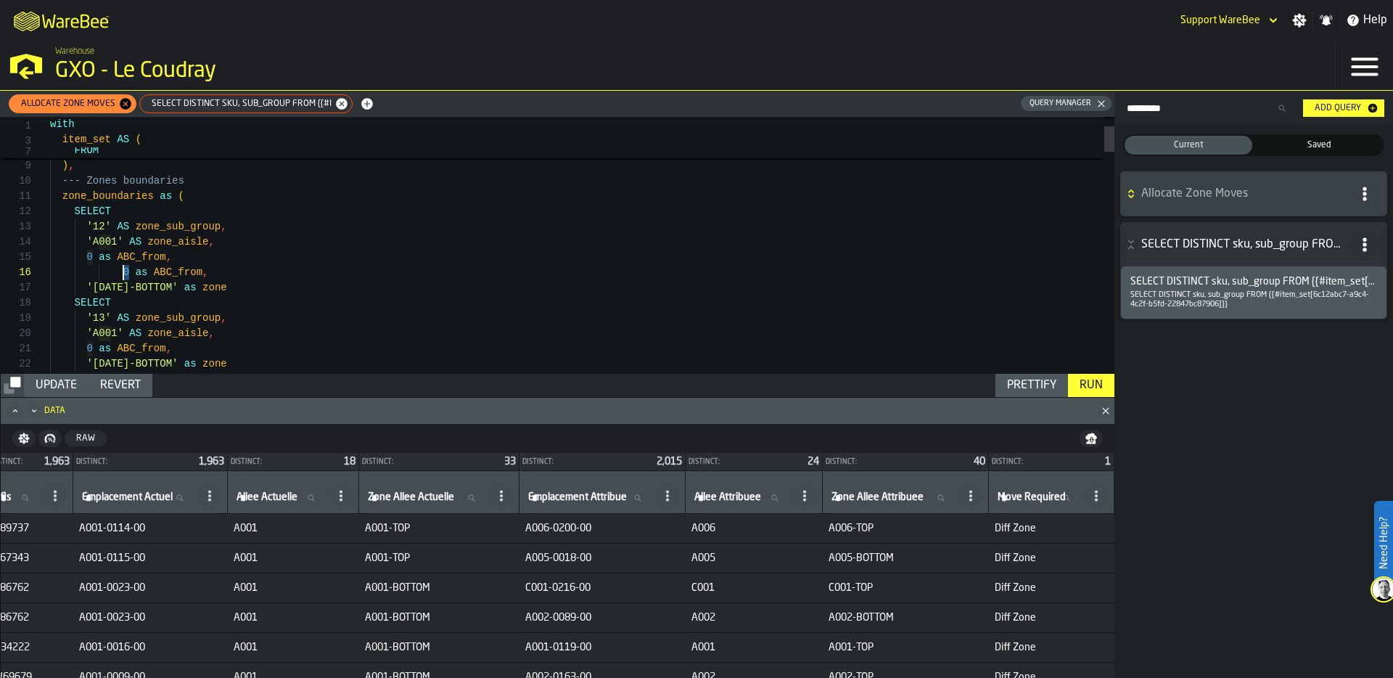
drag, startPoint x: 129, startPoint y: 272, endPoint x: 121, endPoint y: 273, distance: 8.0
click at [1034, 386] on div "Prettify" at bounding box center [1031, 384] width 61 height 17
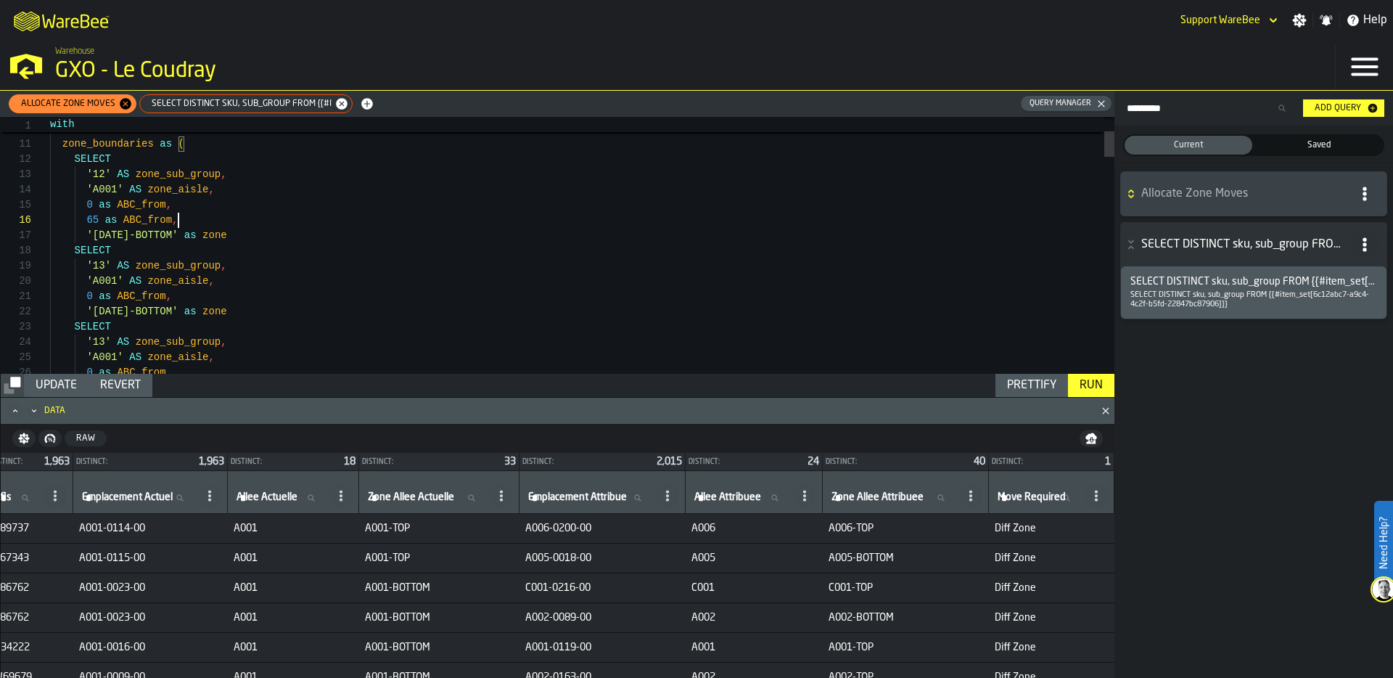
scroll to position [61, 0]
drag, startPoint x: 186, startPoint y: 220, endPoint x: 25, endPoint y: 202, distance: 162.1
click at [24, 202] on div "**********" at bounding box center [558, 245] width 1114 height 257
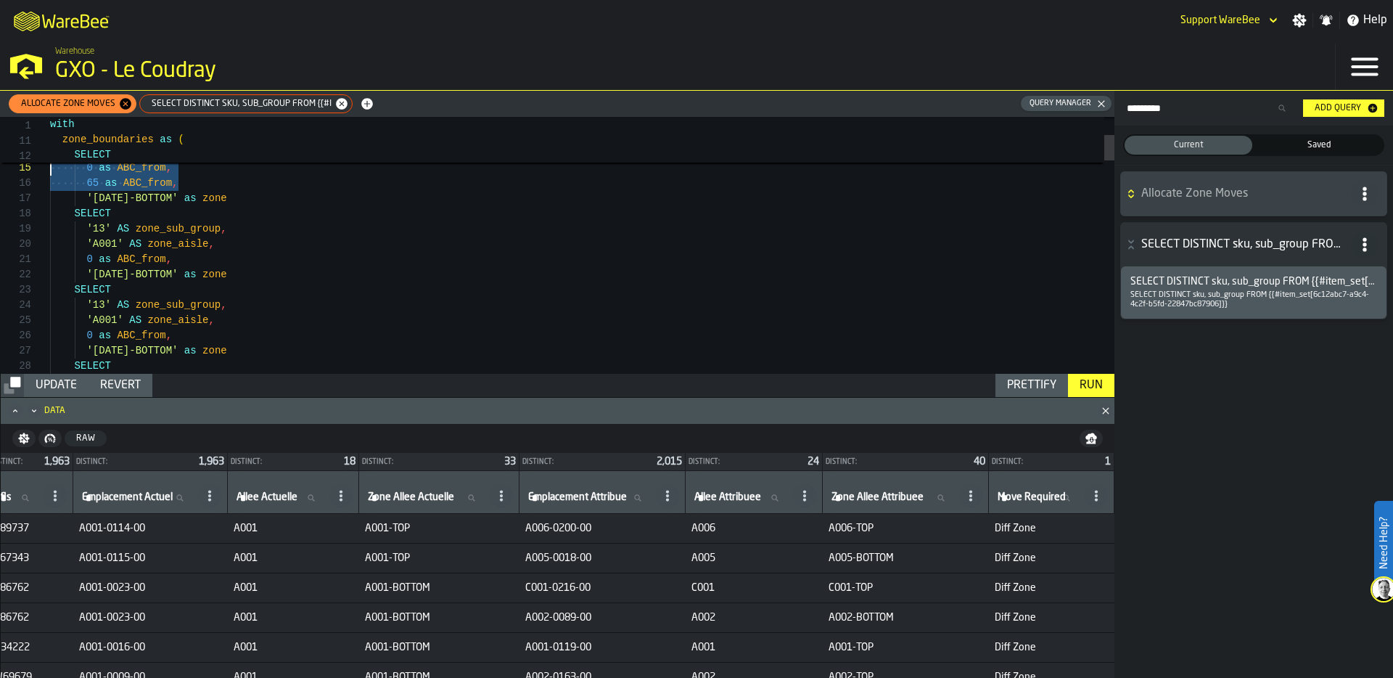
scroll to position [0, 0]
drag, startPoint x: 176, startPoint y: 261, endPoint x: 34, endPoint y: 260, distance: 141.5
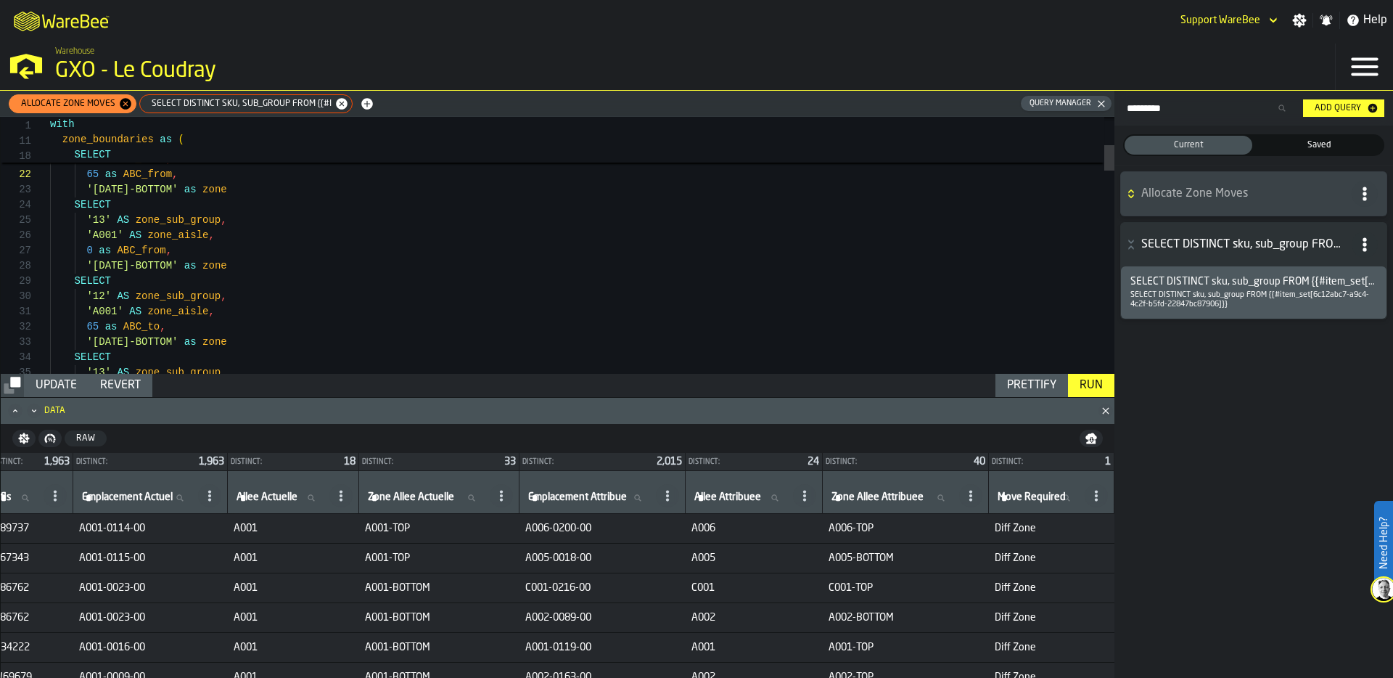
scroll to position [91, 0]
drag, startPoint x: 178, startPoint y: 251, endPoint x: 23, endPoint y: 254, distance: 154.5
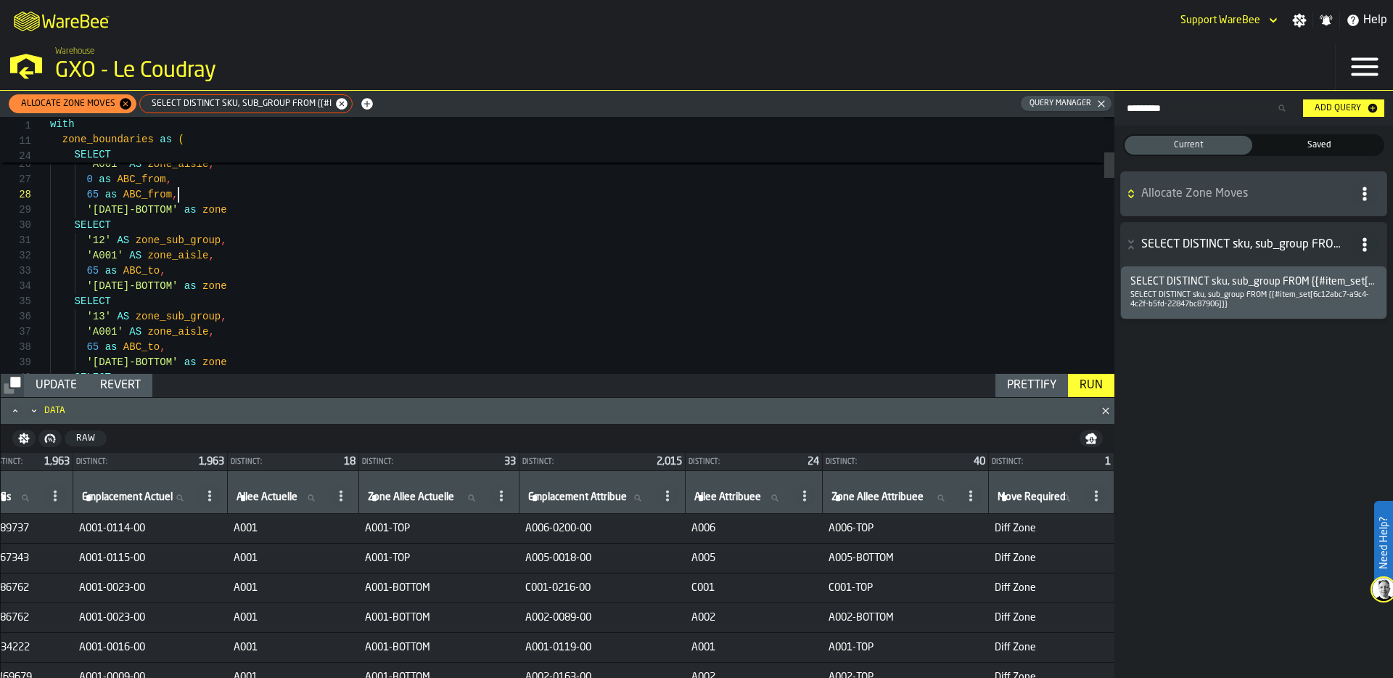
scroll to position [30, 0]
drag, startPoint x: 173, startPoint y: 267, endPoint x: 46, endPoint y: 265, distance: 126.2
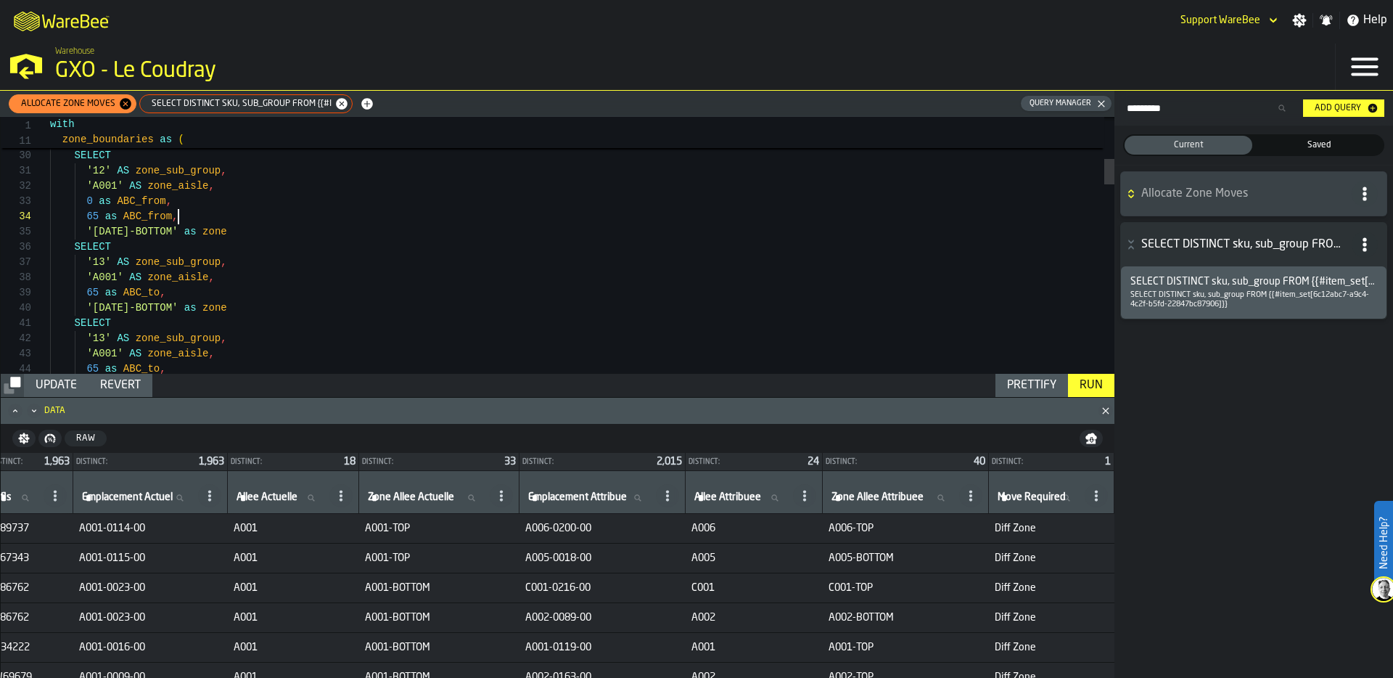
scroll to position [122, 0]
drag, startPoint x: 181, startPoint y: 294, endPoint x: 10, endPoint y: 293, distance: 170.5
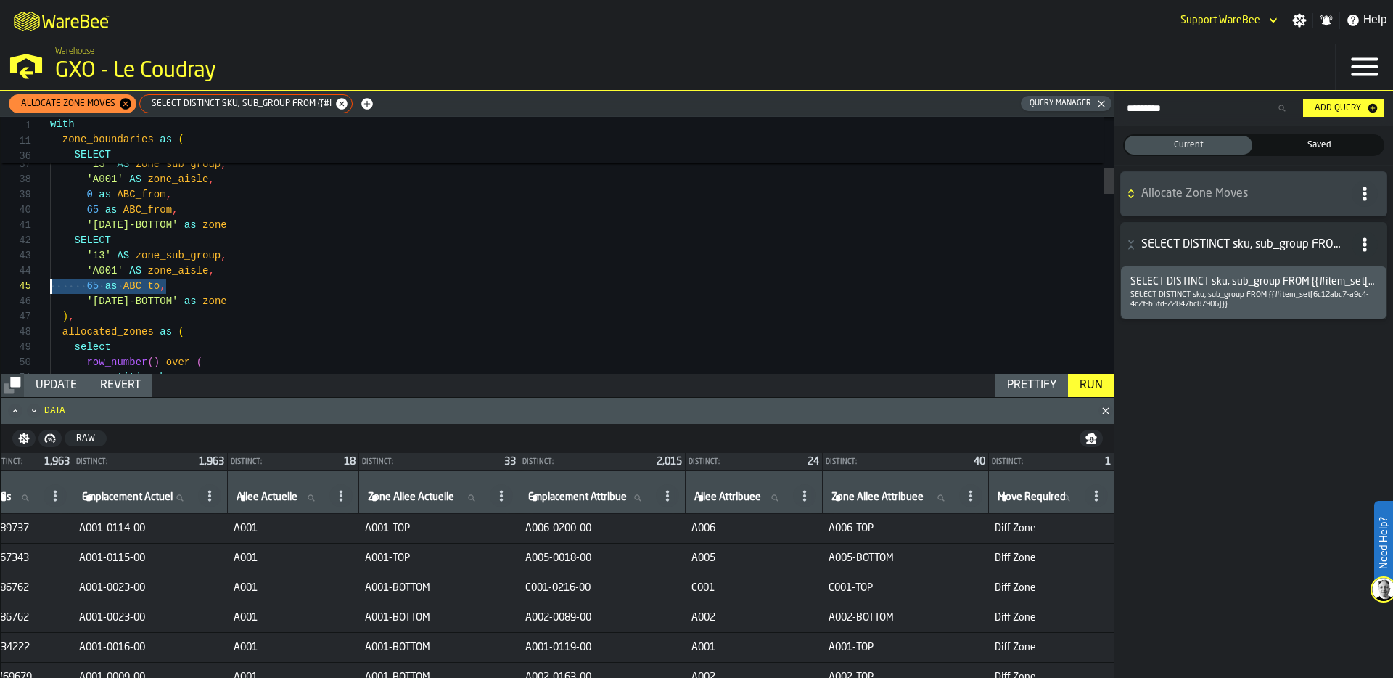
drag, startPoint x: 184, startPoint y: 288, endPoint x: -41, endPoint y: 287, distance: 224.9
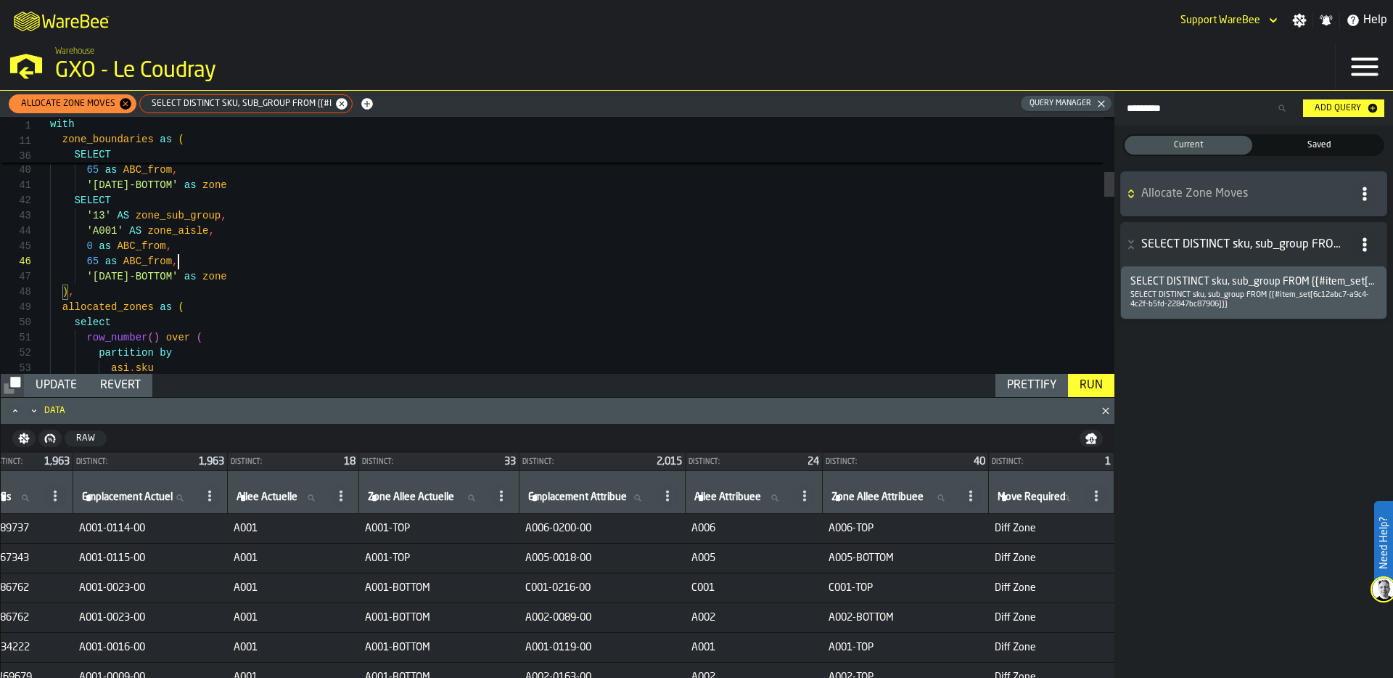
scroll to position [91, 0]
drag, startPoint x: 149, startPoint y: 275, endPoint x: 186, endPoint y: 277, distance: 37.1
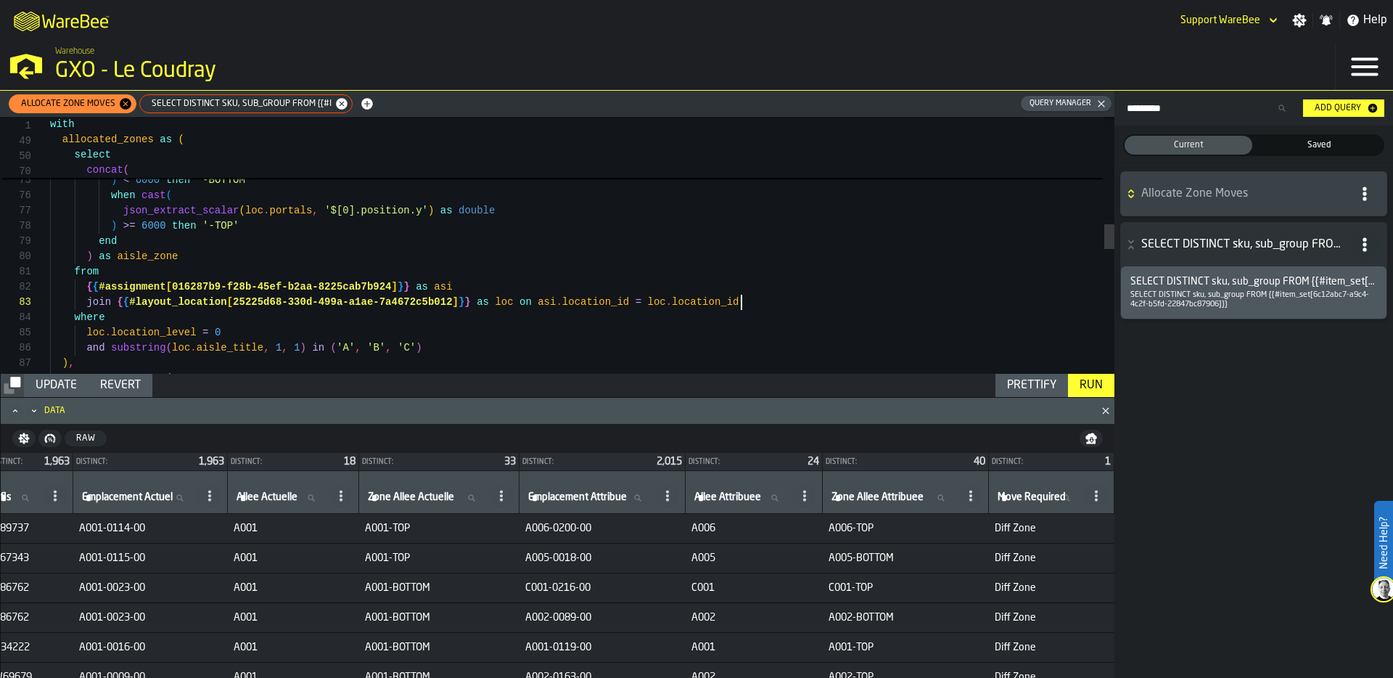
click at [783, 300] on div "case when cast ( json_extract_scalar ( loc . portals , '$[0].position.y' ) as d…" at bounding box center [582, 337] width 1064 height 2606
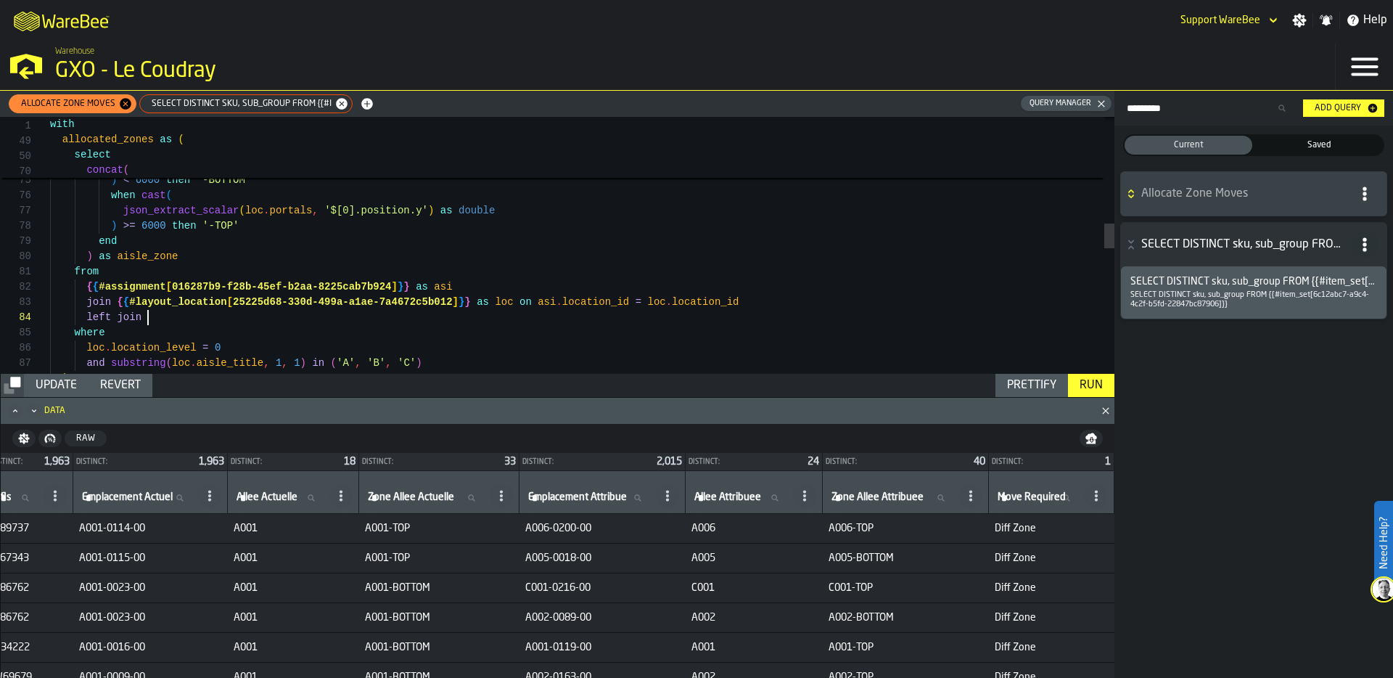
click at [165, 322] on div "loc . aisle_title , case when cast ( json_extract_scalar ( loc . portals , '$[0…" at bounding box center [582, 344] width 1064 height 2621
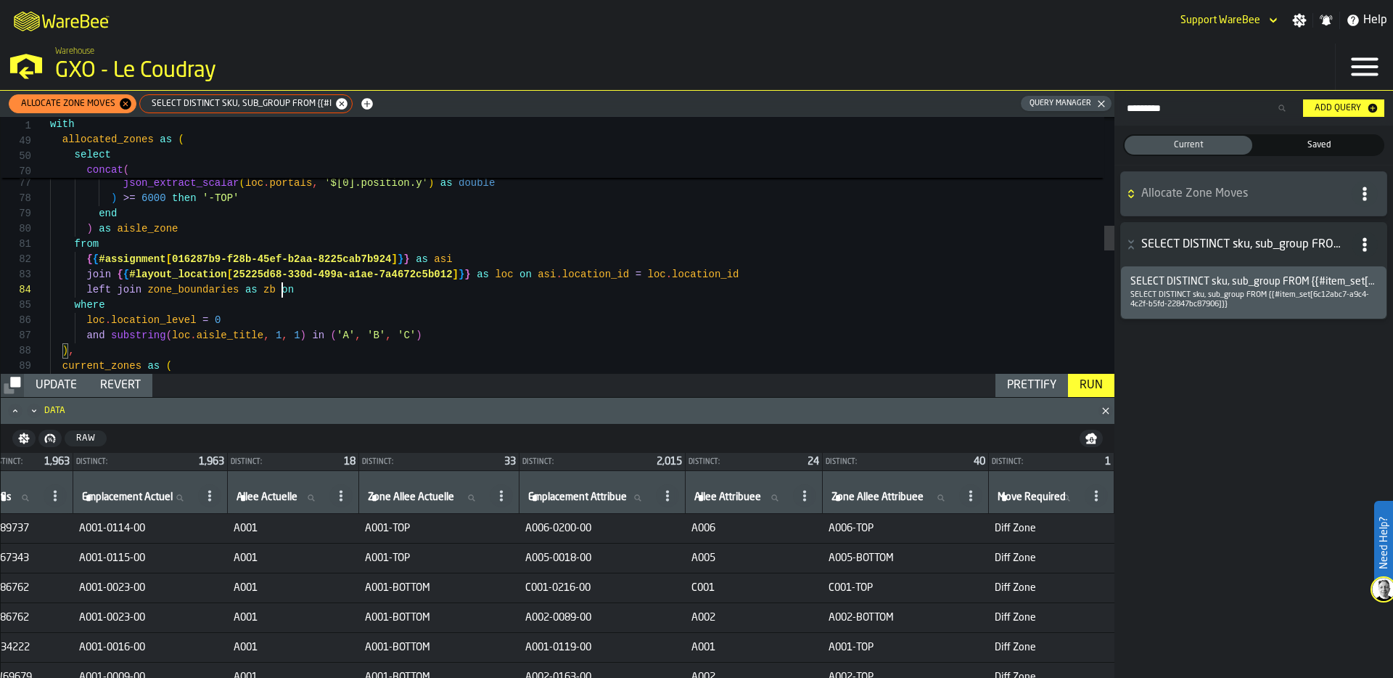
click at [310, 290] on div "when cast ( json_extract_scalar ( loc . portals , '$[0].position.y' ) as double…" at bounding box center [582, 316] width 1064 height 2621
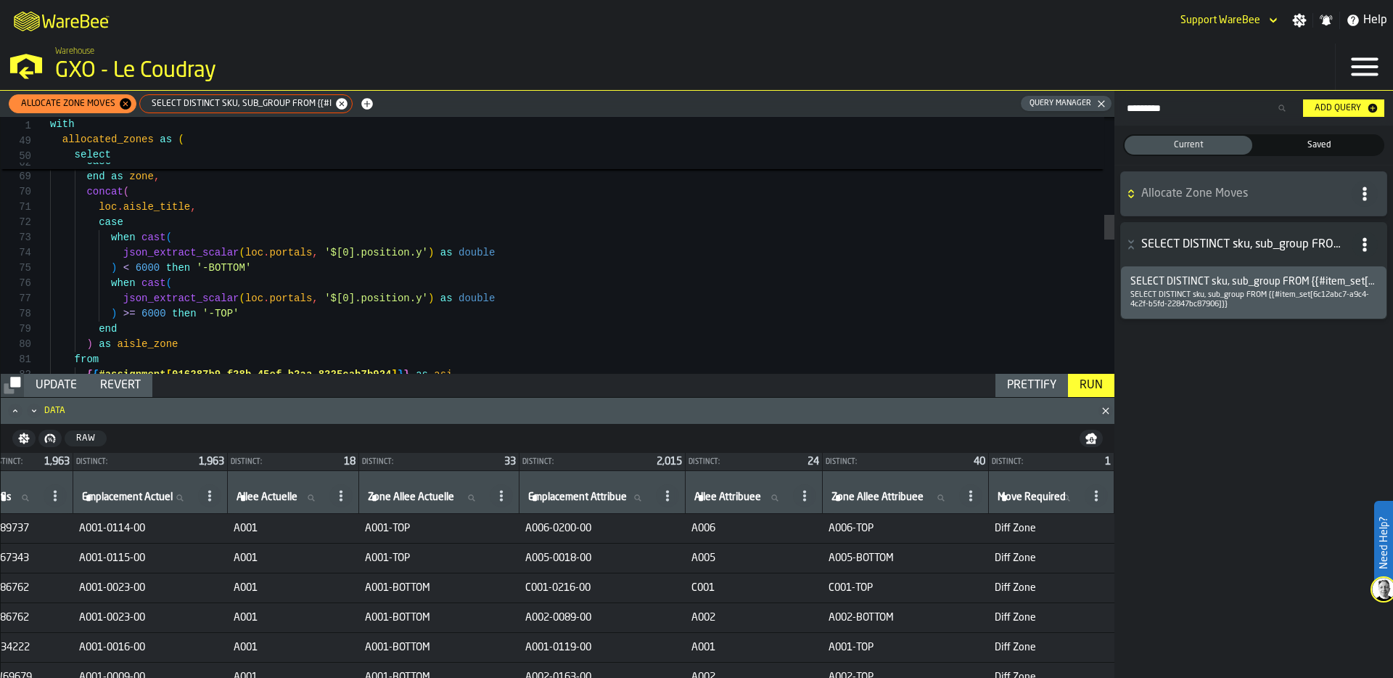
click at [158, 208] on div "when cast ( json_extract_scalar ( loc . portals , '$[0].position.y' ) as double…" at bounding box center [582, 432] width 1064 height 2621
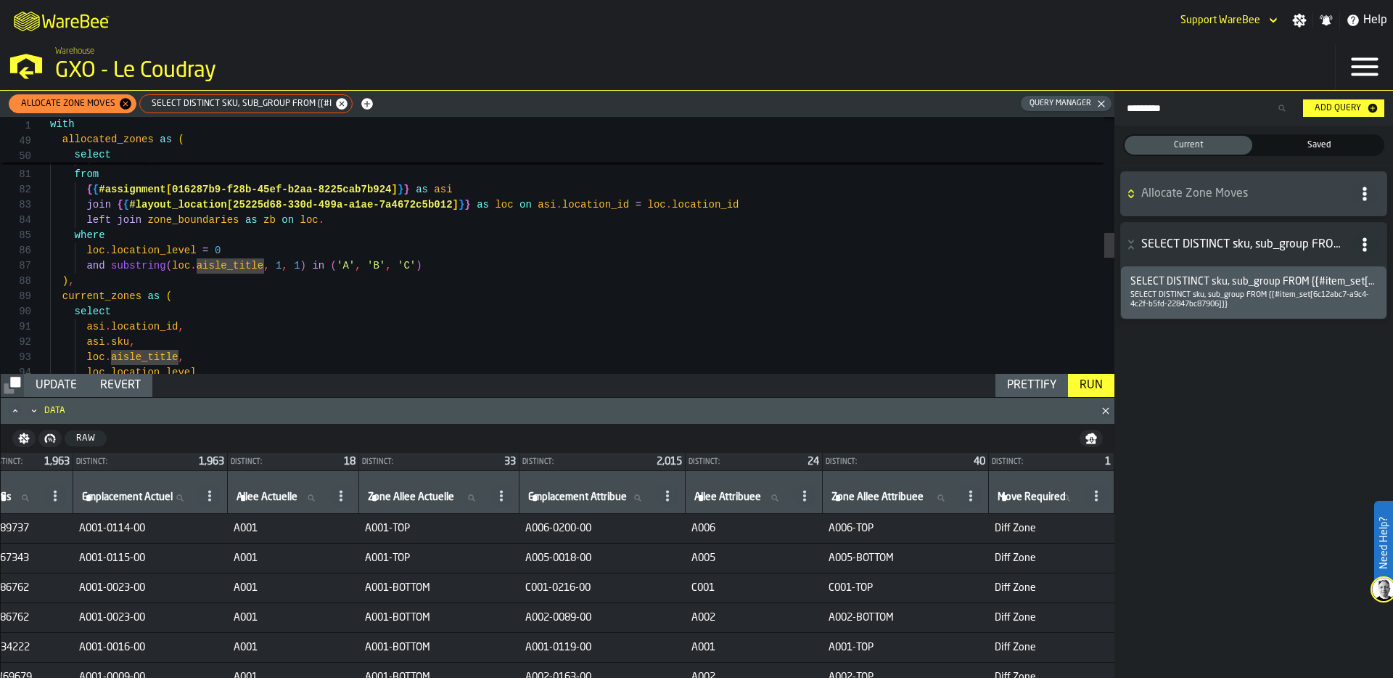
click at [353, 218] on div "json_extract_scalar ( loc . portals , '$[0].position.y' ) as double ) >= 6000 t…" at bounding box center [582, 247] width 1064 height 2621
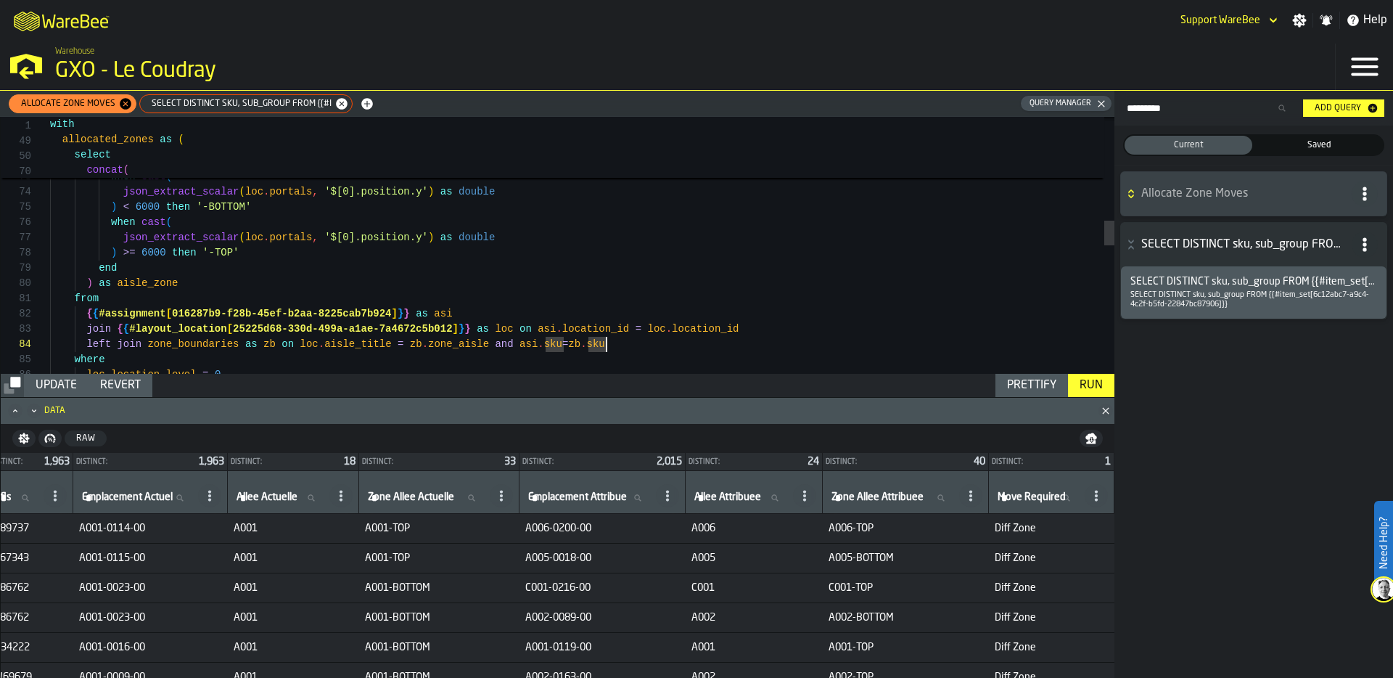
click at [266, 102] on span "SELECT DISTINCT sku, sub_group FROM {{#i" at bounding box center [239, 104] width 192 height 10
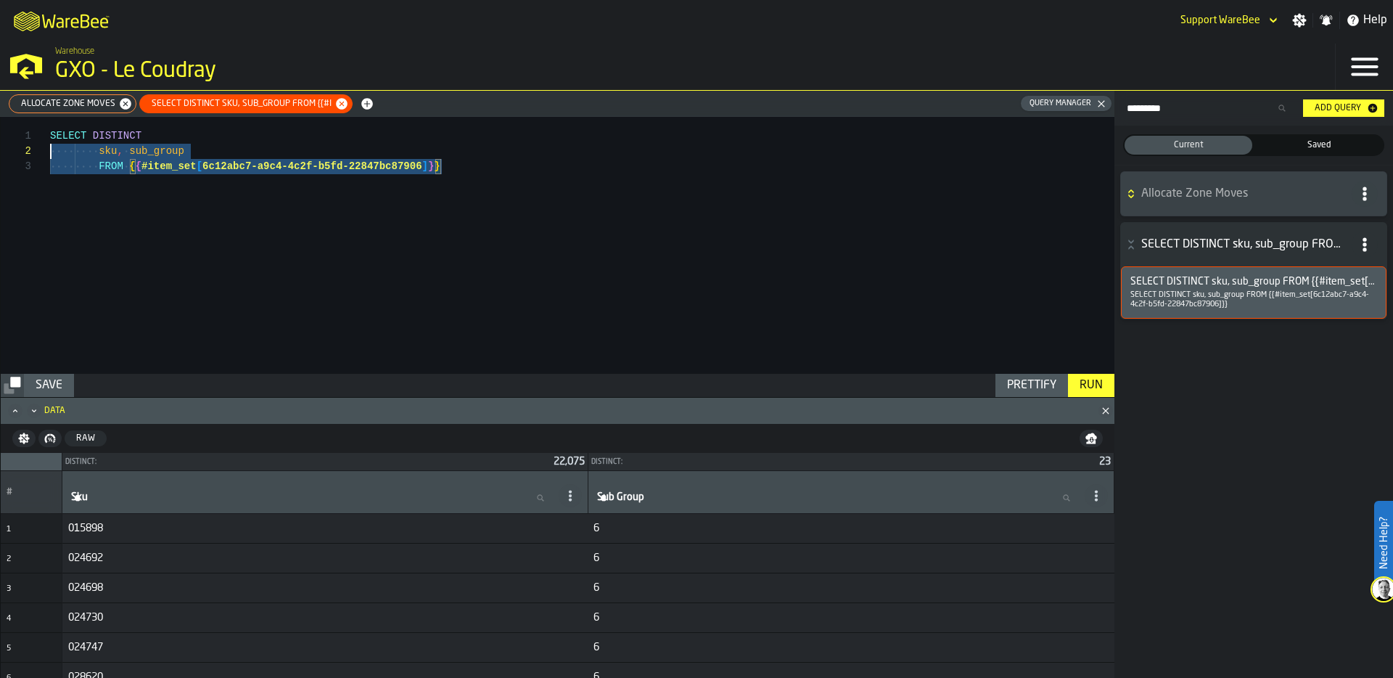
scroll to position [0, 0]
drag, startPoint x: 448, startPoint y: 165, endPoint x: 0, endPoint y: 128, distance: 449.2
click at [50, 128] on div "SELECT DISTINCT sku , sub_group FROM { { #item_set [ 6c12abc7-a9c4-4c2f-b5fd-22…" at bounding box center [582, 245] width 1064 height 257
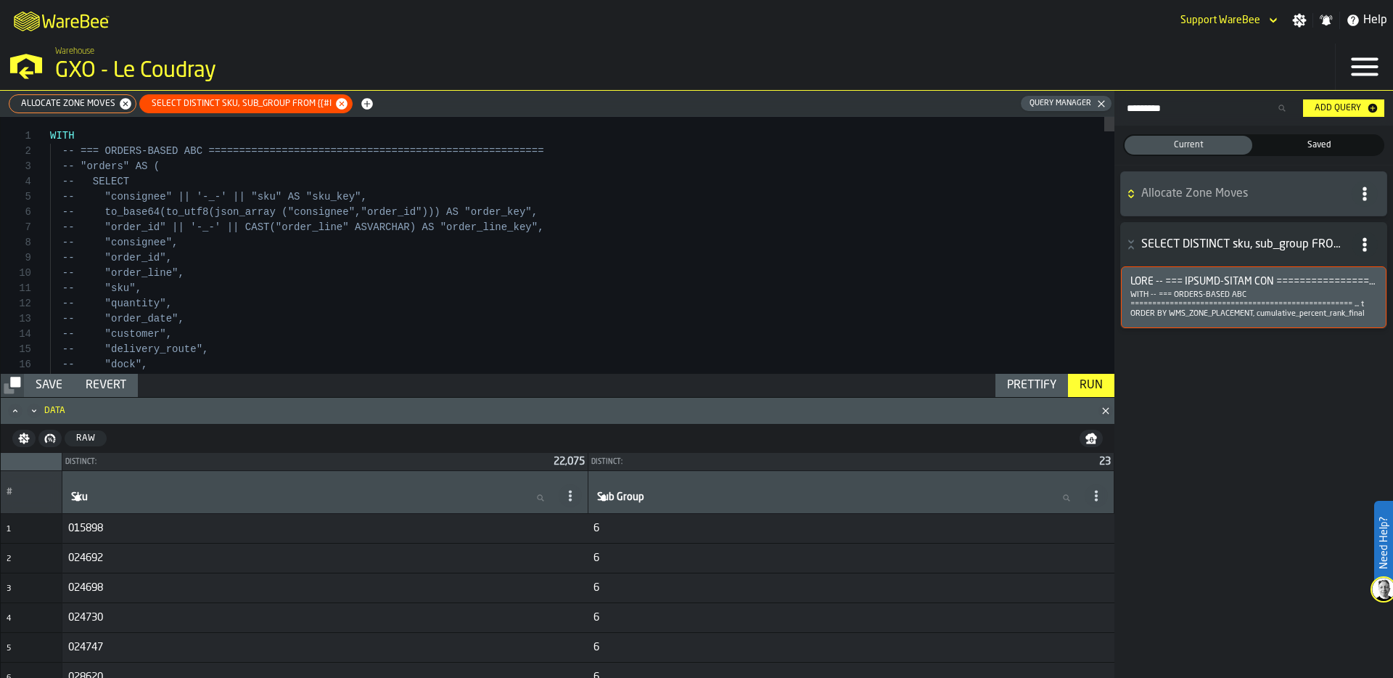
scroll to position [30, 0]
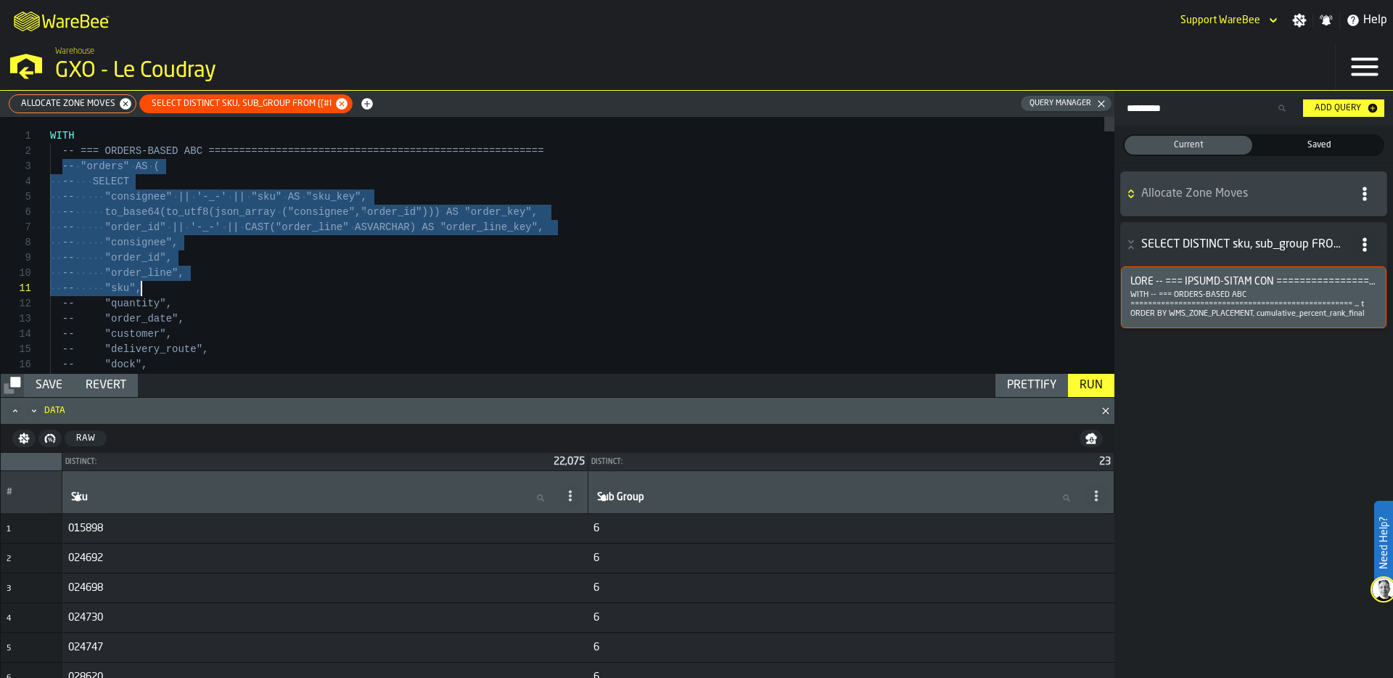
drag, startPoint x: 59, startPoint y: 166, endPoint x: 254, endPoint y: 333, distance: 256.2
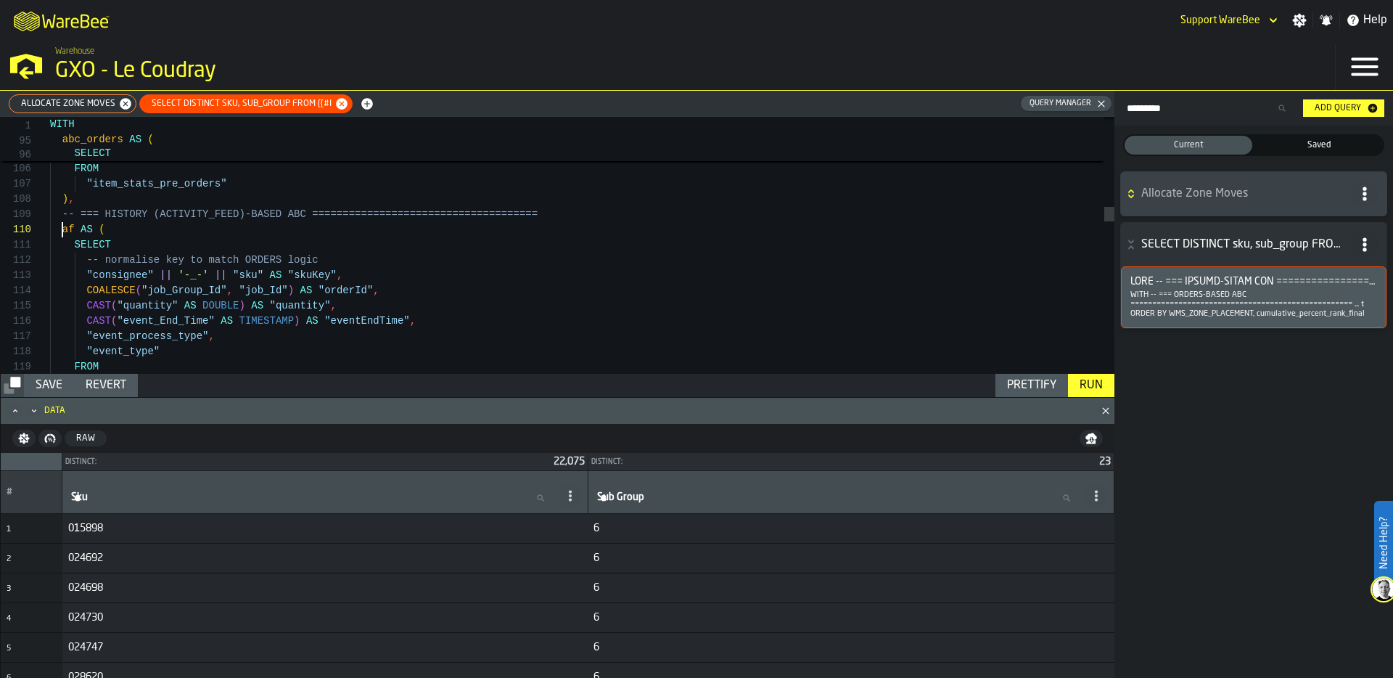
scroll to position [137, 0]
drag, startPoint x: 62, startPoint y: 226, endPoint x: 228, endPoint y: 311, distance: 186.9
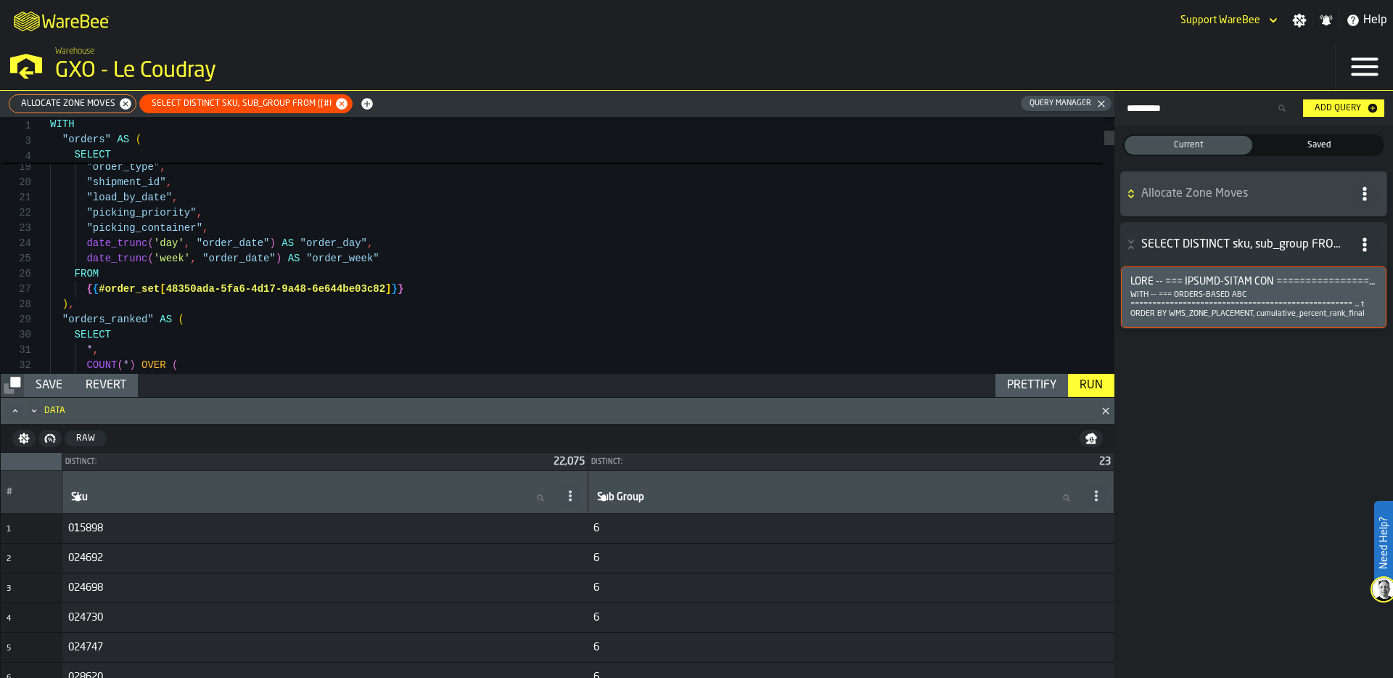
drag, startPoint x: 167, startPoint y: 289, endPoint x: 384, endPoint y: 287, distance: 216.9
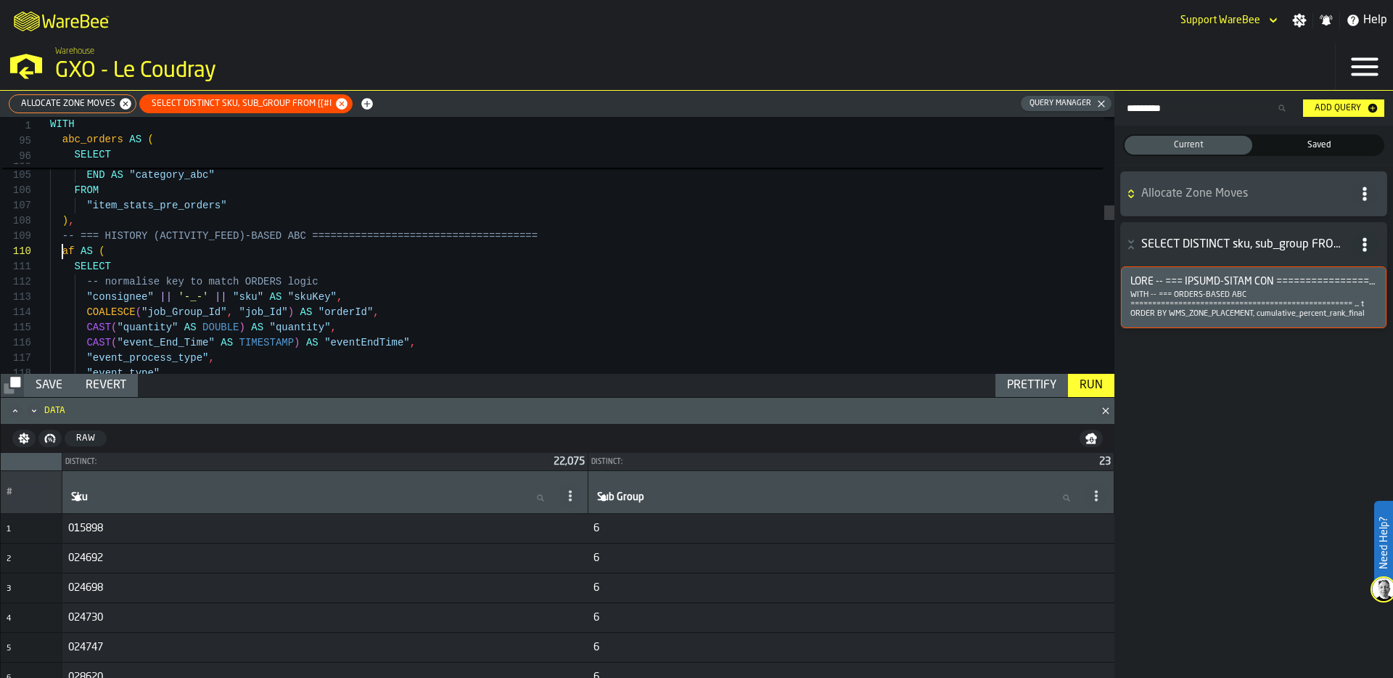
scroll to position [137, 0]
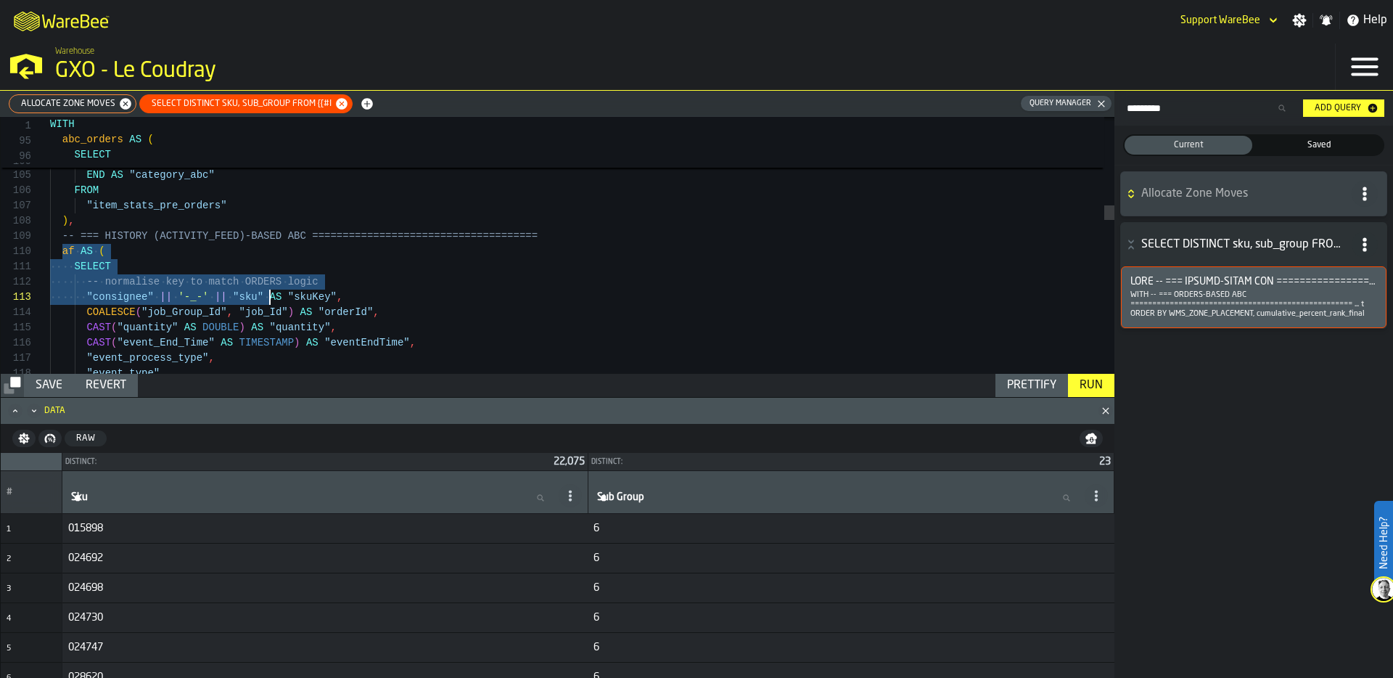
drag, startPoint x: 62, startPoint y: 249, endPoint x: 273, endPoint y: 294, distance: 215.8
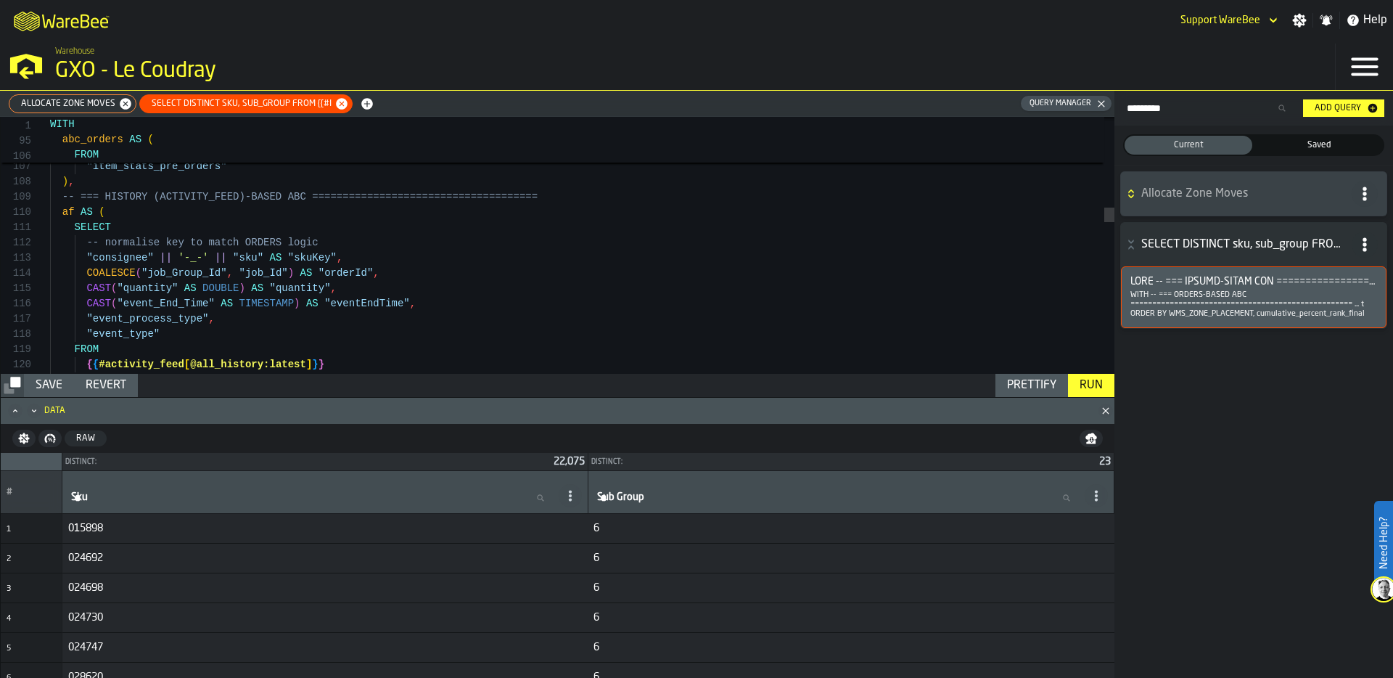
type textarea "**********"
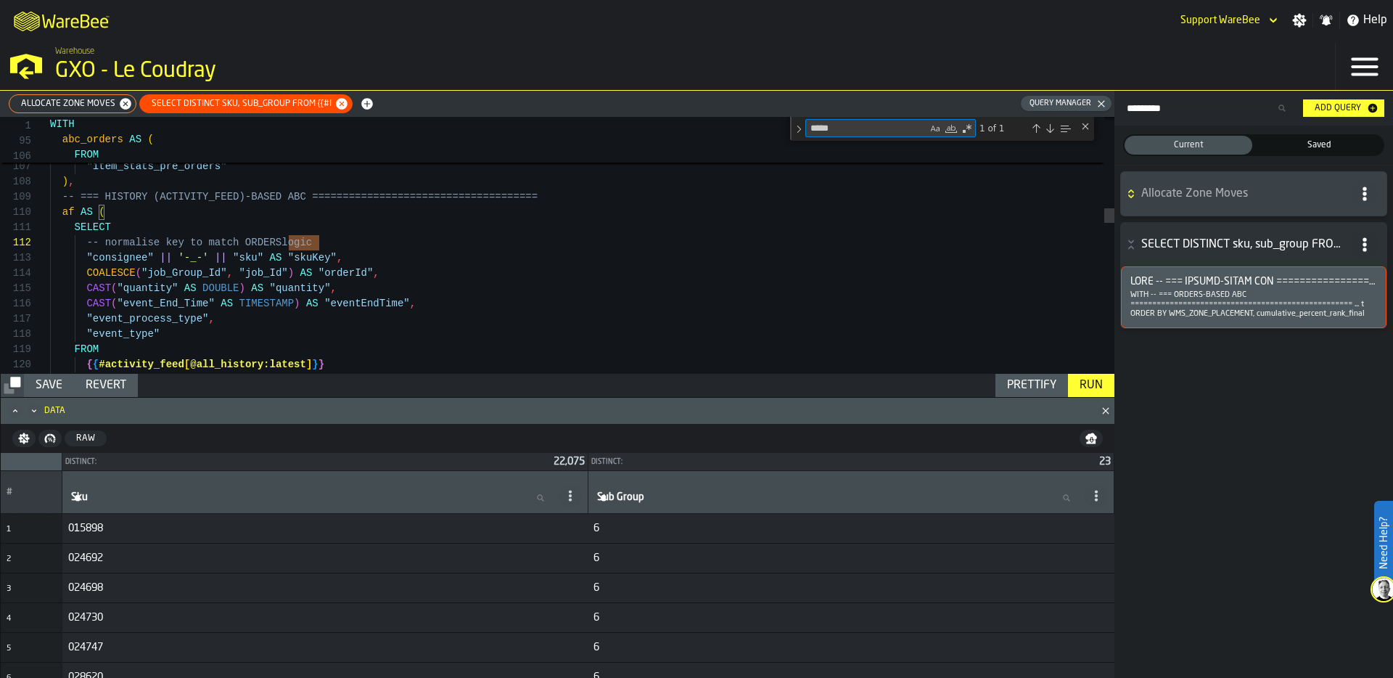
type textarea "*"
type textarea "**********"
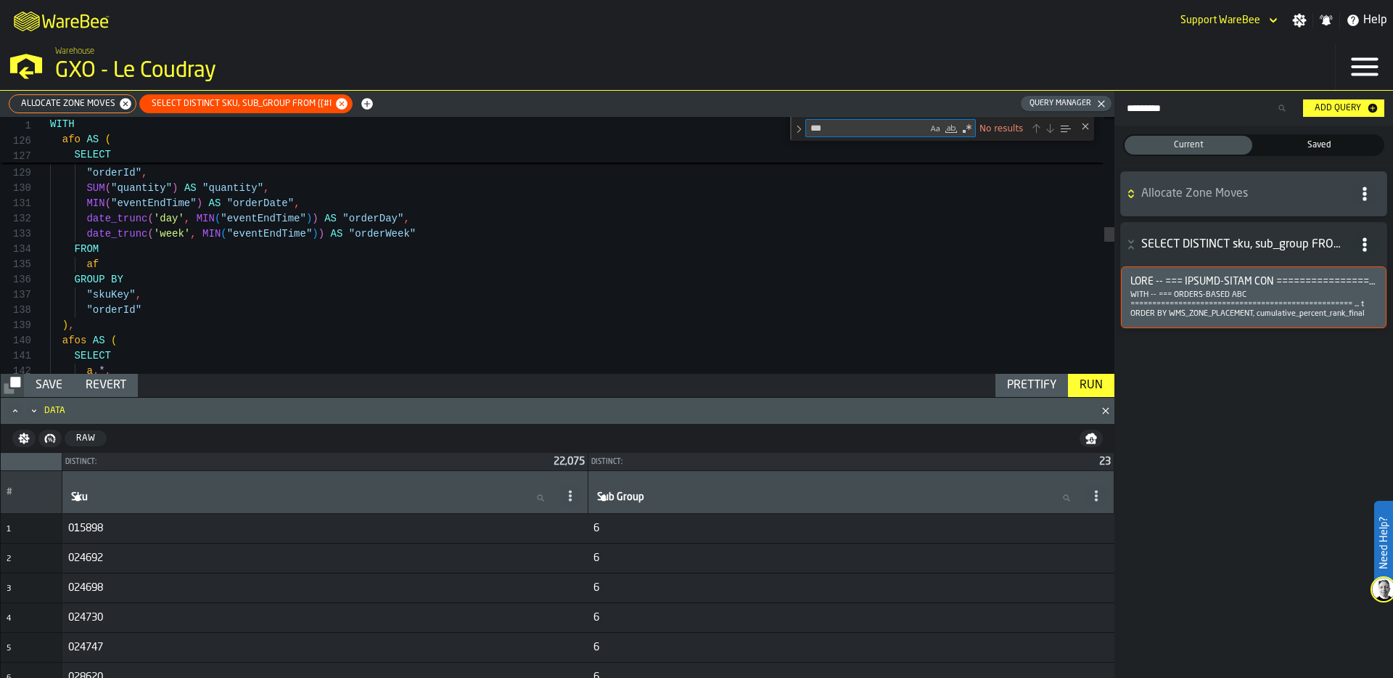
click at [832, 131] on textarea "***" at bounding box center [866, 128] width 121 height 17
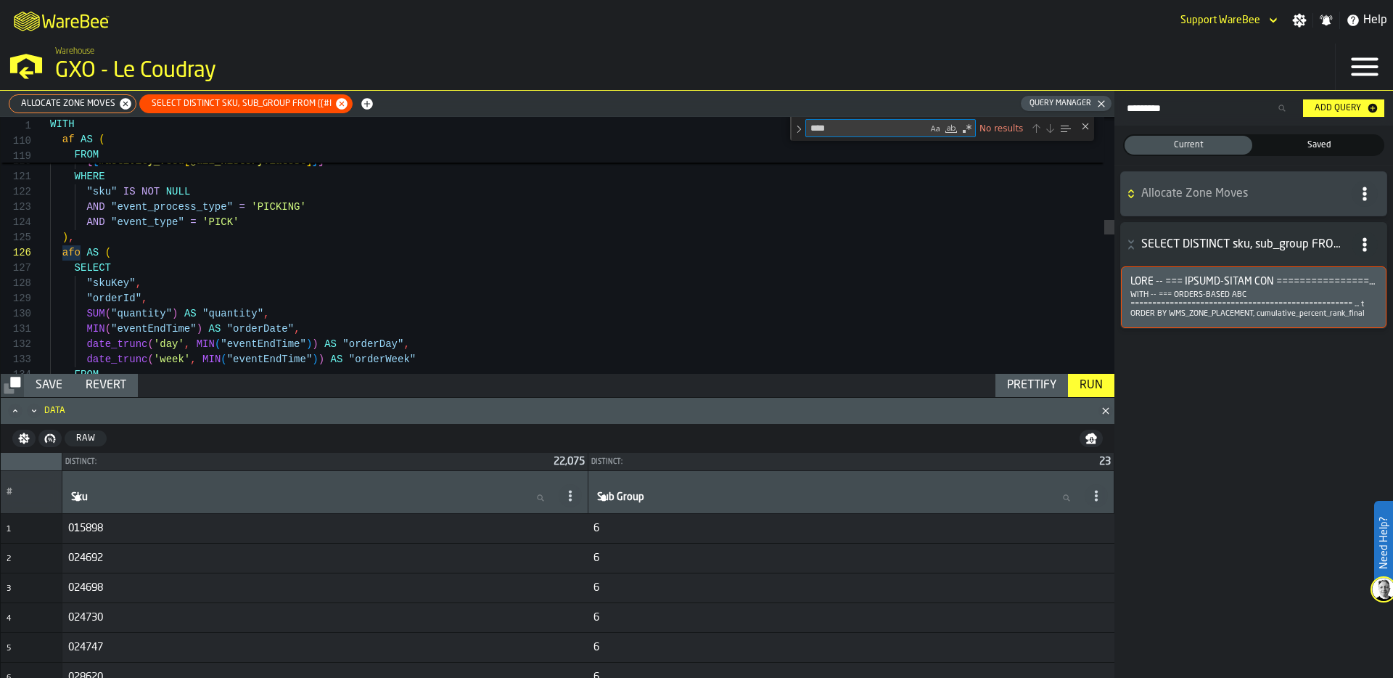
type textarea "***"
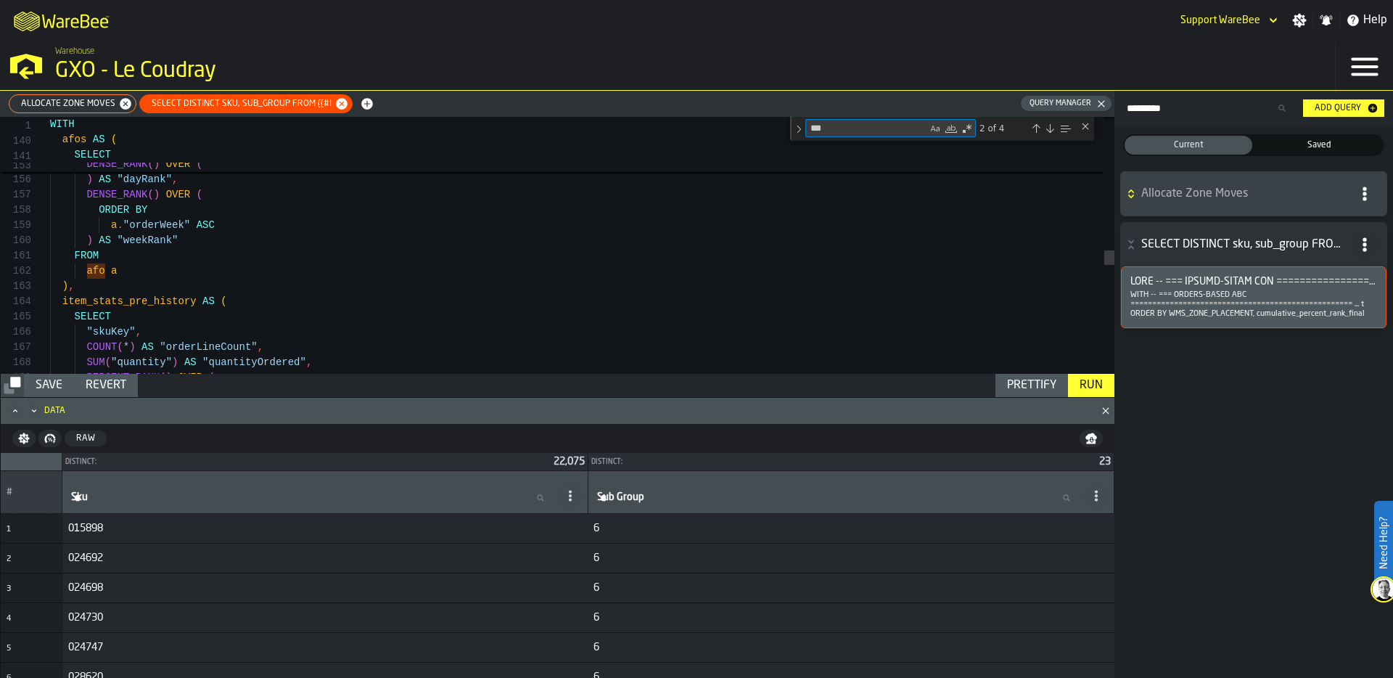
drag, startPoint x: 857, startPoint y: 125, endPoint x: 768, endPoint y: 125, distance: 88.5
click at [768, 117] on div "1 140 141 153 WITH afo s AS ( SELECT DENSE_RANK ( ) OVER ( *** afo 2 of 4" at bounding box center [558, 117] width 1114 height 0
type textarea "**********"
type textarea "*"
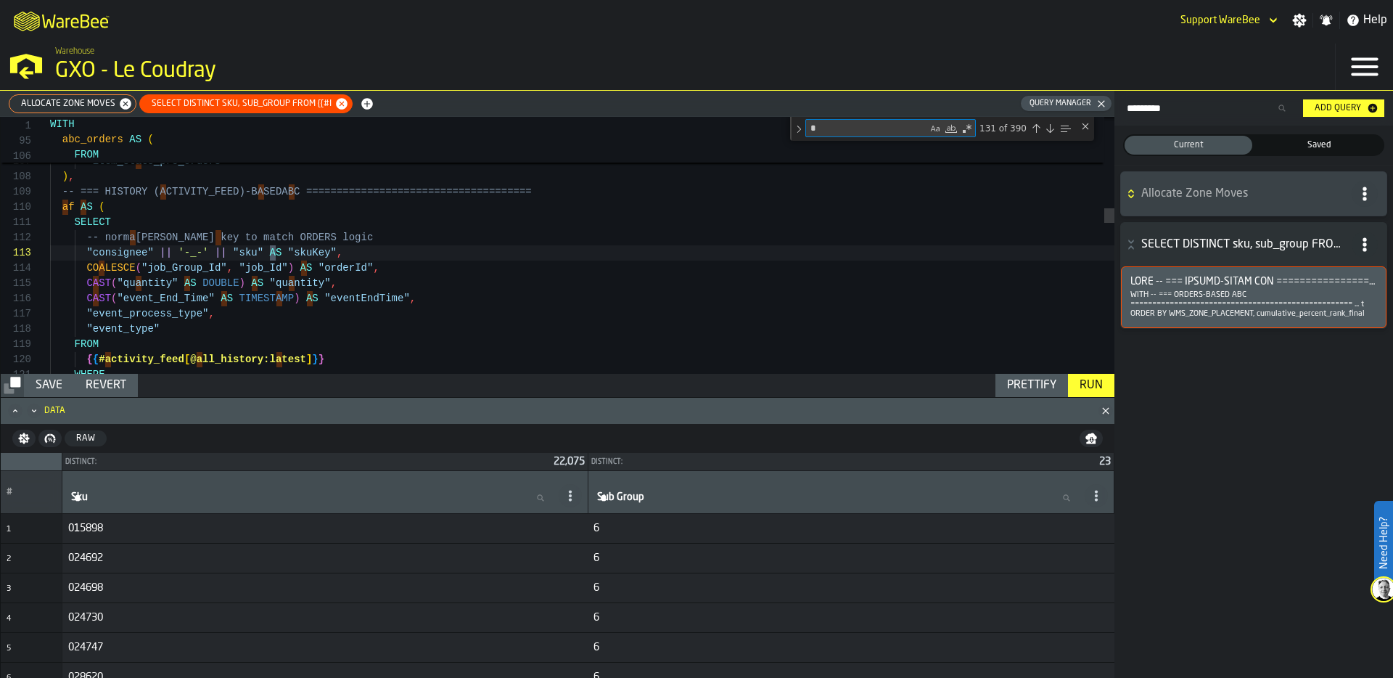
type textarea "**********"
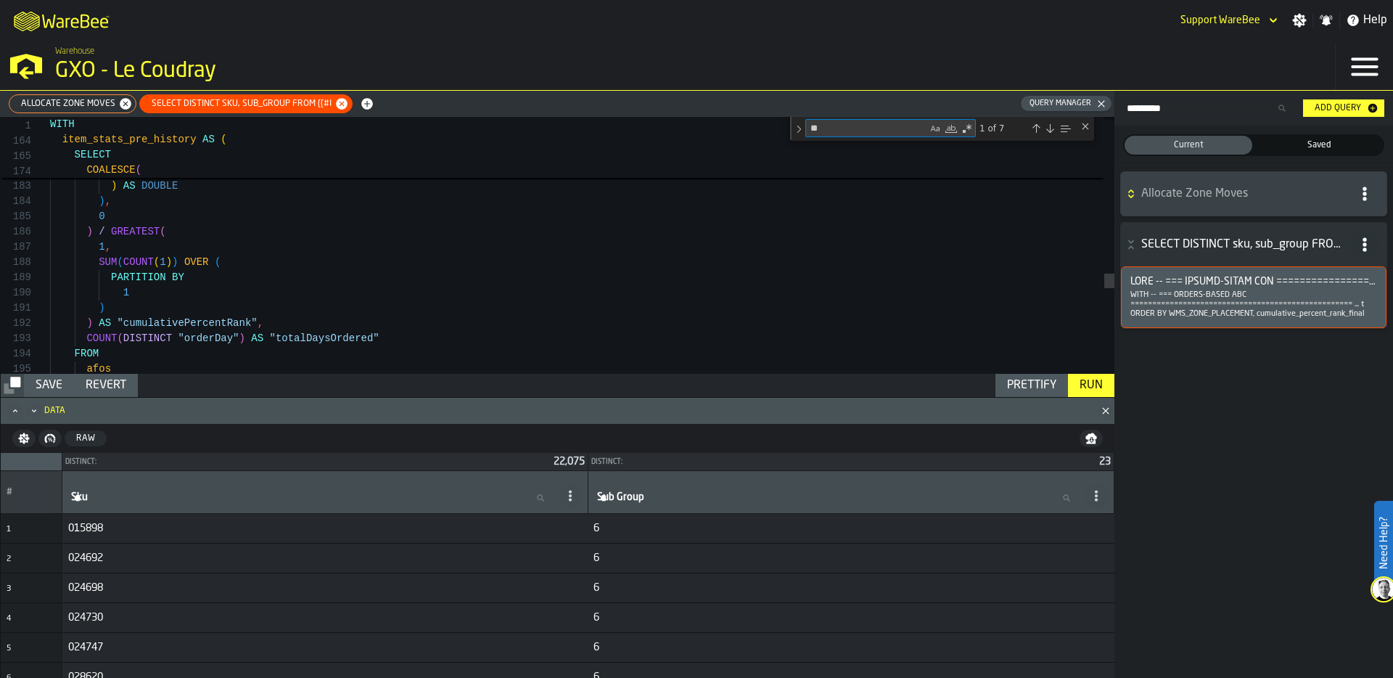
type textarea "**"
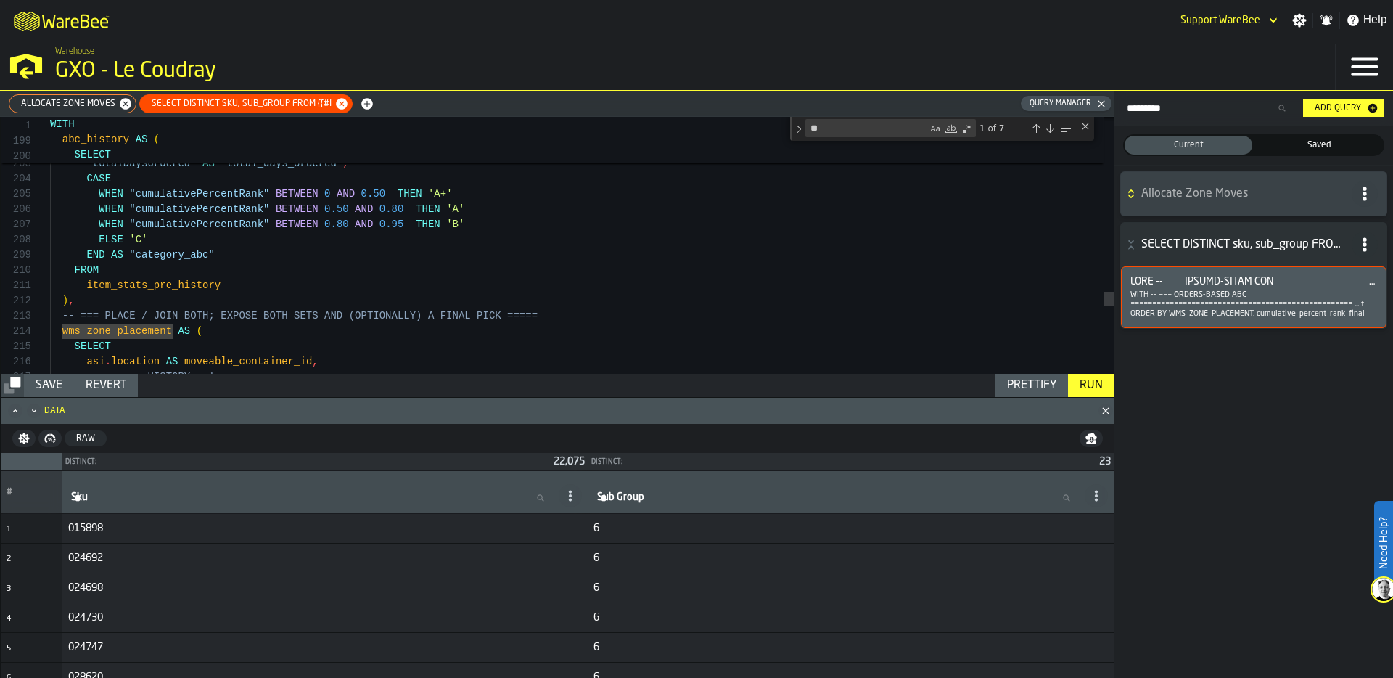
click at [62, 102] on span "Allocate Zone Moves" at bounding box center [65, 104] width 106 height 10
type textarea "**********"
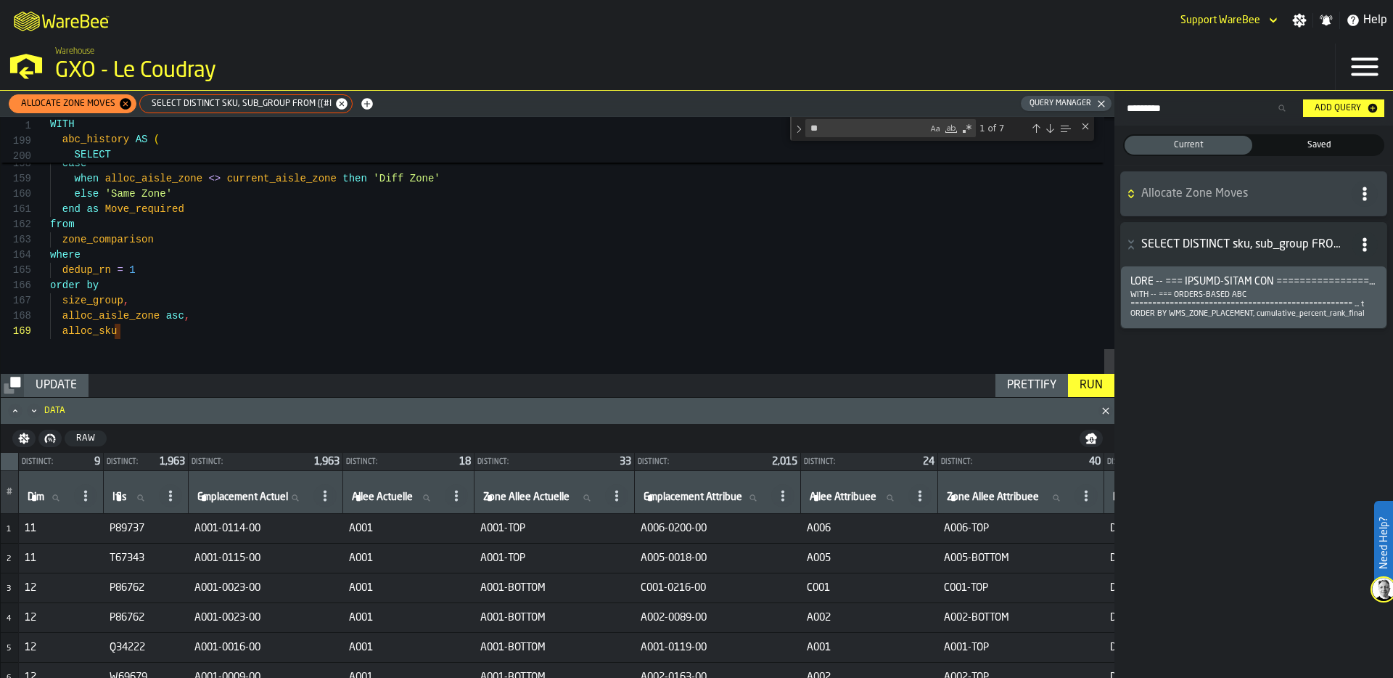
scroll to position [122, 0]
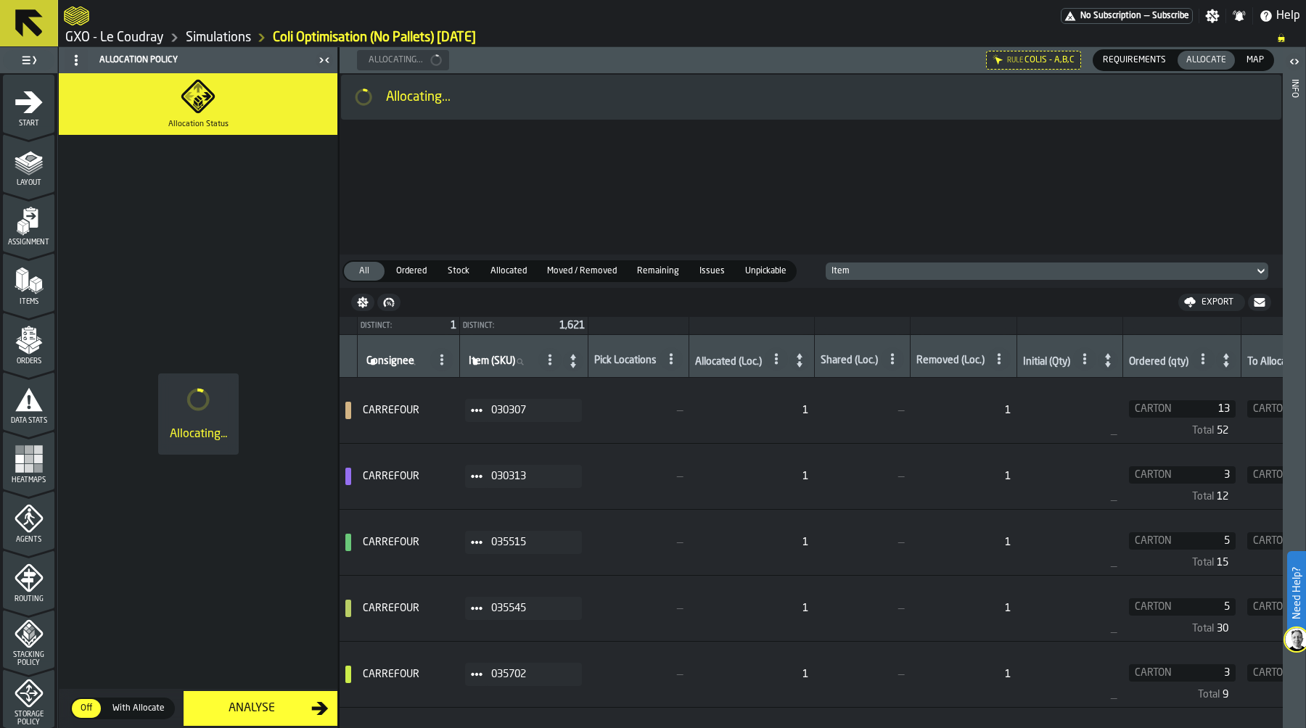
scroll to position [275, 0]
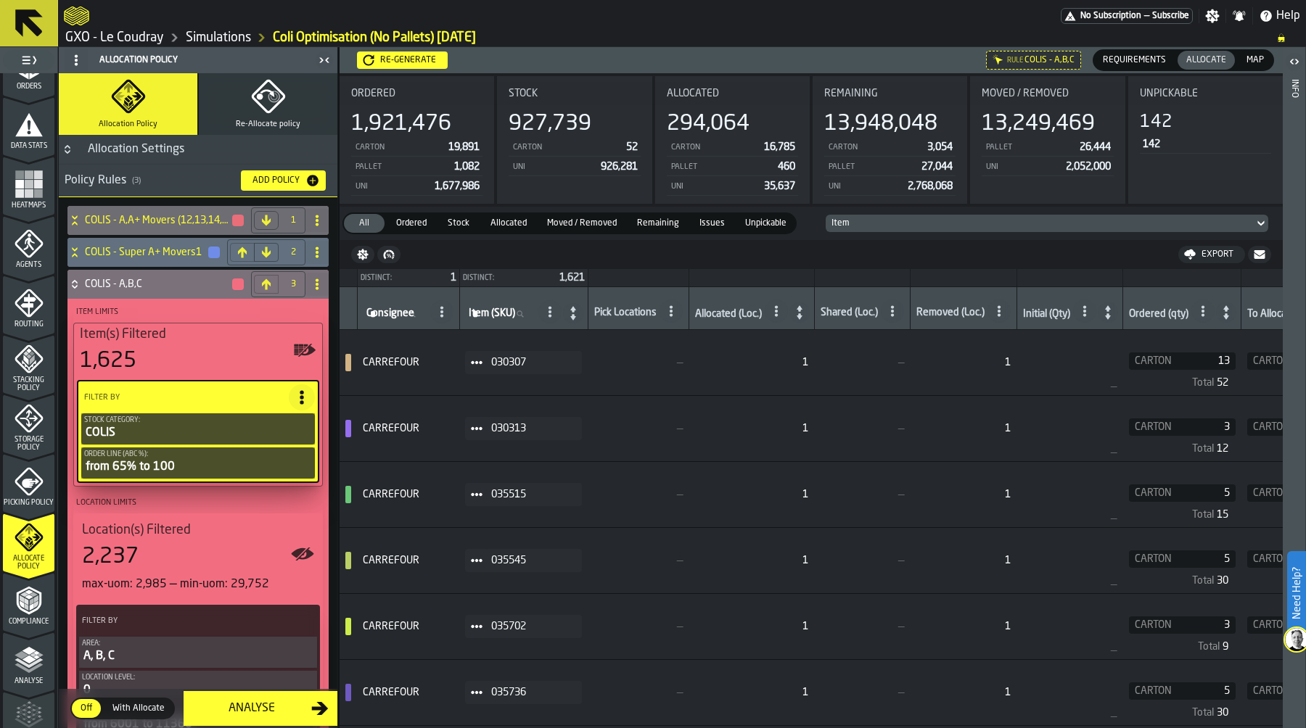
click at [25, 185] on rect "menu Heatmaps" at bounding box center [29, 184] width 9 height 9
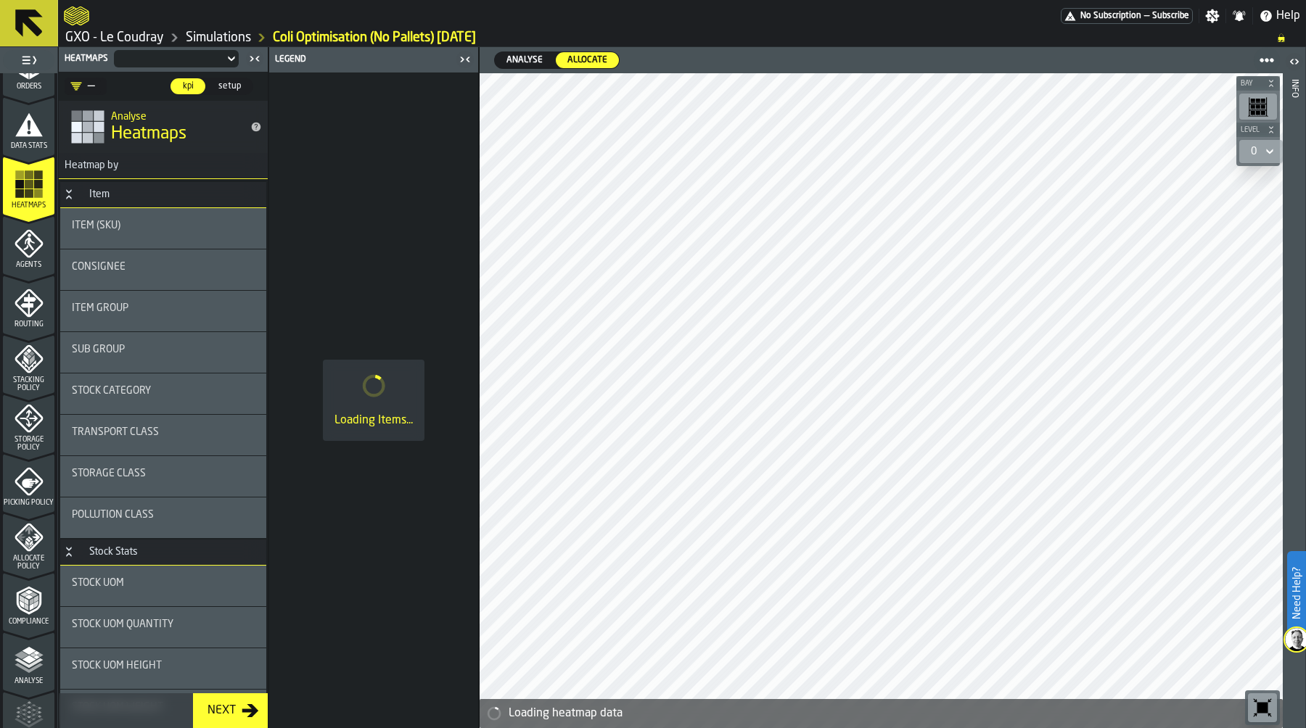
click at [521, 58] on span "Analyse" at bounding box center [525, 60] width 48 height 13
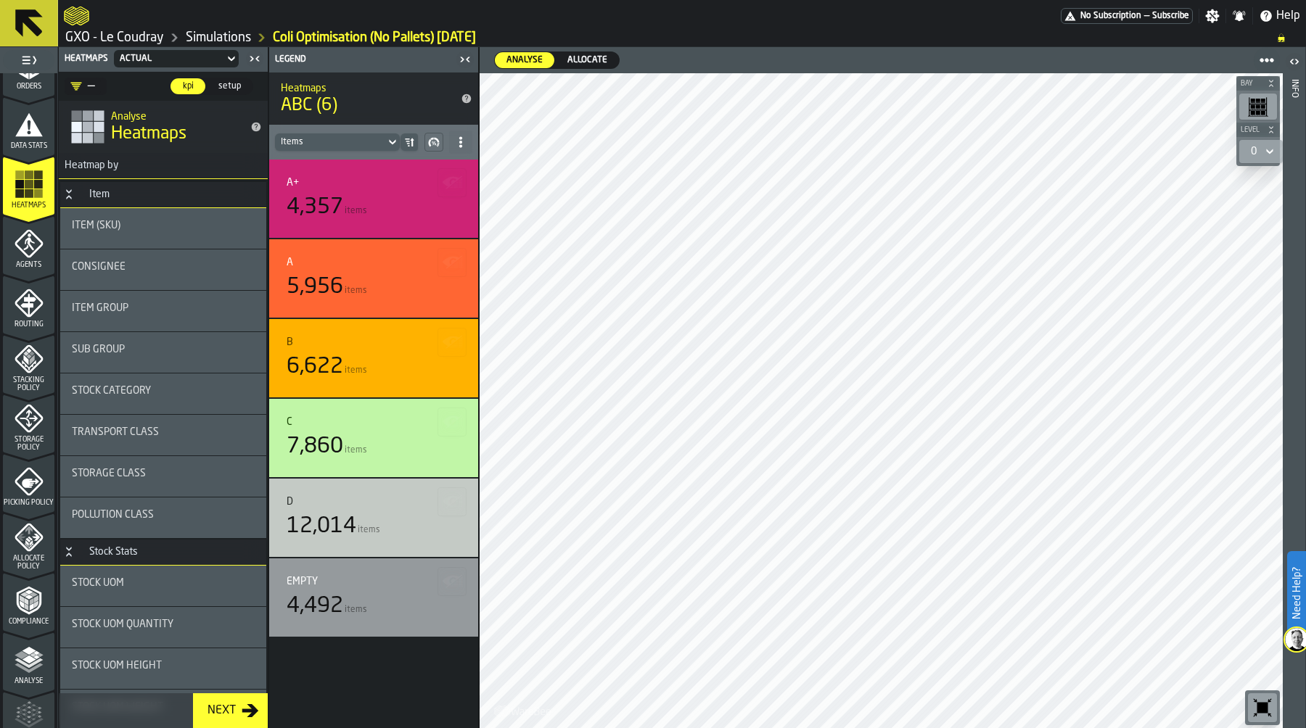
click at [593, 60] on span "Allocate" at bounding box center [587, 60] width 52 height 13
click at [161, 358] on div "Sub Group" at bounding box center [163, 352] width 183 height 17
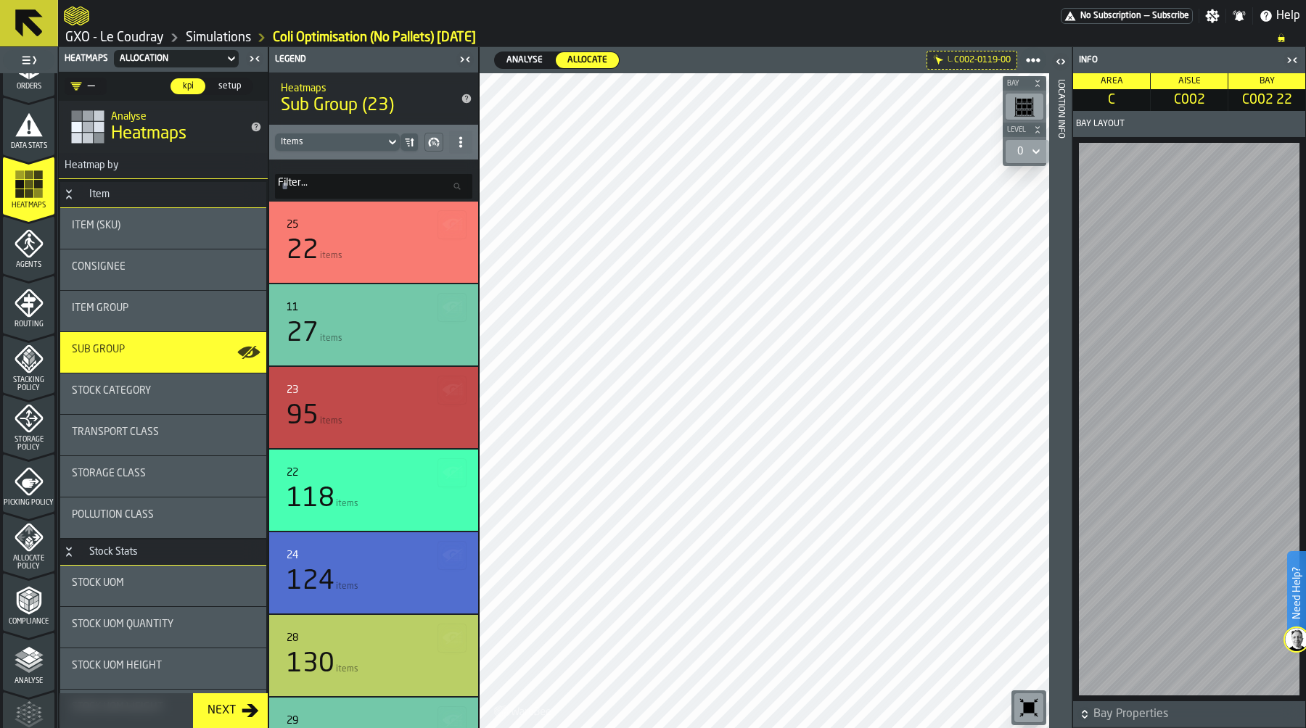
click at [1071, 257] on header "Location Info" at bounding box center [1060, 387] width 22 height 681
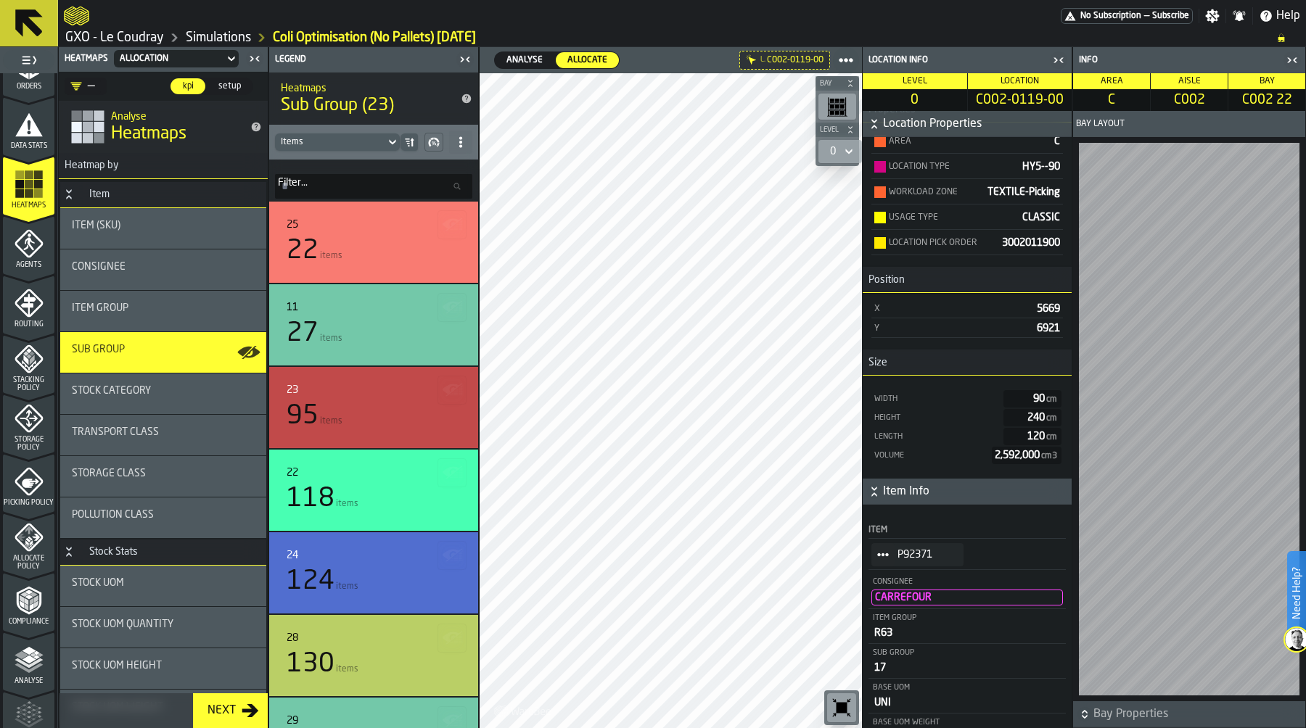
scroll to position [131, 0]
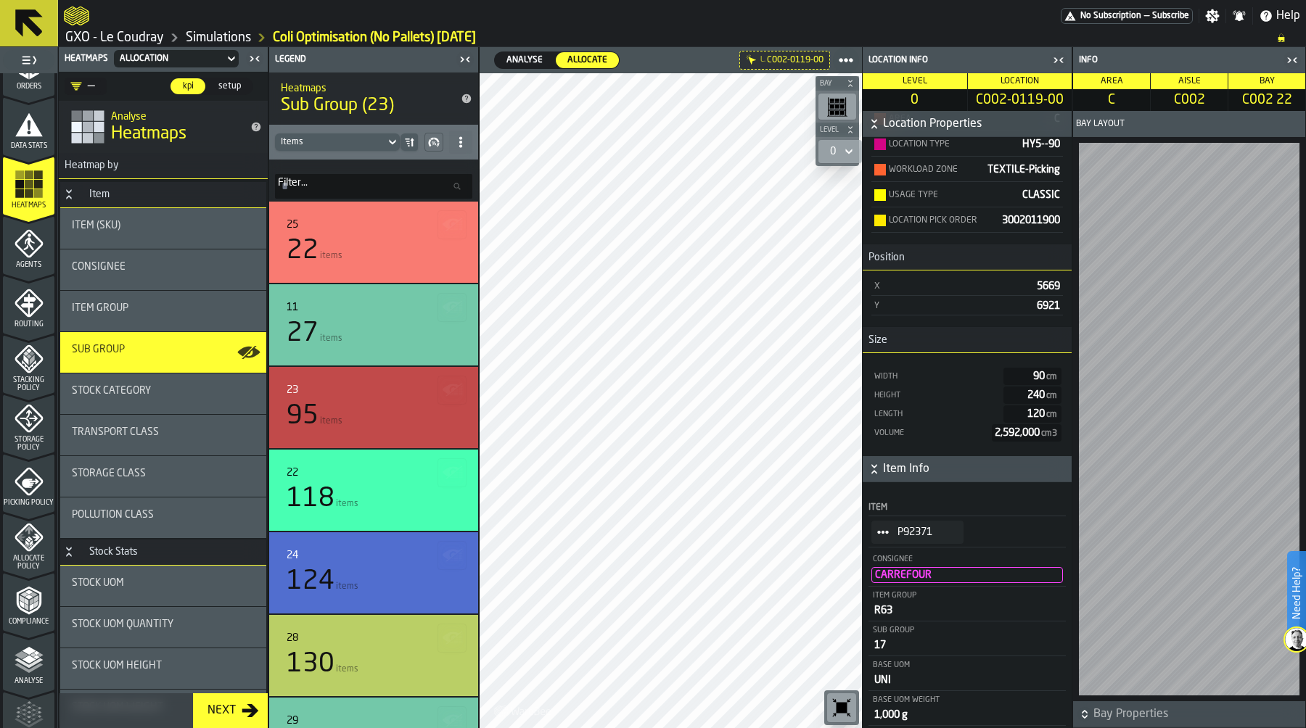
click at [885, 531] on icon "StatList-item-P92371" at bounding box center [883, 533] width 12 height 12
click at [931, 558] on div "Show Assignment" at bounding box center [917, 557] width 75 height 9
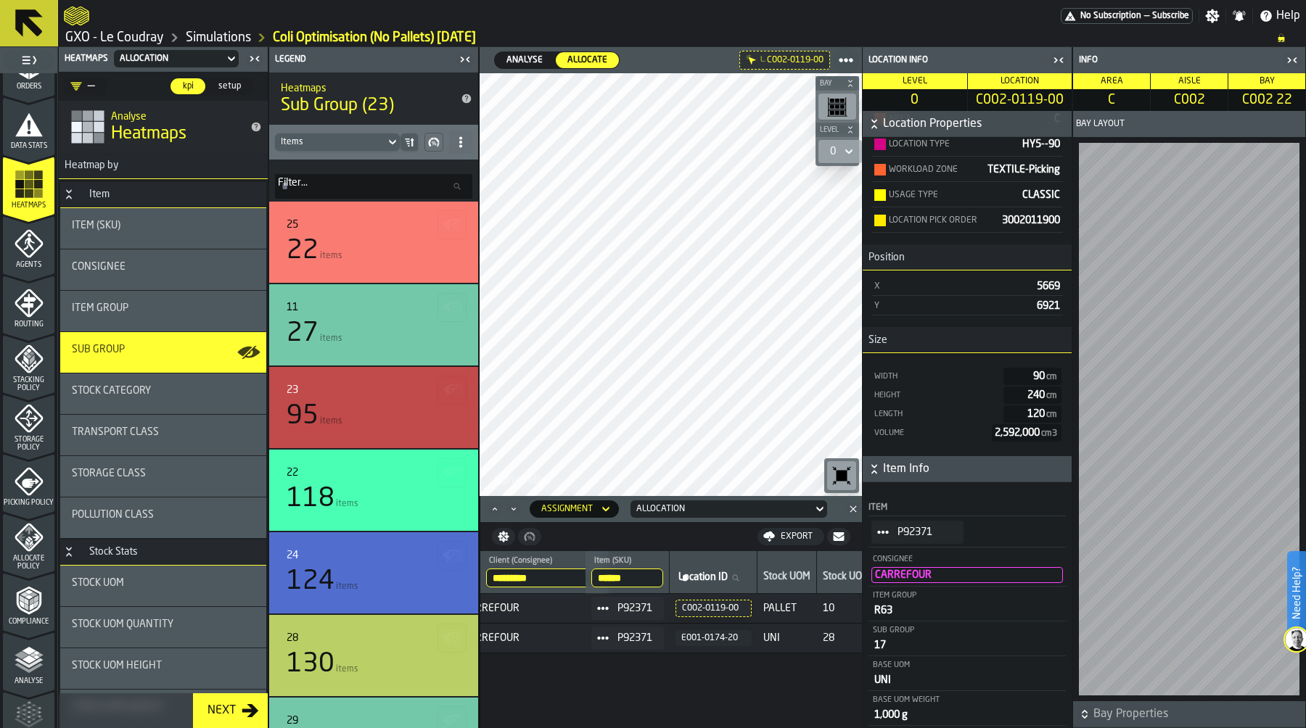
scroll to position [0, 0]
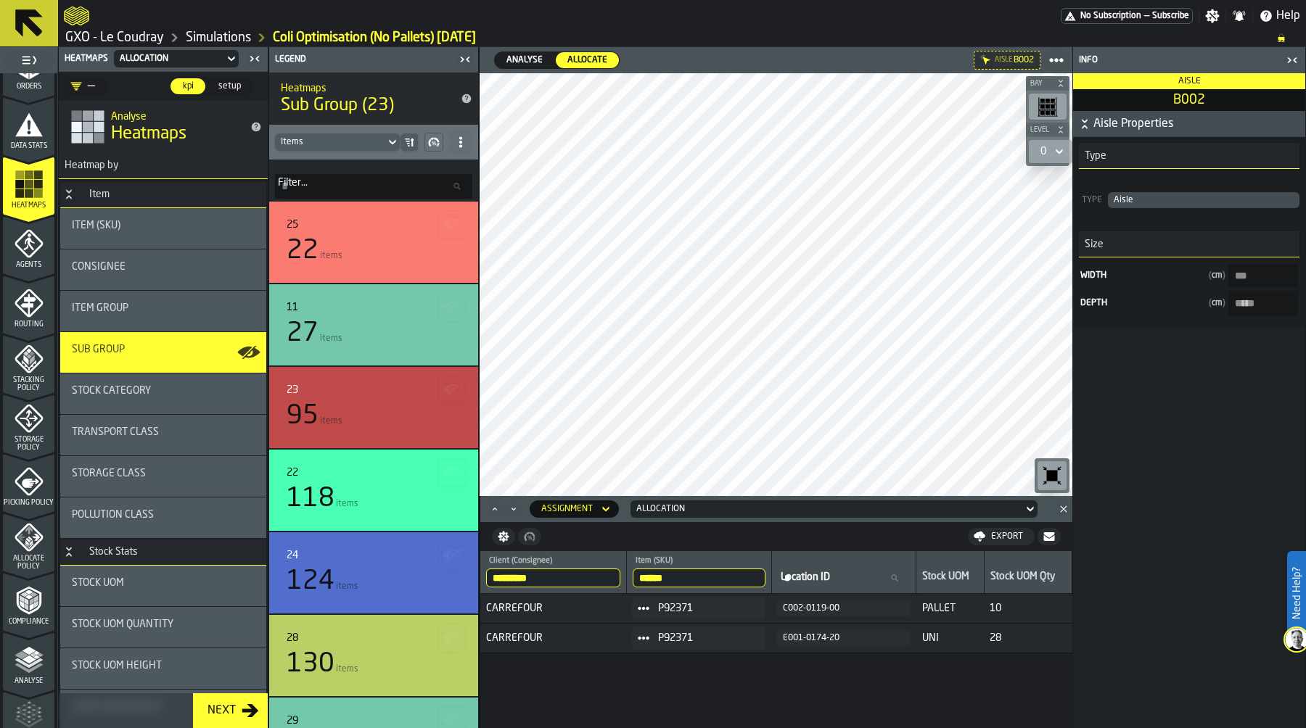
click at [1288, 62] on icon "button-toggle-Close me" at bounding box center [1289, 59] width 4 height 5
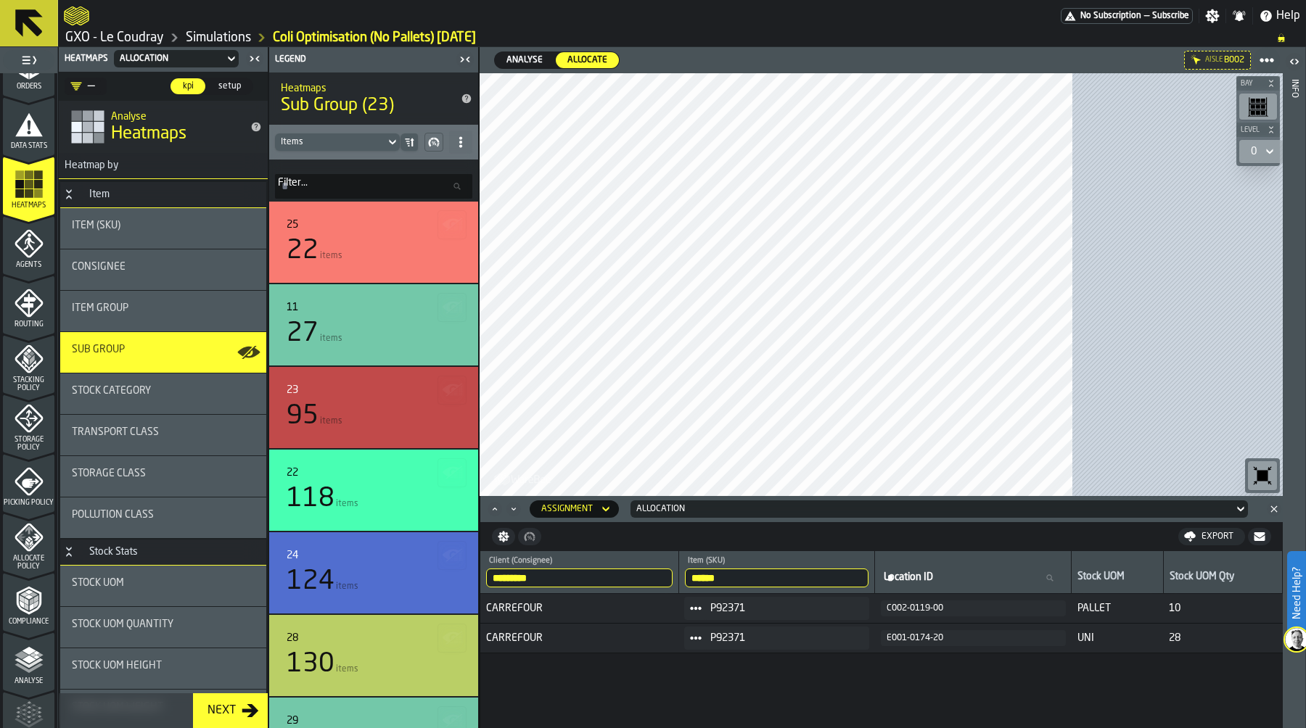
click at [1213, 16] on icon "button-toggle-Settings" at bounding box center [1212, 16] width 15 height 15
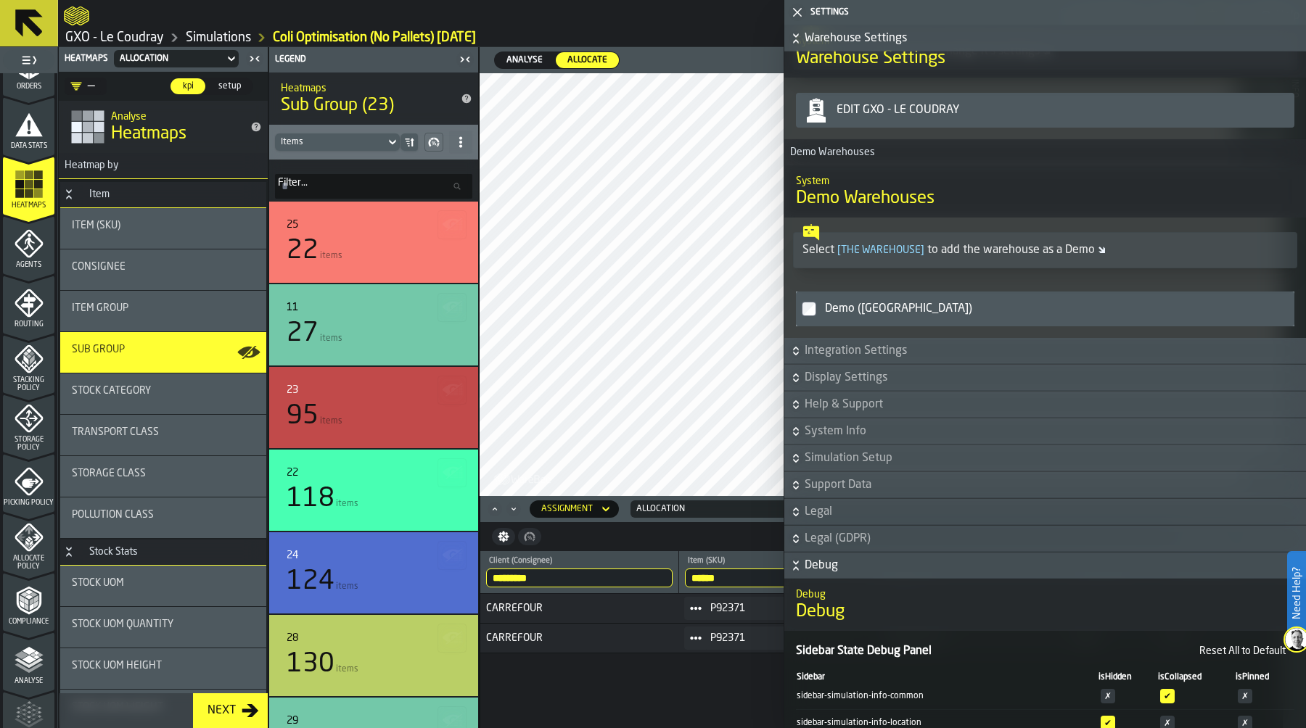
scroll to position [347, 0]
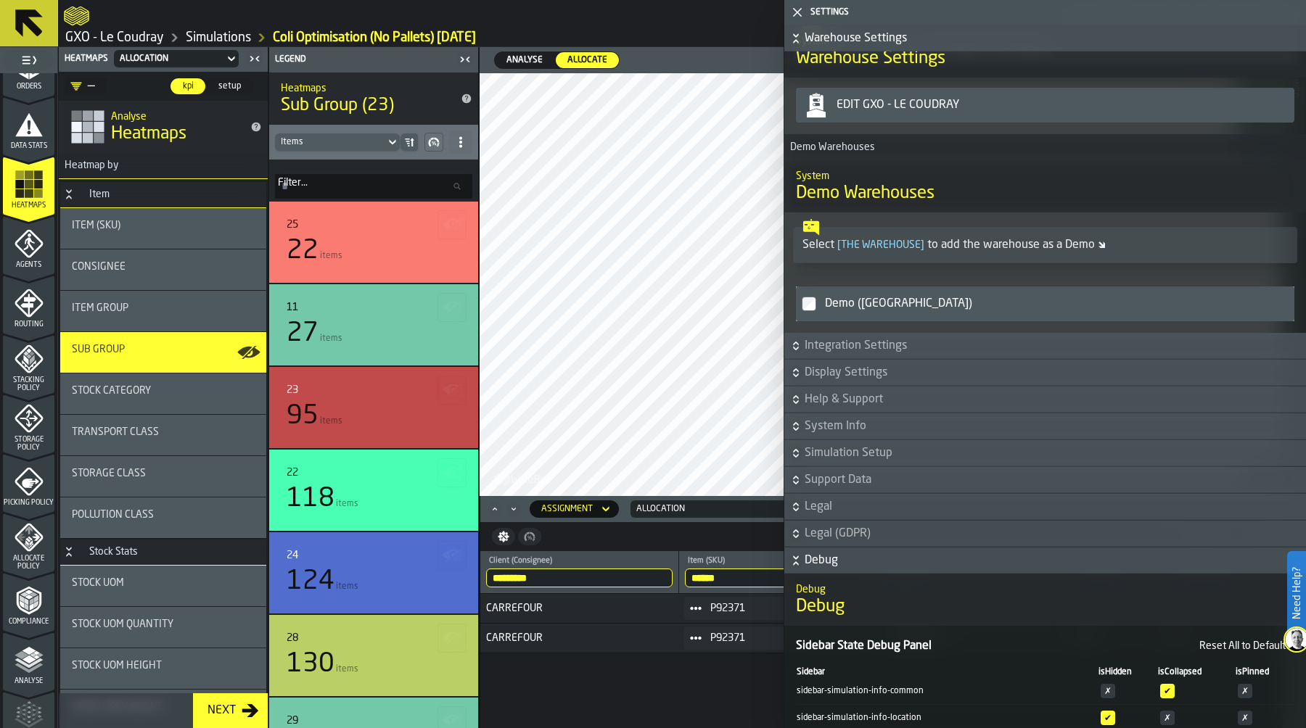
click at [795, 480] on icon "button-" at bounding box center [796, 480] width 15 height 15
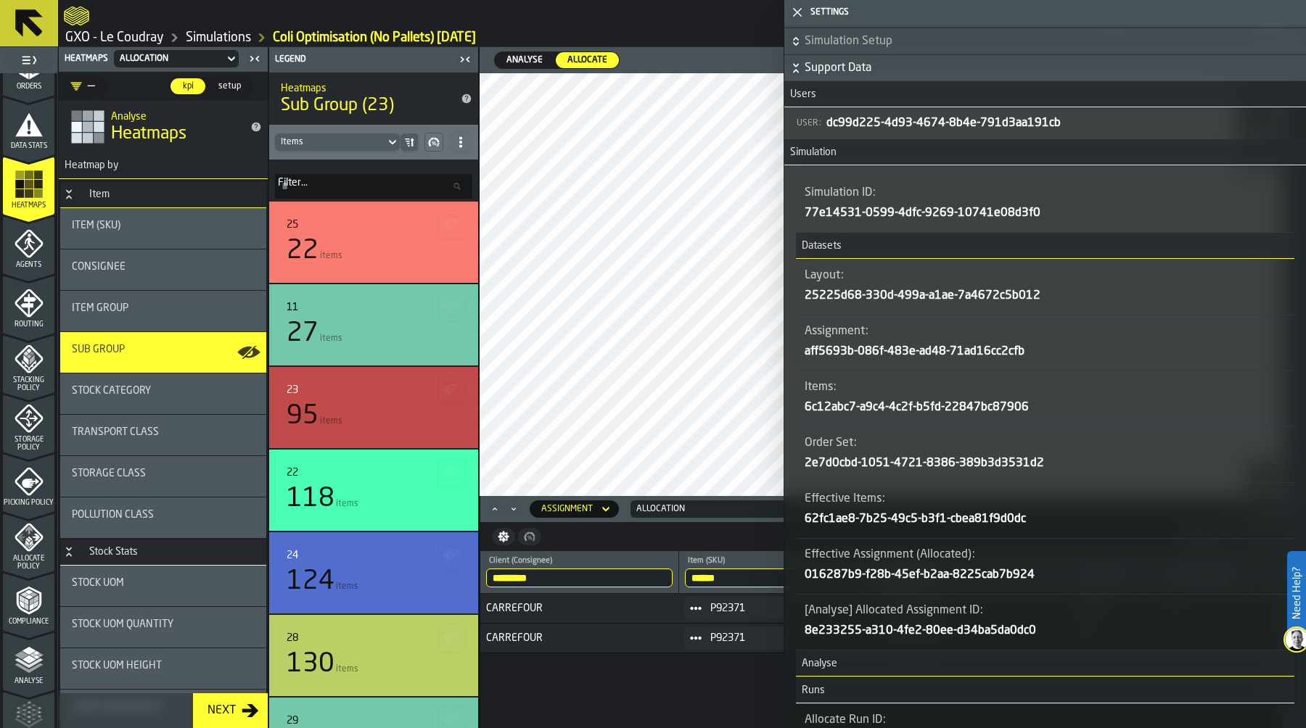
scroll to position [772, 0]
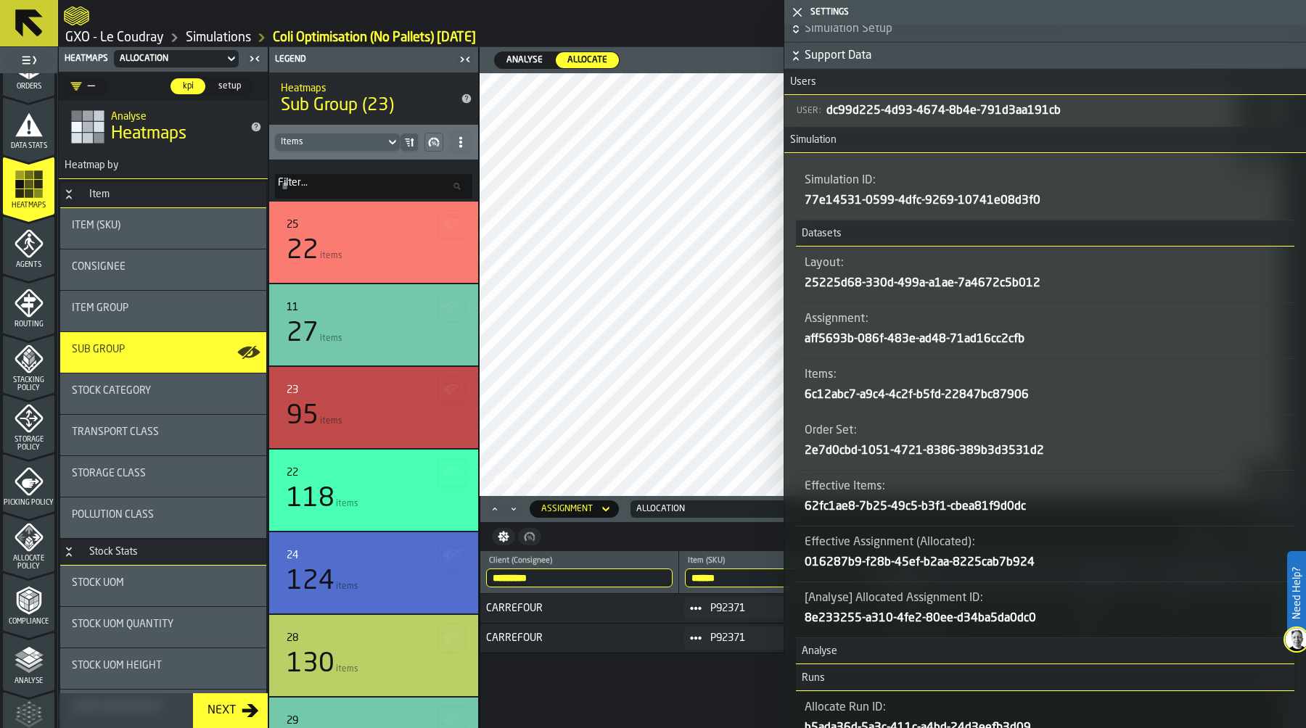
click at [0, 0] on icon "button-" at bounding box center [0, 0] width 0 height 0
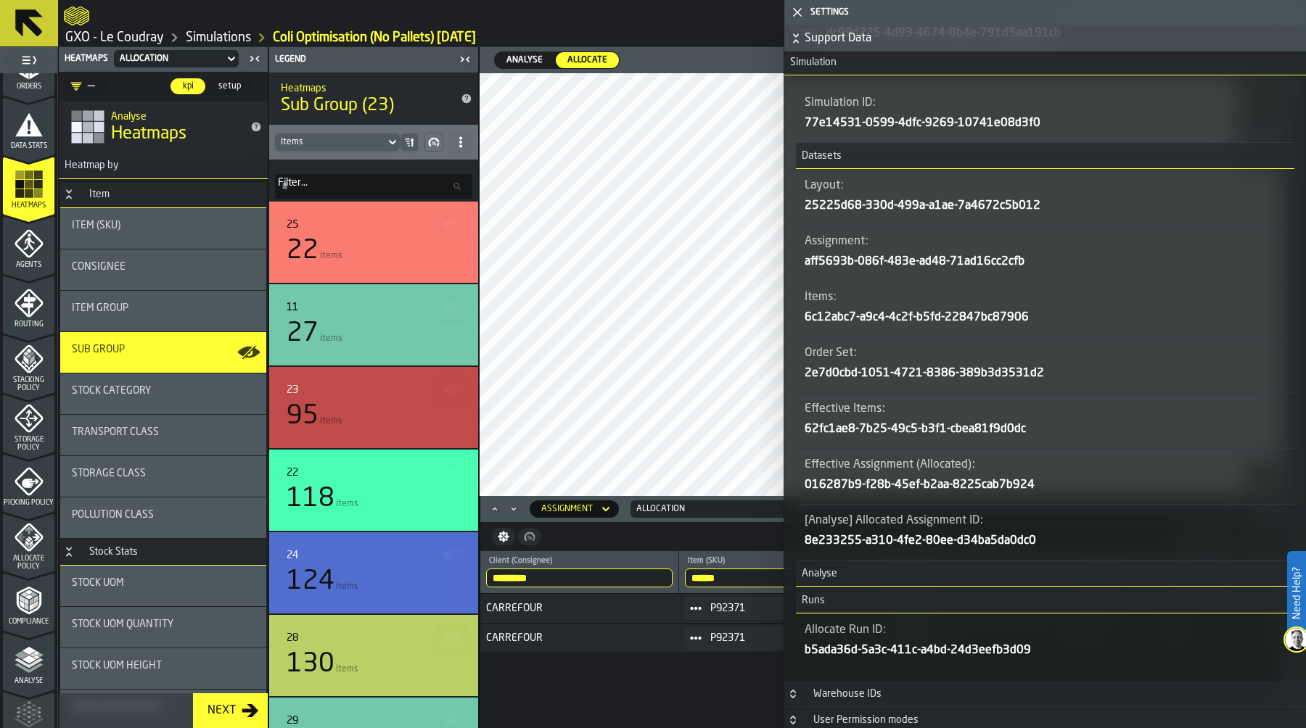
scroll to position [851, 0]
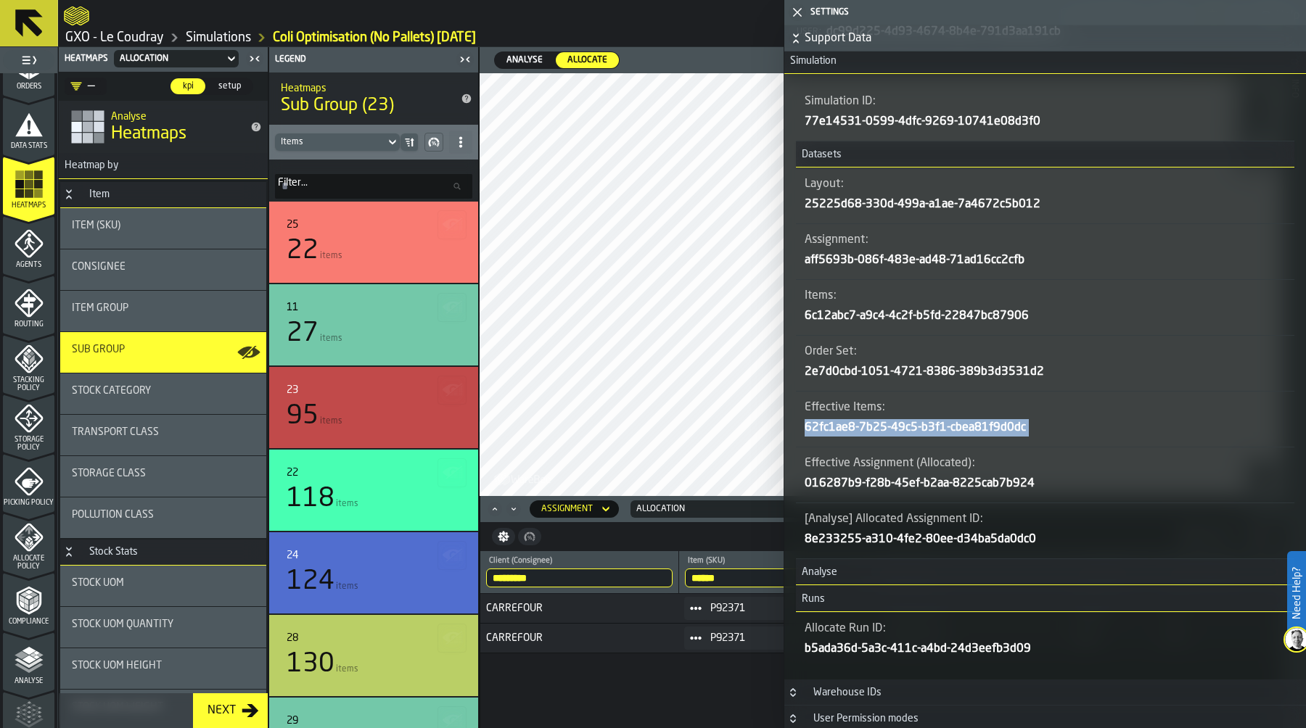
copy div "62fc1ae8-7b25-49c5-b3f1-cbea81f9d0dc"
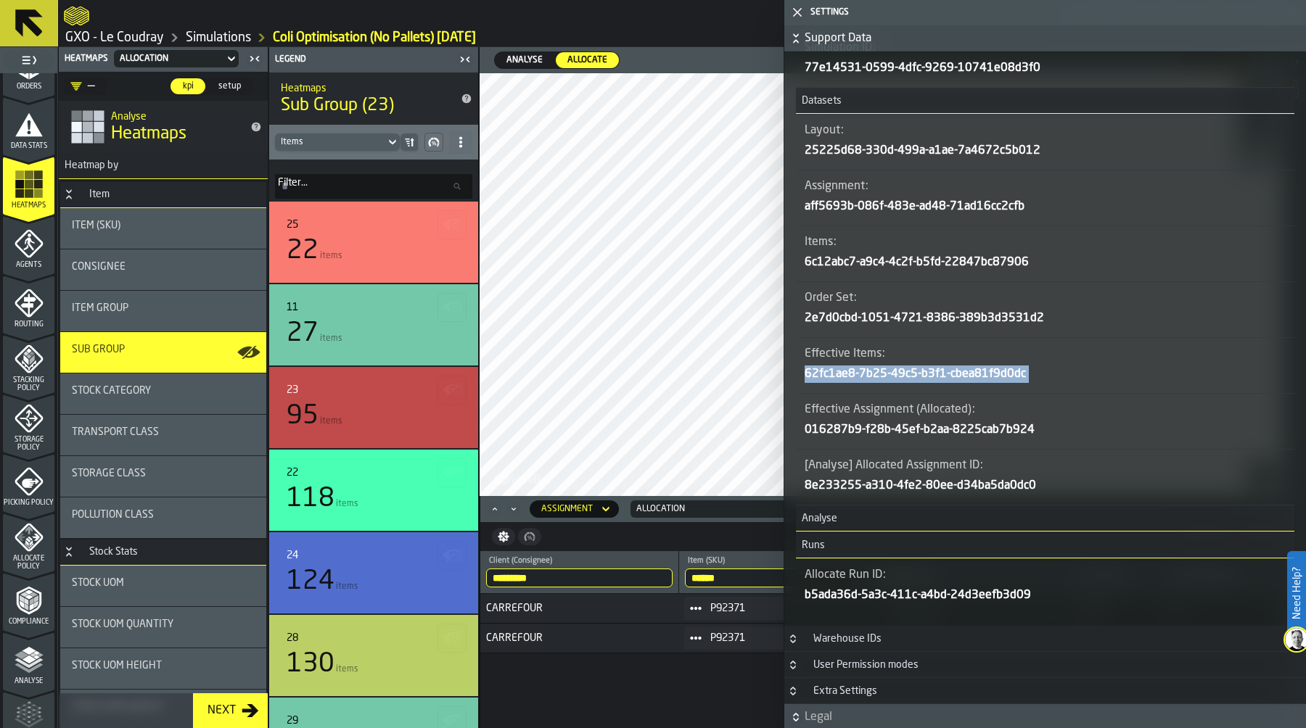
scroll to position [916, 0]
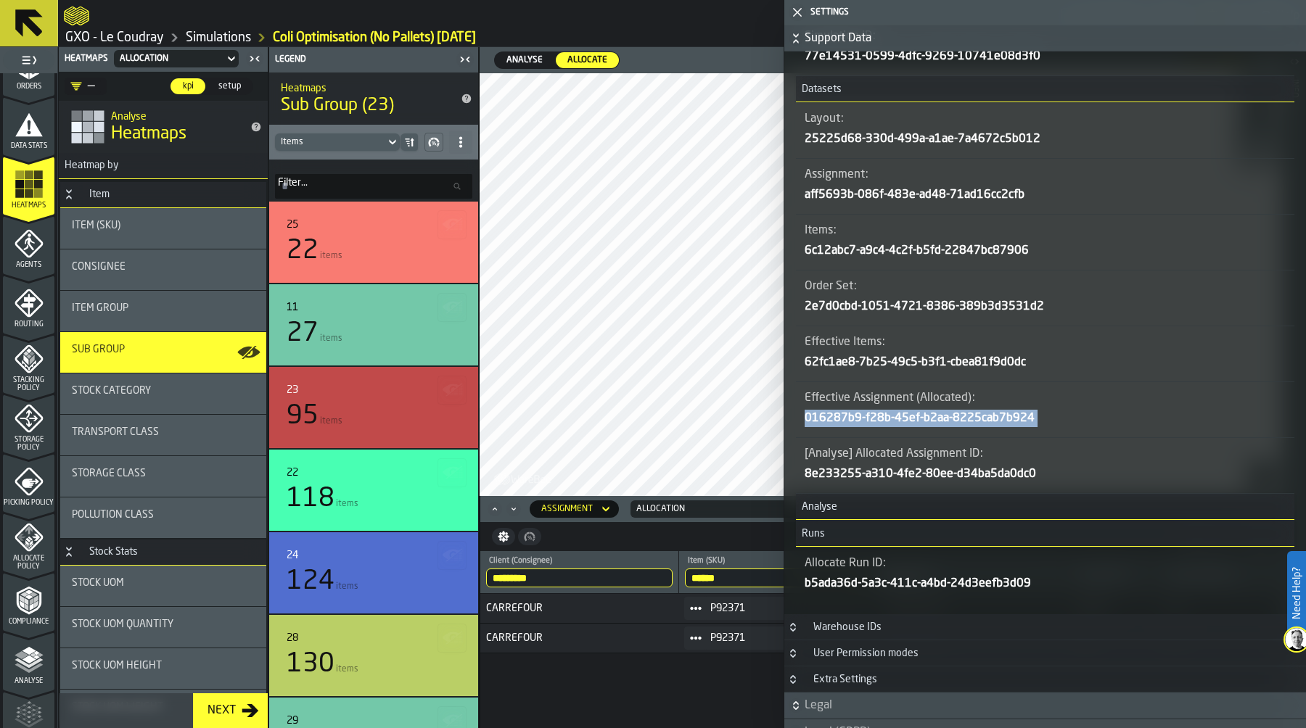
copy div "016287b9-f28b-45ef-b2aa-8225cab7b924"
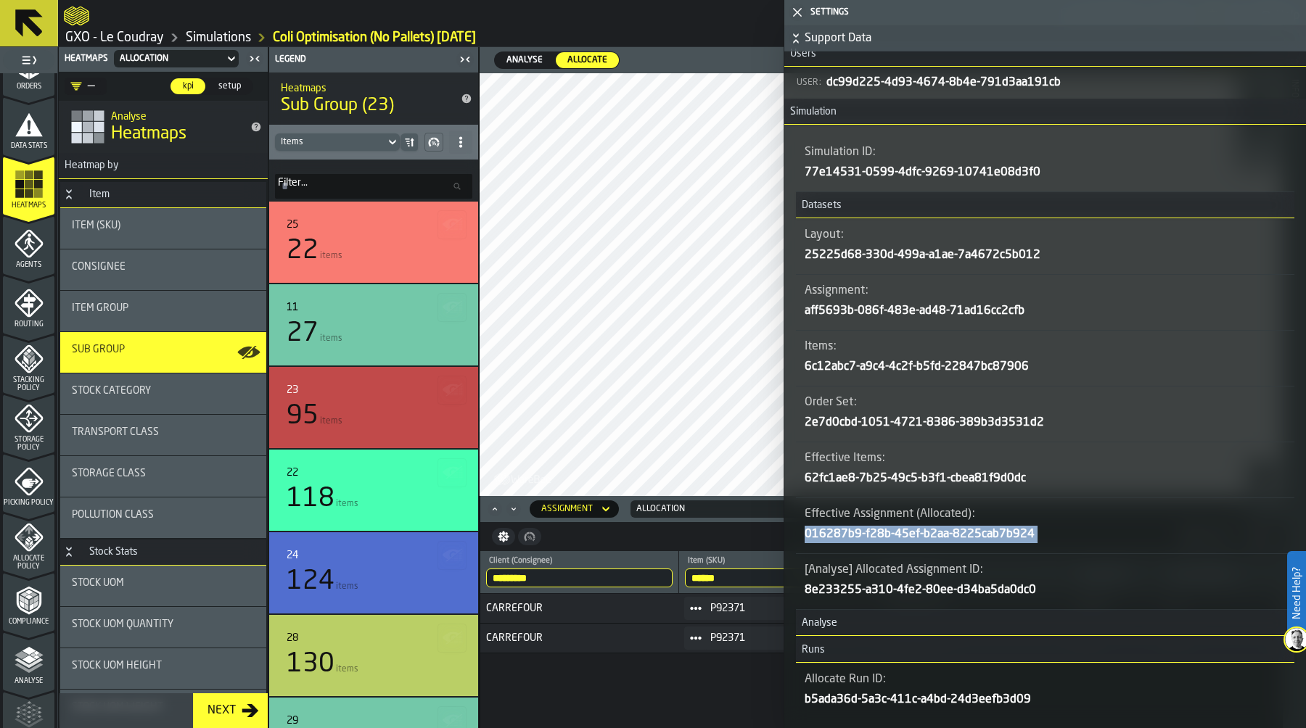
scroll to position [791, 0]
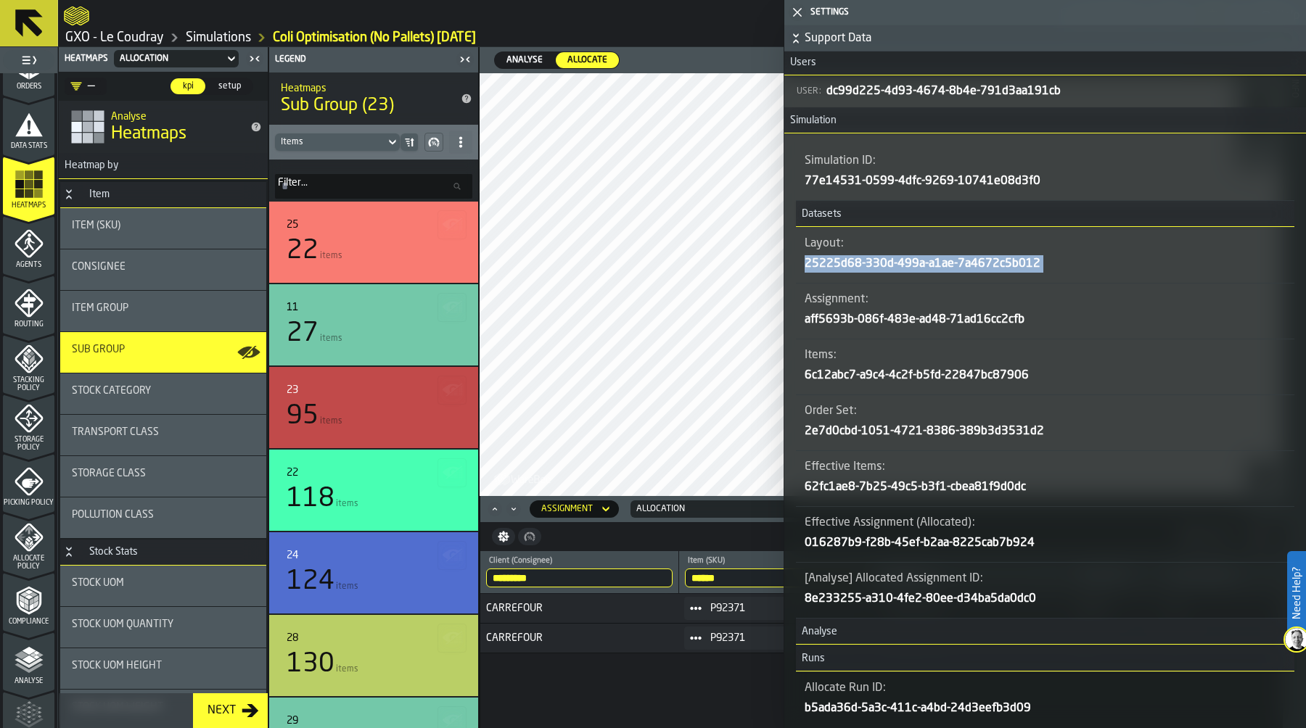
copy div "25225d68-330d-499a-a1ae-7a4672c5b012"
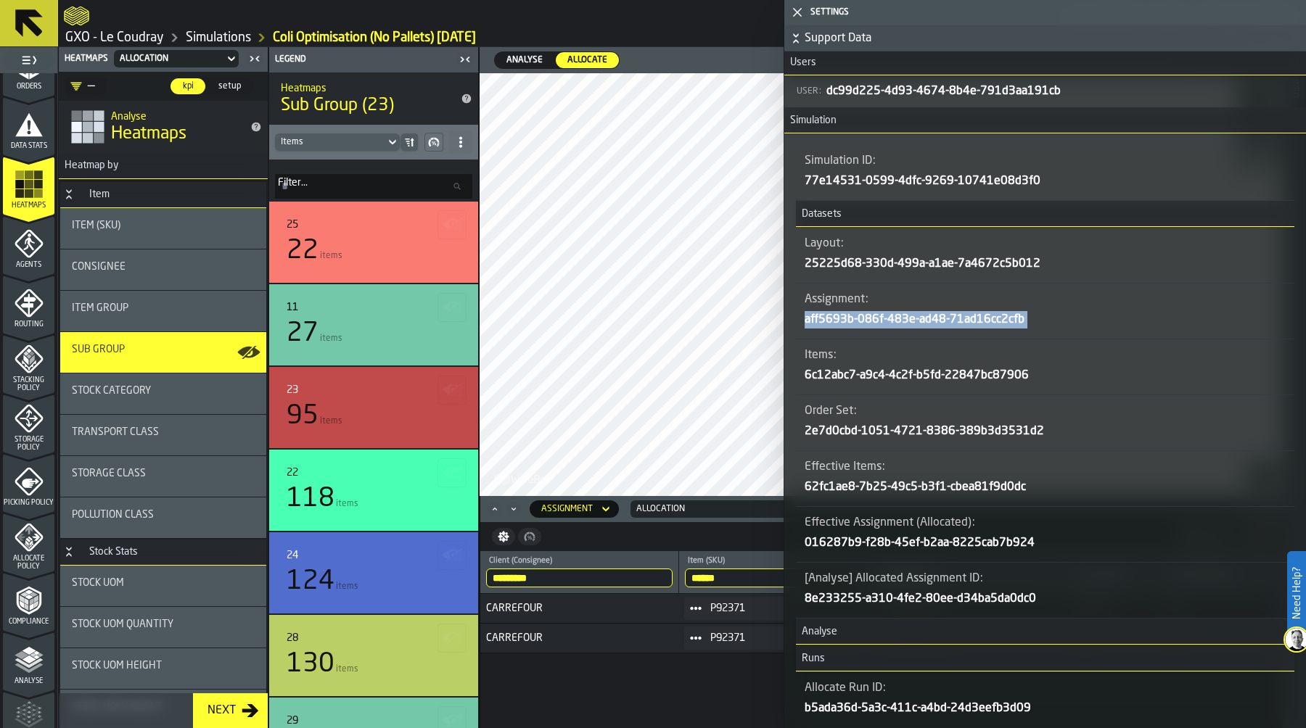
copy div "aff5693b-086f-483e-ad48-71ad16cc2cfb"
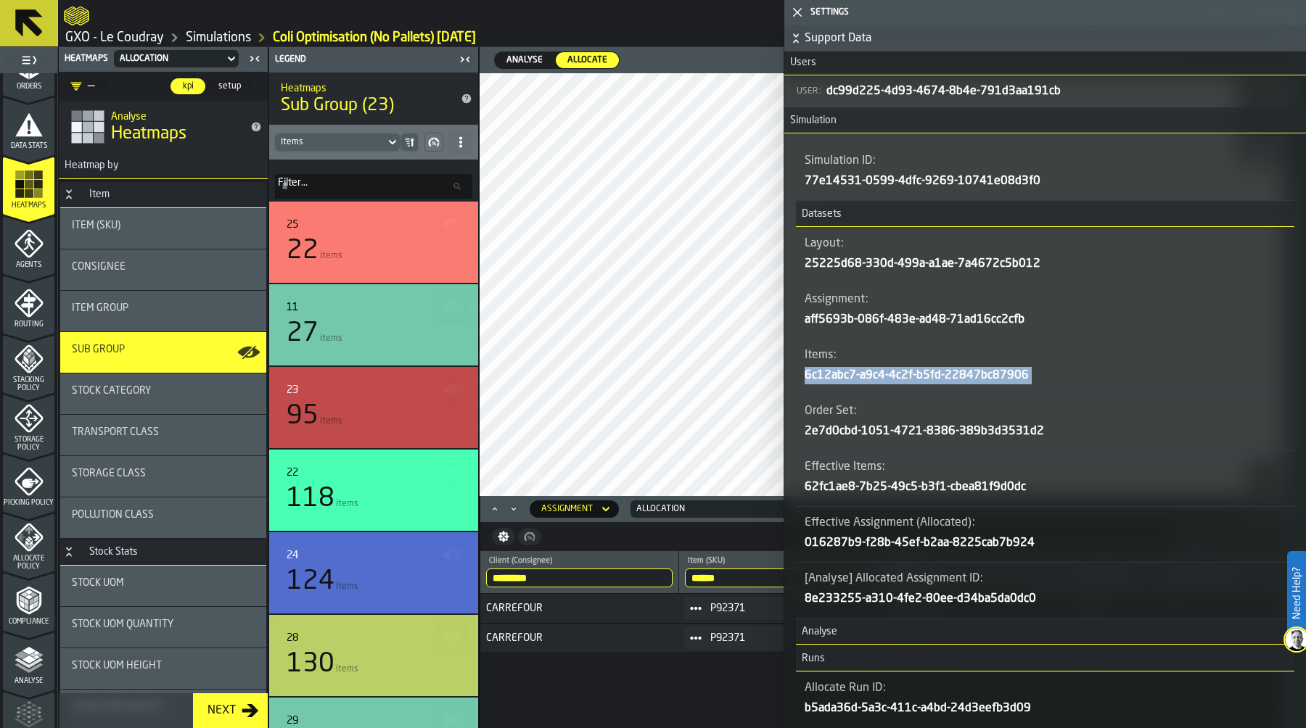
copy div "6c12abc7-a9c4-4c2f-b5fd-22847bc87906"
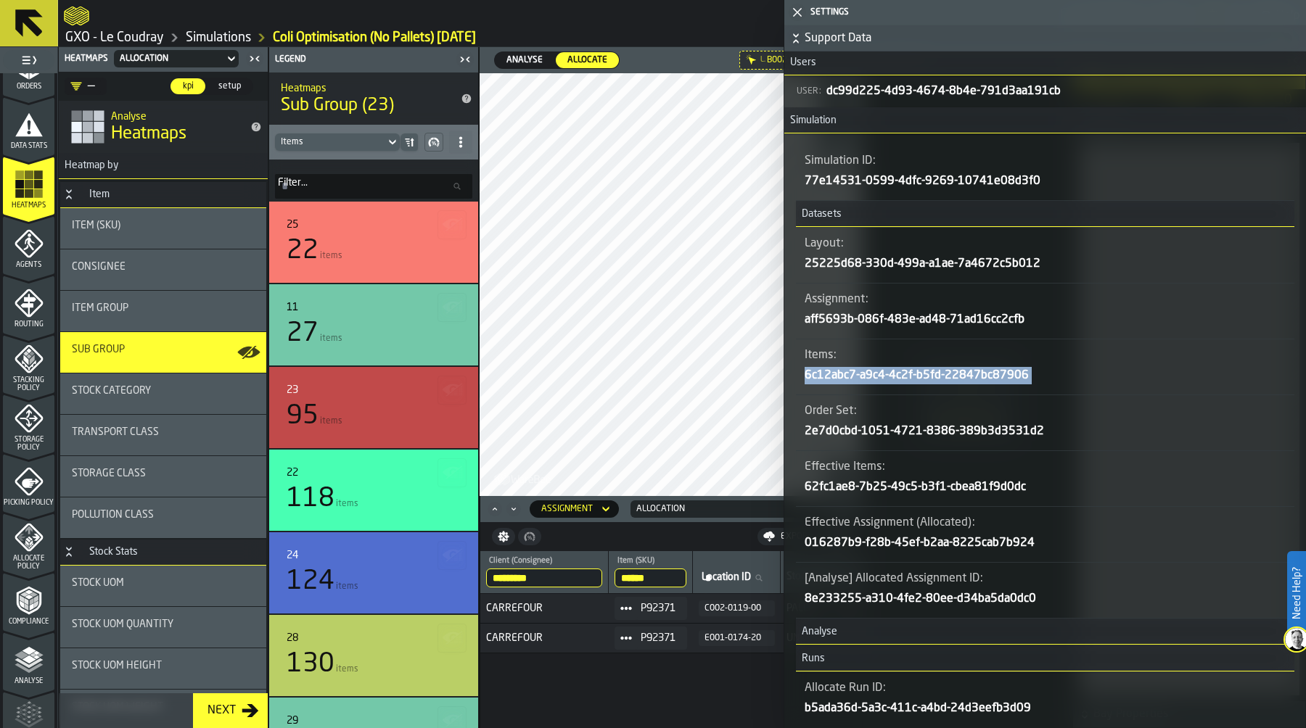
click at [799, 12] on icon "button-toggle-Close me" at bounding box center [797, 12] width 17 height 17
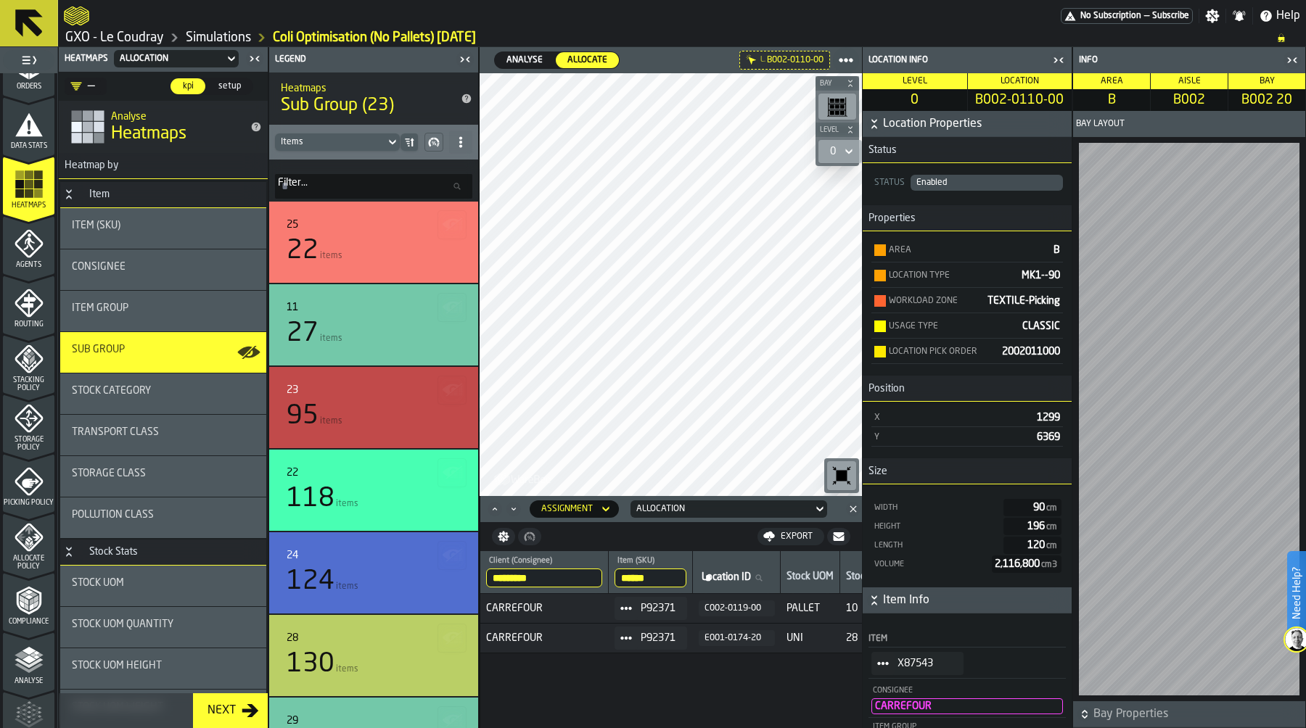
click at [880, 664] on circle "StatList-item-X87543" at bounding box center [878, 664] width 4 height 4
click at [932, 689] on div "Show Assignment" at bounding box center [917, 689] width 75 height 9
click at [461, 61] on icon "button-toggle-Close me" at bounding box center [462, 59] width 4 height 5
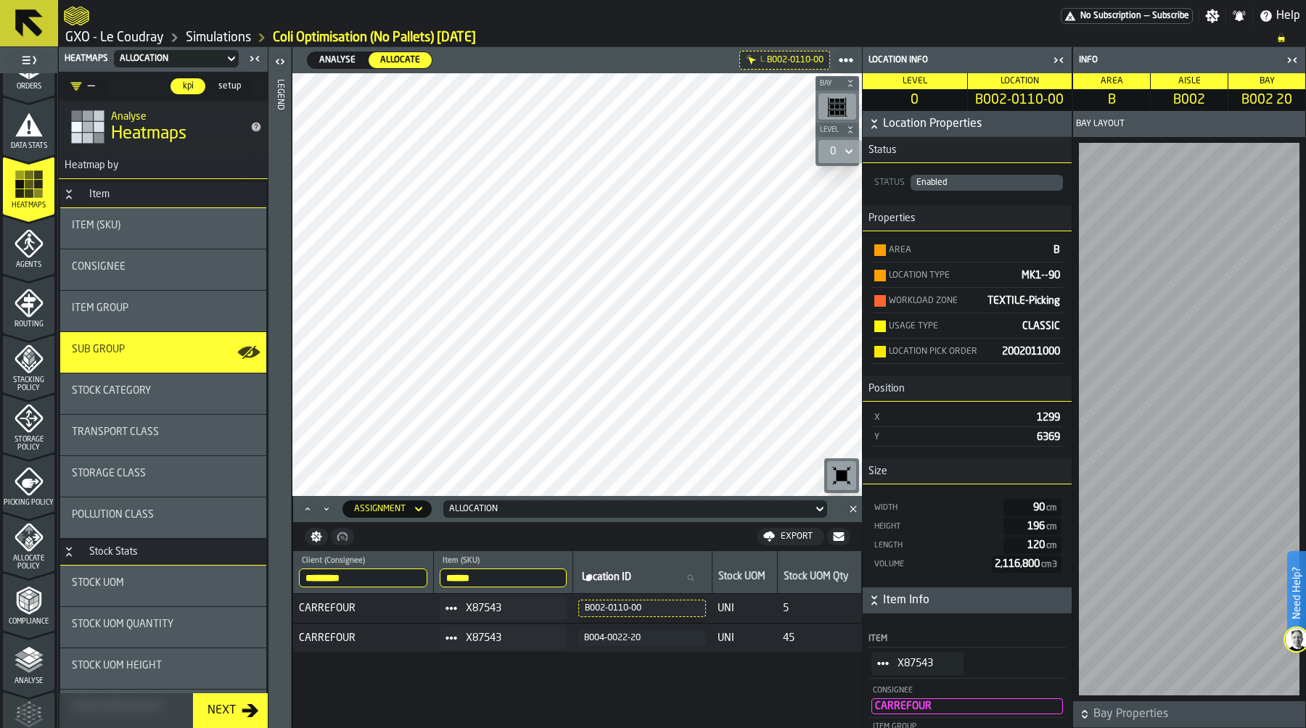
click at [1301, 63] on div "button-toggle-Close me" at bounding box center [1292, 60] width 20 height 17
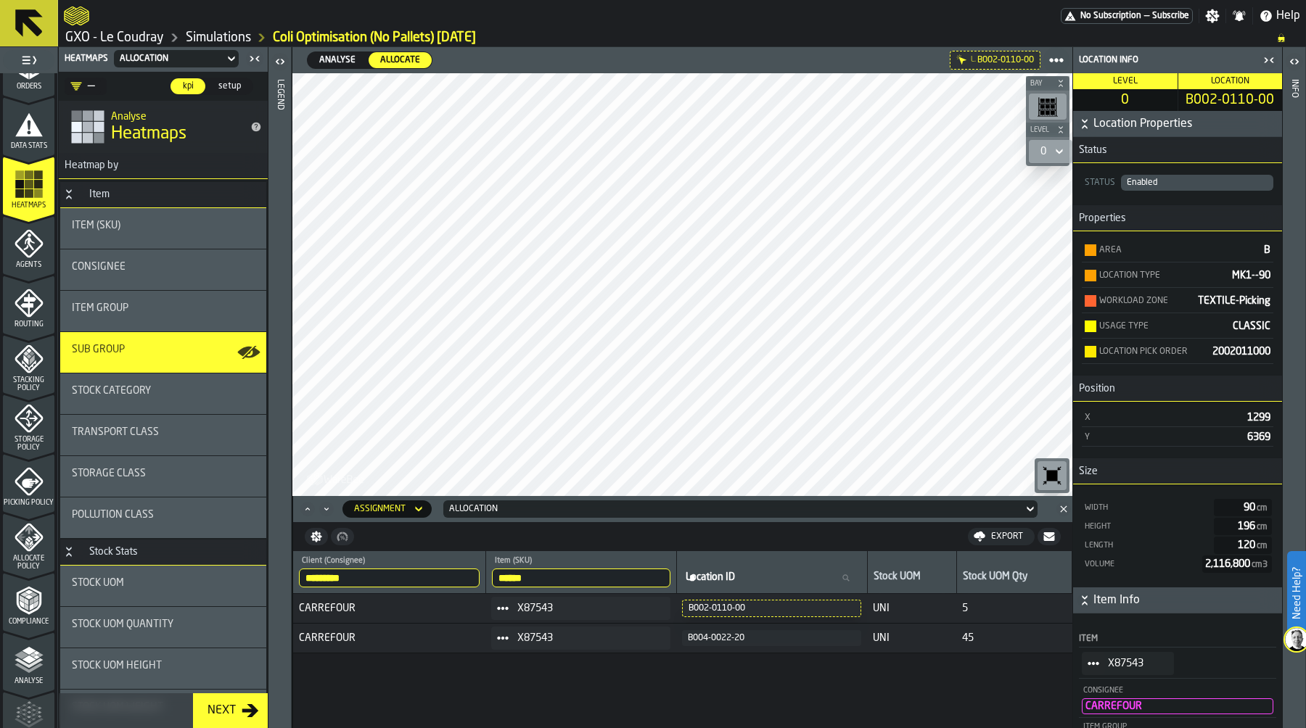
drag, startPoint x: 546, startPoint y: 577, endPoint x: 461, endPoint y: 577, distance: 84.9
click at [461, 577] on tr "********* Client (Consignee) CARREFOUR ****** Item (SKU) X87543 Location ID Loc…" at bounding box center [682, 572] width 779 height 43
paste input "search"
type input "******"
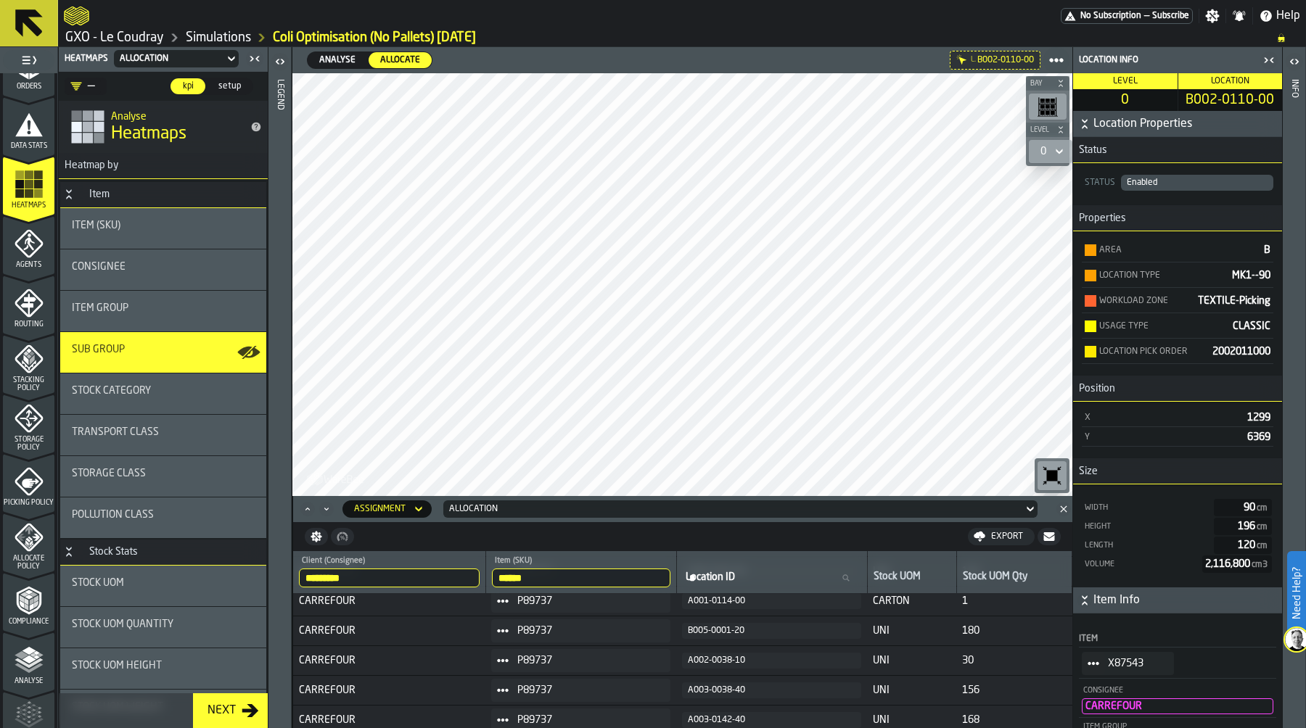
scroll to position [0, 0]
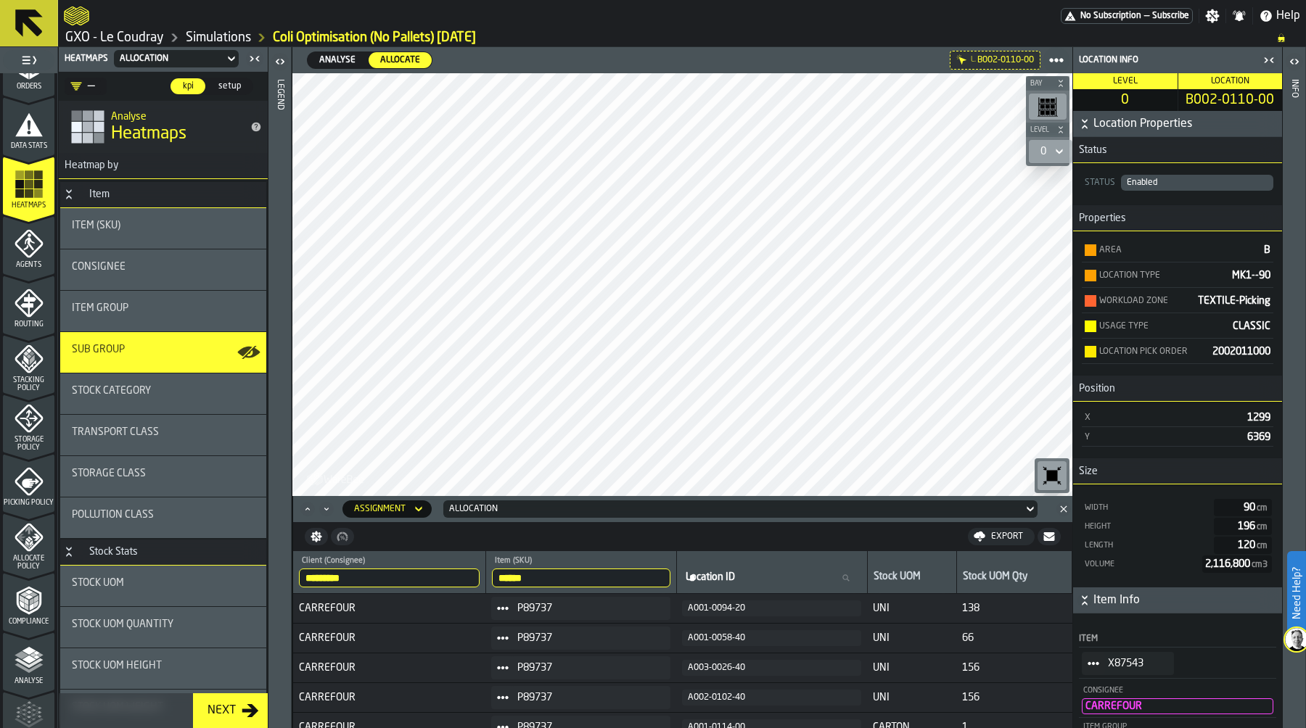
click at [744, 575] on input "Location ID Location ID" at bounding box center [772, 578] width 178 height 19
type input "***"
drag, startPoint x: 732, startPoint y: 576, endPoint x: 636, endPoint y: 576, distance: 95.8
click at [636, 576] on tr "********* Client (Consignee) CARREFOUR ****** Item (SKU) P89737 *** Location ID…" at bounding box center [682, 572] width 779 height 43
click at [531, 501] on div "Allocation" at bounding box center [733, 509] width 580 height 16
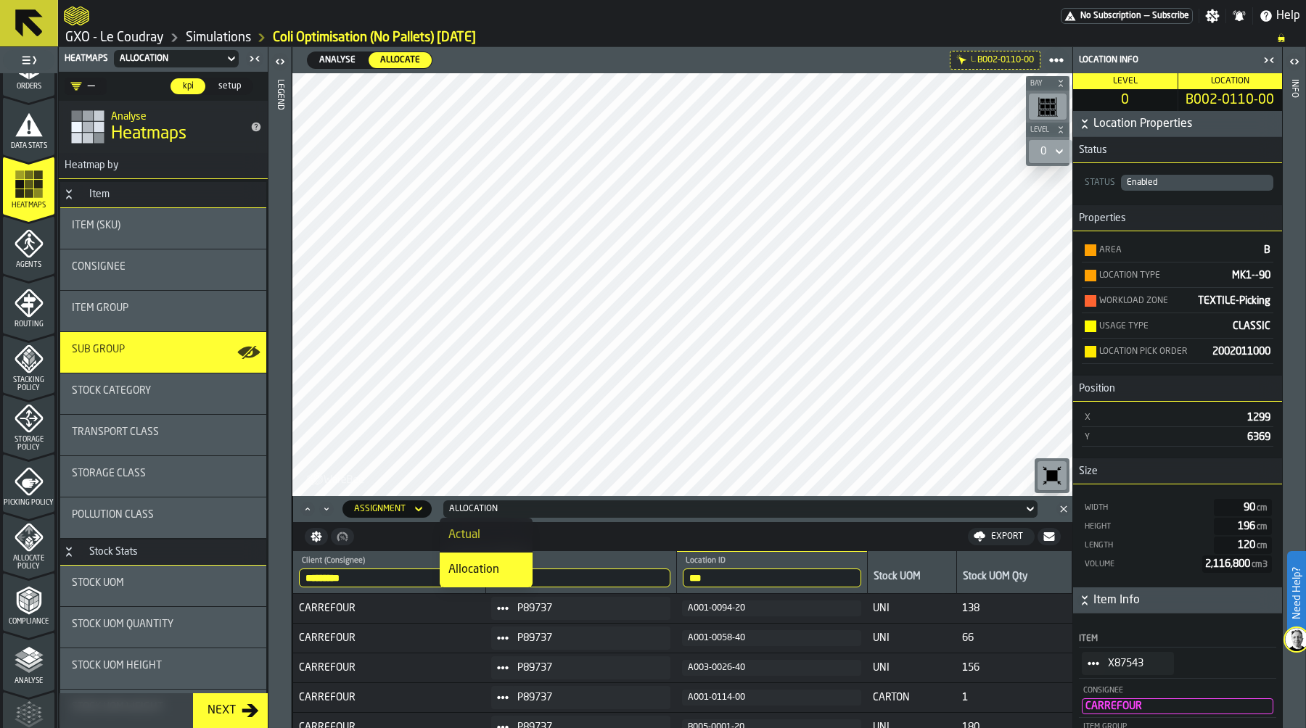
click at [477, 527] on div "Actual" at bounding box center [485, 535] width 75 height 17
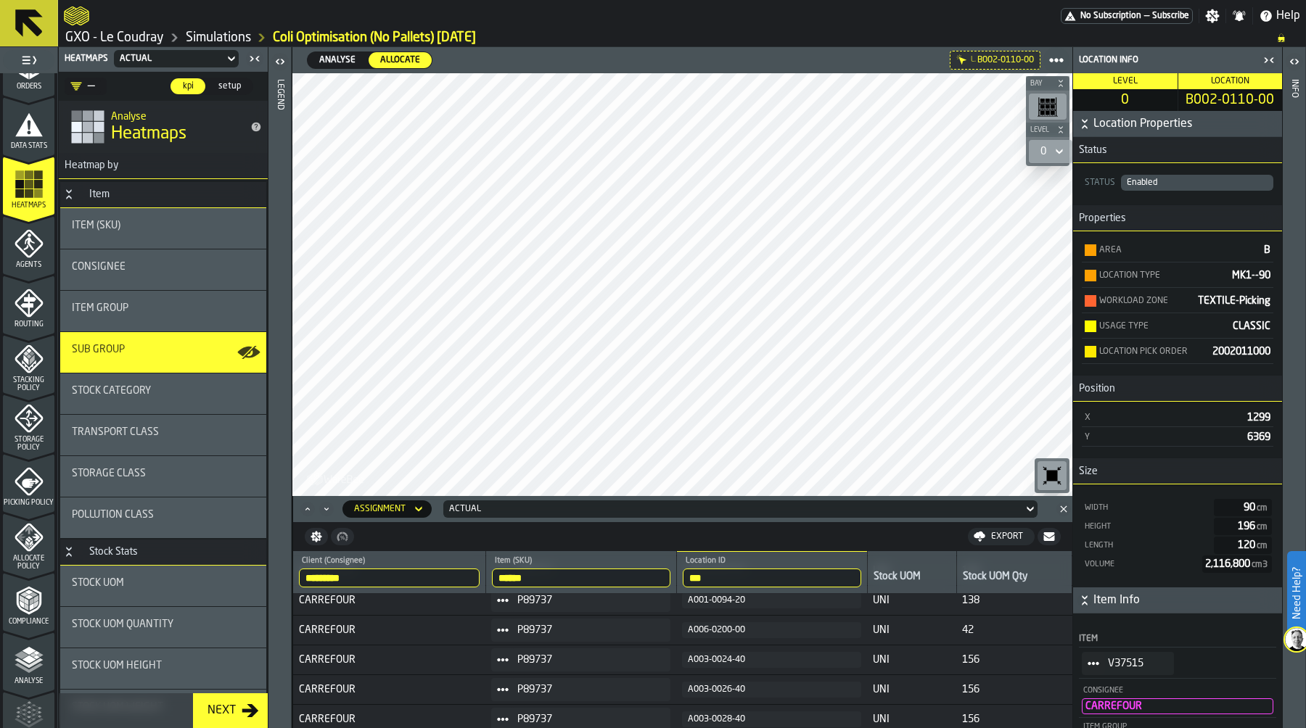
scroll to position [125, 0]
click at [735, 627] on div "A006-0200-00" at bounding box center [772, 632] width 168 height 10
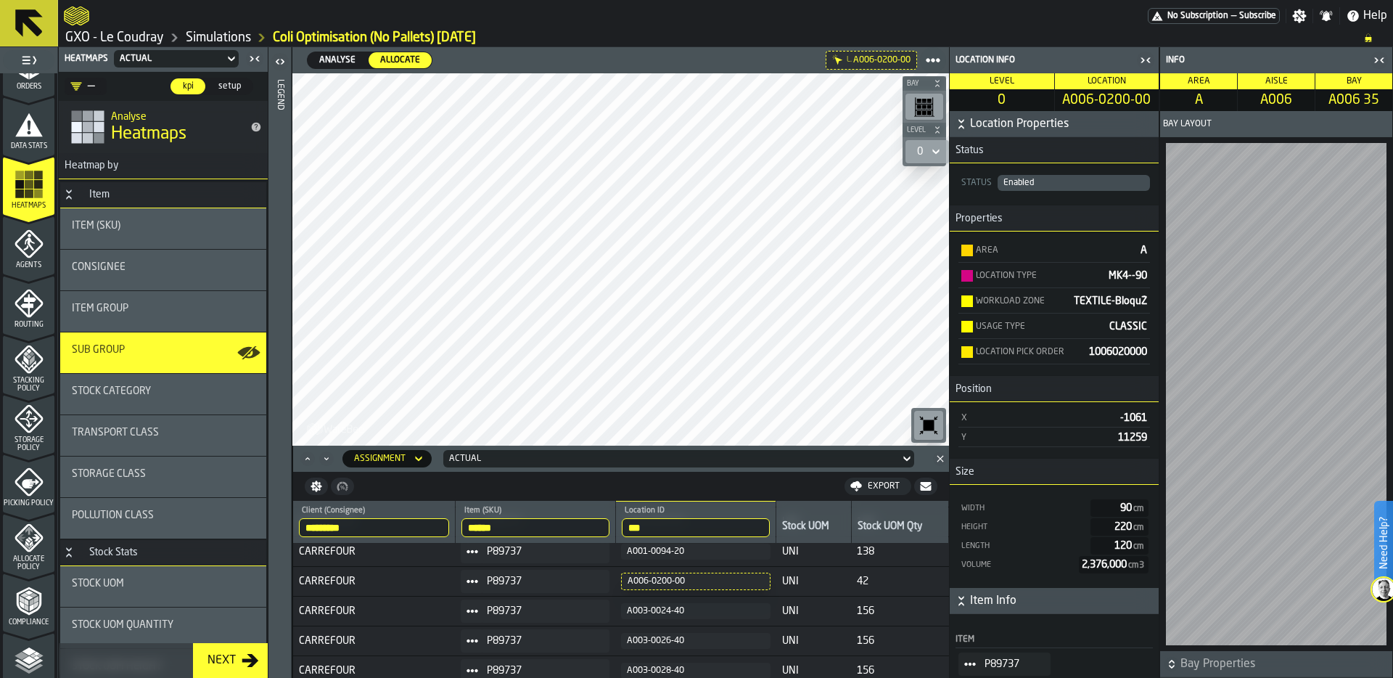
click at [1144, 58] on icon "button-toggle-Close me" at bounding box center [1145, 60] width 17 height 17
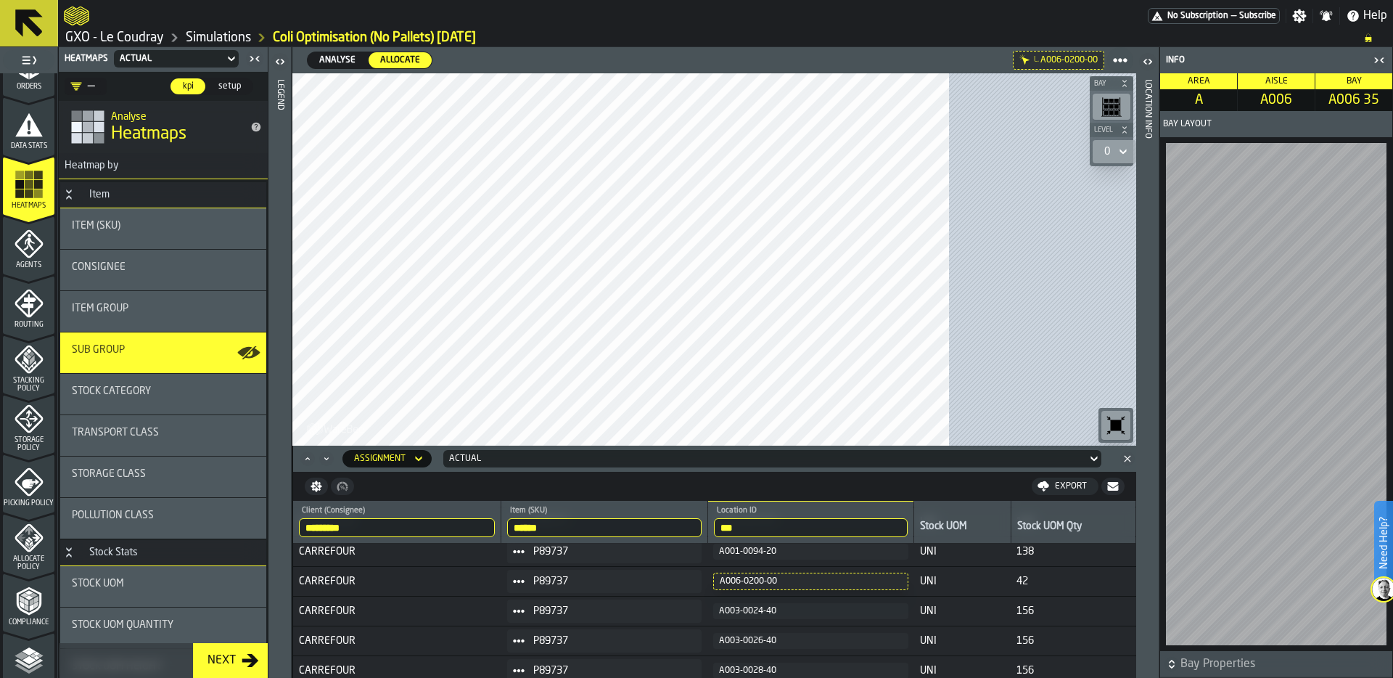
click at [1305, 57] on icon "button-toggle-Close me" at bounding box center [1378, 60] width 17 height 17
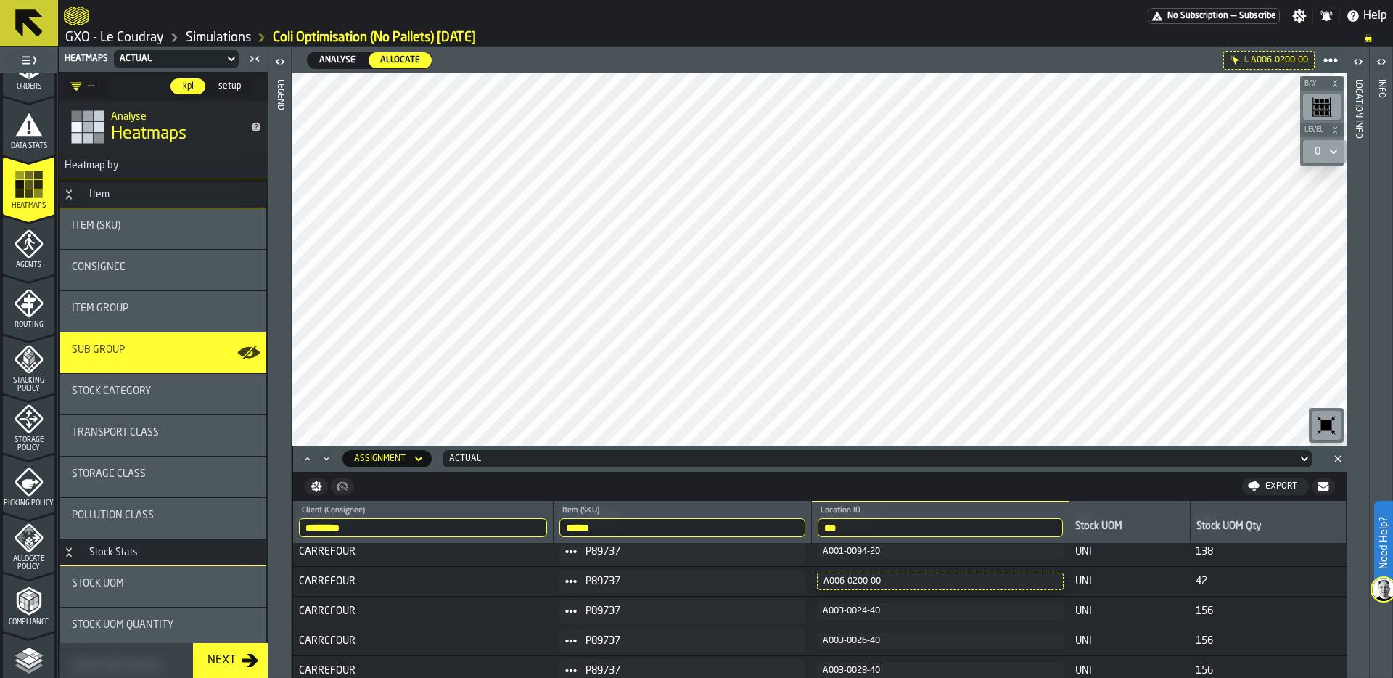
click at [1305, 458] on icon "Close" at bounding box center [1337, 458] width 15 height 15
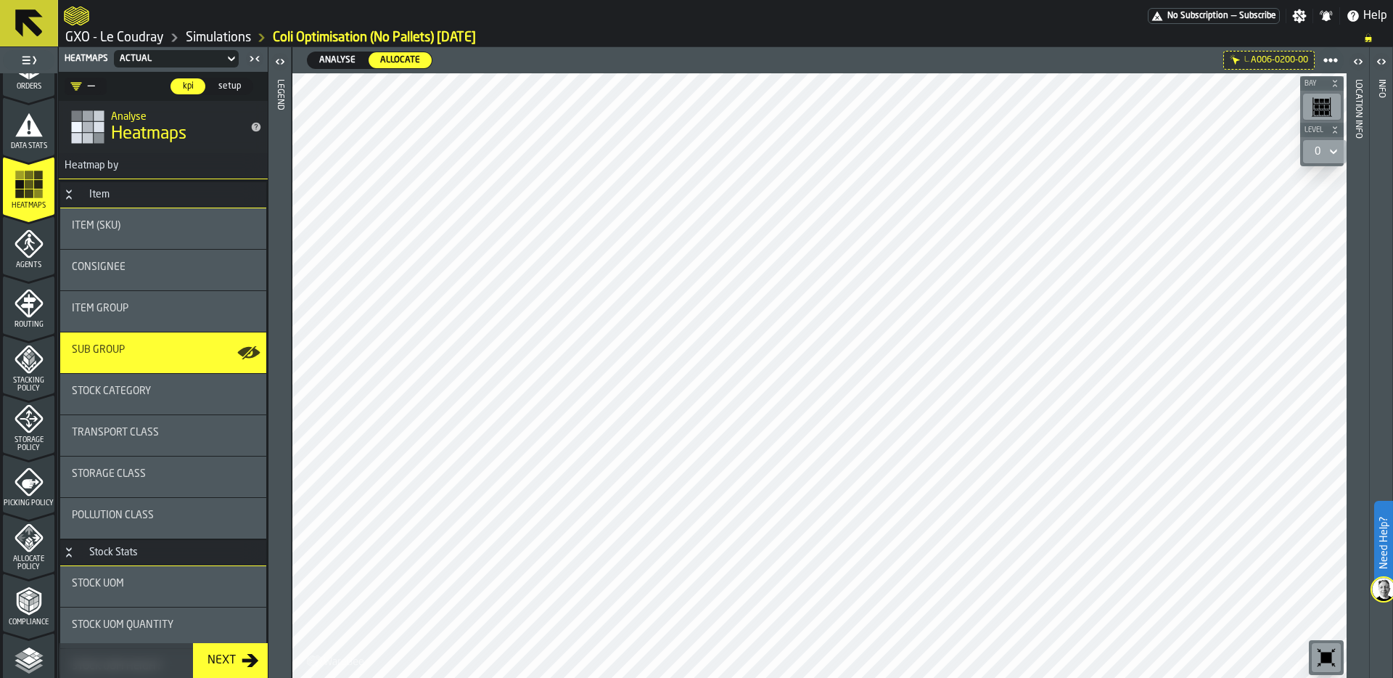
click at [1305, 654] on icon "button-toolbar-undefined" at bounding box center [1325, 657] width 23 height 23
click at [335, 62] on span "Analyse" at bounding box center [337, 60] width 48 height 13
click at [283, 62] on icon "button-toggle-Open" at bounding box center [282, 61] width 4 height 5
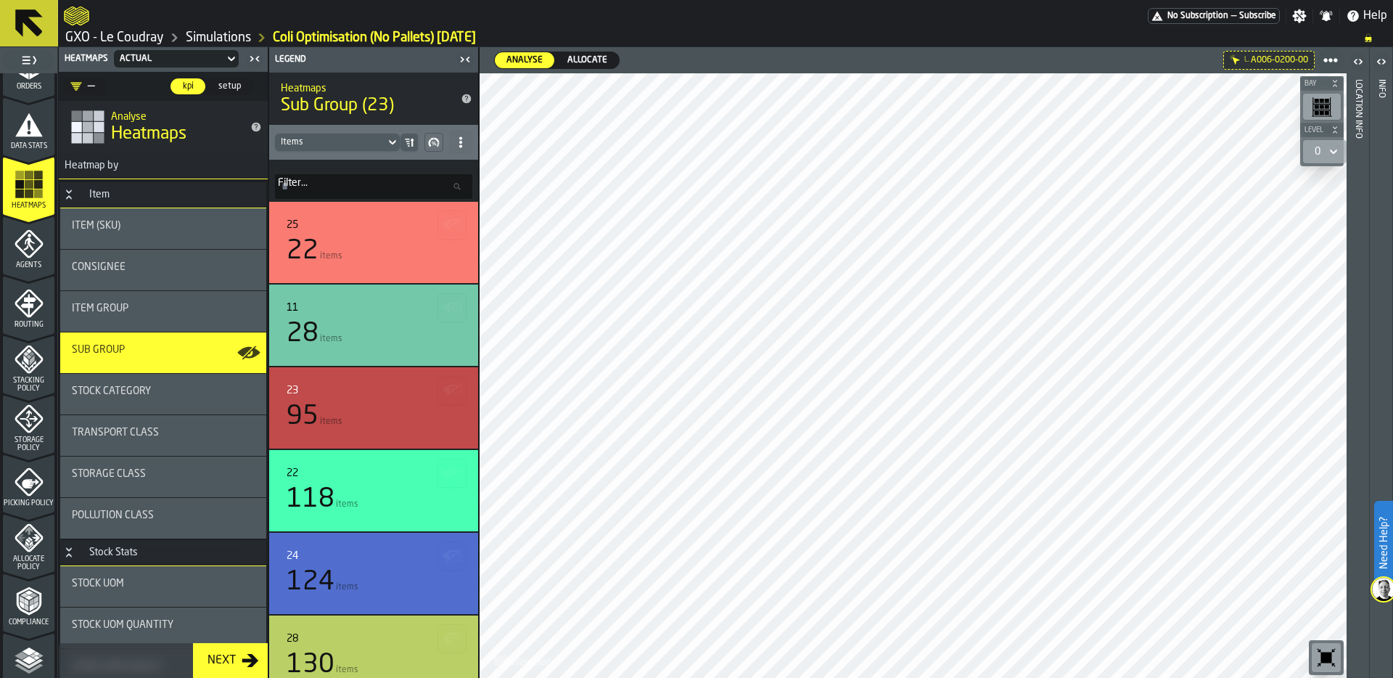
click at [468, 57] on icon "button-toggle-Close me" at bounding box center [468, 59] width 4 height 5
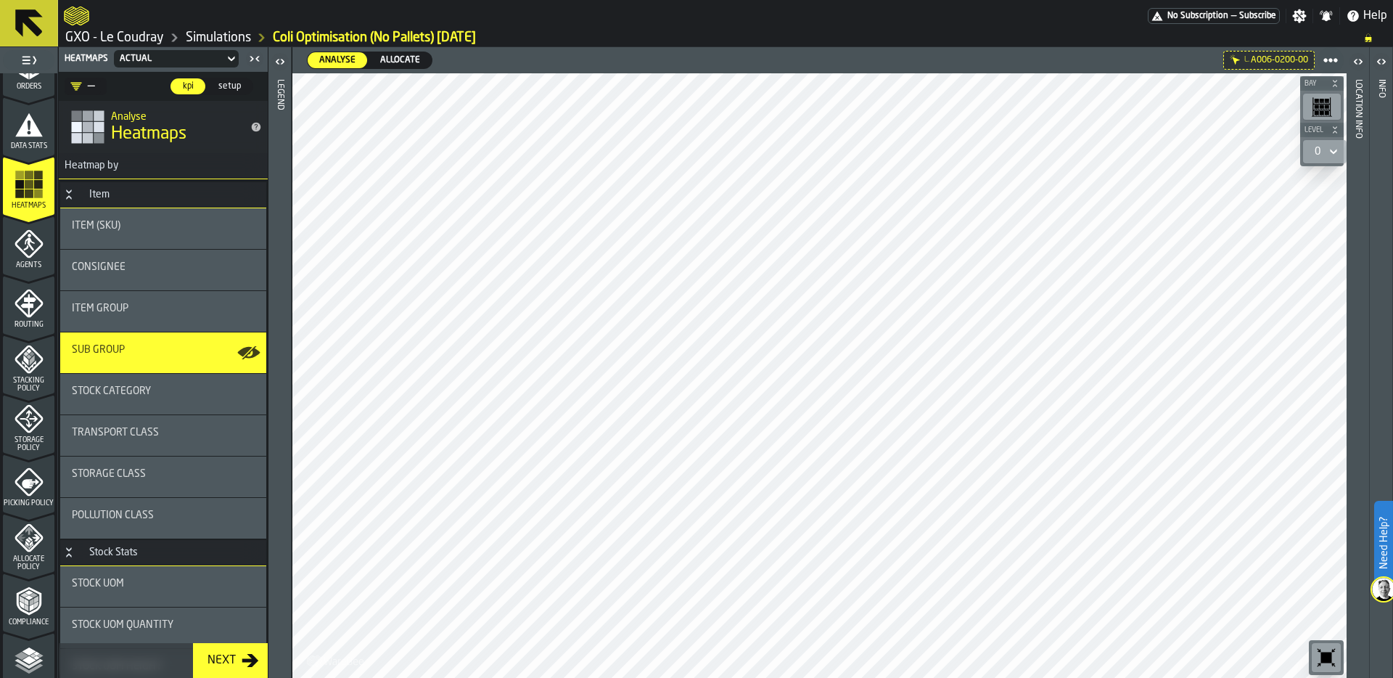
click at [406, 61] on span "Allocate" at bounding box center [400, 60] width 52 height 13
click at [480, 375] on div at bounding box center [819, 375] width 1054 height 604
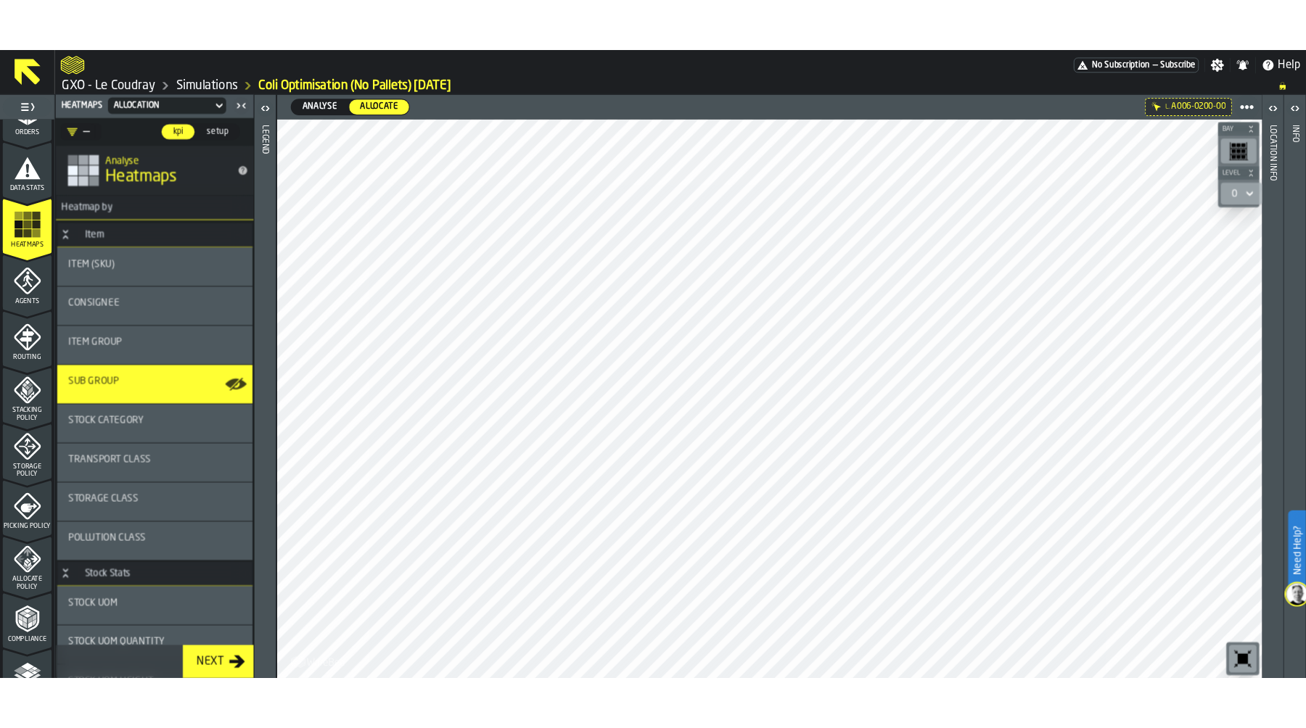
scroll to position [275, 0]
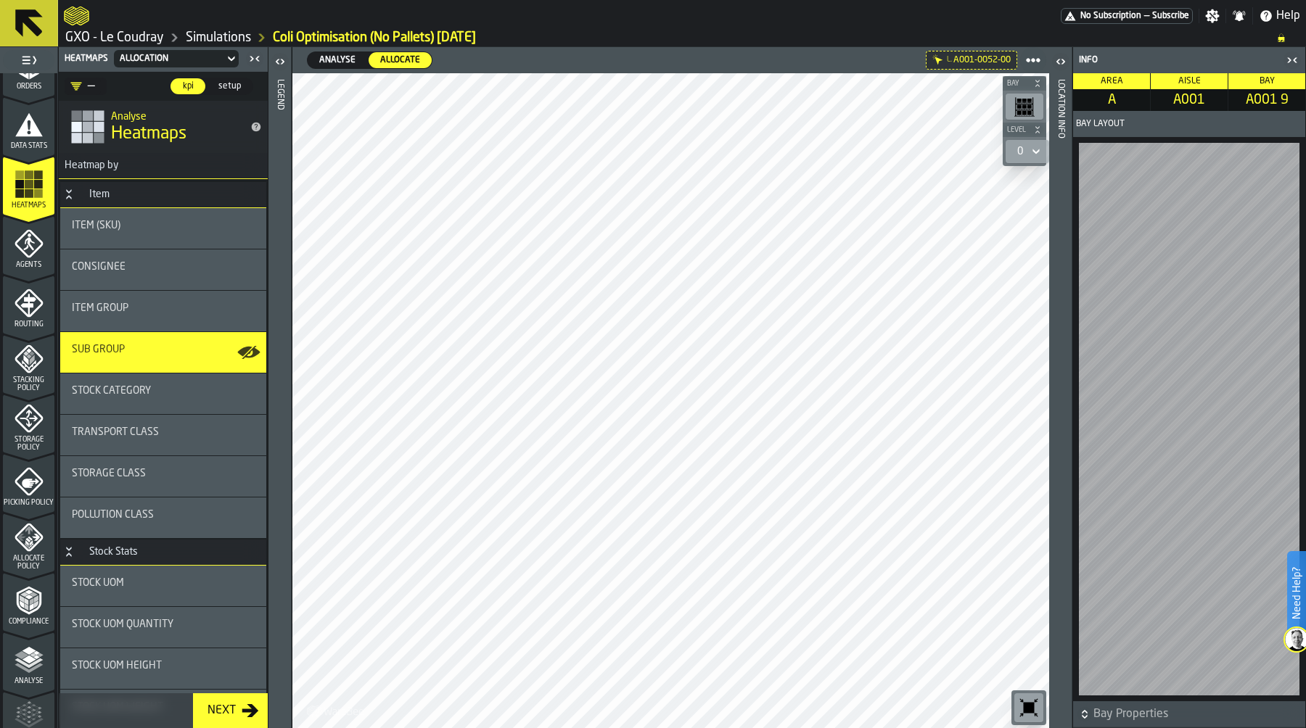
click at [1211, 12] on icon "button-toggle-Settings" at bounding box center [1213, 16] width 14 height 14
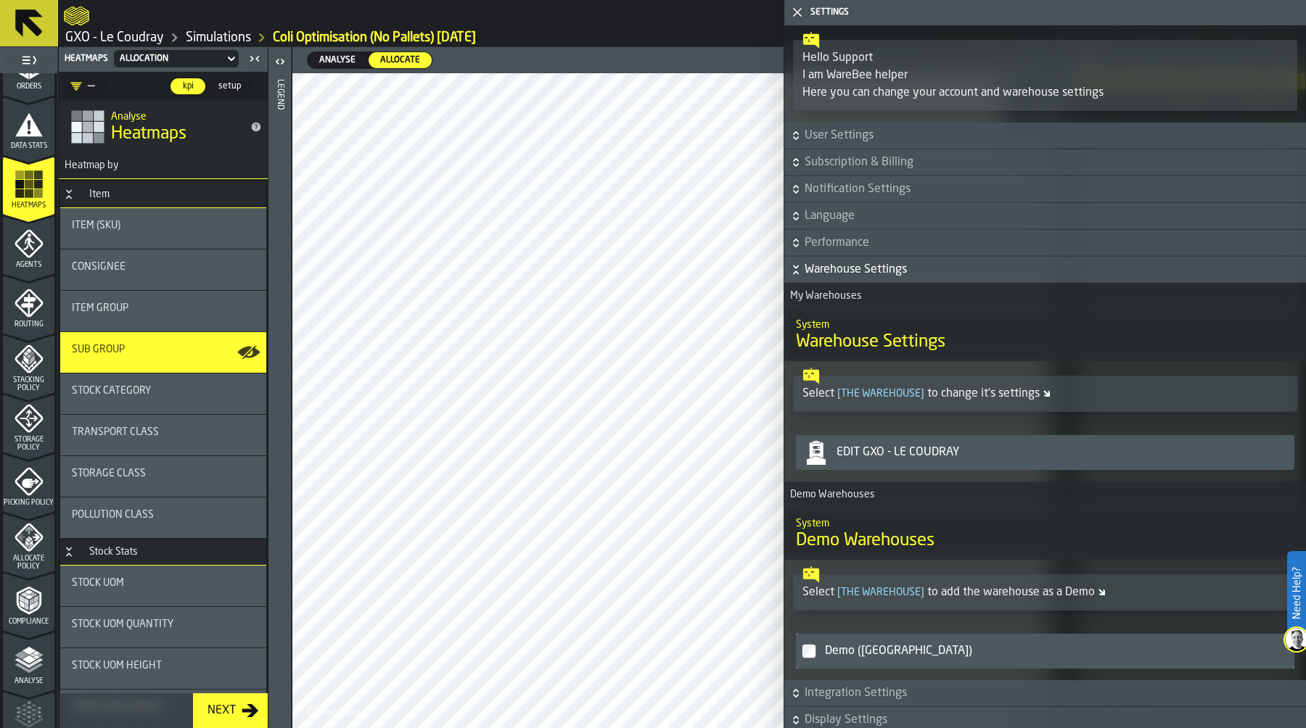
click at [796, 273] on icon "button-" at bounding box center [796, 270] width 15 height 15
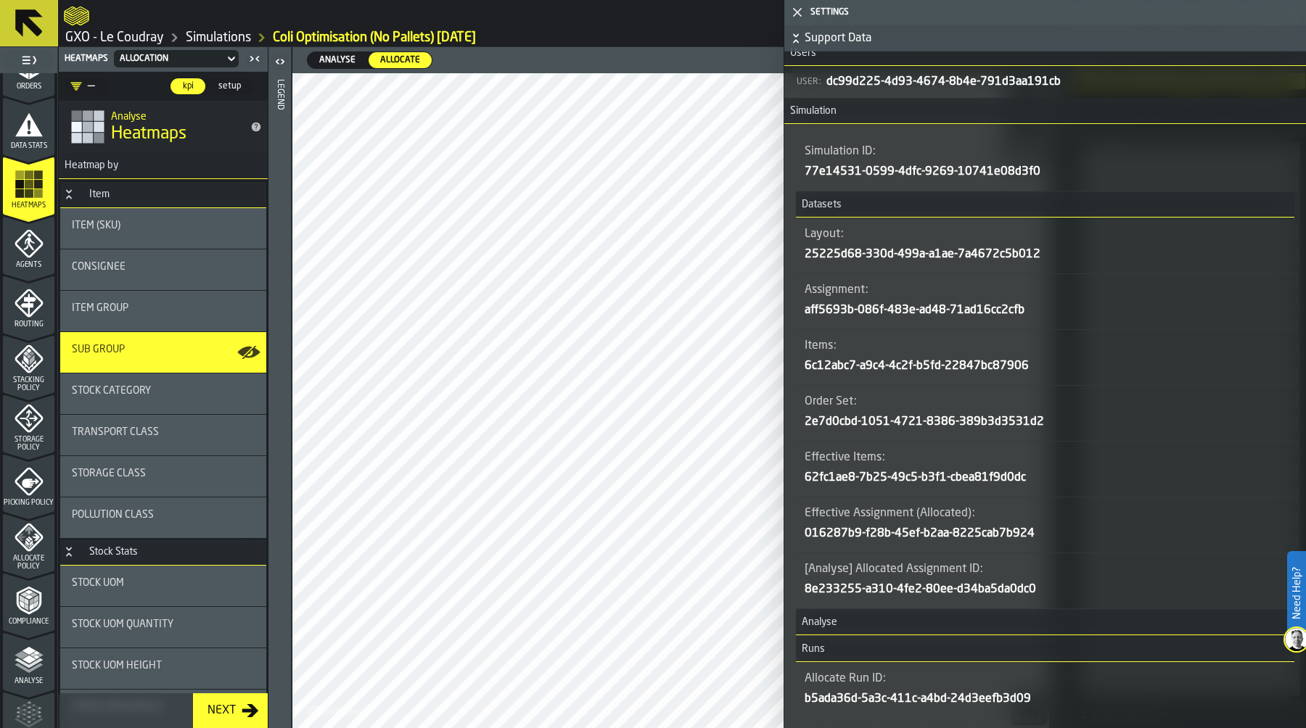
scroll to position [408, 0]
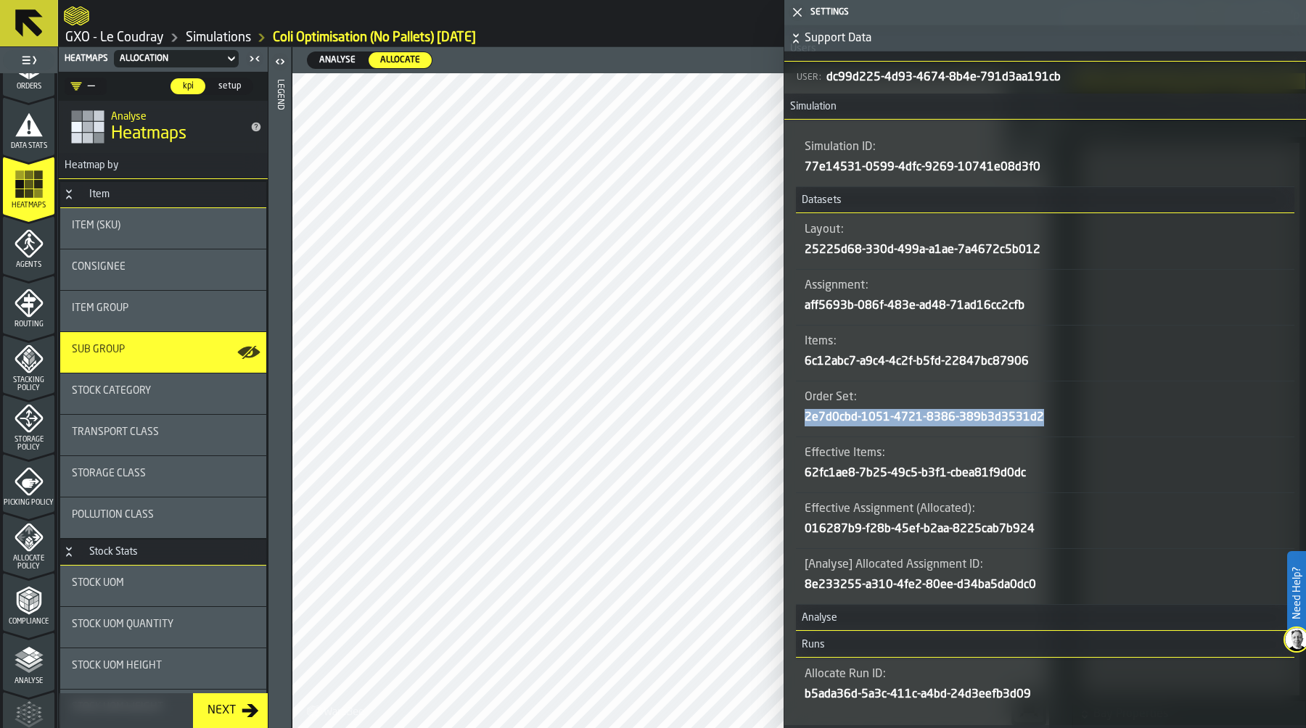
copy span "2e7d0cbd-1051-4721-8386-389b3d3531d2"
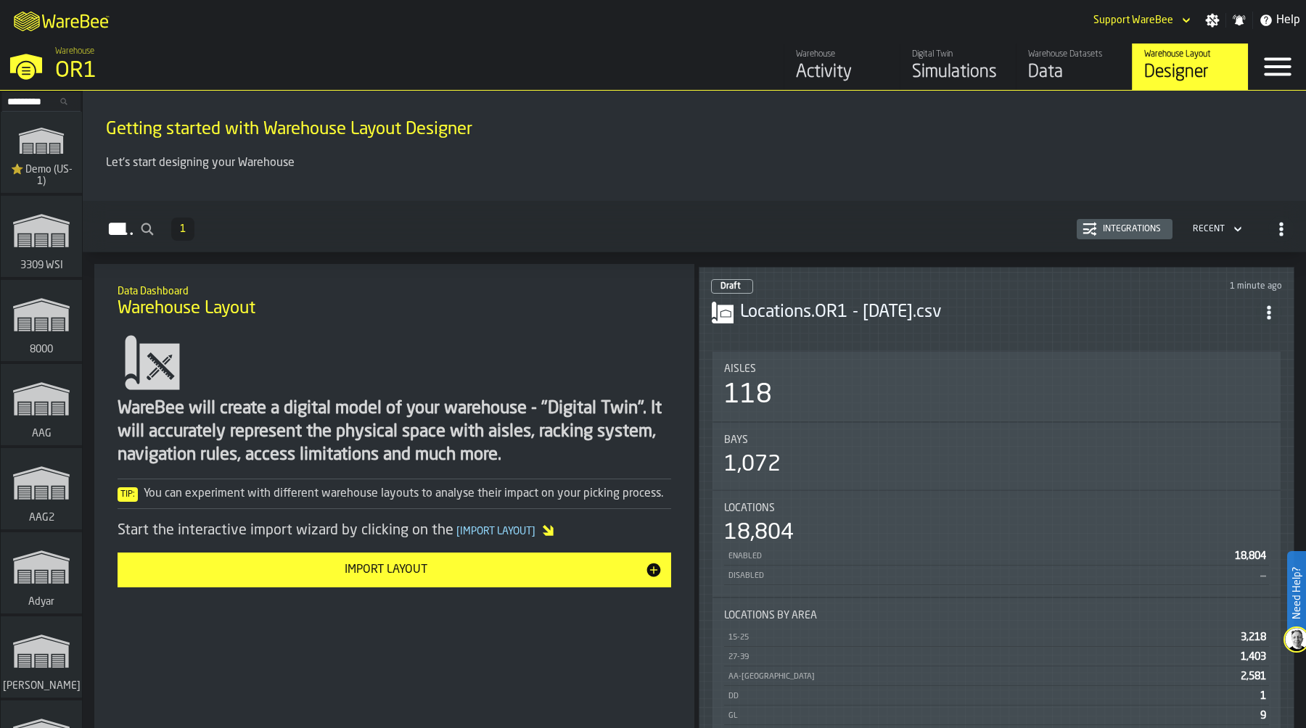
scroll to position [0, 4]
